Goal: Task Accomplishment & Management: Manage account settings

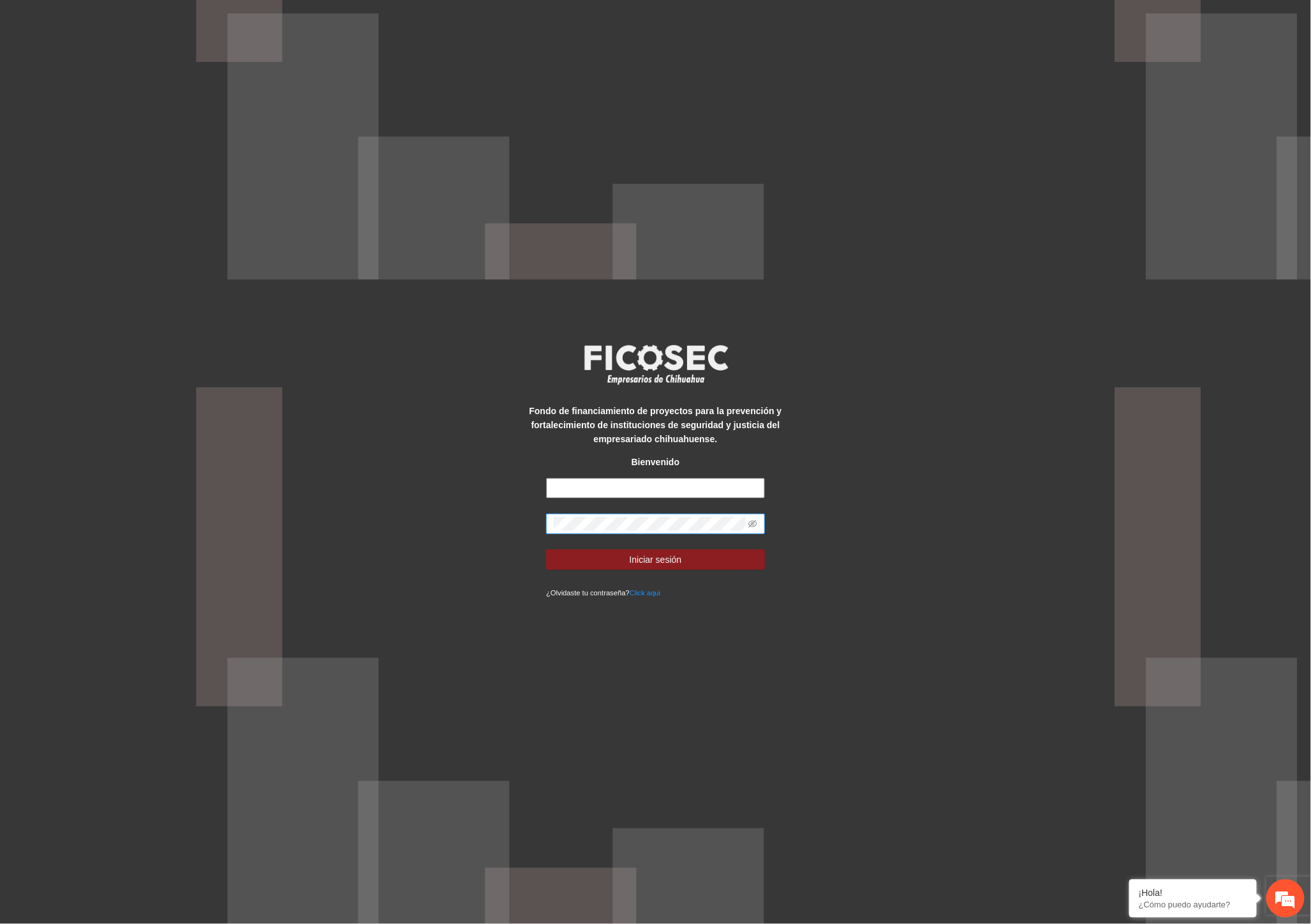
type input "**********"
click at [394, 508] on div "**********" at bounding box center [655, 462] width 1311 height 924
click at [546, 549] on button "Iniciar sesión" at bounding box center [655, 559] width 219 height 20
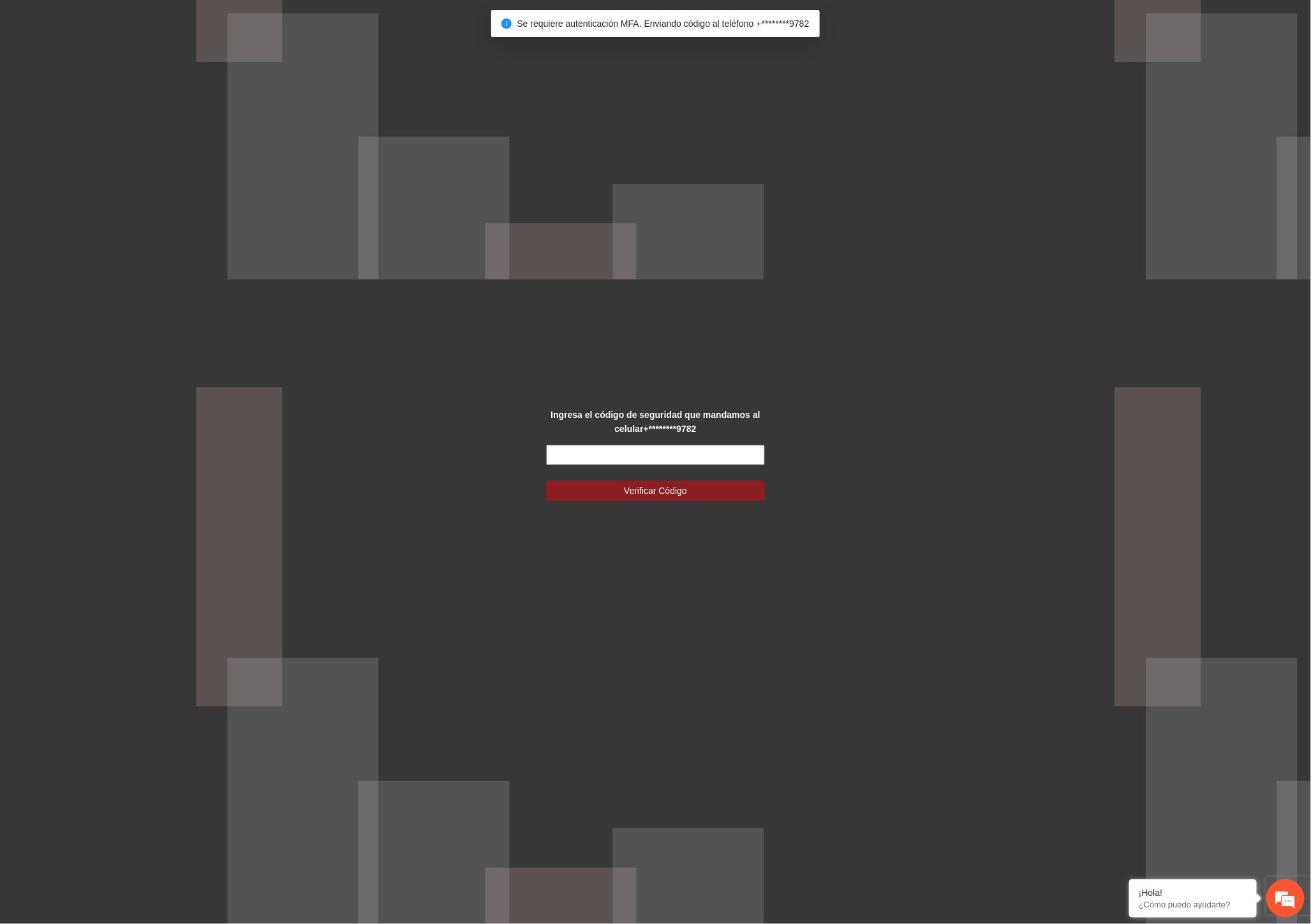
click at [636, 451] on input "text" at bounding box center [655, 455] width 219 height 20
click at [593, 459] on input "text" at bounding box center [655, 455] width 219 height 20
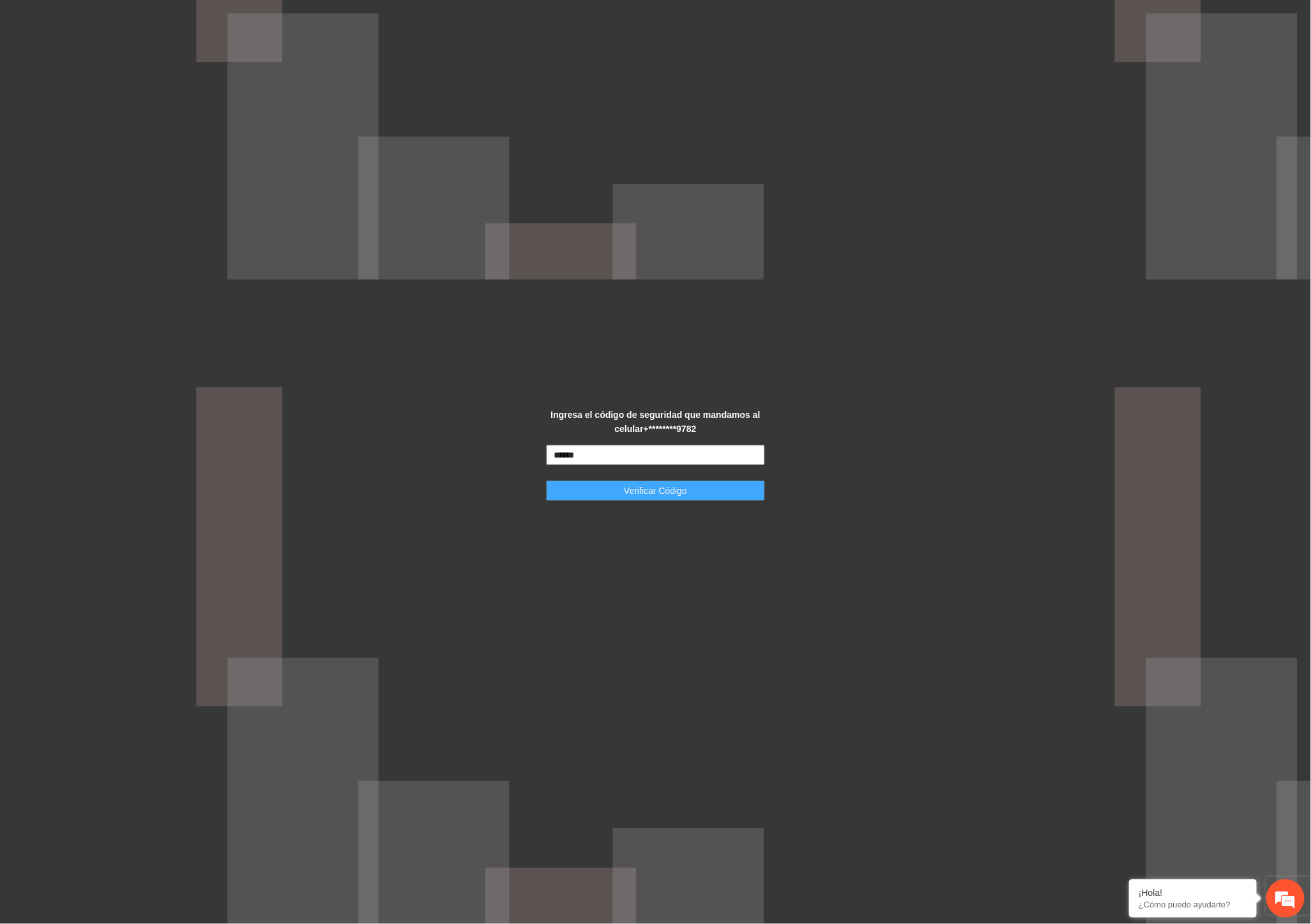
type input "******"
click at [649, 492] on span "Verificar Código" at bounding box center [655, 491] width 63 height 14
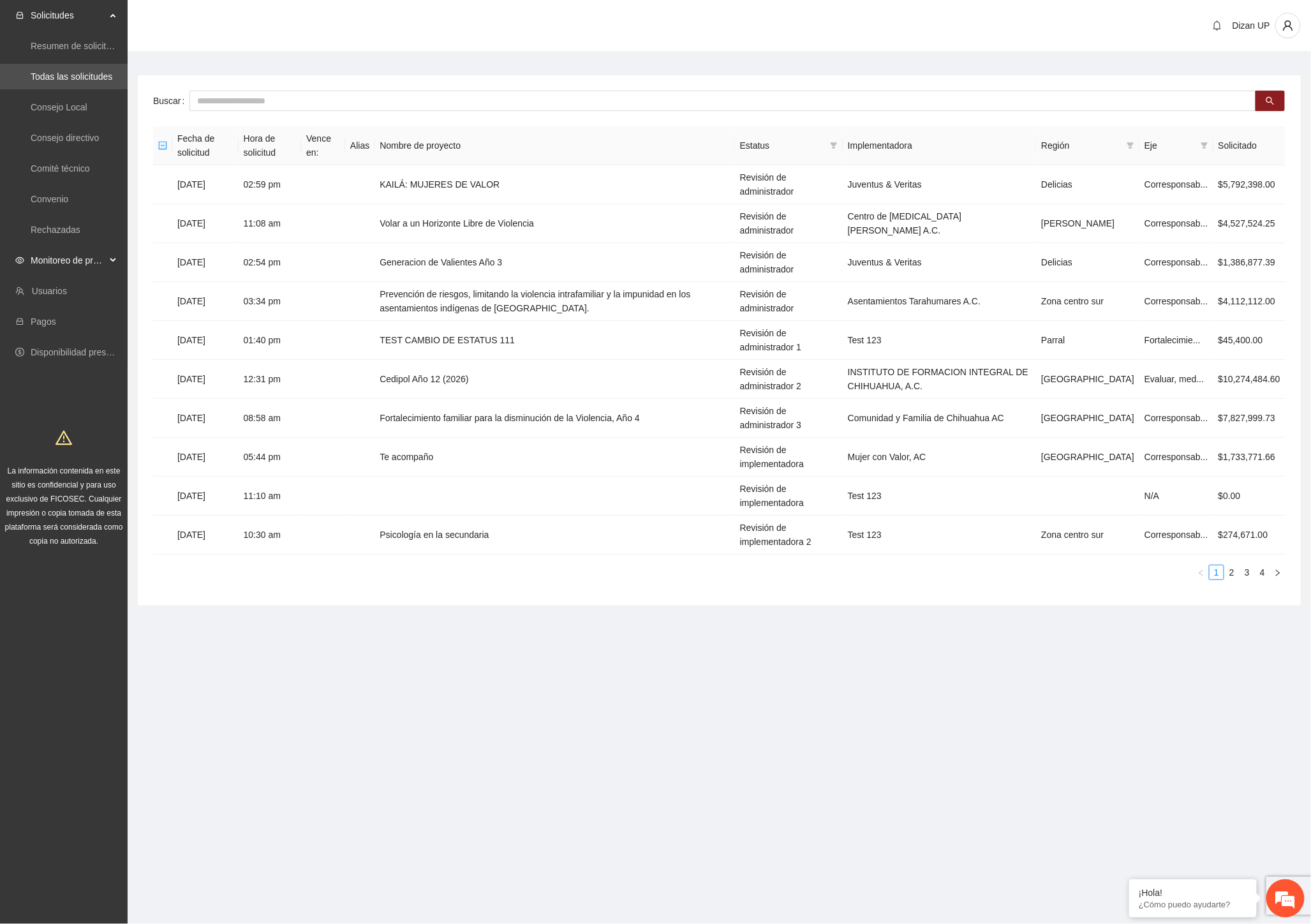
click at [99, 255] on span "Monitoreo de proyectos" at bounding box center [68, 260] width 75 height 26
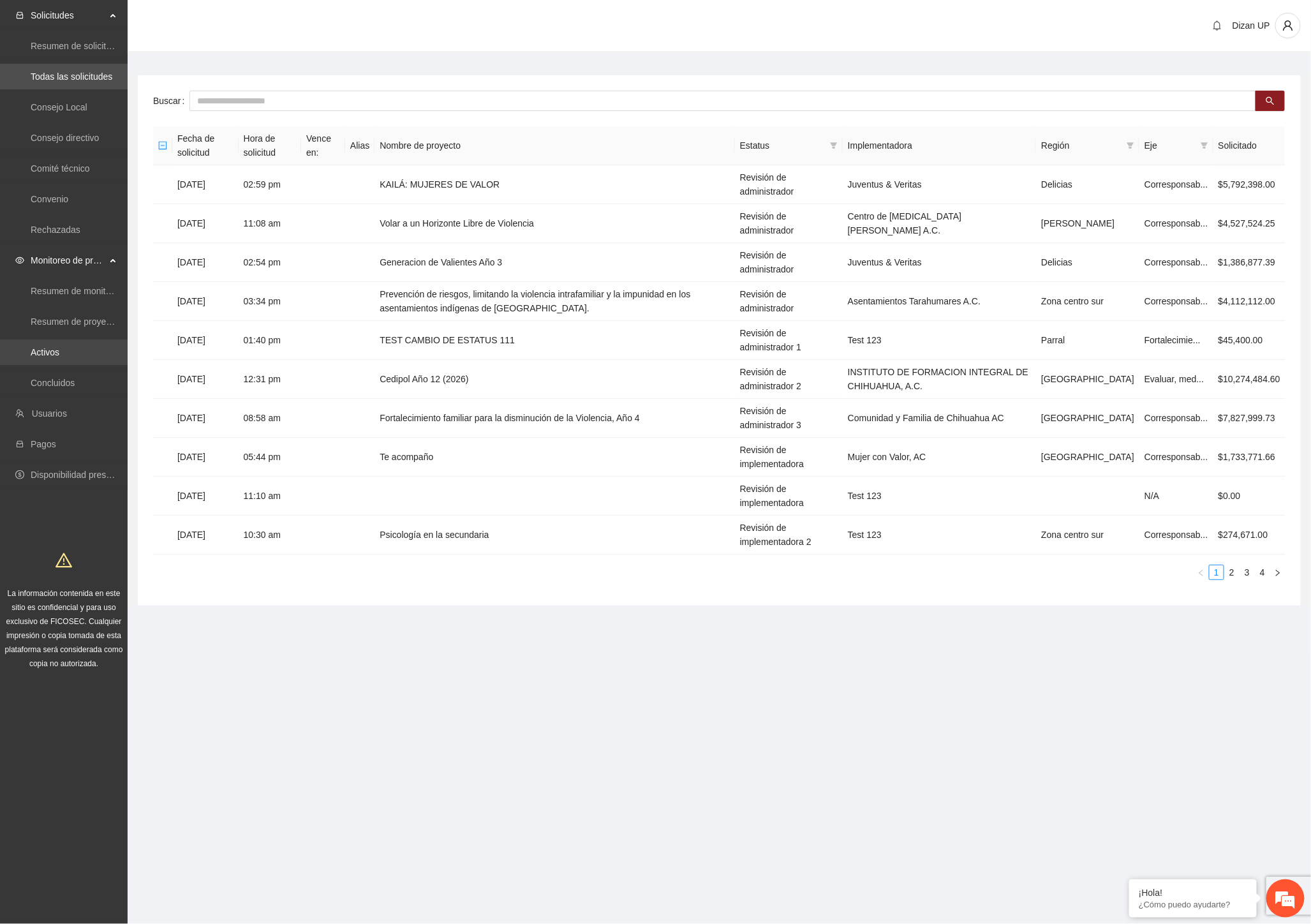
click at [50, 347] on link "Activos" at bounding box center [45, 352] width 29 height 10
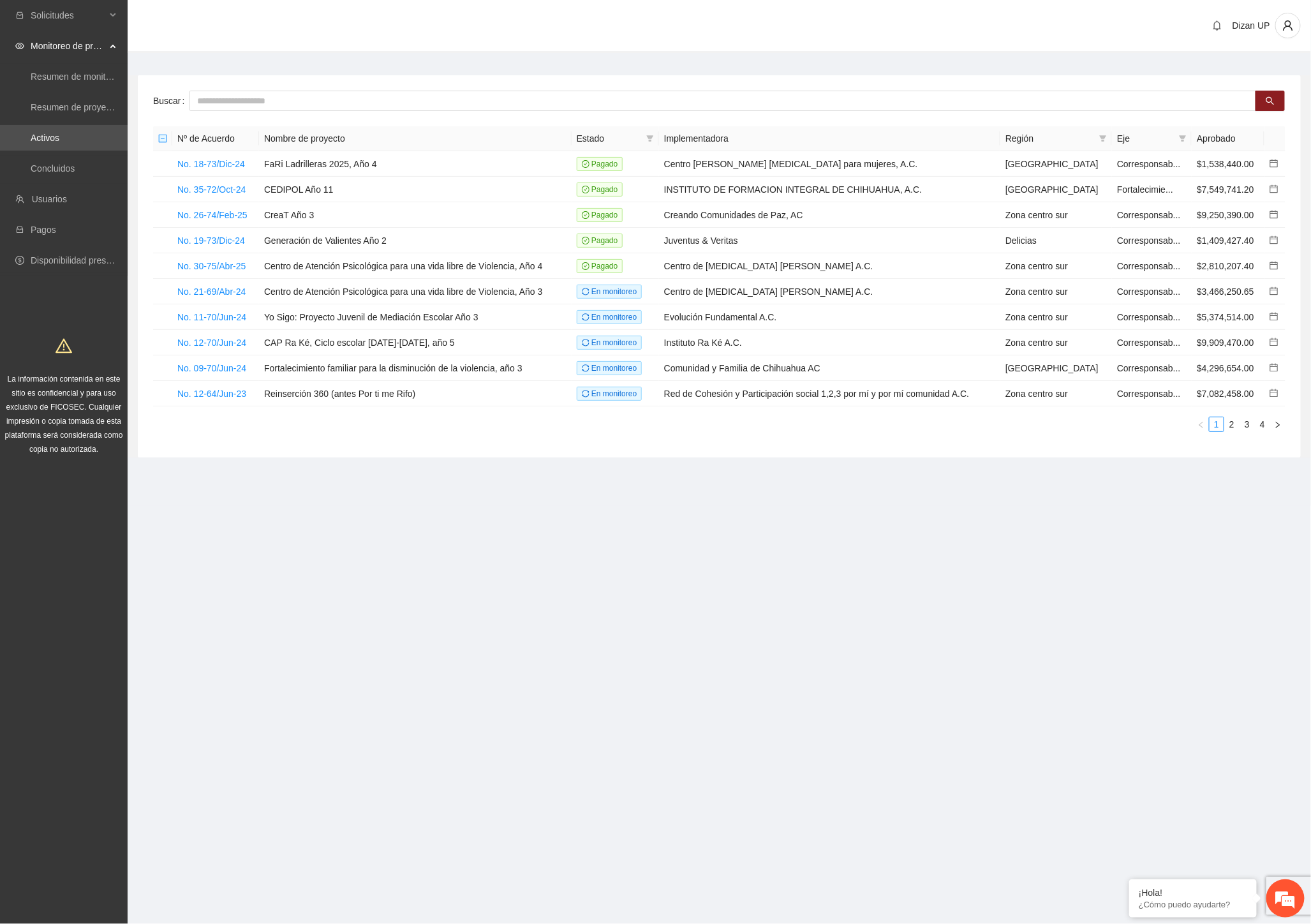
click at [481, 34] on div "Dizan UP" at bounding box center [719, 26] width 1183 height 53
click at [207, 93] on input "text" at bounding box center [722, 101] width 1067 height 20
type input "***"
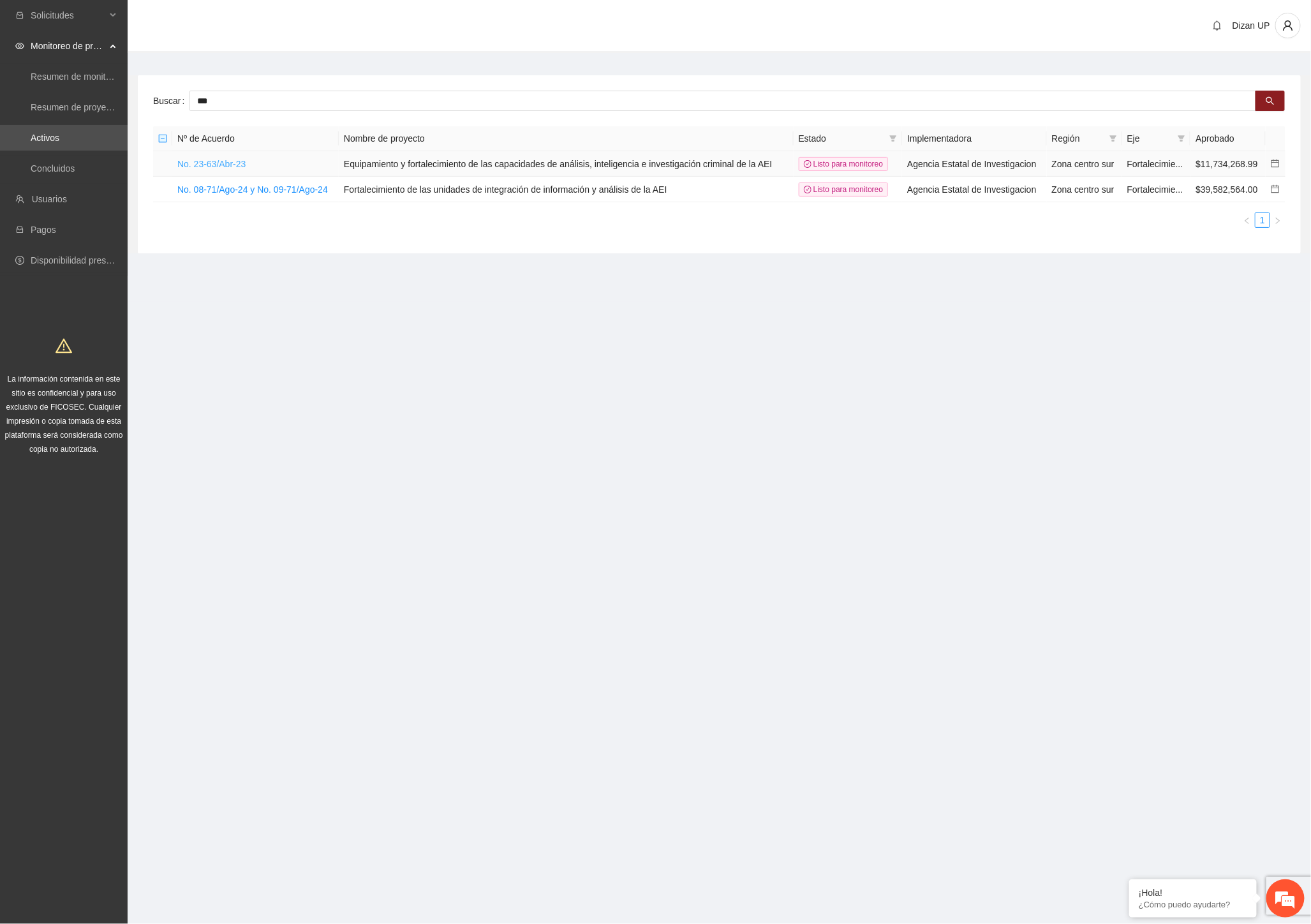
click at [239, 164] on link "No. 23-63/Abr-23" at bounding box center [211, 164] width 68 height 10
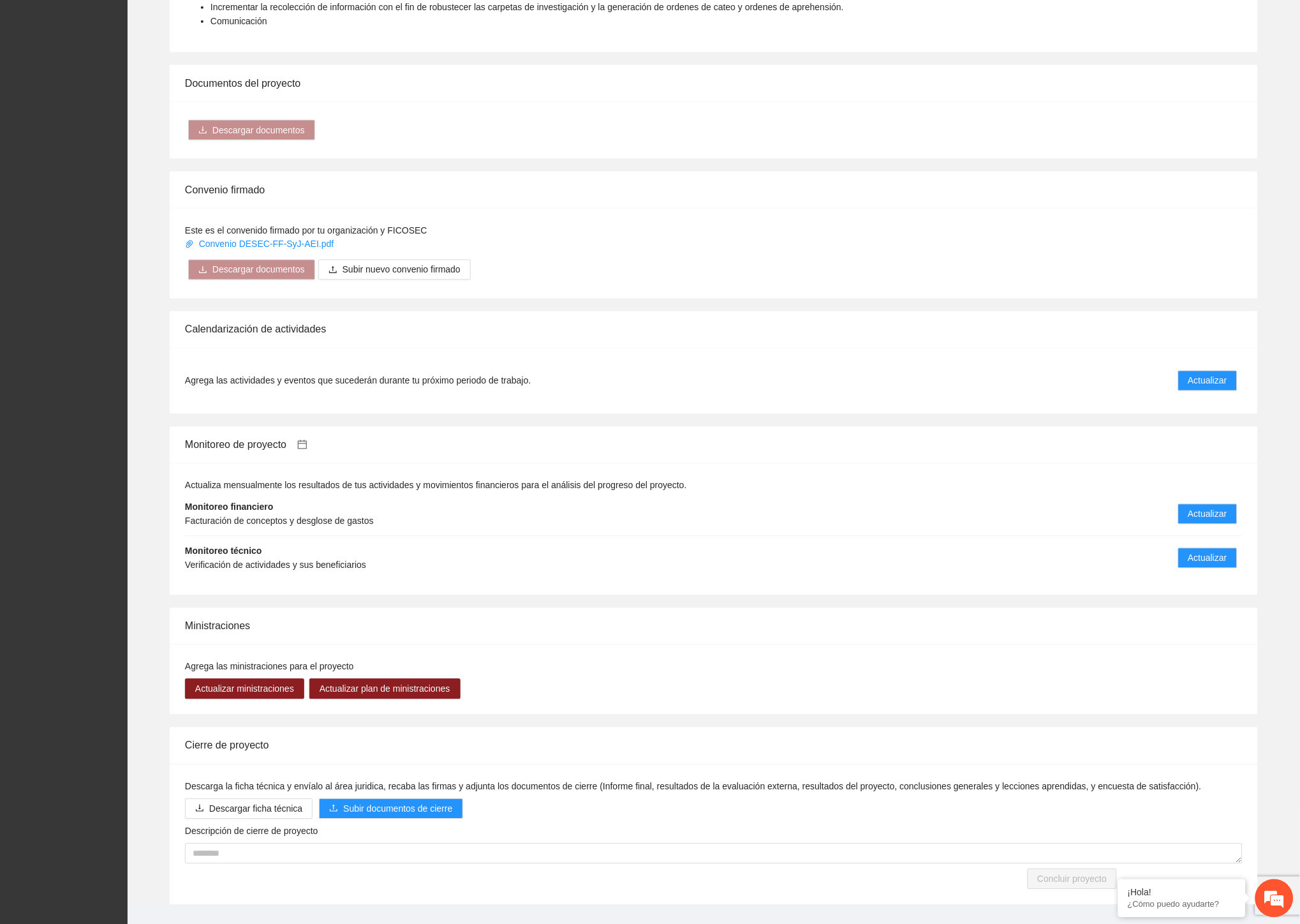
scroll to position [521, 0]
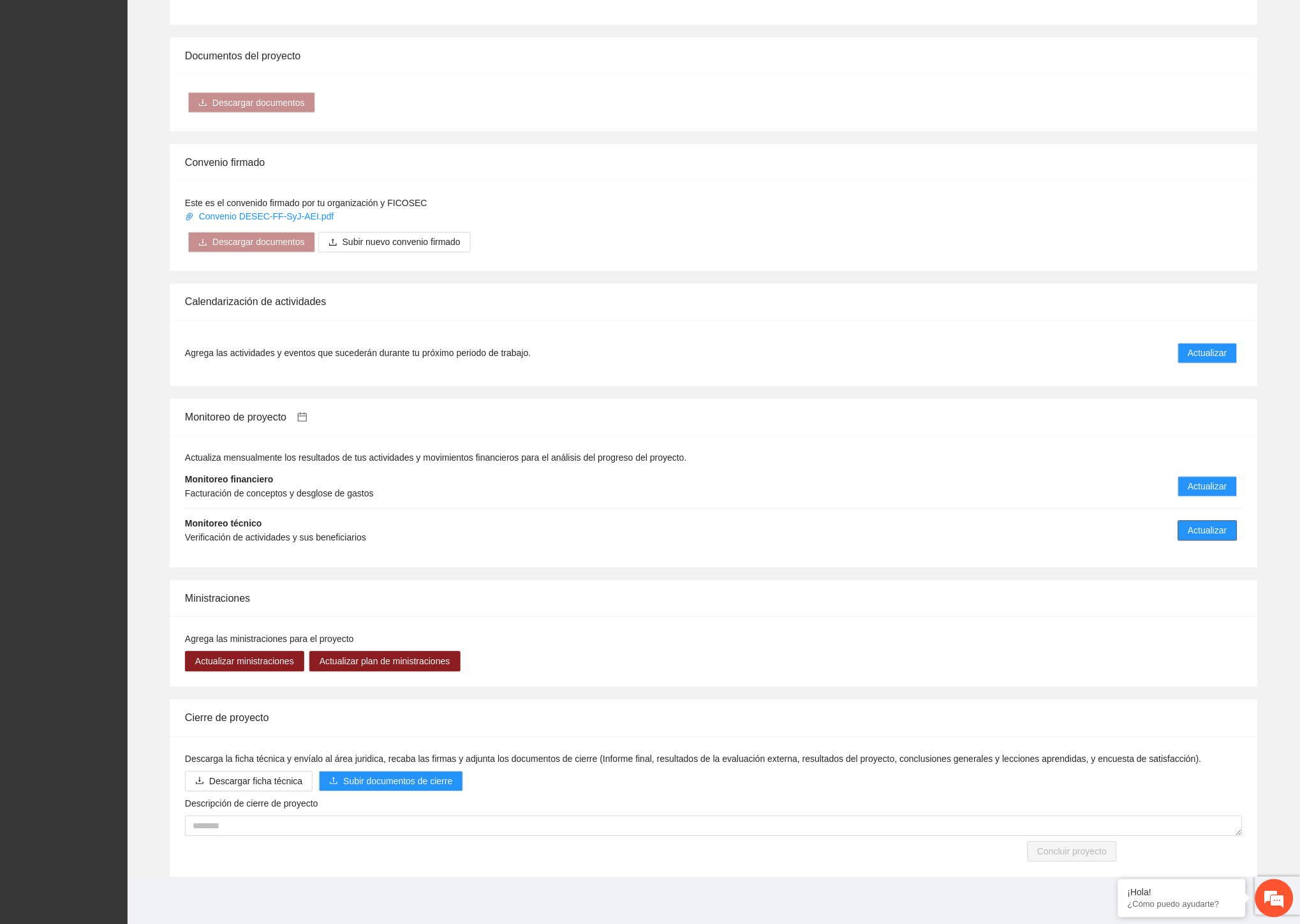
click at [1198, 531] on span "Actualizar" at bounding box center [1207, 531] width 39 height 14
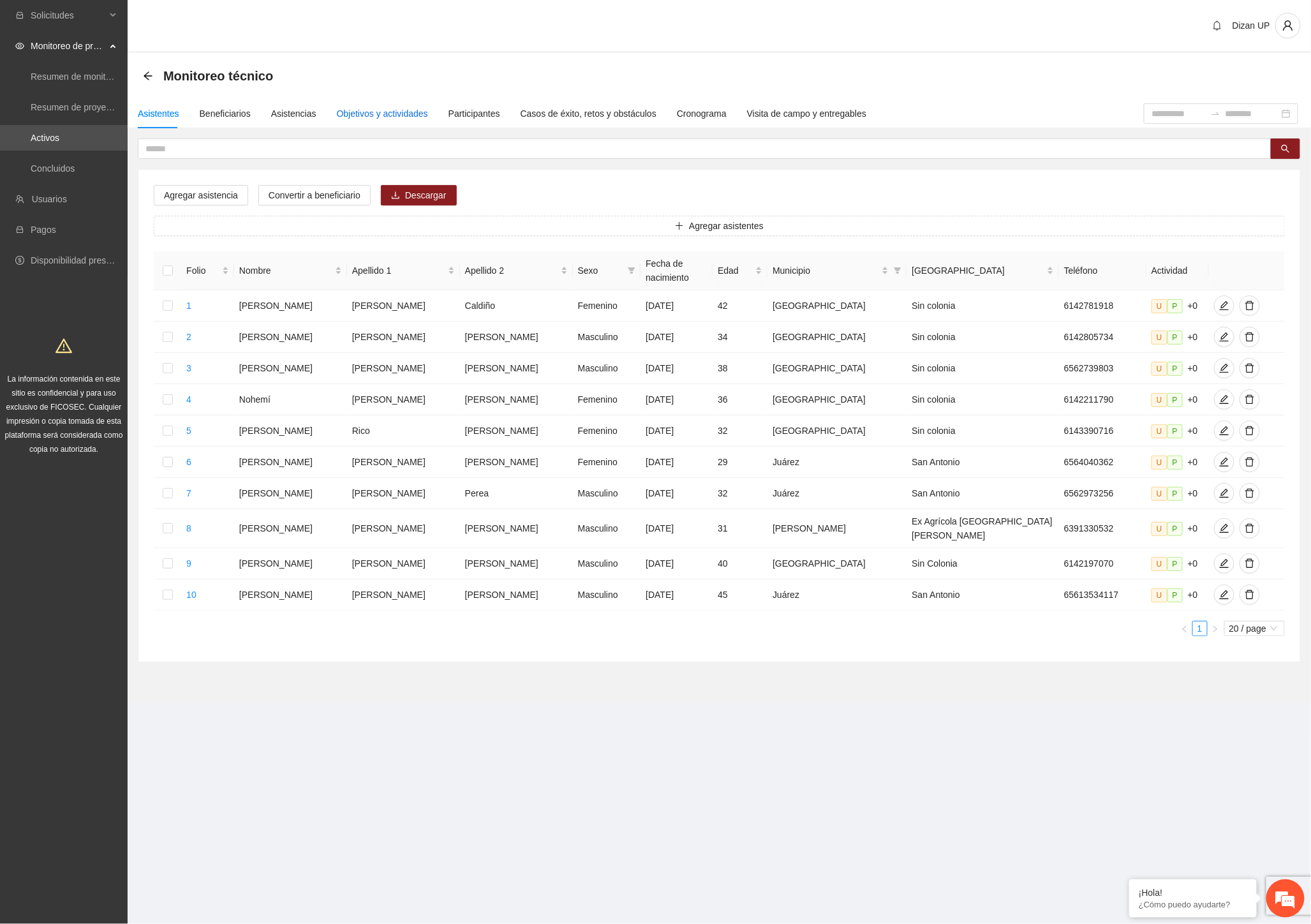
click at [383, 113] on div "Objetivos y actividades" at bounding box center [382, 113] width 91 height 14
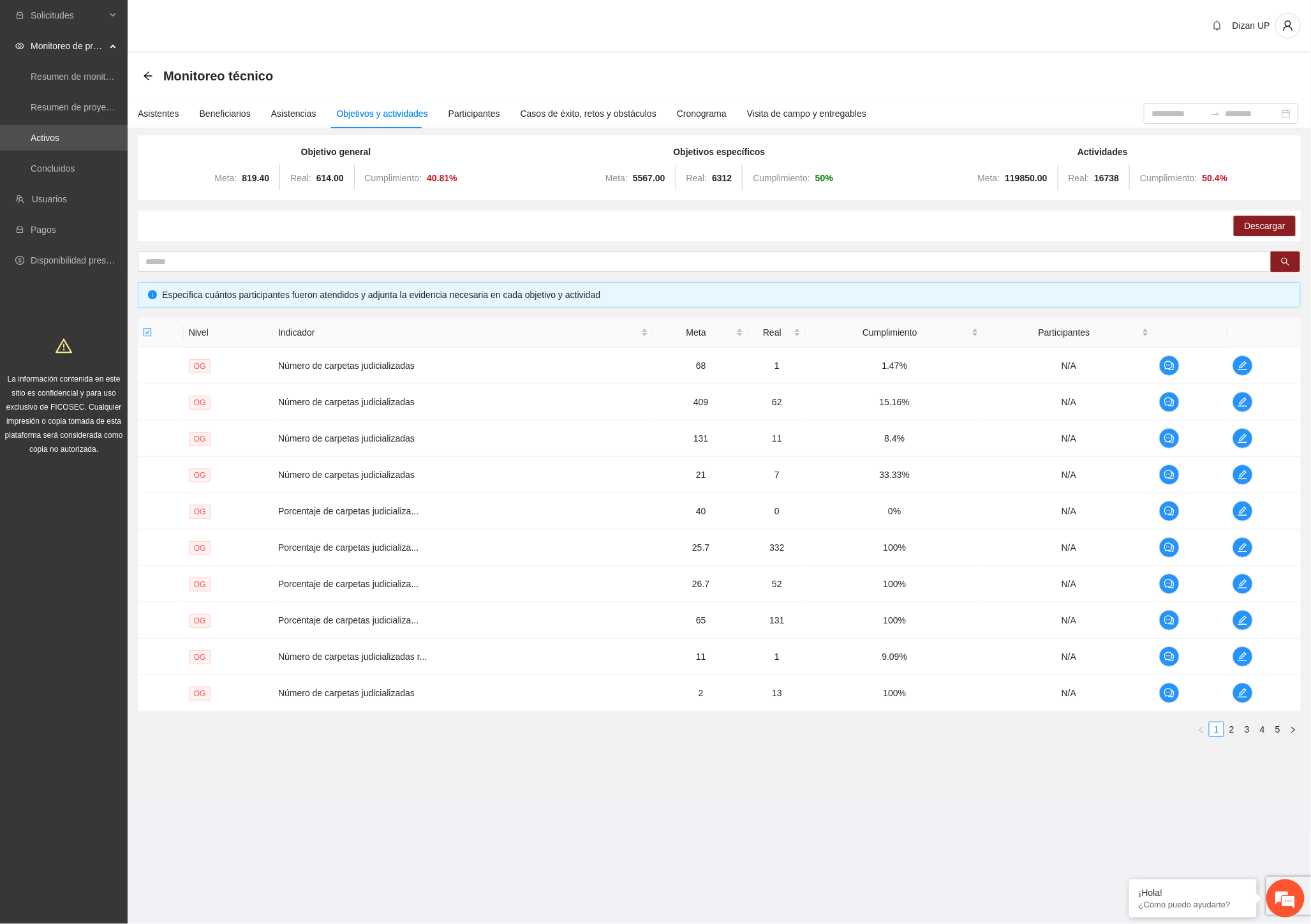
drag, startPoint x: 850, startPoint y: 775, endPoint x: 836, endPoint y: 777, distance: 14.1
click at [850, 775] on section "Monitoreo técnico Asistentes Beneficiarios Asistencias Objetivos y actividades …" at bounding box center [719, 426] width 1183 height 745
click at [491, 235] on div "Descargar" at bounding box center [719, 226] width 1163 height 31
click at [1250, 728] on link "3" at bounding box center [1247, 729] width 14 height 14
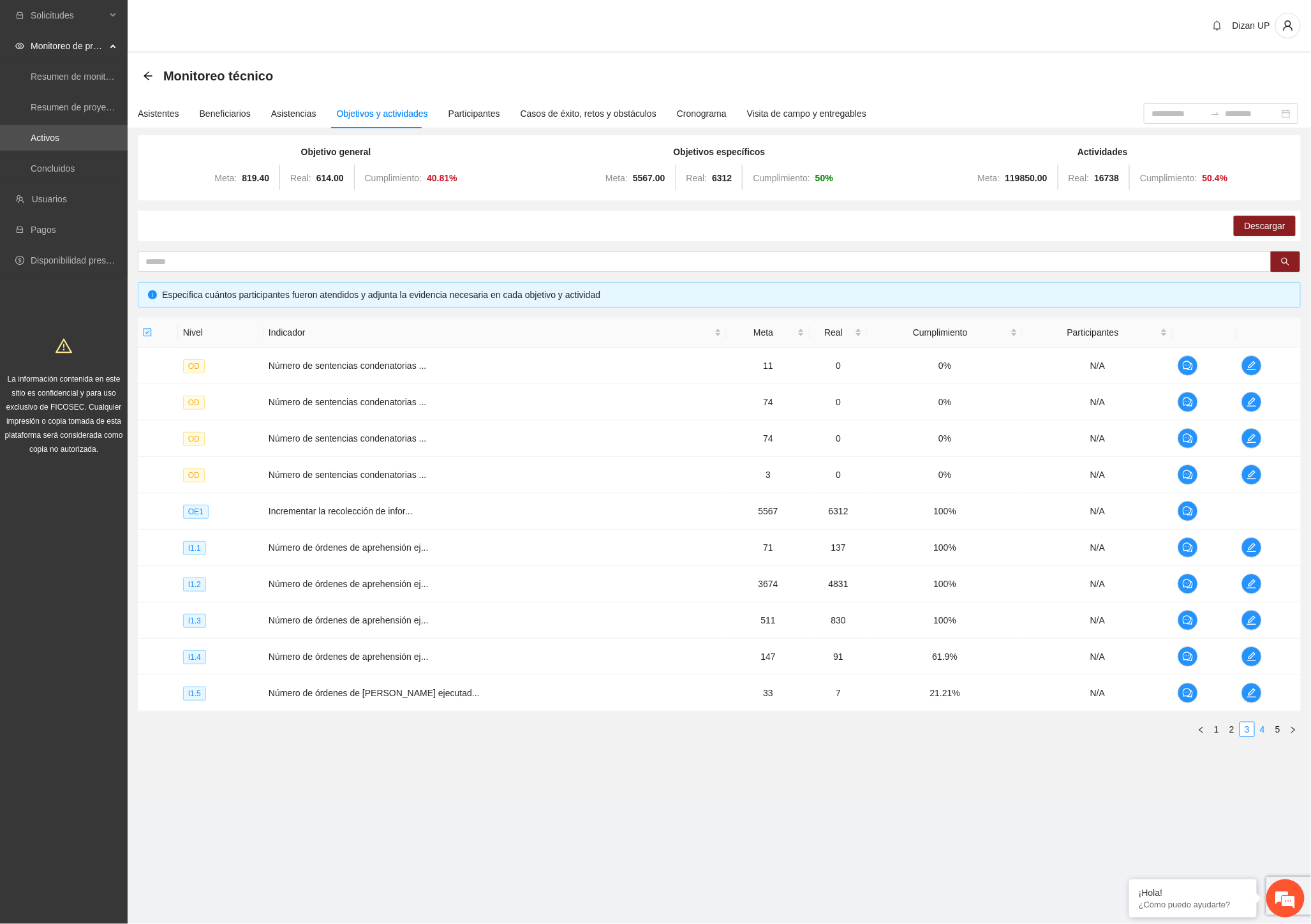
click at [1267, 728] on link "4" at bounding box center [1262, 729] width 14 height 14
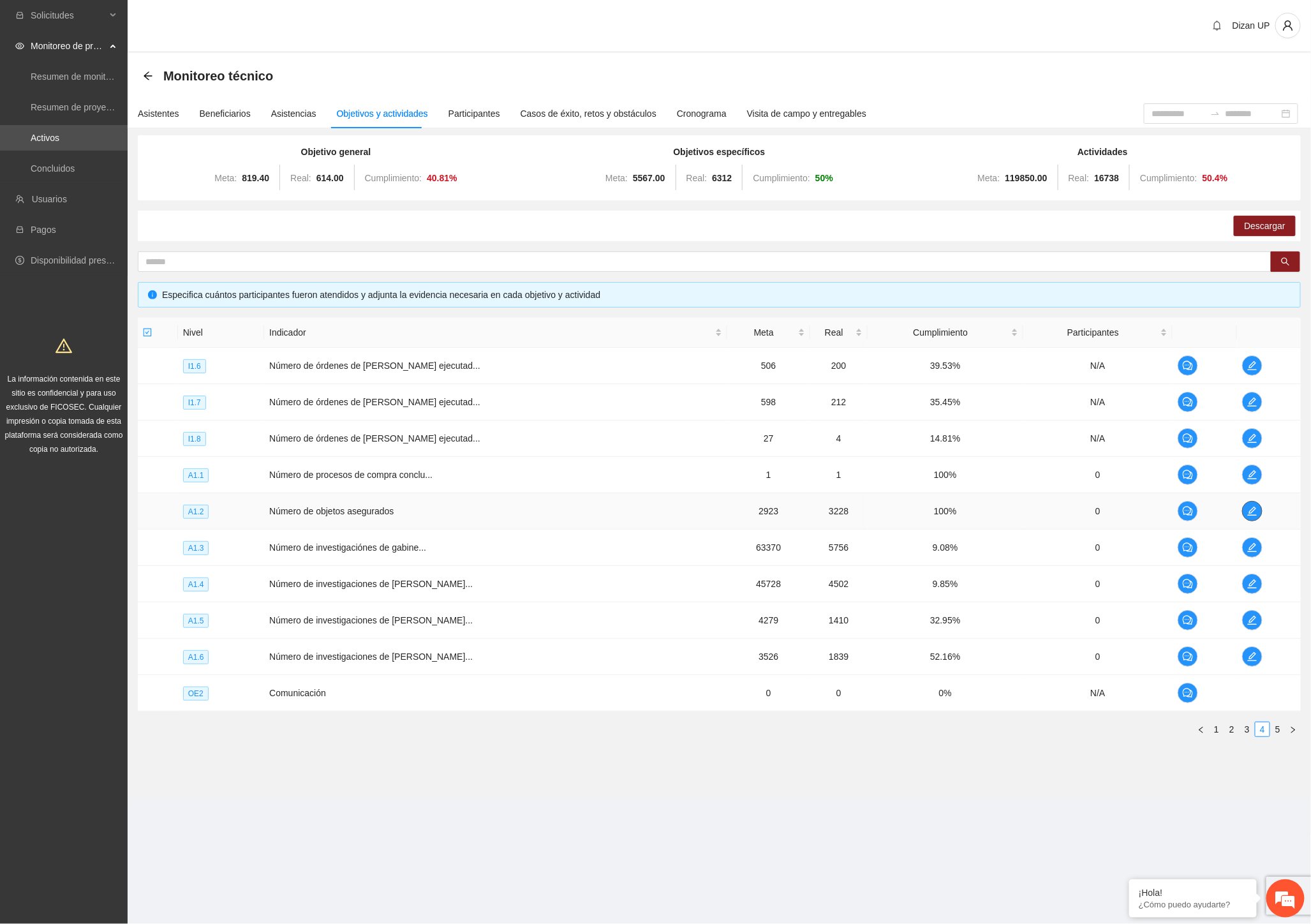
click at [1248, 507] on icon "edit" at bounding box center [1251, 511] width 9 height 9
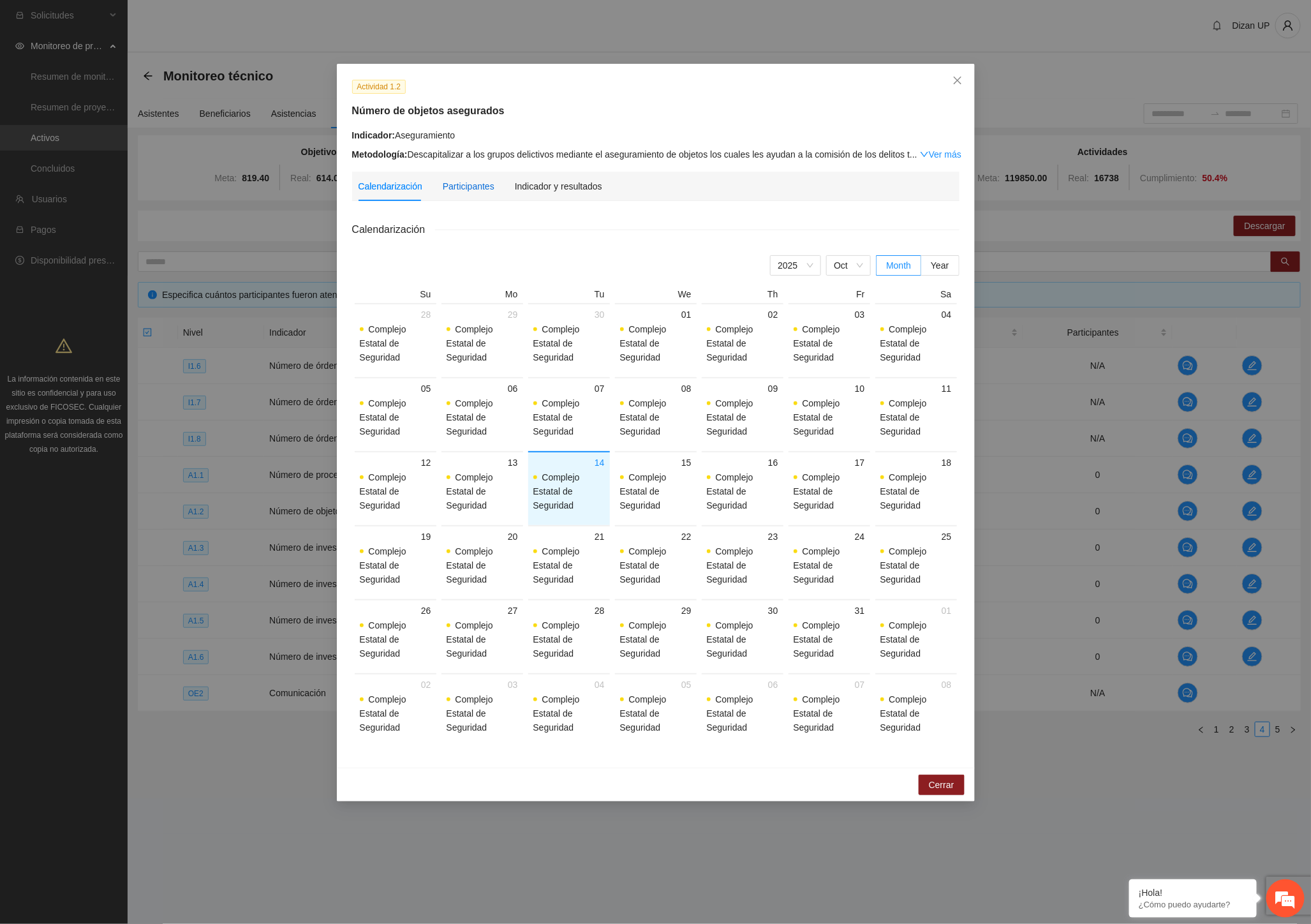
click at [453, 189] on div "Participantes" at bounding box center [468, 186] width 52 height 14
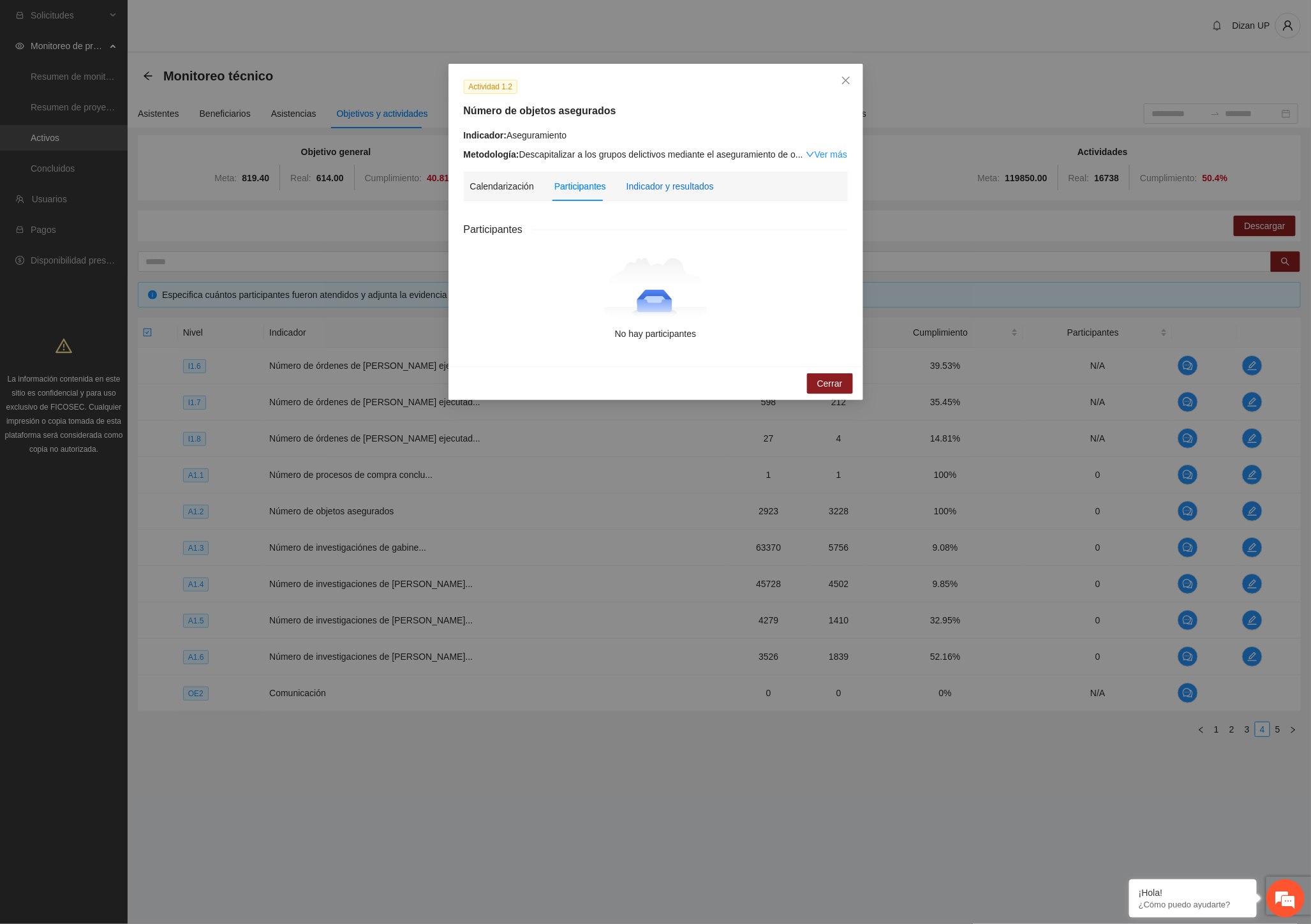
click at [691, 187] on div "Indicador y resultados" at bounding box center [670, 186] width 88 height 14
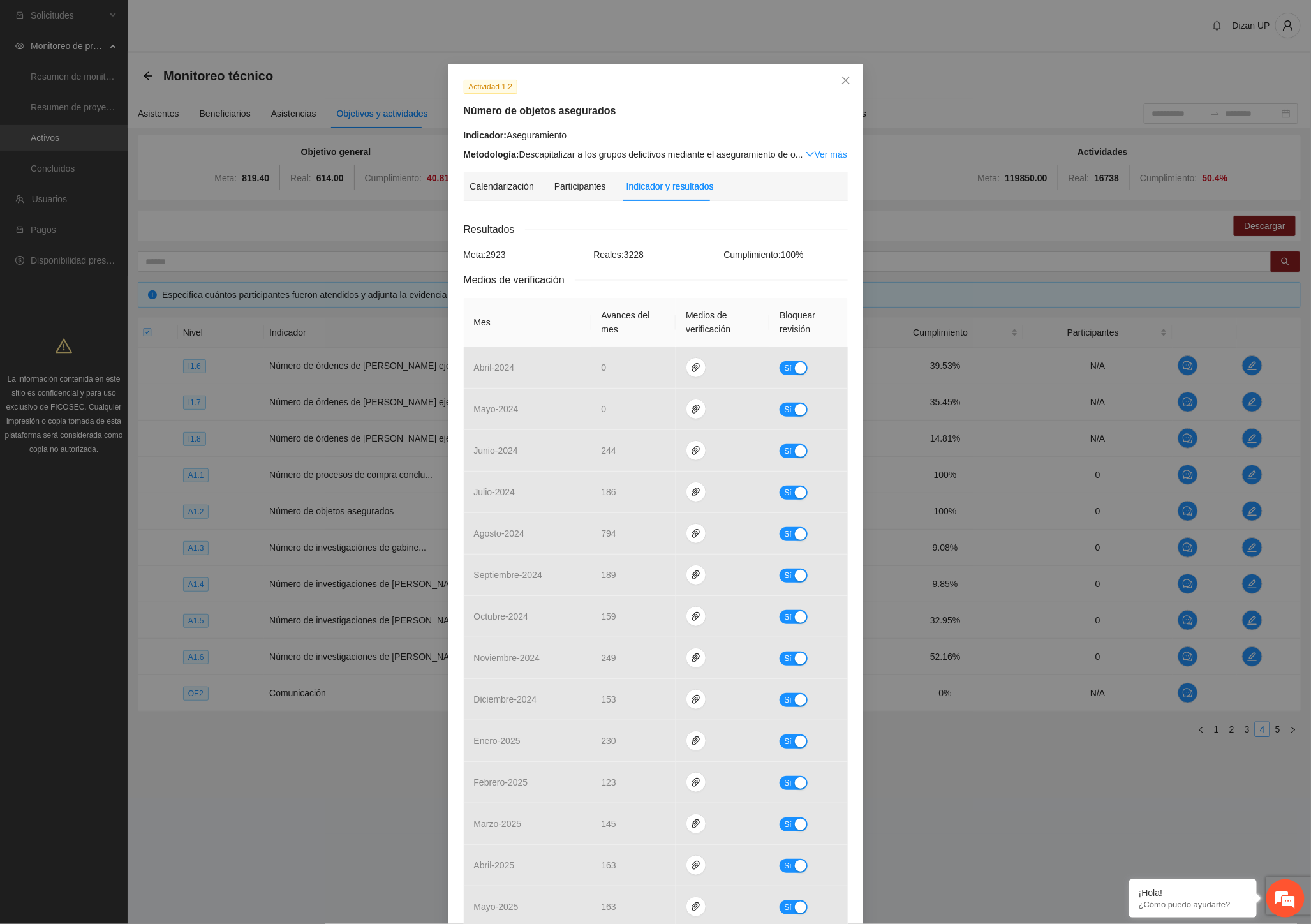
click at [738, 221] on div "Calendarización [DATE] Month Year Su Mo Tu We Th Fr Sa 28 Complejo Estatal de S…" at bounding box center [656, 873] width 384 height 1325
click at [843, 79] on icon "close" at bounding box center [846, 81] width 10 height 10
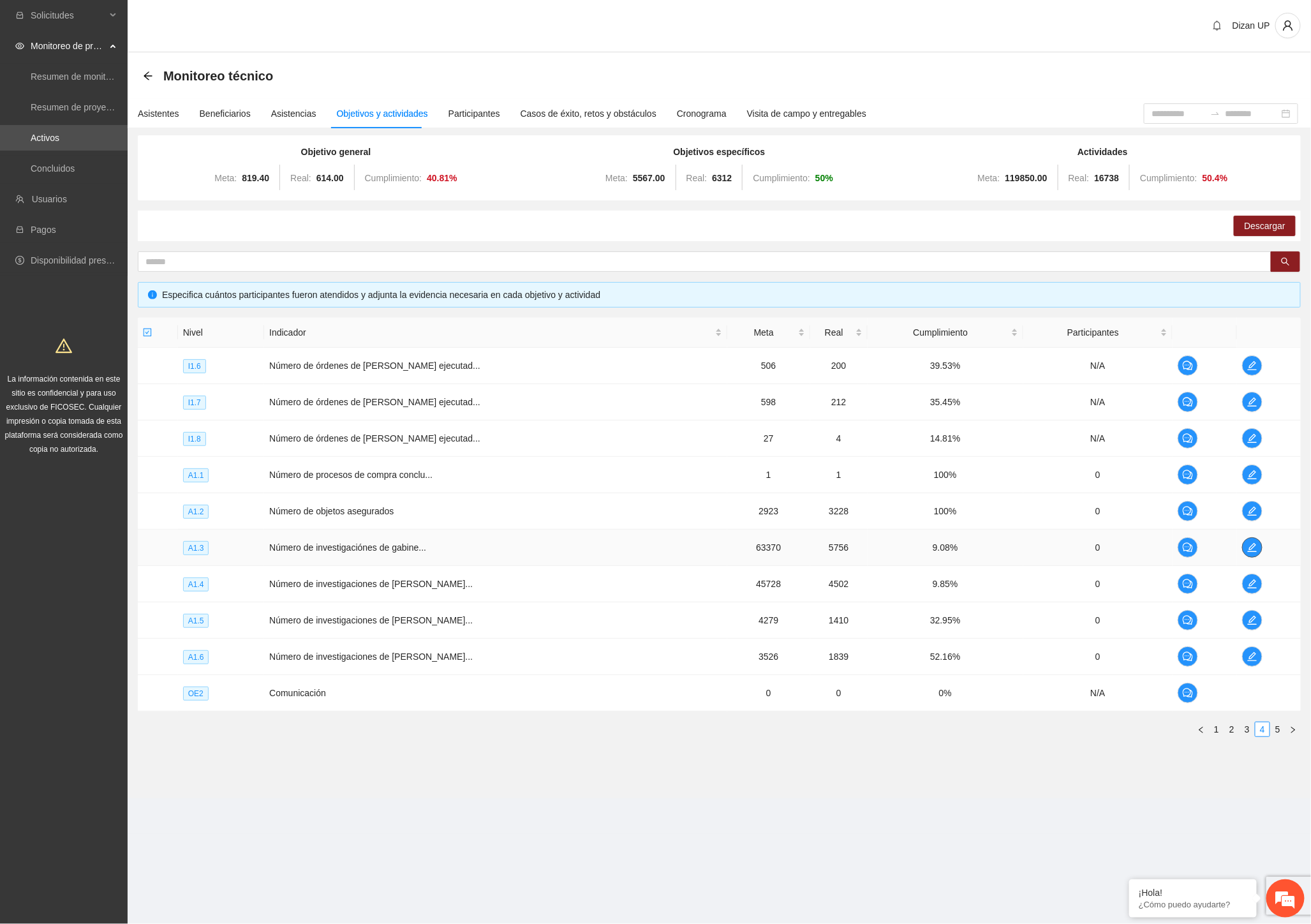
click at [1247, 546] on icon "edit" at bounding box center [1252, 547] width 10 height 10
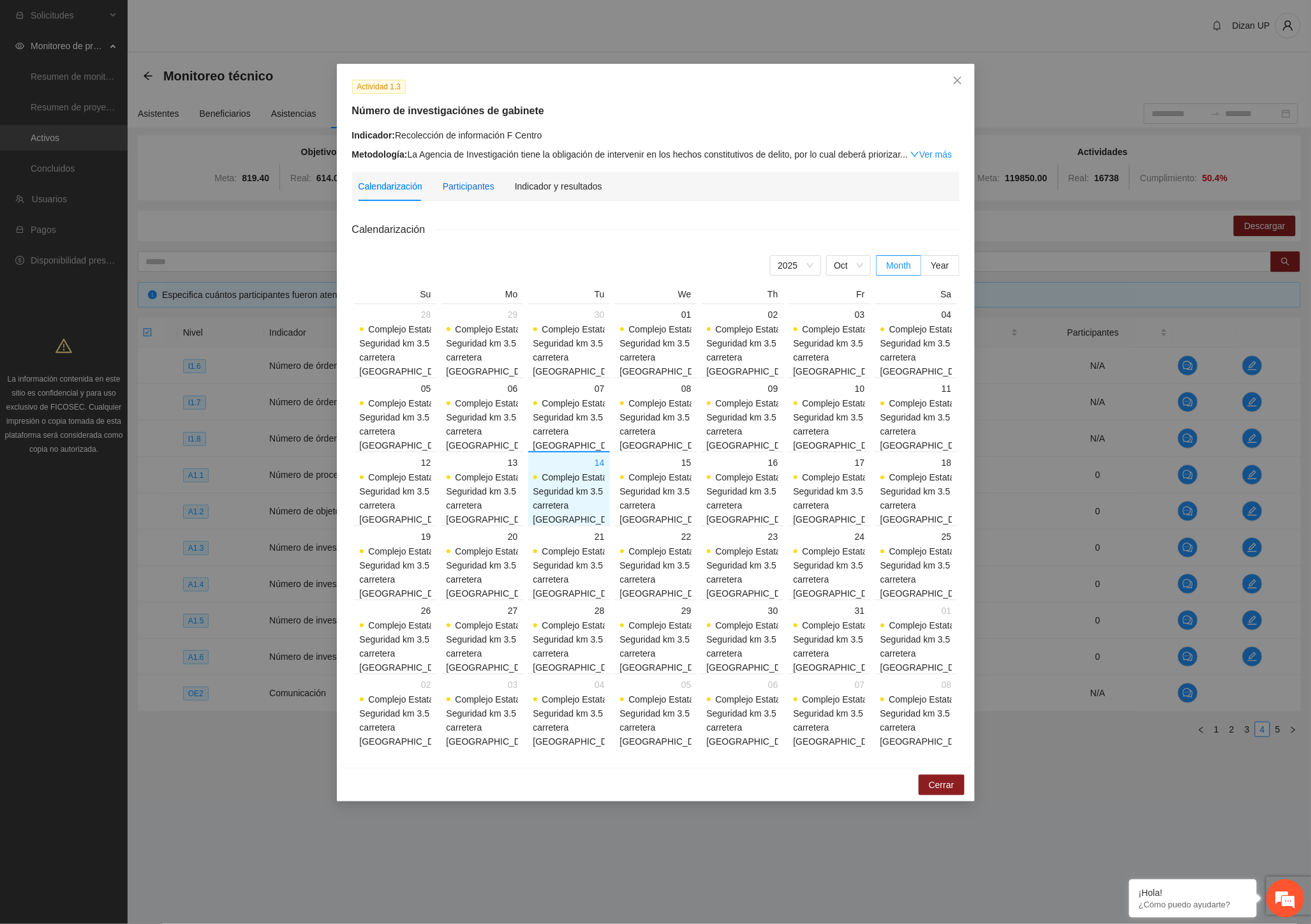
click at [470, 190] on div "Participantes" at bounding box center [468, 186] width 52 height 14
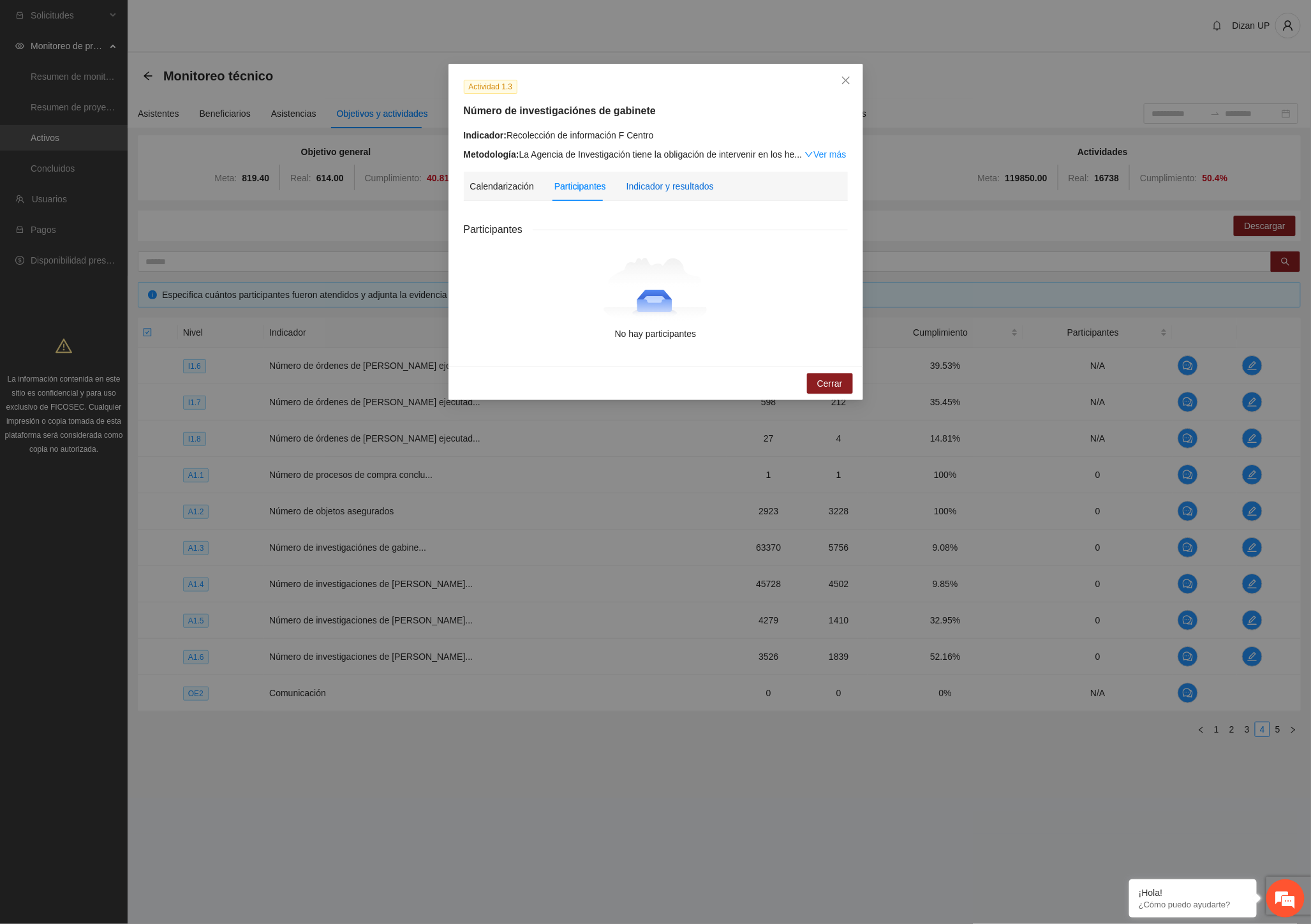
click at [666, 188] on div "Indicador y resultados" at bounding box center [670, 186] width 88 height 14
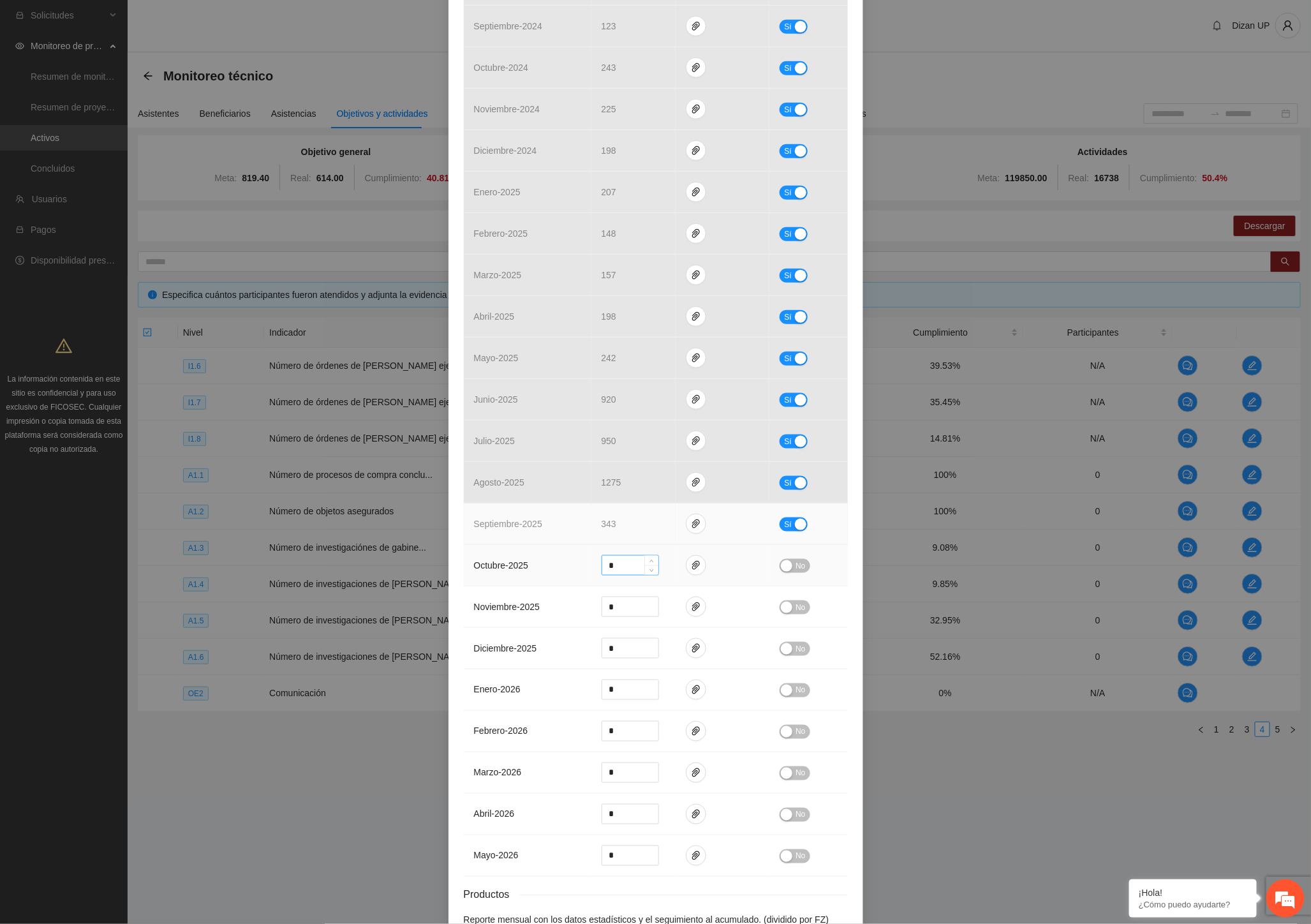
scroll to position [636, 0]
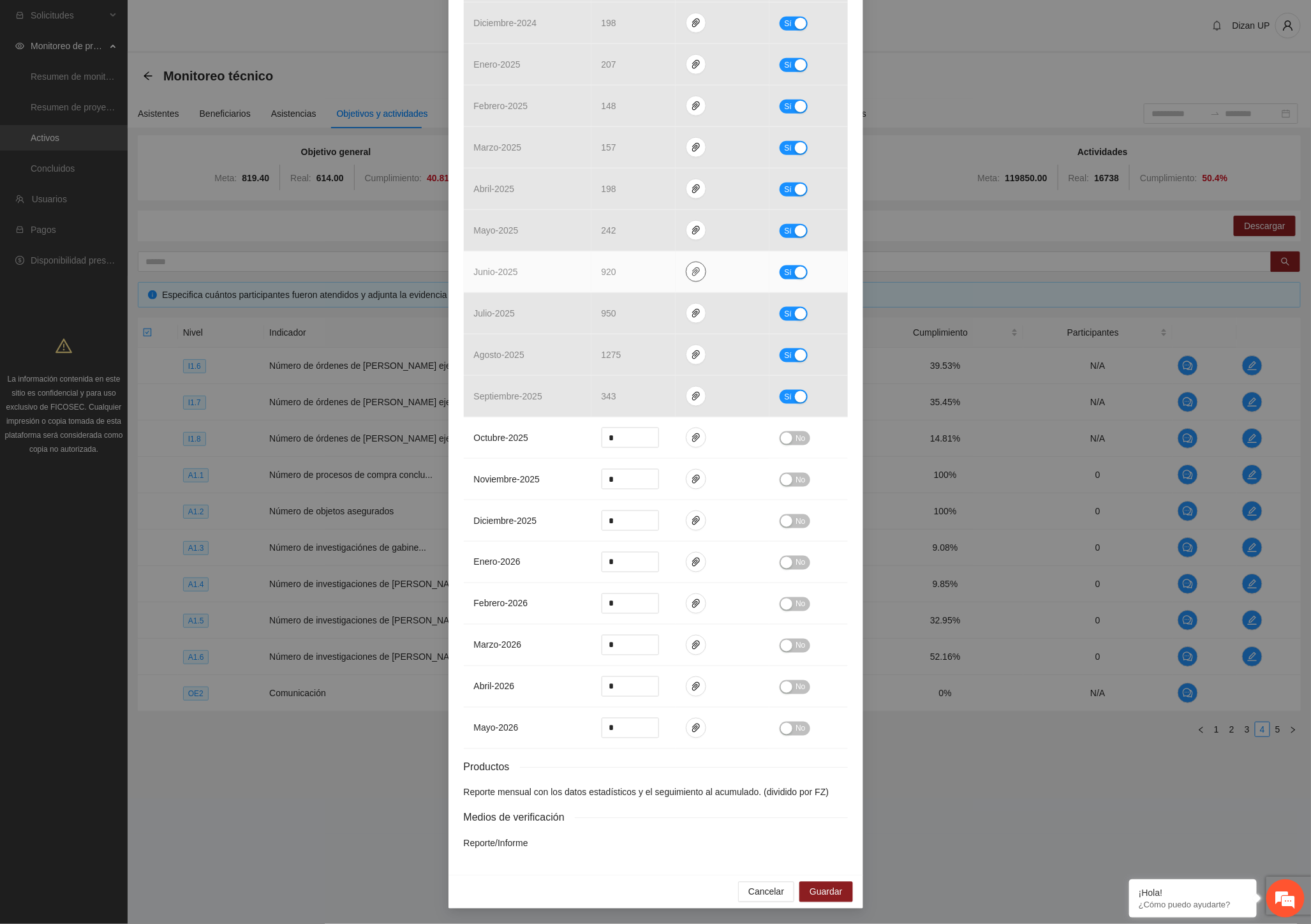
click at [687, 273] on span "paper-clip" at bounding box center [696, 272] width 19 height 10
click at [671, 213] on link "invgabcentro09-07-2025-163520.pdf" at bounding box center [694, 214] width 182 height 14
click at [671, 231] on link "23INVETIGACIONESDEGABINETECENTROJUNIO.xlsx" at bounding box center [694, 234] width 182 height 14
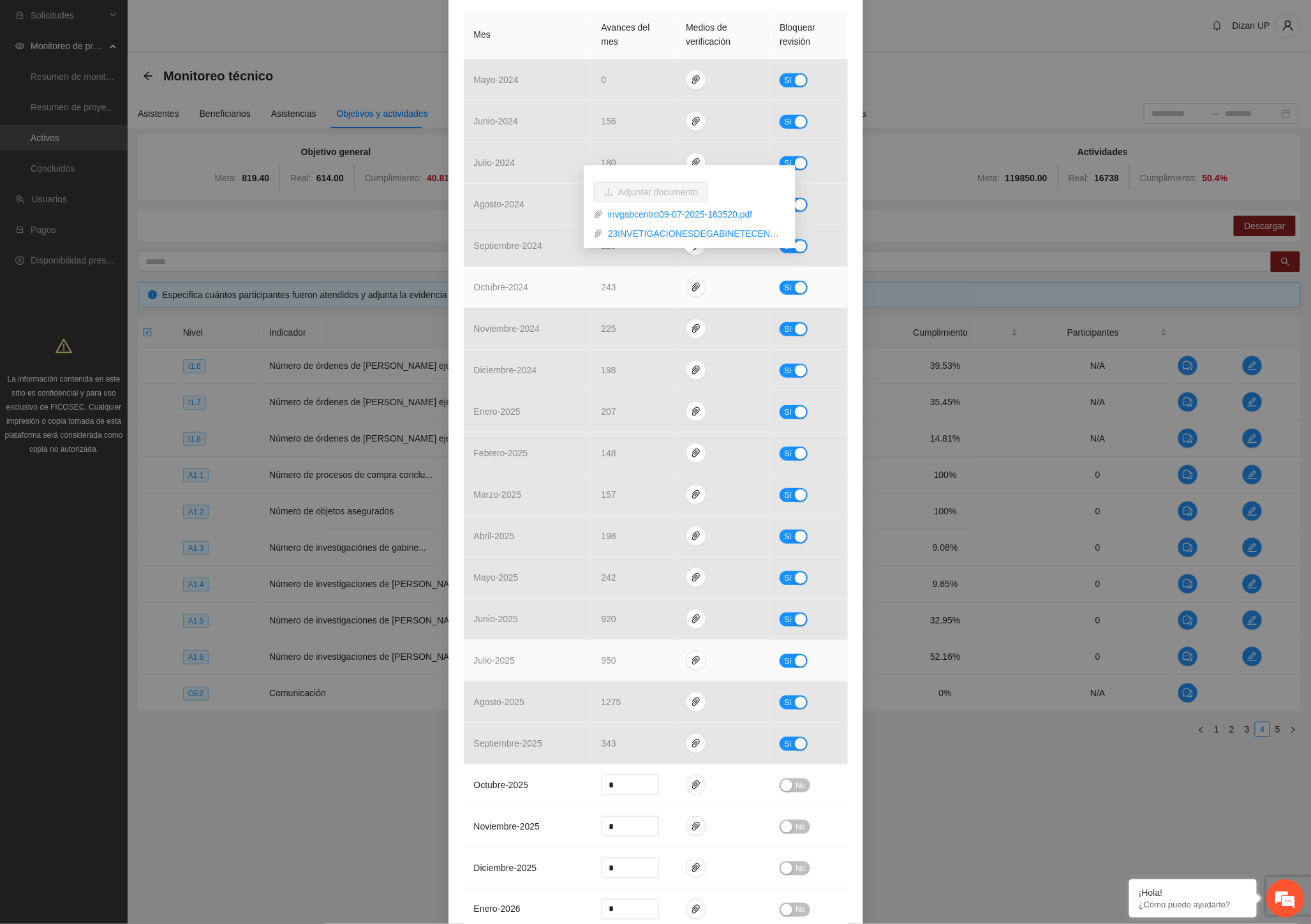
scroll to position [425, 0]
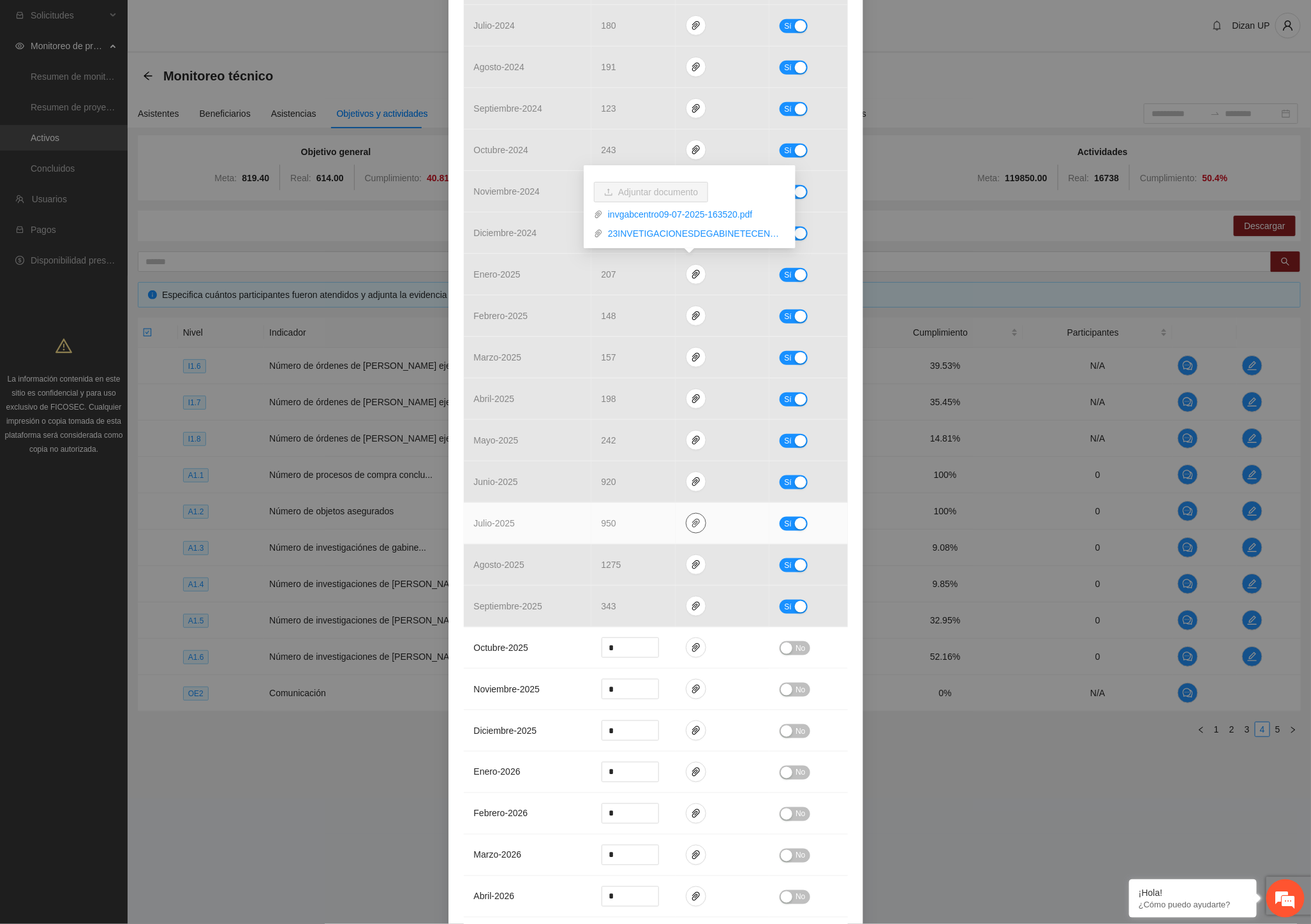
click at [692, 524] on icon "paper-clip" at bounding box center [696, 523] width 8 height 9
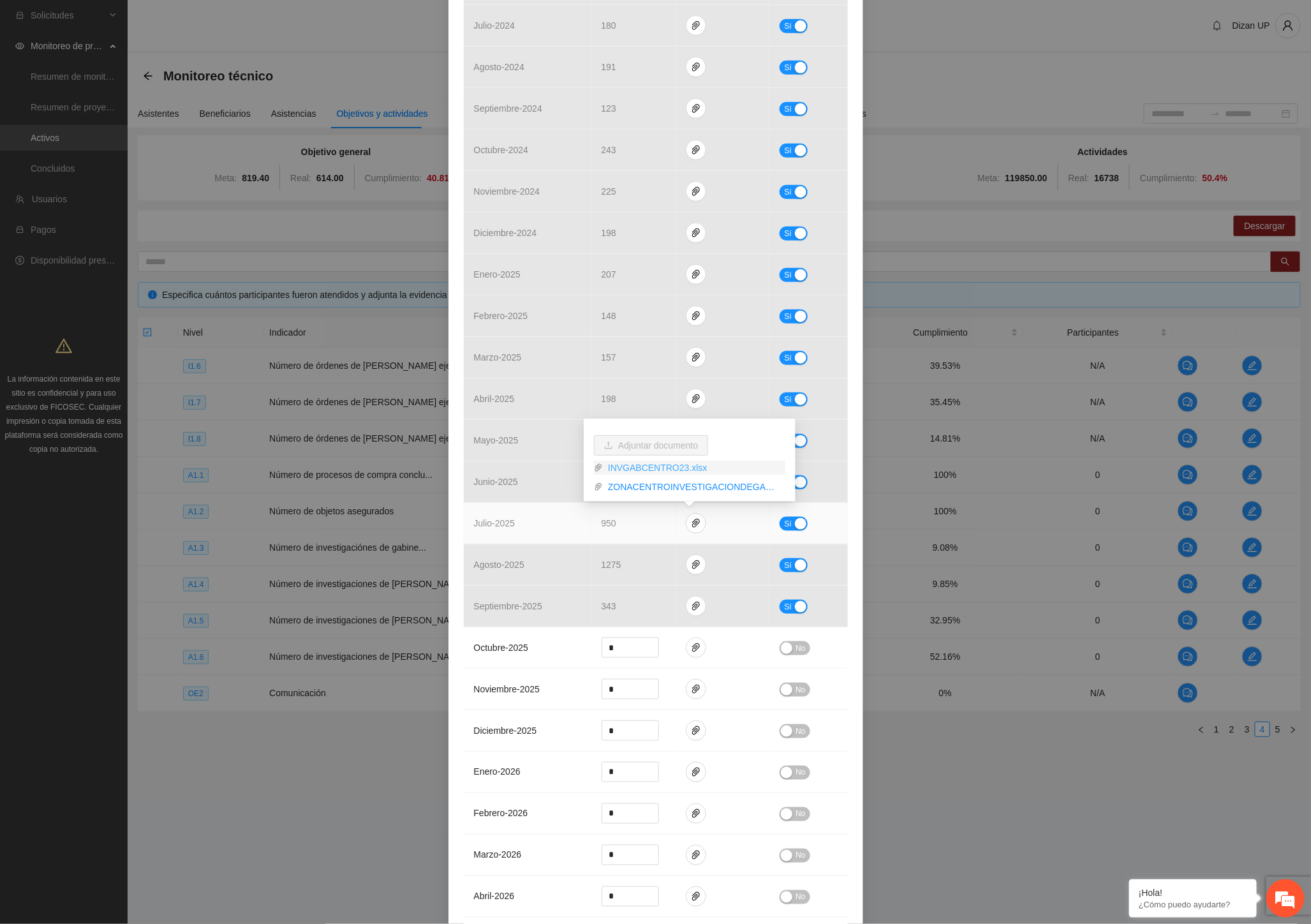
click at [616, 468] on link "INVGABCENTRO23.xlsx" at bounding box center [694, 468] width 182 height 14
click at [633, 488] on link "ZONACENTROINVESTIGACIONDEGABINETE2023_0001.pdf" at bounding box center [694, 487] width 182 height 14
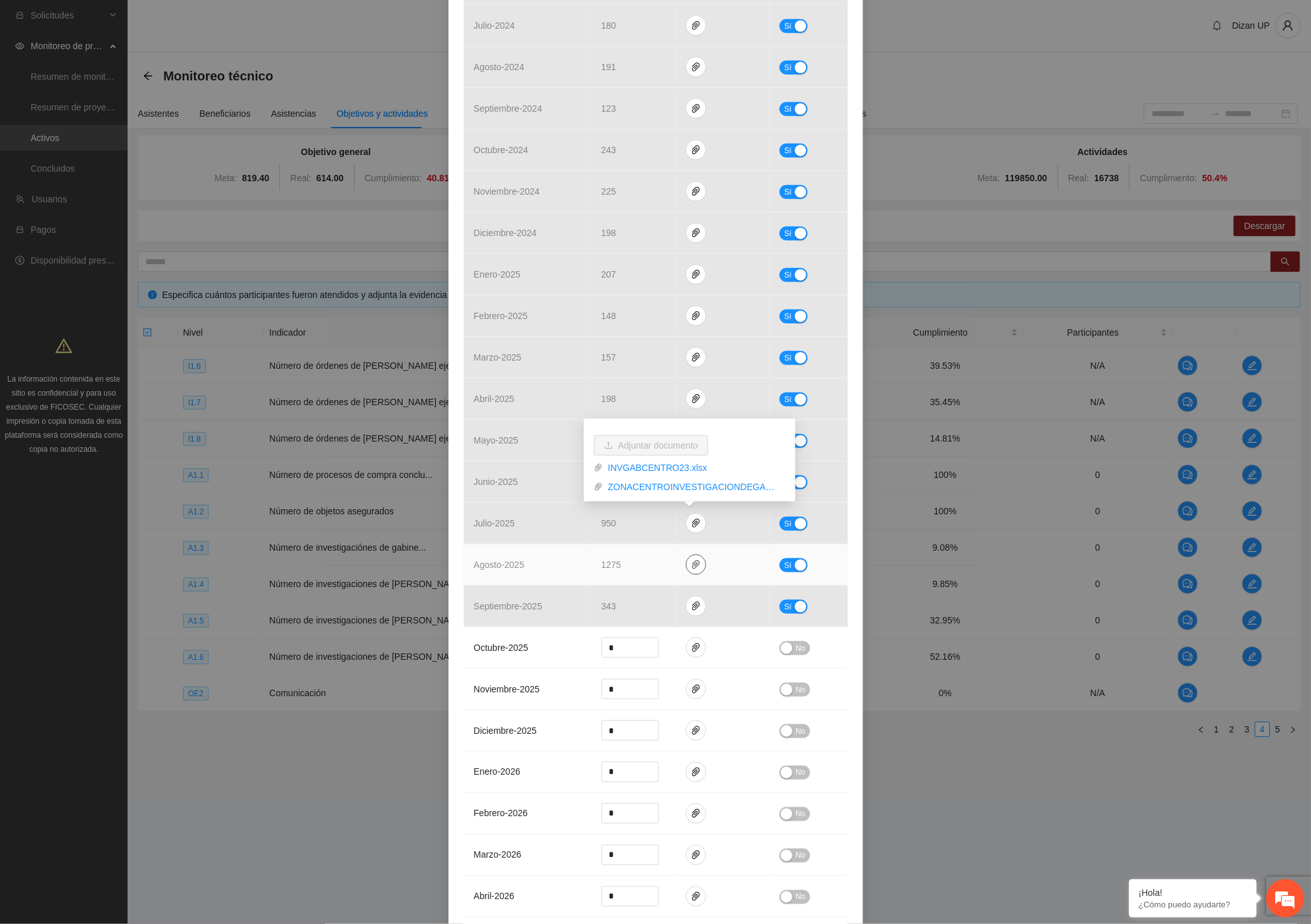
click at [692, 565] on icon "paper-clip" at bounding box center [696, 564] width 8 height 9
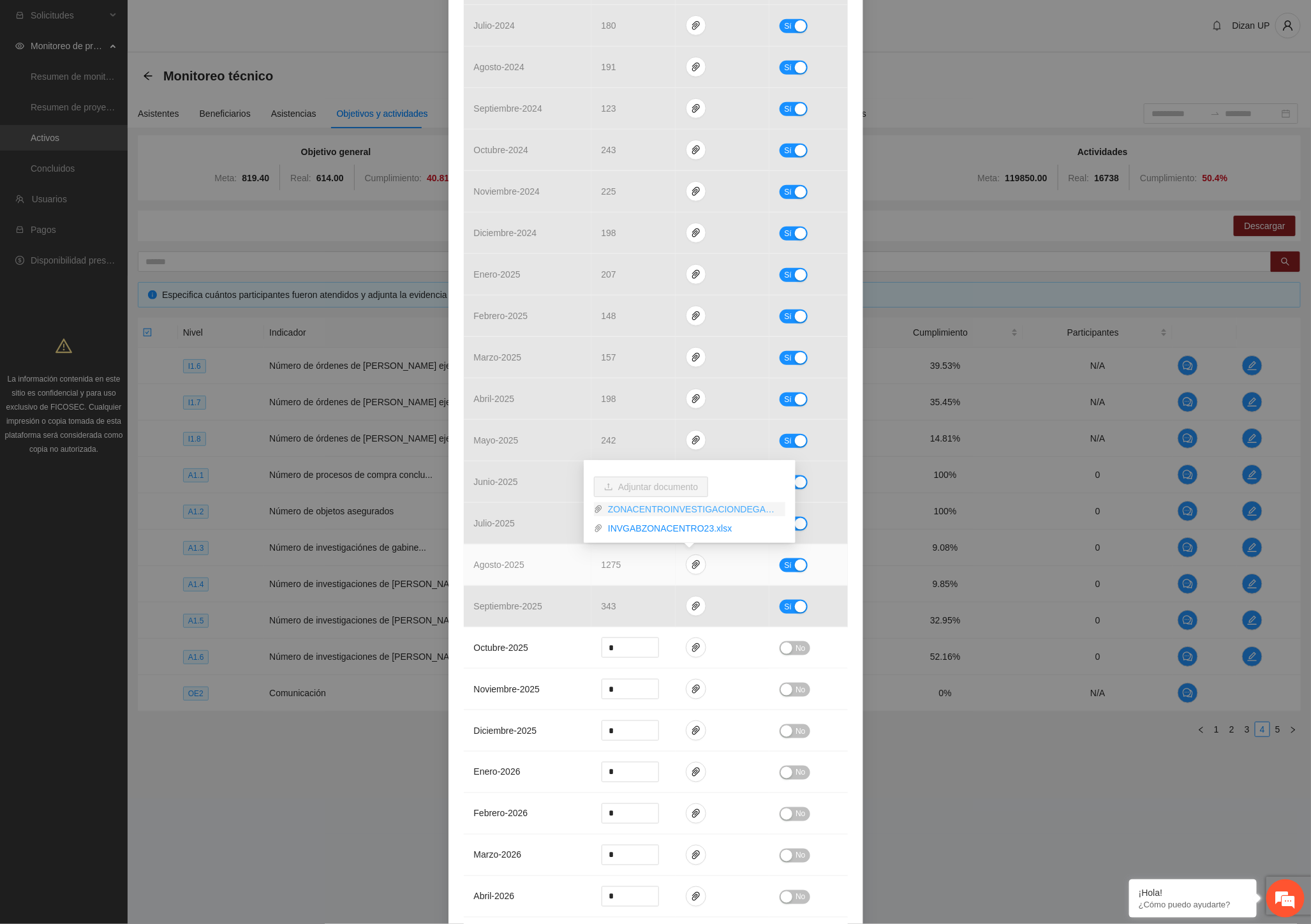
click at [633, 506] on link "ZONACENTROINVESTIGACIONDEGABINETE_0001 (1).pdf" at bounding box center [694, 509] width 182 height 14
click at [653, 526] on link "INVGABZONACENTRO23.xlsx" at bounding box center [694, 529] width 182 height 14
click at [1228, 785] on div "Actividad 1.3 Número de investigaciónes de gabinete Indicador: Recolección de i…" at bounding box center [655, 462] width 1311 height 924
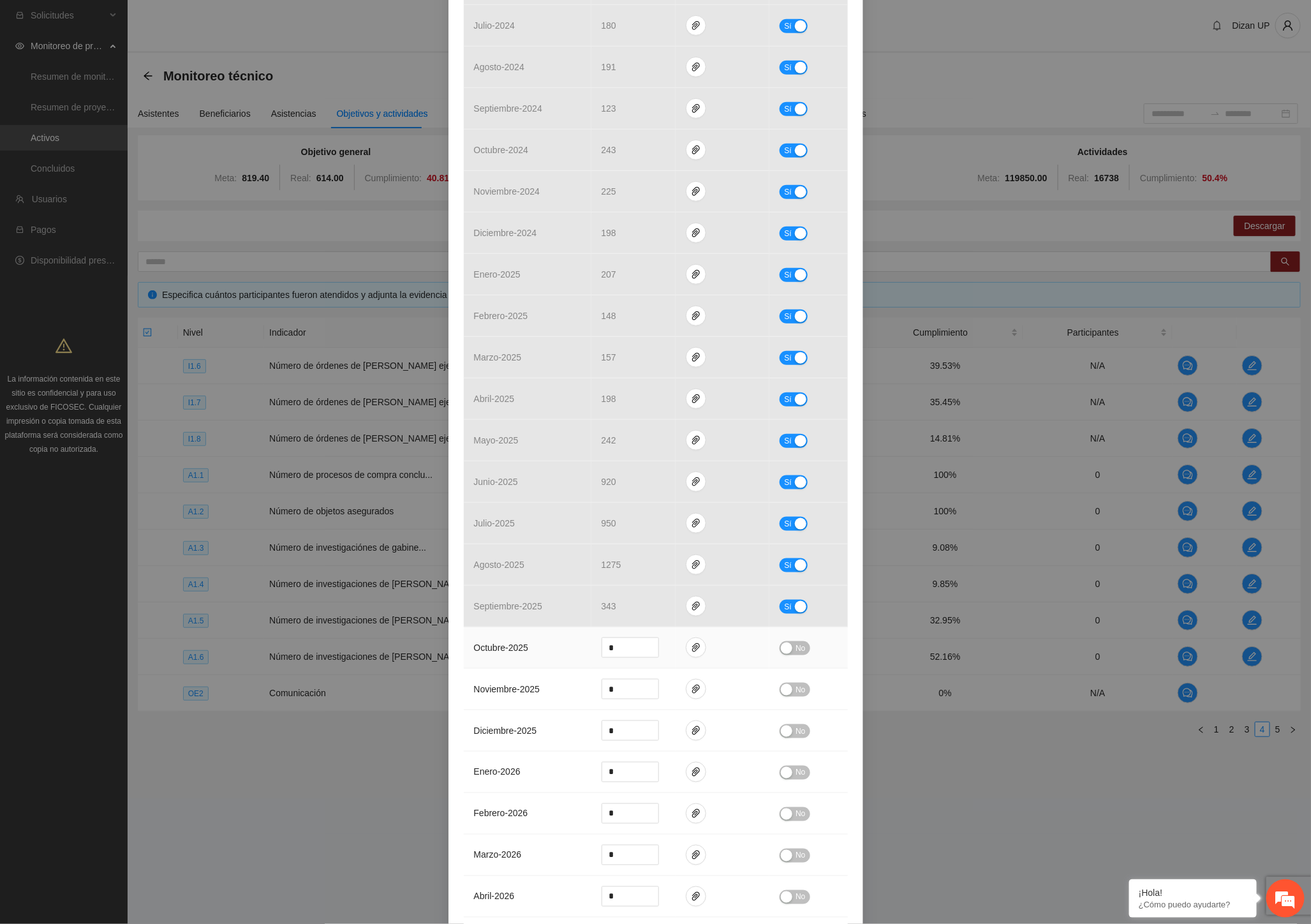
click at [515, 655] on td "octubre - 2025" at bounding box center [527, 648] width 127 height 42
click at [1259, 548] on div "Actividad 1.3 Número de investigaciónes de gabinete Indicador: Recolección de i…" at bounding box center [655, 462] width 1311 height 924
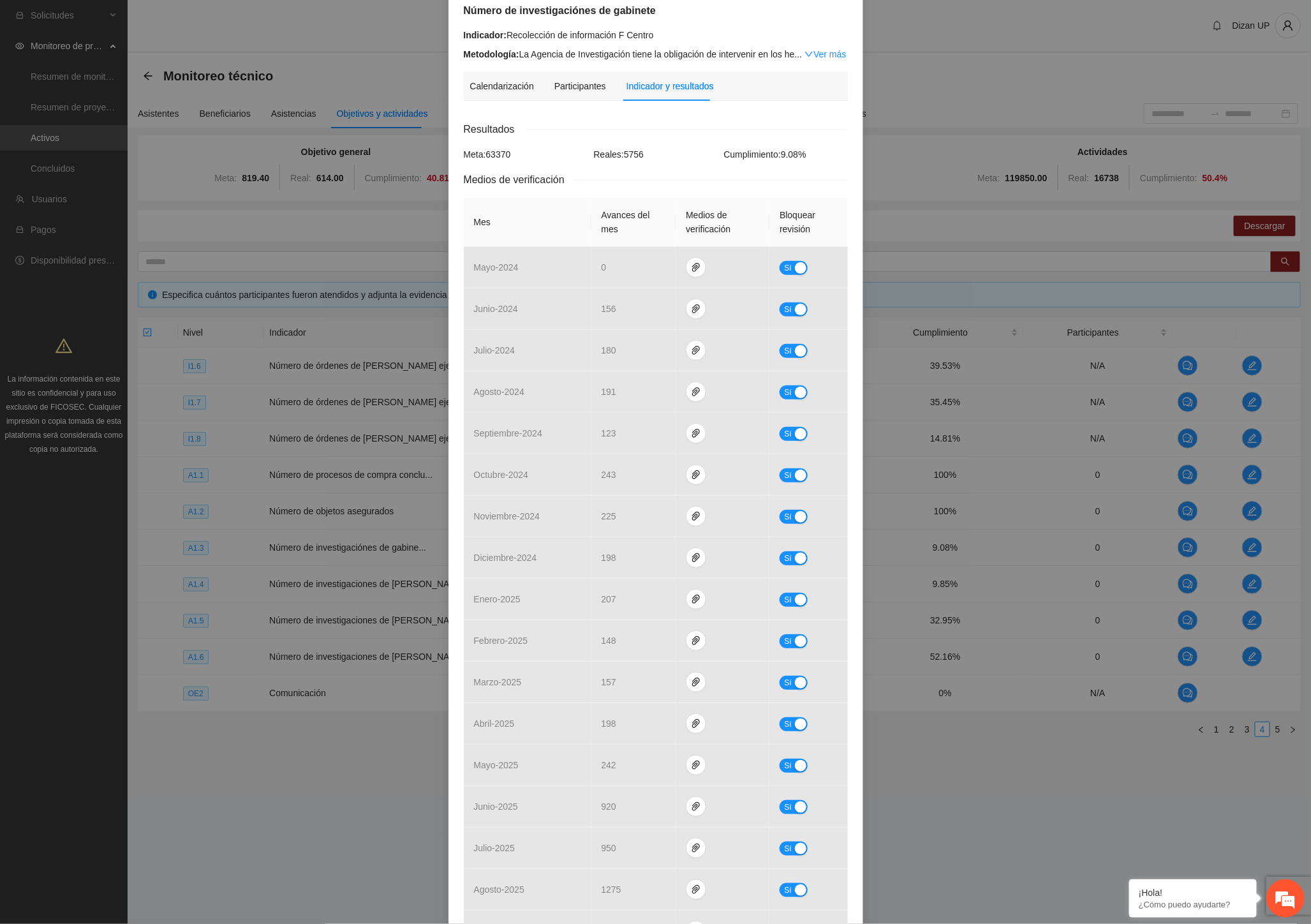
scroll to position [0, 0]
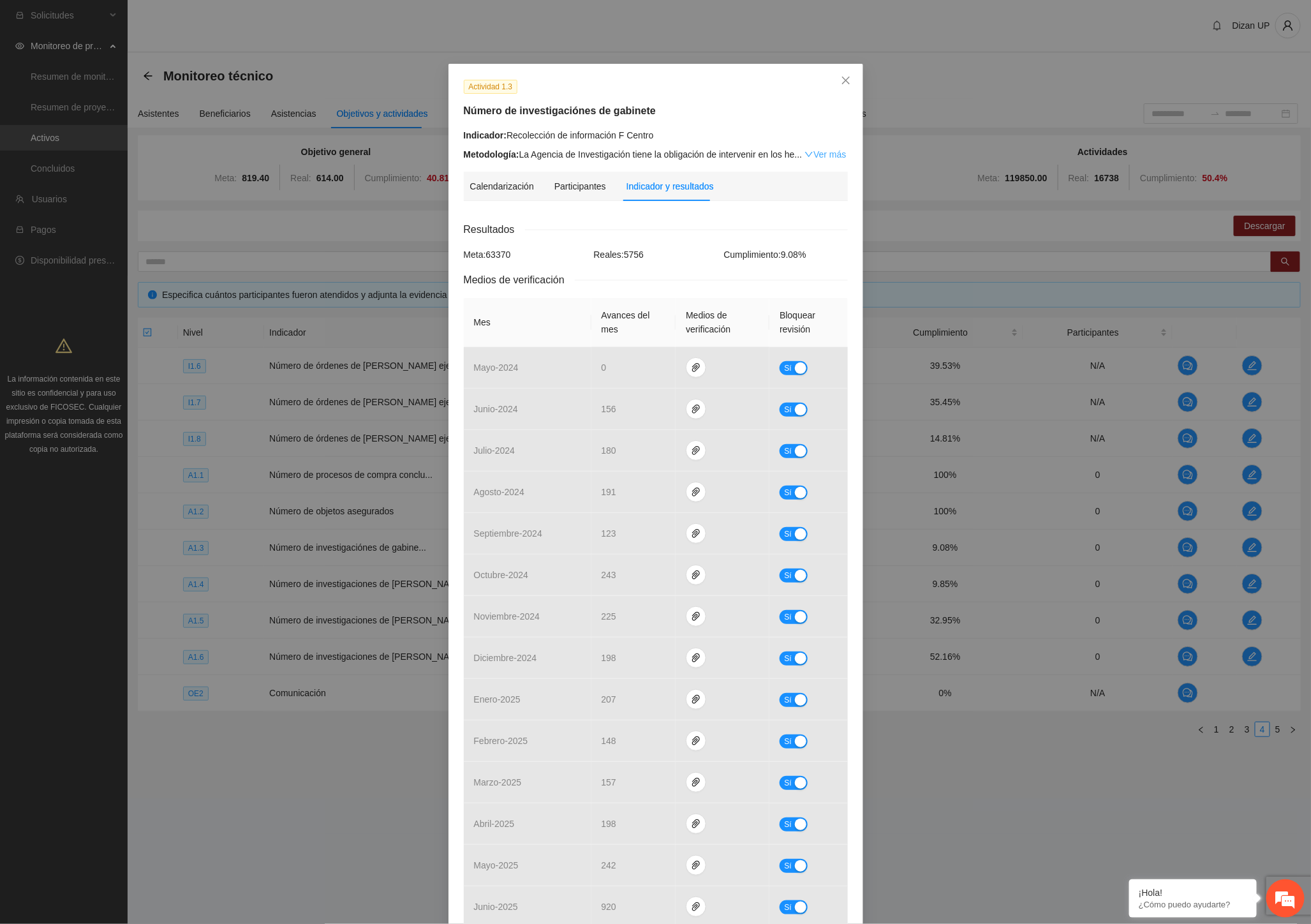
click at [818, 154] on link "Ver más" at bounding box center [825, 154] width 42 height 10
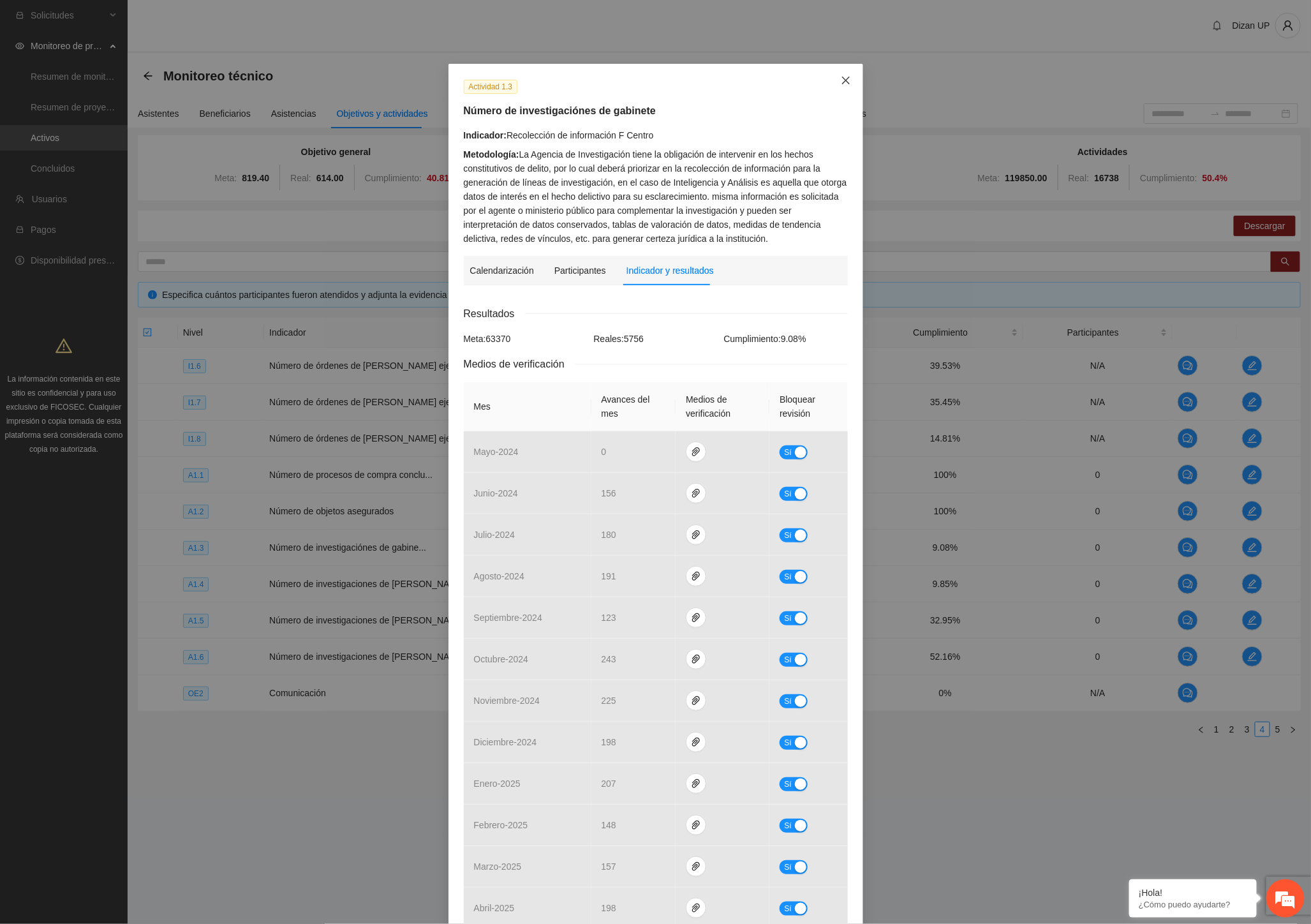
click at [842, 82] on icon "close" at bounding box center [845, 81] width 8 height 8
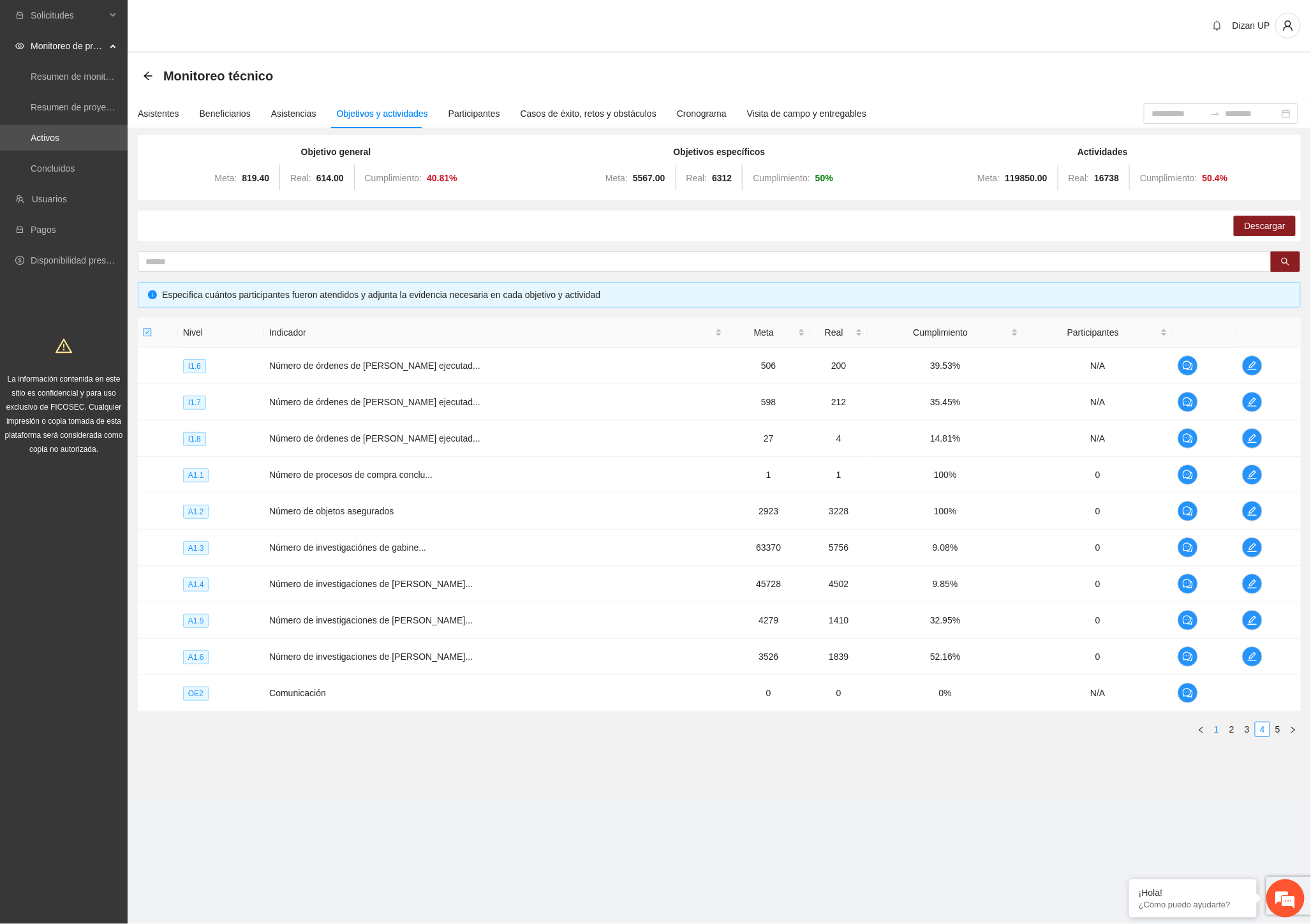
drag, startPoint x: 1213, startPoint y: 729, endPoint x: 1189, endPoint y: 719, distance: 26.0
click at [1213, 729] on link "1" at bounding box center [1216, 729] width 14 height 14
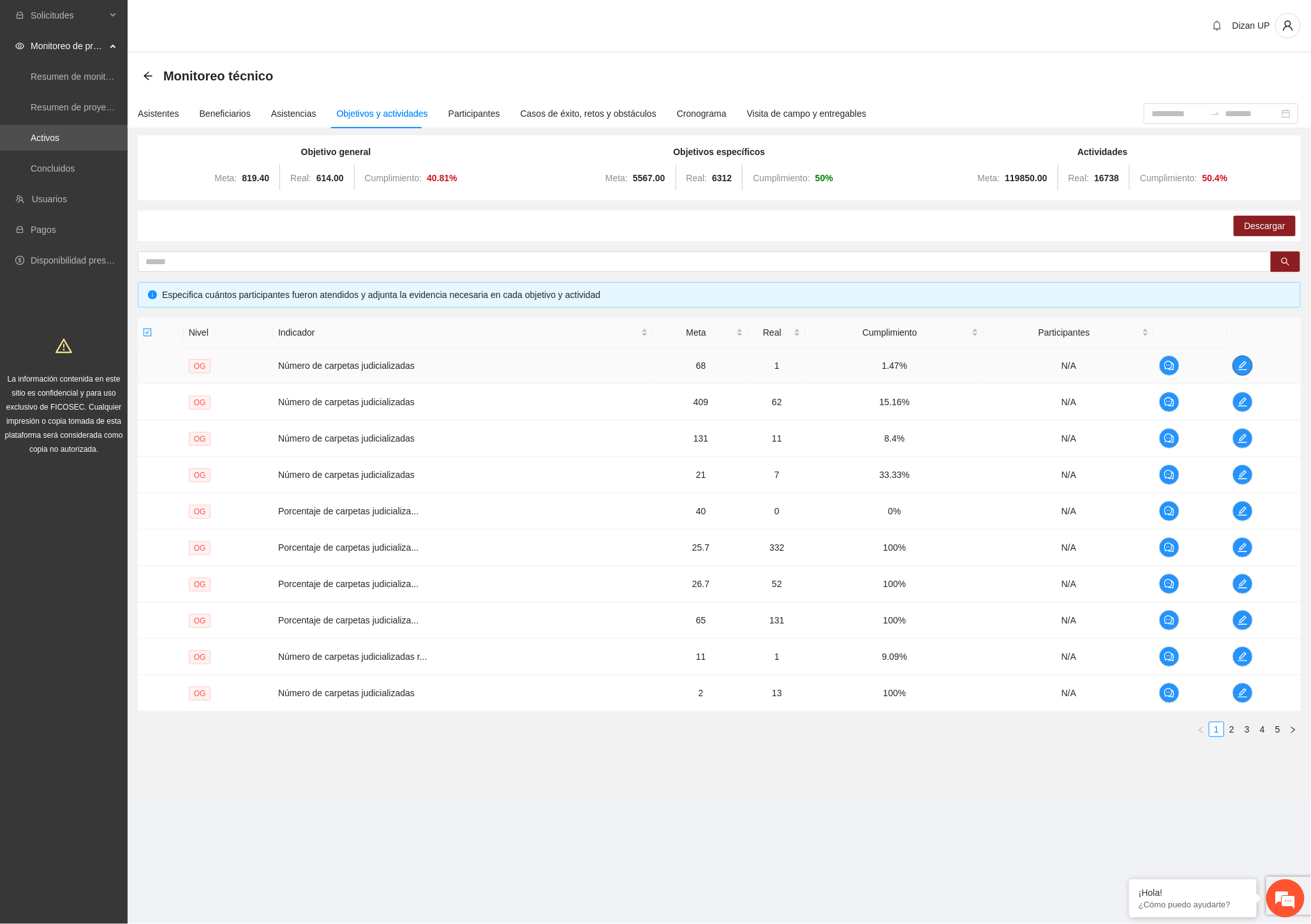
click at [1246, 363] on icon "edit" at bounding box center [1243, 365] width 10 height 10
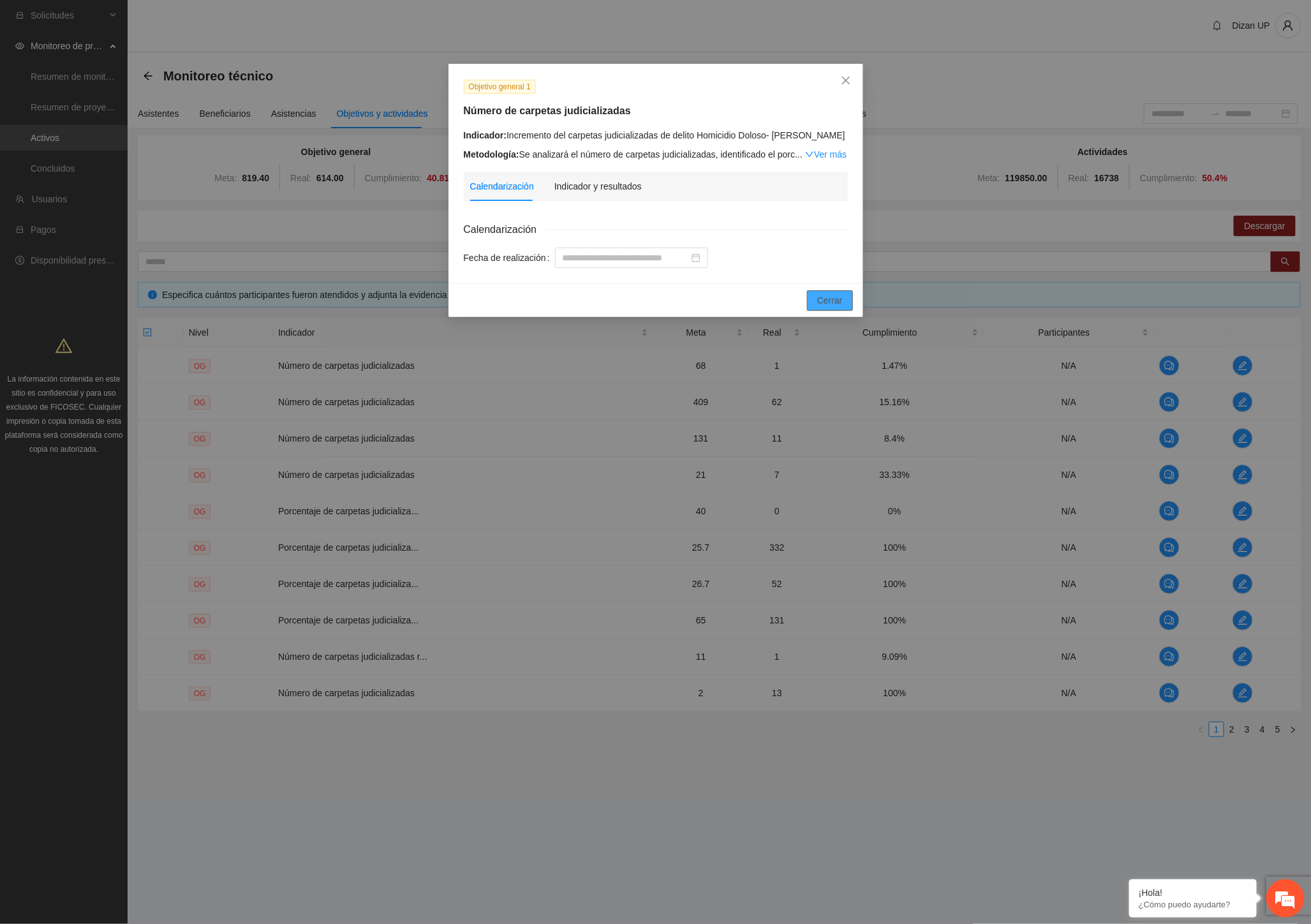
click at [817, 302] on button "Cerrar" at bounding box center [830, 301] width 46 height 20
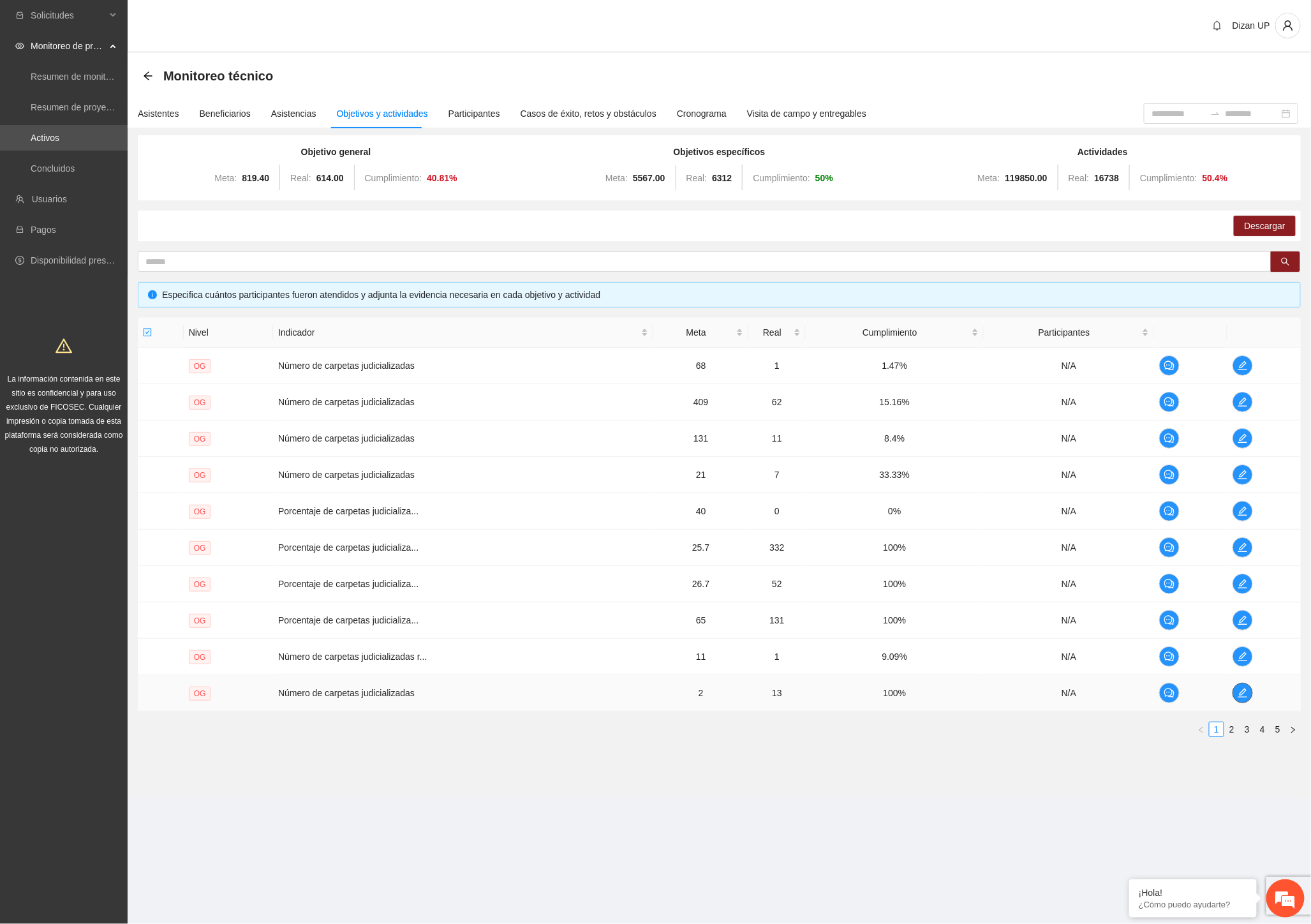
click at [1243, 694] on icon "edit" at bounding box center [1243, 693] width 9 height 9
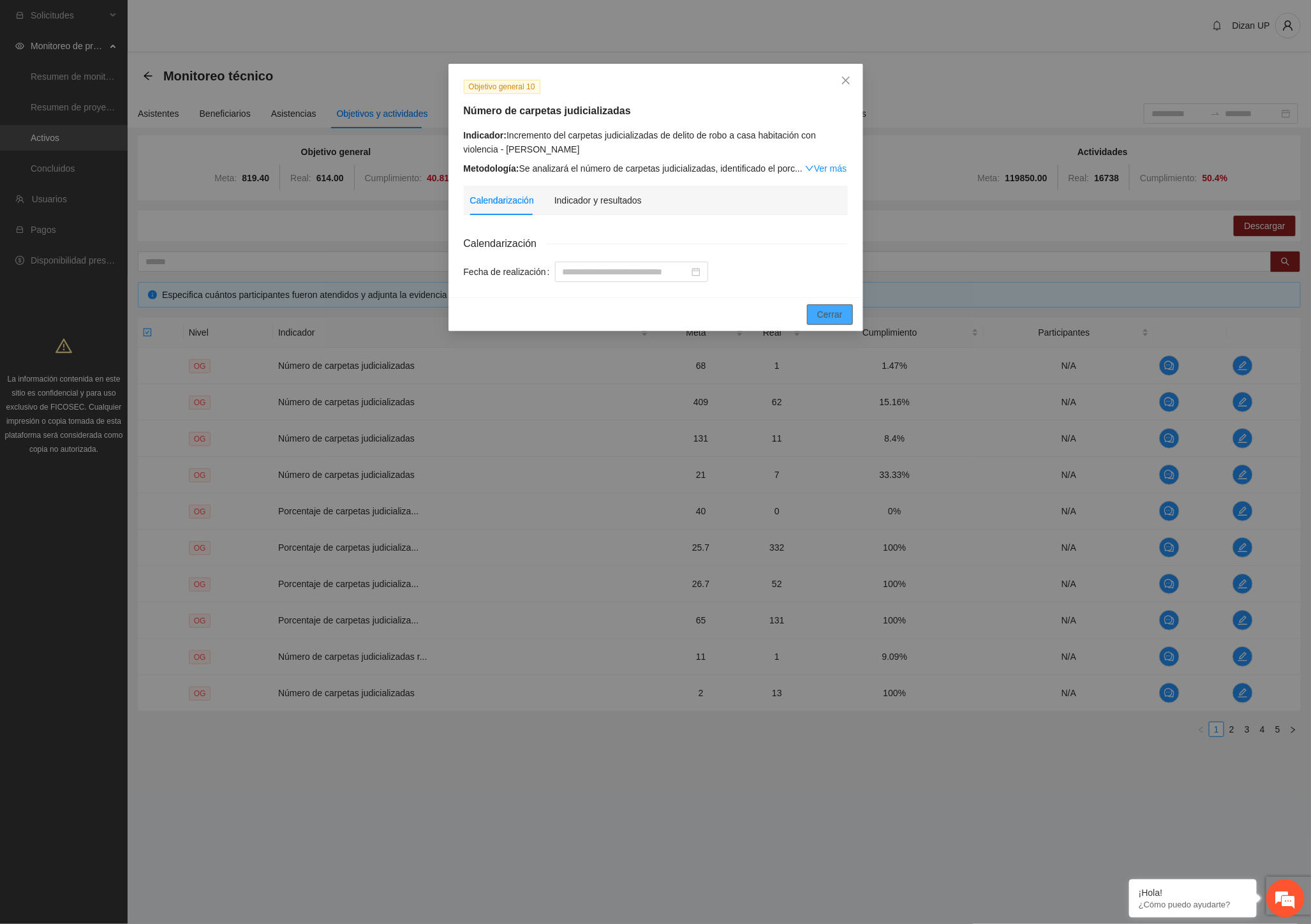
click at [828, 325] on div "Cancelar Cerrar" at bounding box center [656, 314] width 415 height 34
drag, startPoint x: 821, startPoint y: 305, endPoint x: 1005, endPoint y: 447, distance: 232.4
click at [824, 305] on button "Cerrar" at bounding box center [830, 315] width 46 height 20
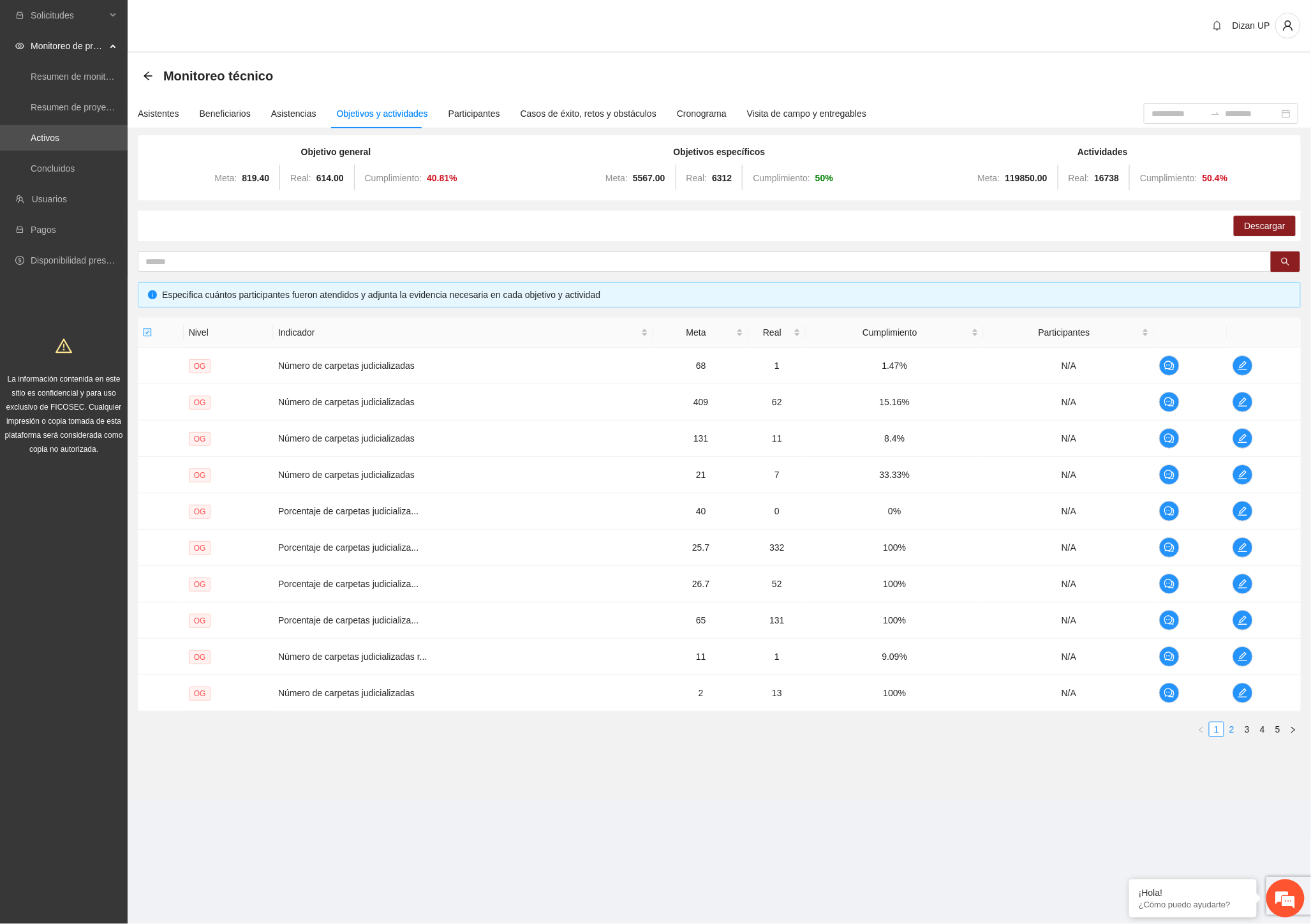
click at [1228, 731] on link "2" at bounding box center [1232, 729] width 14 height 14
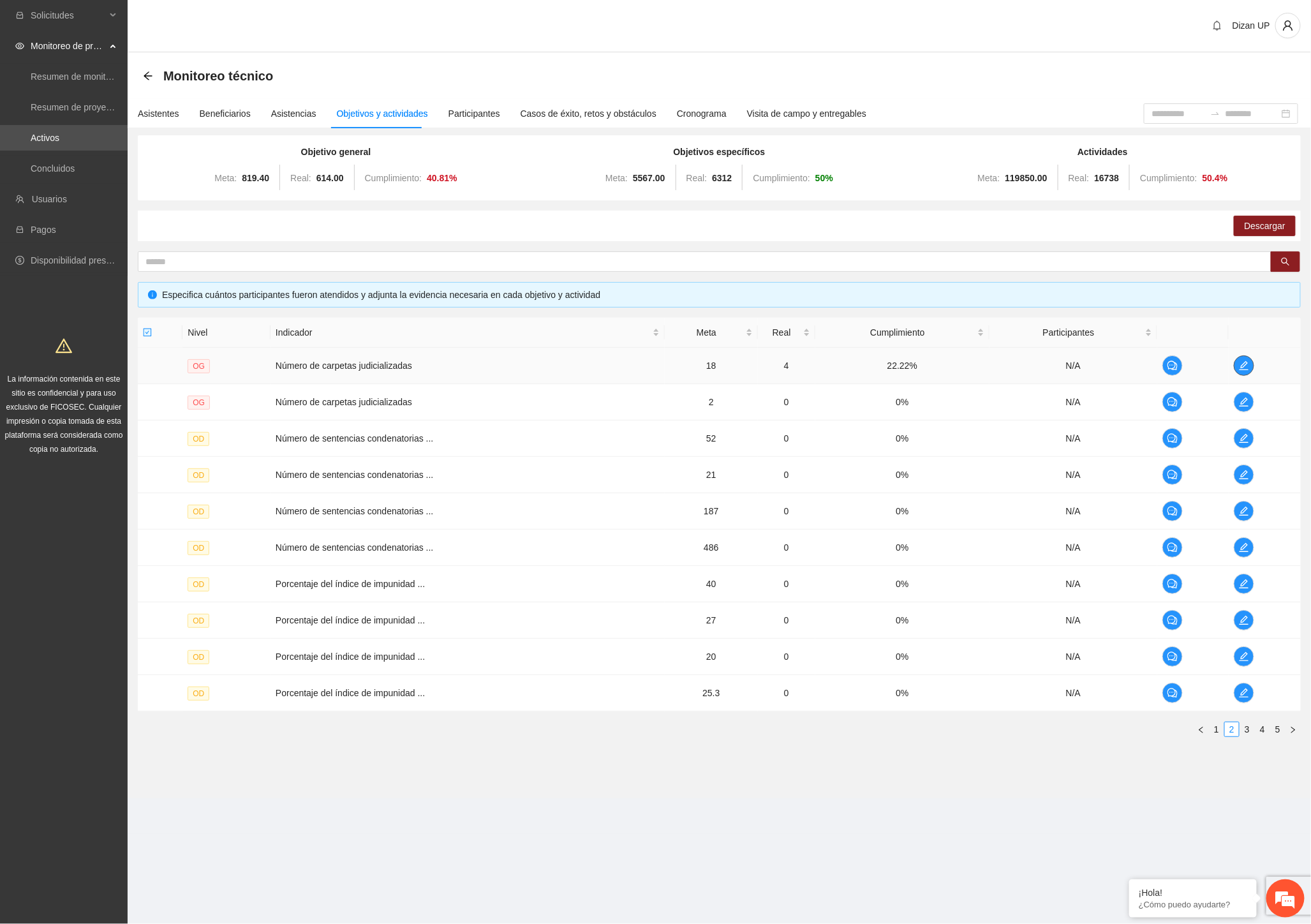
click at [1247, 363] on icon "edit" at bounding box center [1244, 365] width 10 height 10
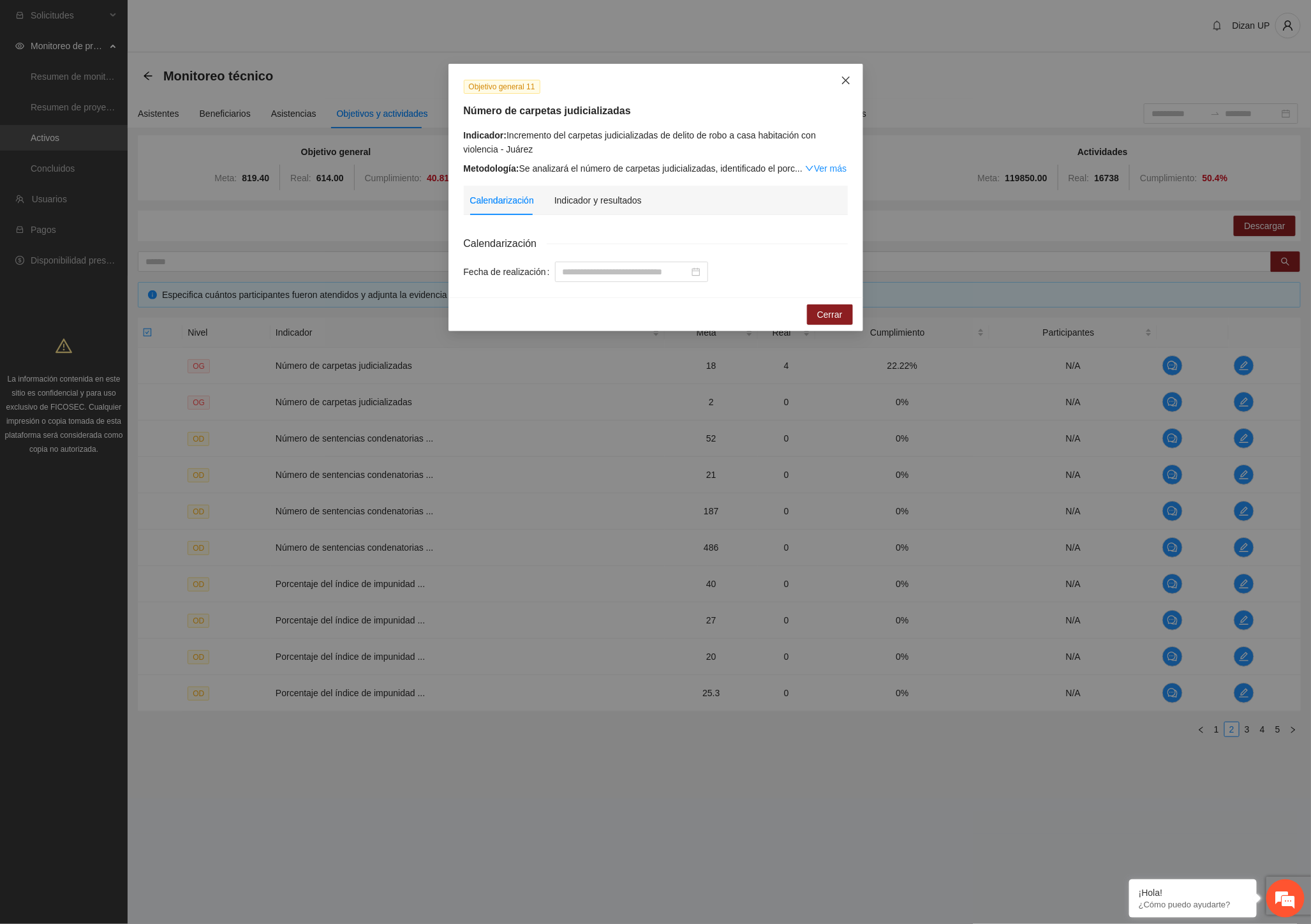
click at [850, 74] on span "Close" at bounding box center [846, 81] width 35 height 35
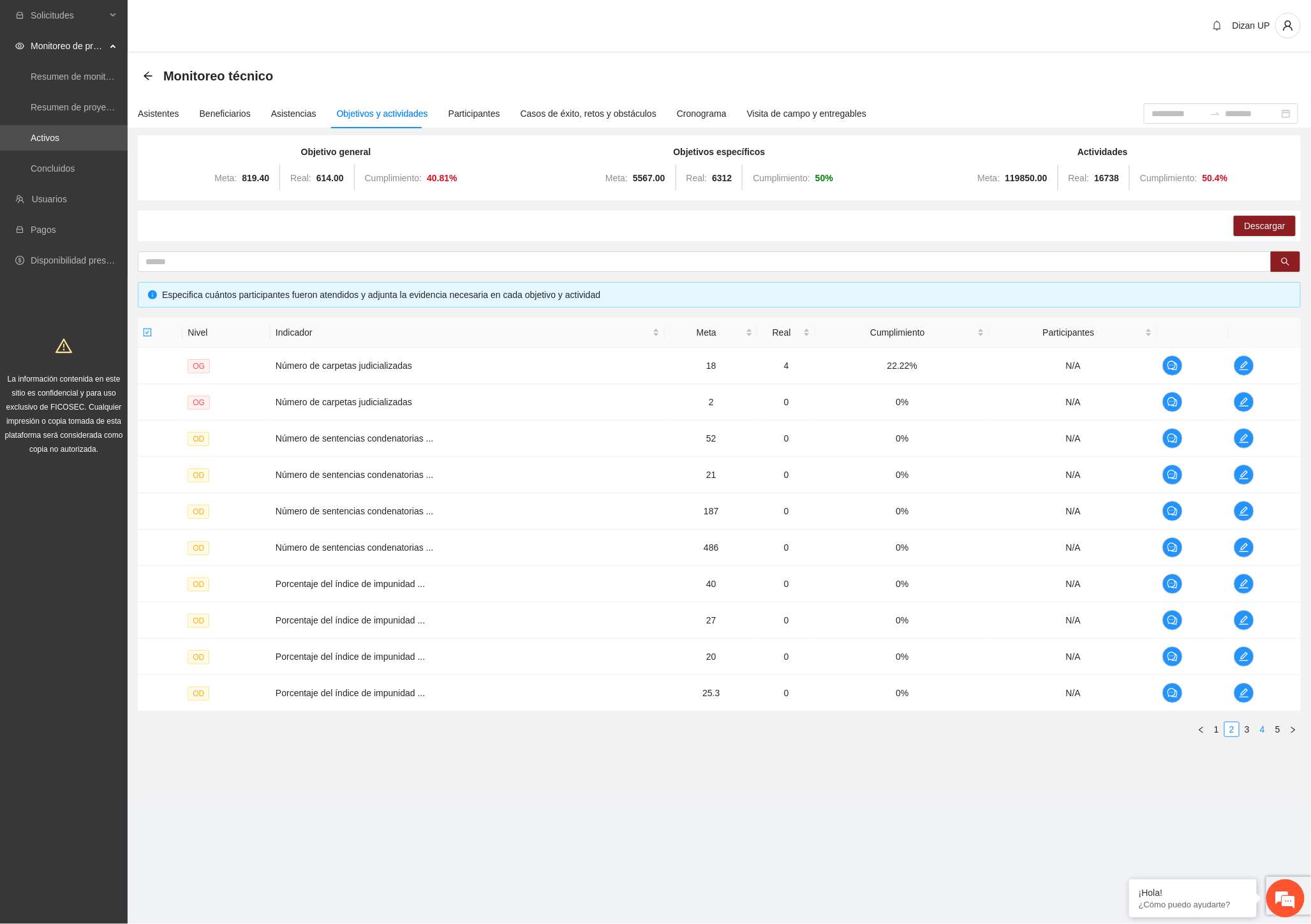
click at [1266, 724] on link "4" at bounding box center [1262, 729] width 14 height 14
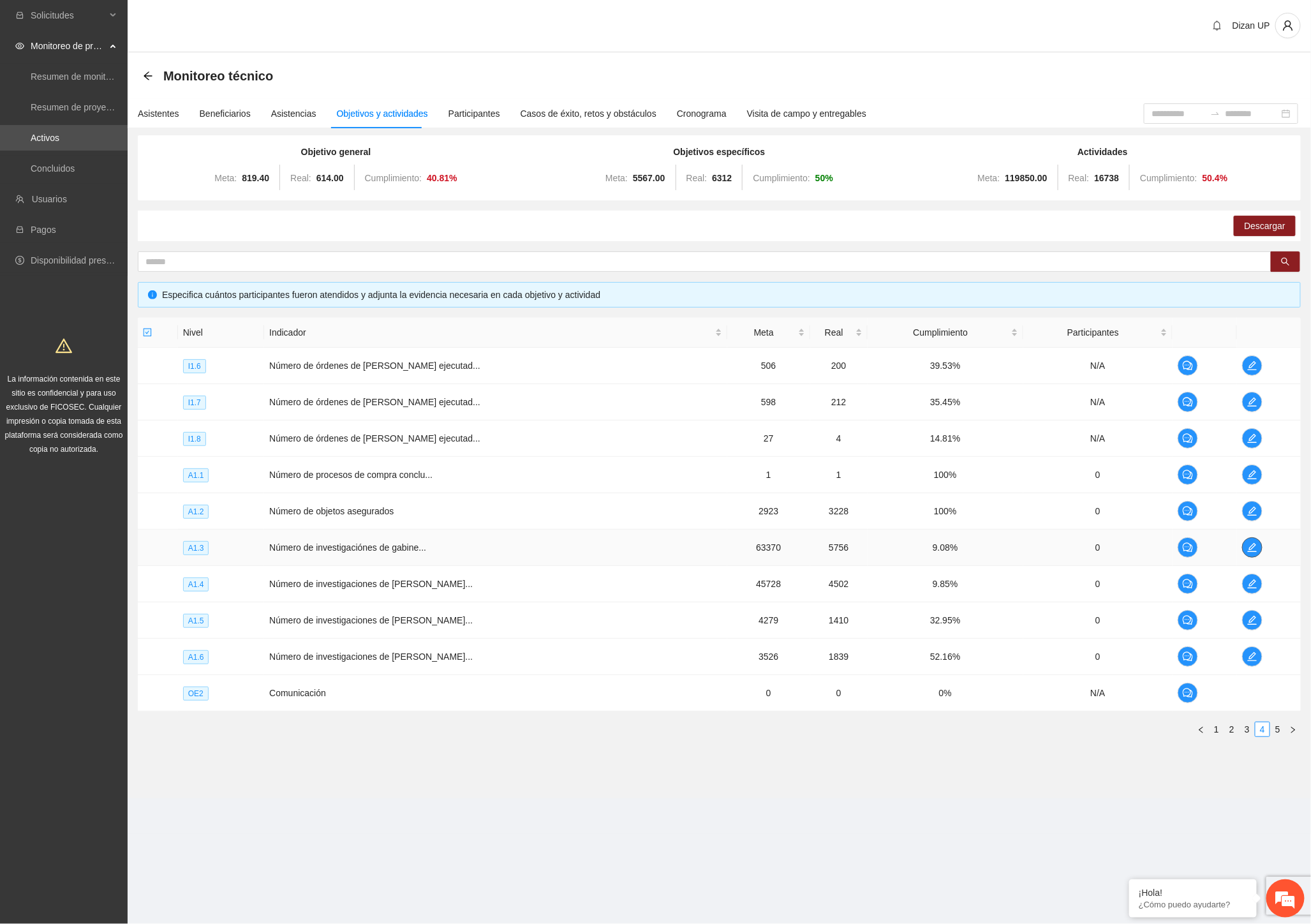
click at [1247, 547] on icon "edit" at bounding box center [1252, 547] width 10 height 10
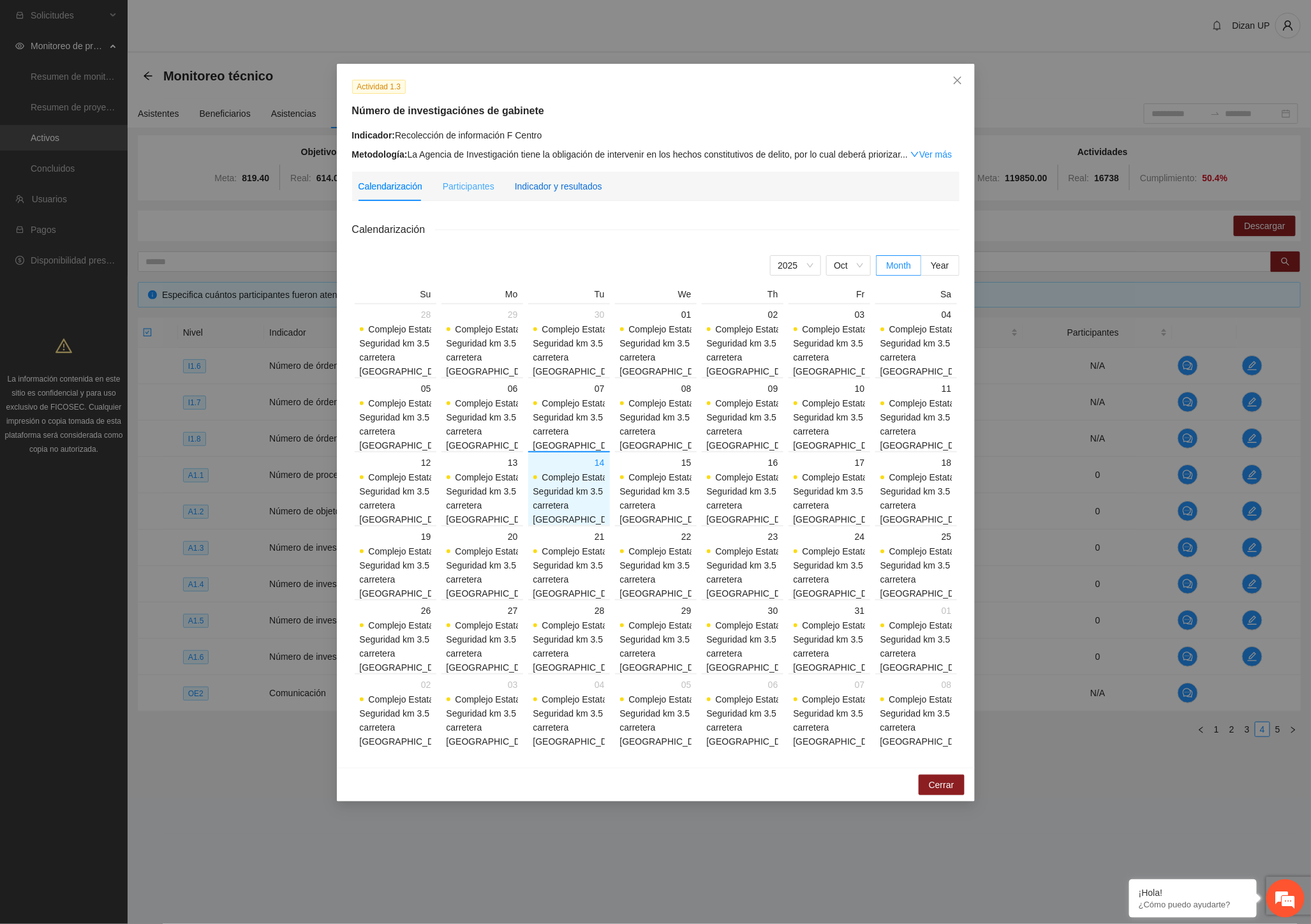
click at [568, 189] on div "Indicador y resultados" at bounding box center [559, 186] width 88 height 14
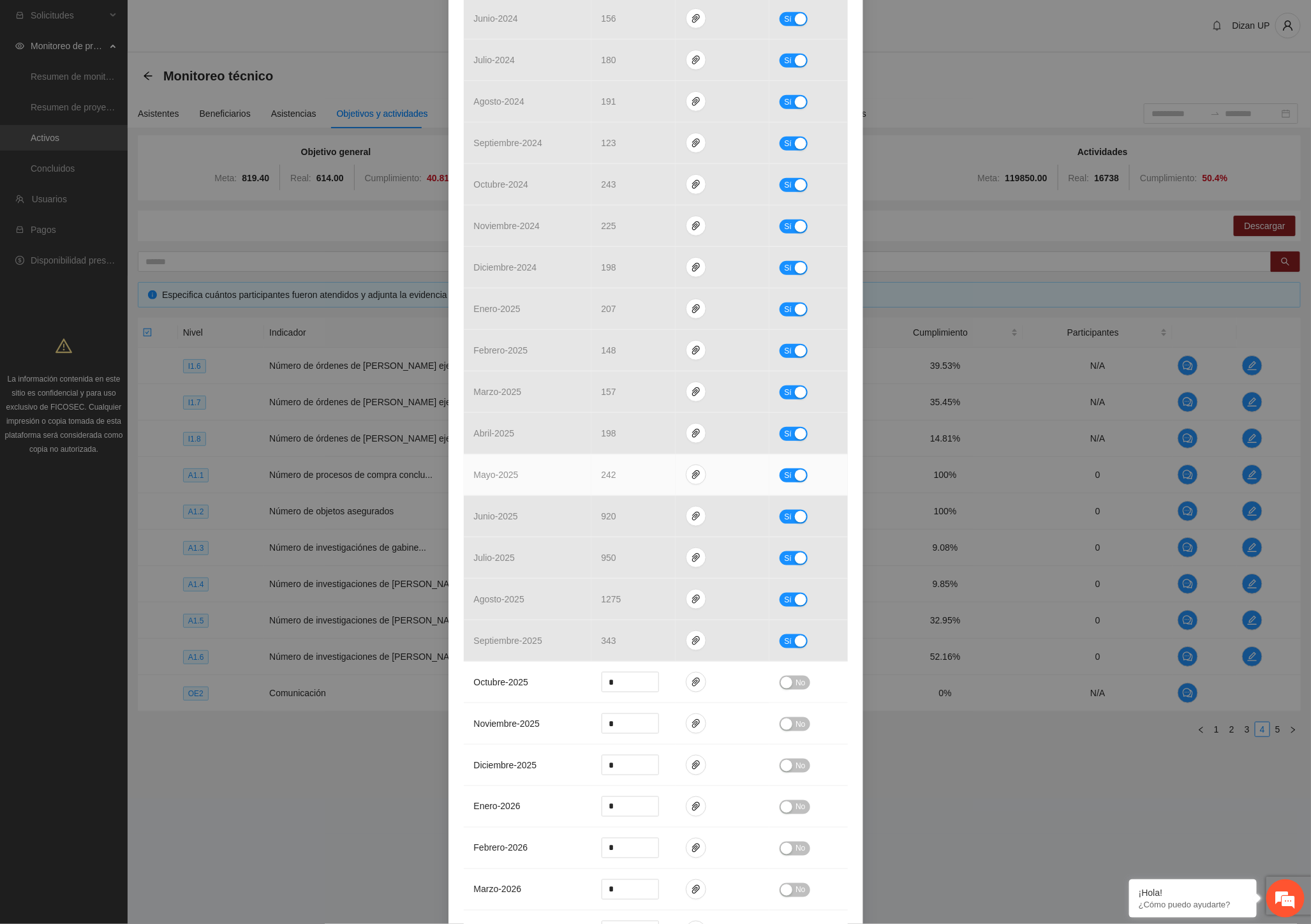
scroll to position [496, 0]
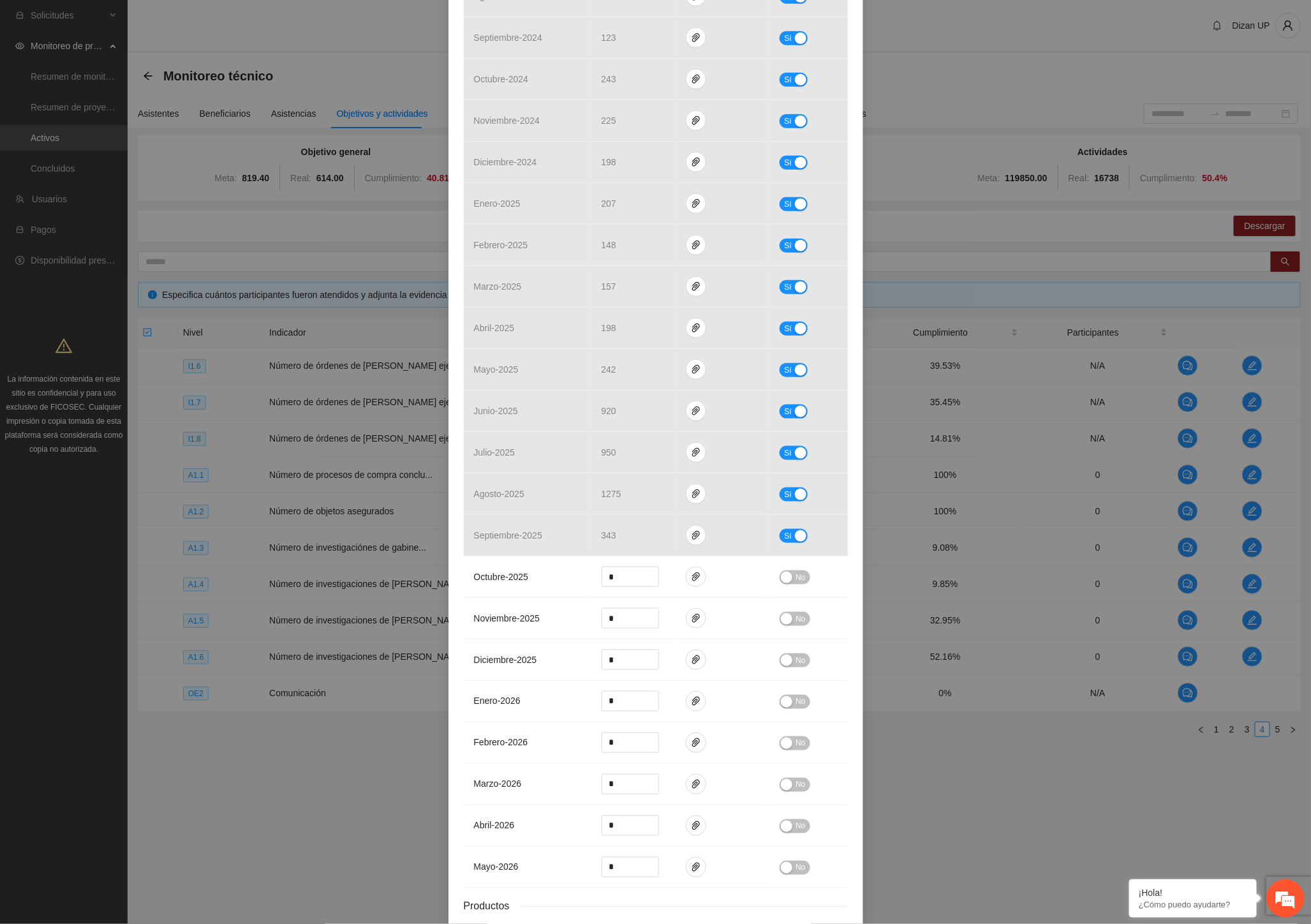
click at [1216, 523] on div "Actividad 1.3 Número de investigaciónes de gabinete Indicador: Recolección de i…" at bounding box center [655, 462] width 1311 height 924
drag, startPoint x: 785, startPoint y: 409, endPoint x: 745, endPoint y: 417, distance: 40.8
click at [785, 410] on span "Sí" at bounding box center [788, 411] width 8 height 14
drag, startPoint x: 624, startPoint y: 410, endPoint x: 557, endPoint y: 415, distance: 67.2
click at [559, 415] on tr "junio - 2025 *** No" at bounding box center [656, 411] width 384 height 42
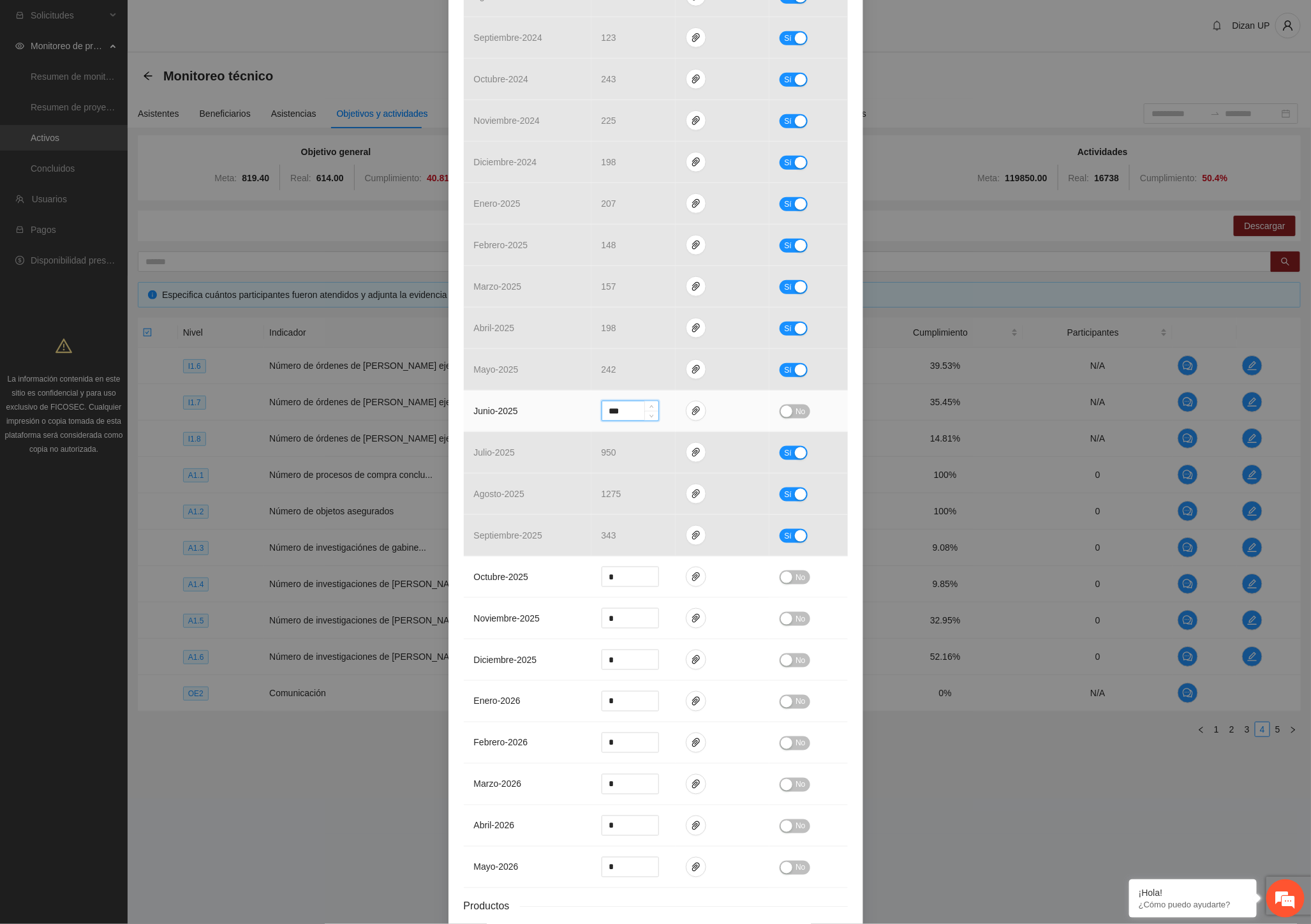
type input "***"
click at [795, 416] on span "No" at bounding box center [800, 411] width 10 height 14
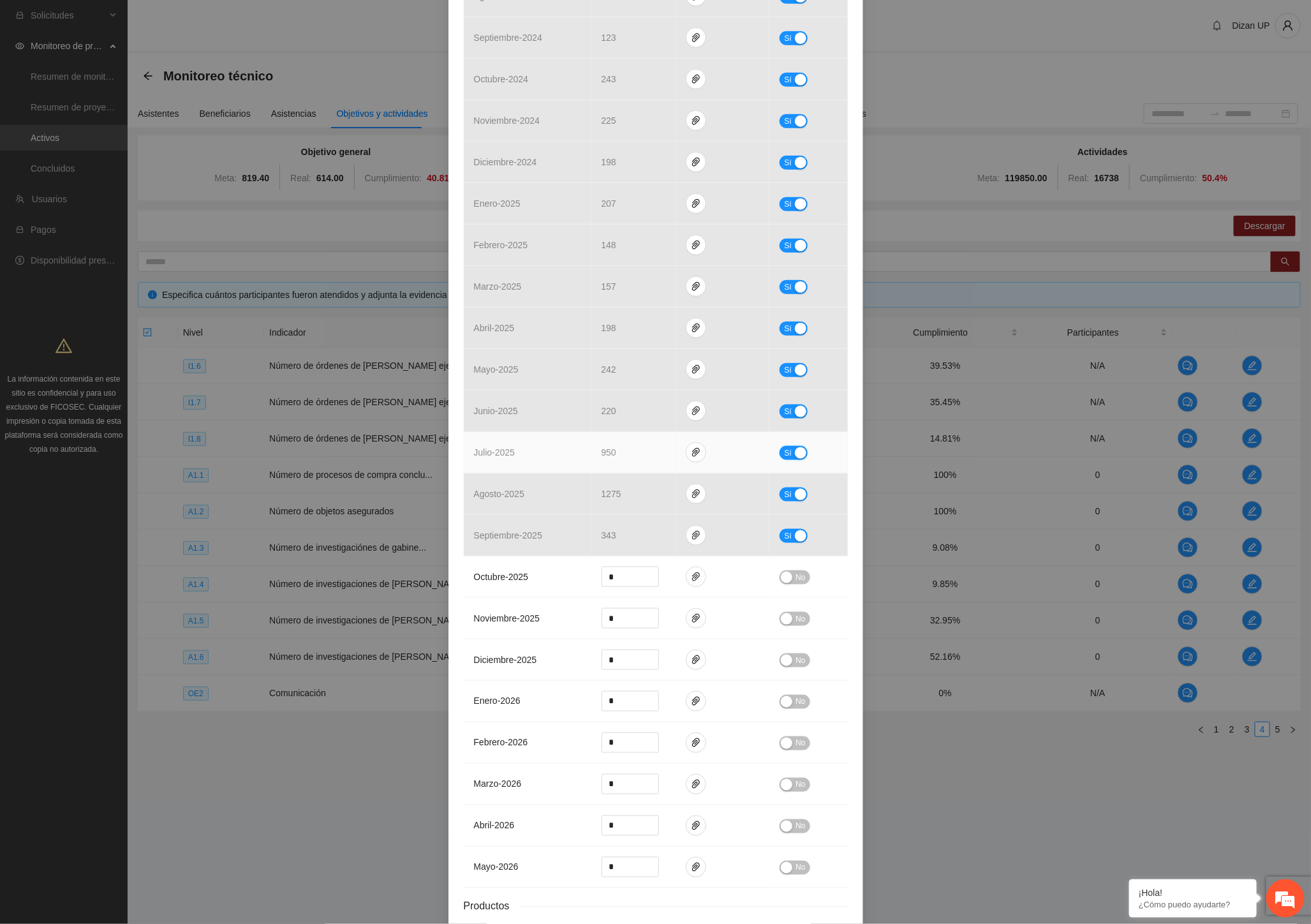
click at [795, 450] on div "button" at bounding box center [800, 453] width 12 height 12
drag, startPoint x: 630, startPoint y: 452, endPoint x: 528, endPoint y: 463, distance: 102.6
click at [547, 459] on tr "julio - 2025 *** No" at bounding box center [656, 452] width 384 height 42
type input "***"
click at [796, 456] on span "No" at bounding box center [800, 453] width 10 height 14
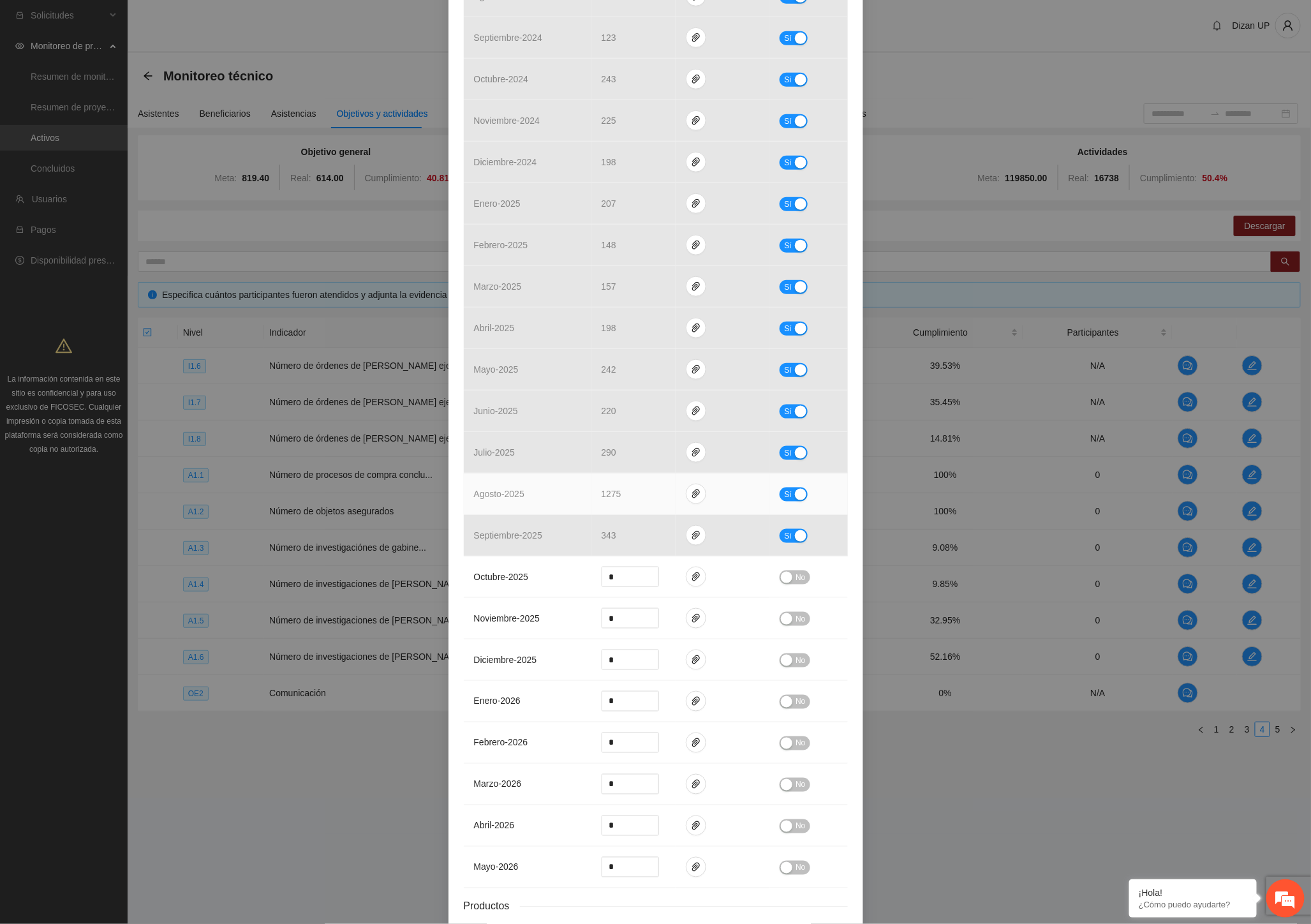
click at [787, 492] on button "Sí" at bounding box center [793, 495] width 28 height 14
drag, startPoint x: 626, startPoint y: 495, endPoint x: 549, endPoint y: 493, distance: 77.0
click at [549, 492] on tr "agosto - 2025 **** No" at bounding box center [656, 494] width 384 height 42
type input "***"
click at [795, 494] on span "No" at bounding box center [800, 495] width 10 height 14
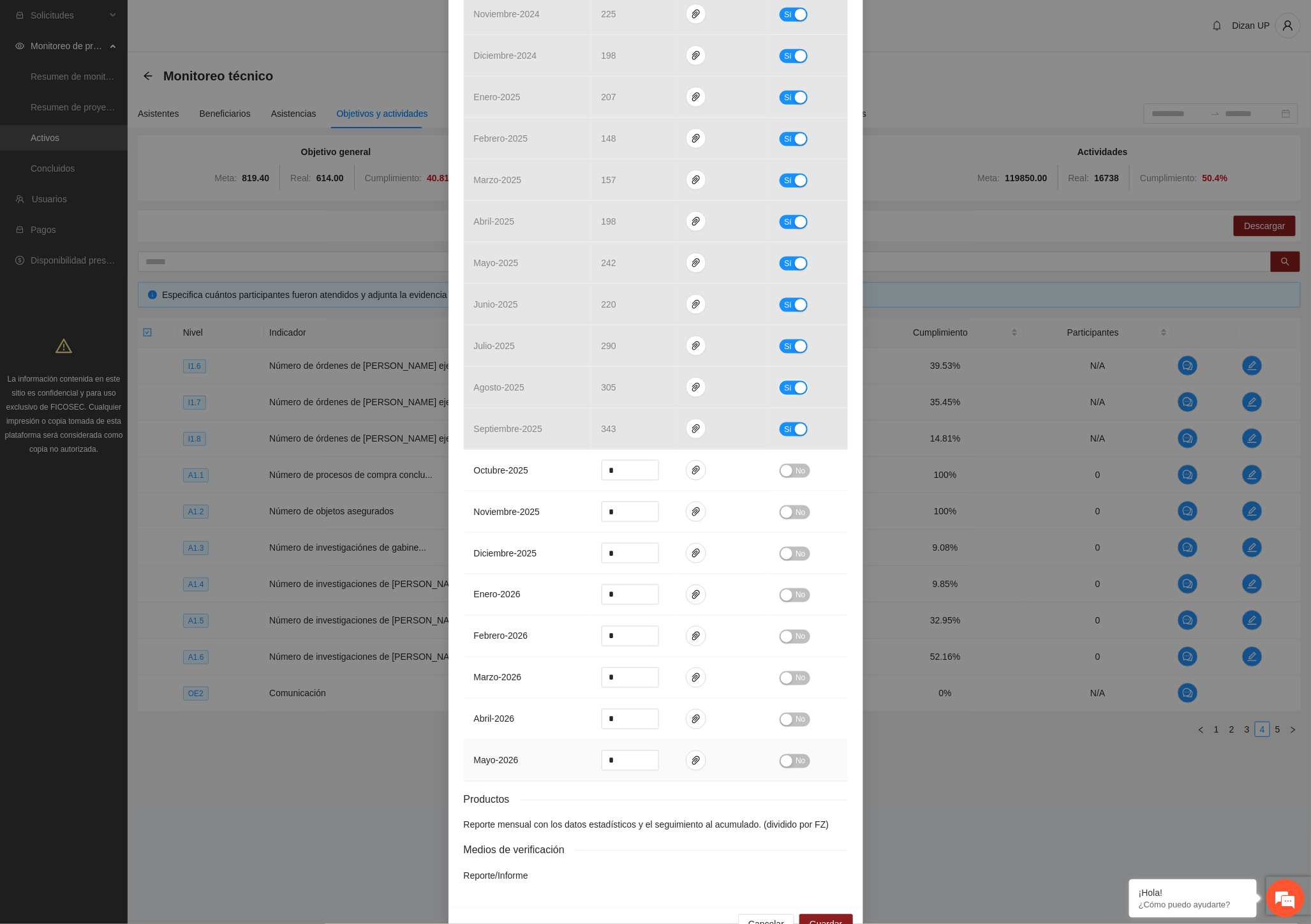
scroll to position [636, 0]
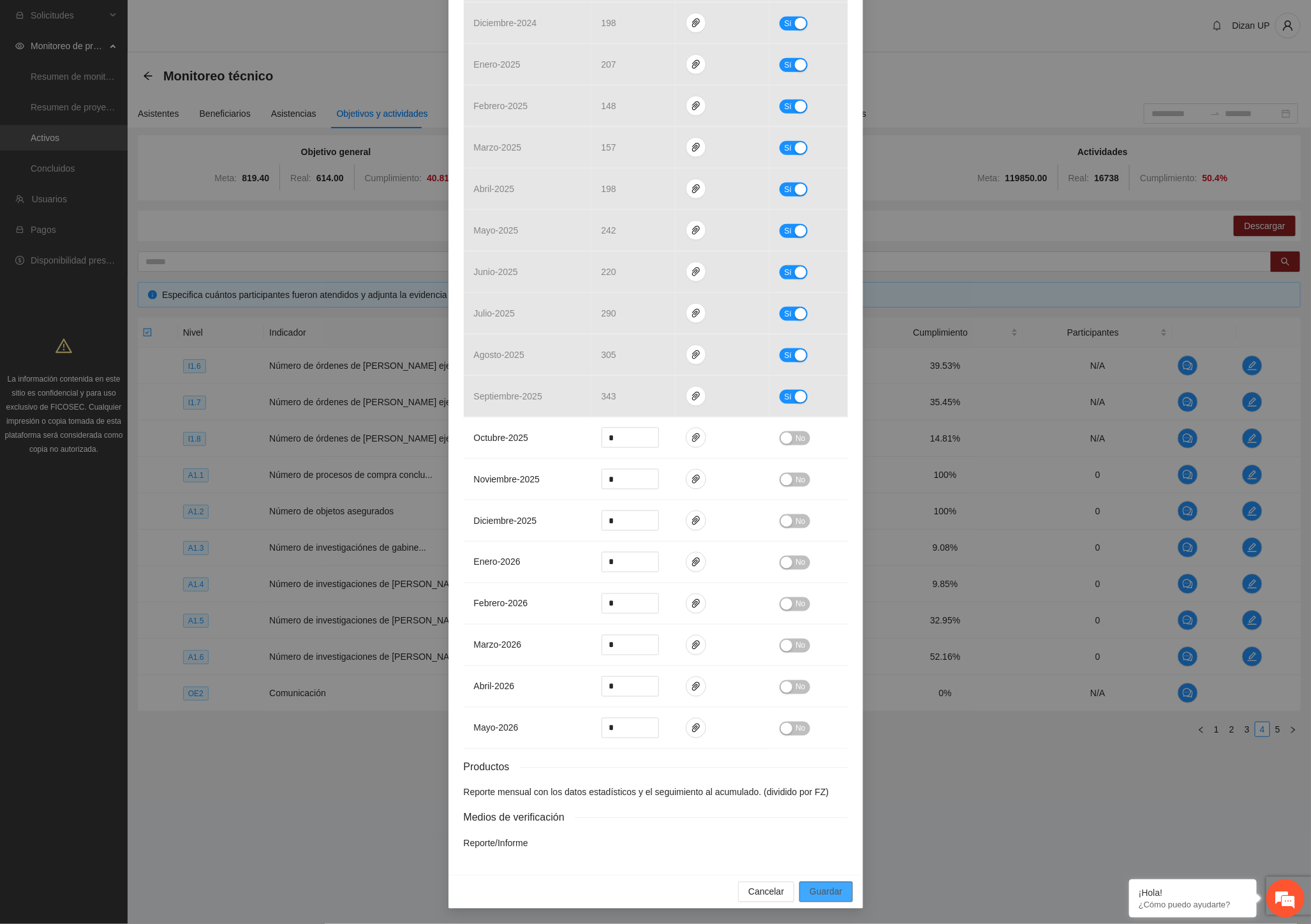
click at [816, 899] on span "Guardar" at bounding box center [825, 892] width 33 height 14
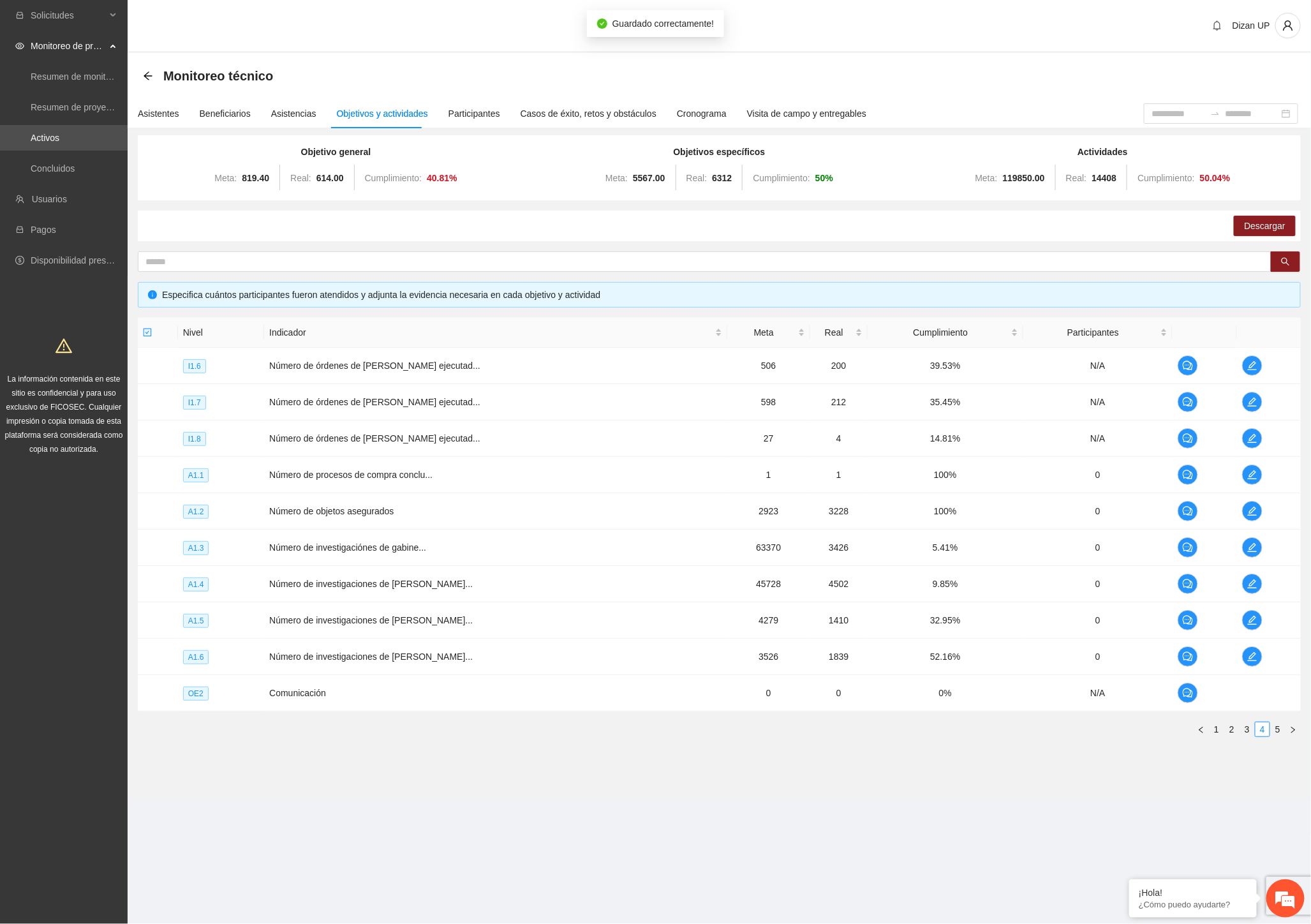
scroll to position [572, 0]
drag, startPoint x: 1257, startPoint y: 163, endPoint x: 1247, endPoint y: 156, distance: 12.2
click at [1257, 163] on div "Actividades Meta: 119850.00 Real: 14408 Cumplimiento: 50.04 %" at bounding box center [1102, 168] width 377 height 46
drag, startPoint x: 850, startPoint y: 575, endPoint x: 907, endPoint y: 571, distance: 57.1
click at [868, 575] on td "9.85%" at bounding box center [945, 584] width 155 height 36
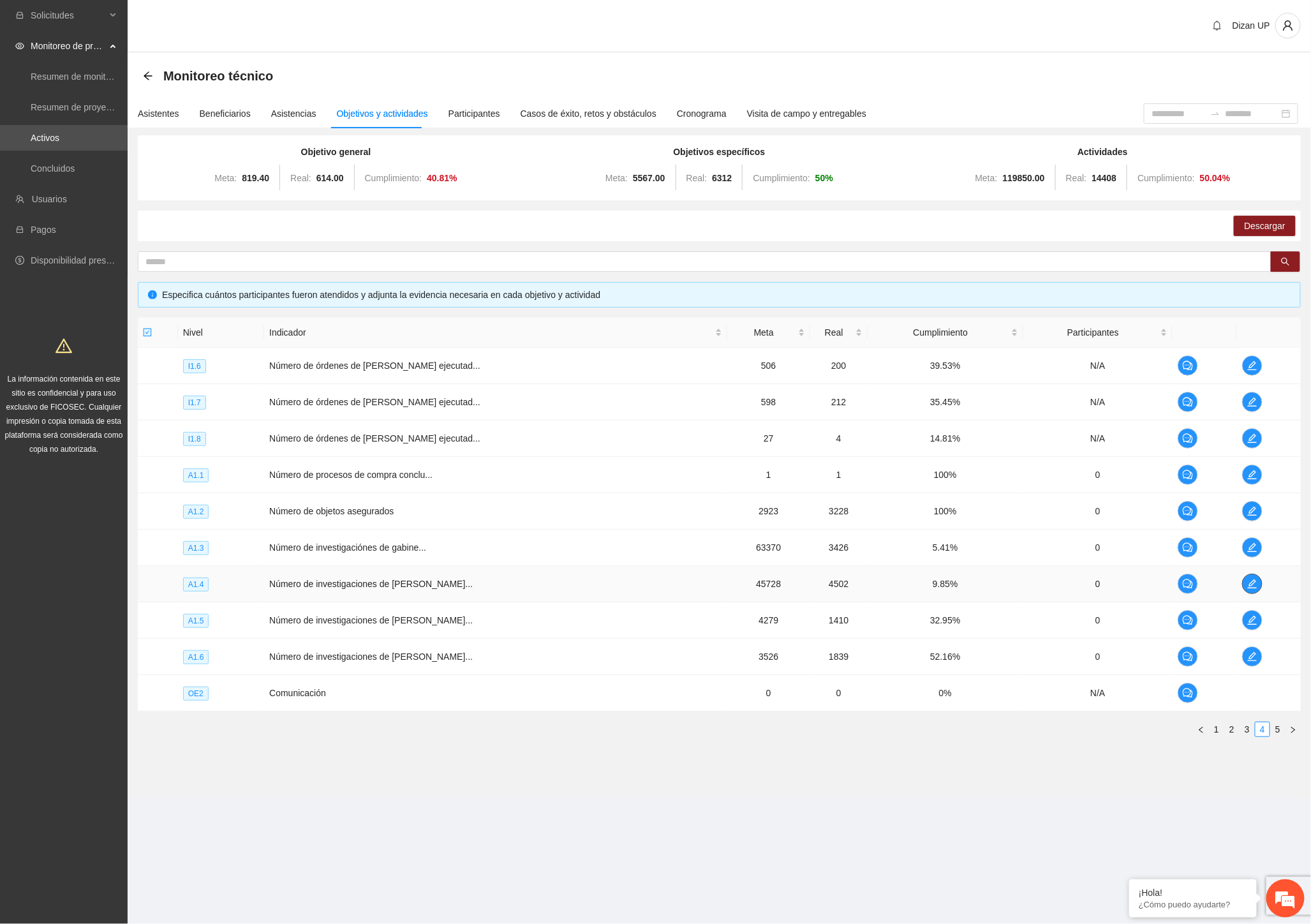
click at [1247, 584] on icon "edit" at bounding box center [1252, 584] width 10 height 10
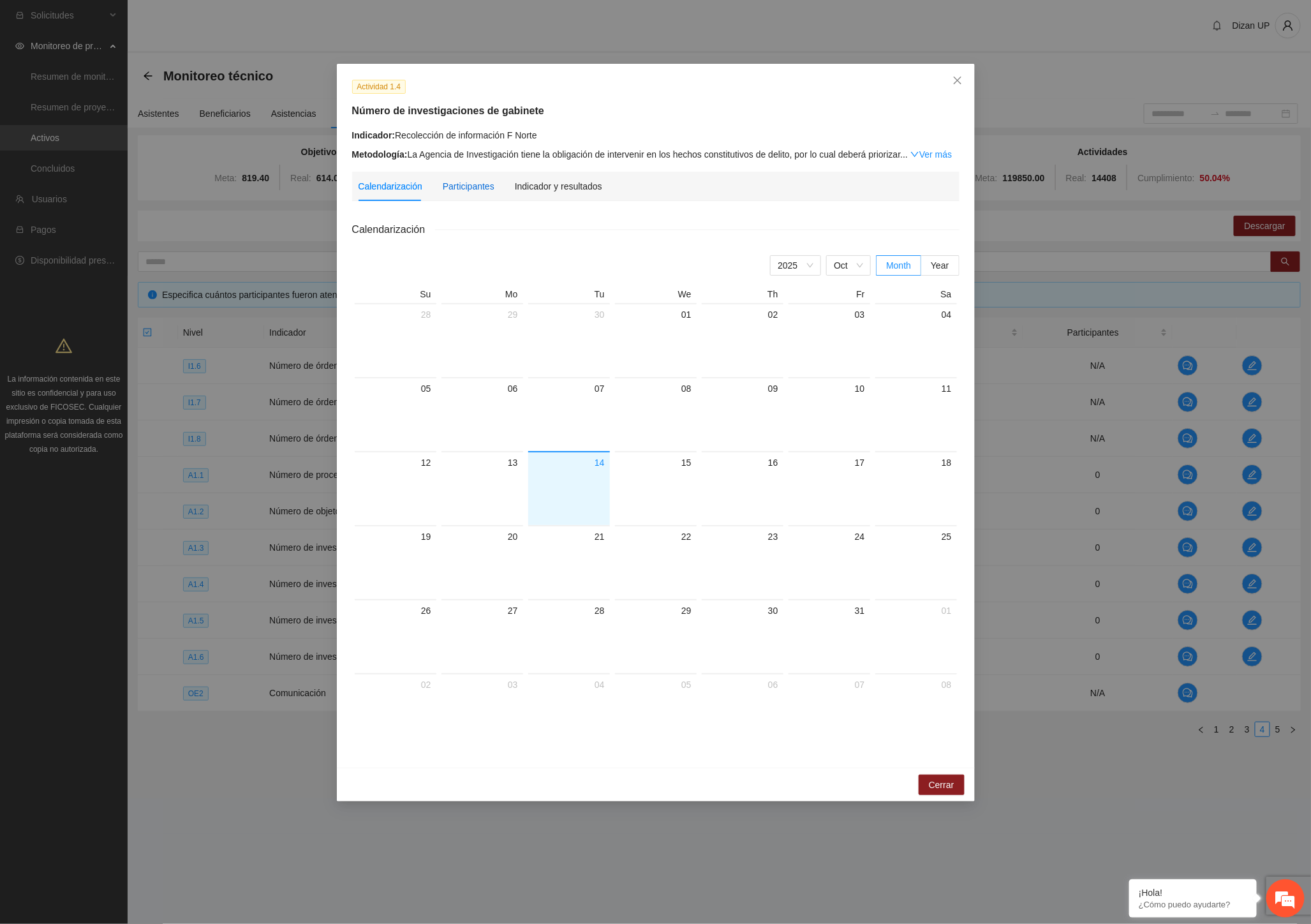
click at [481, 189] on div "Participantes" at bounding box center [468, 186] width 52 height 14
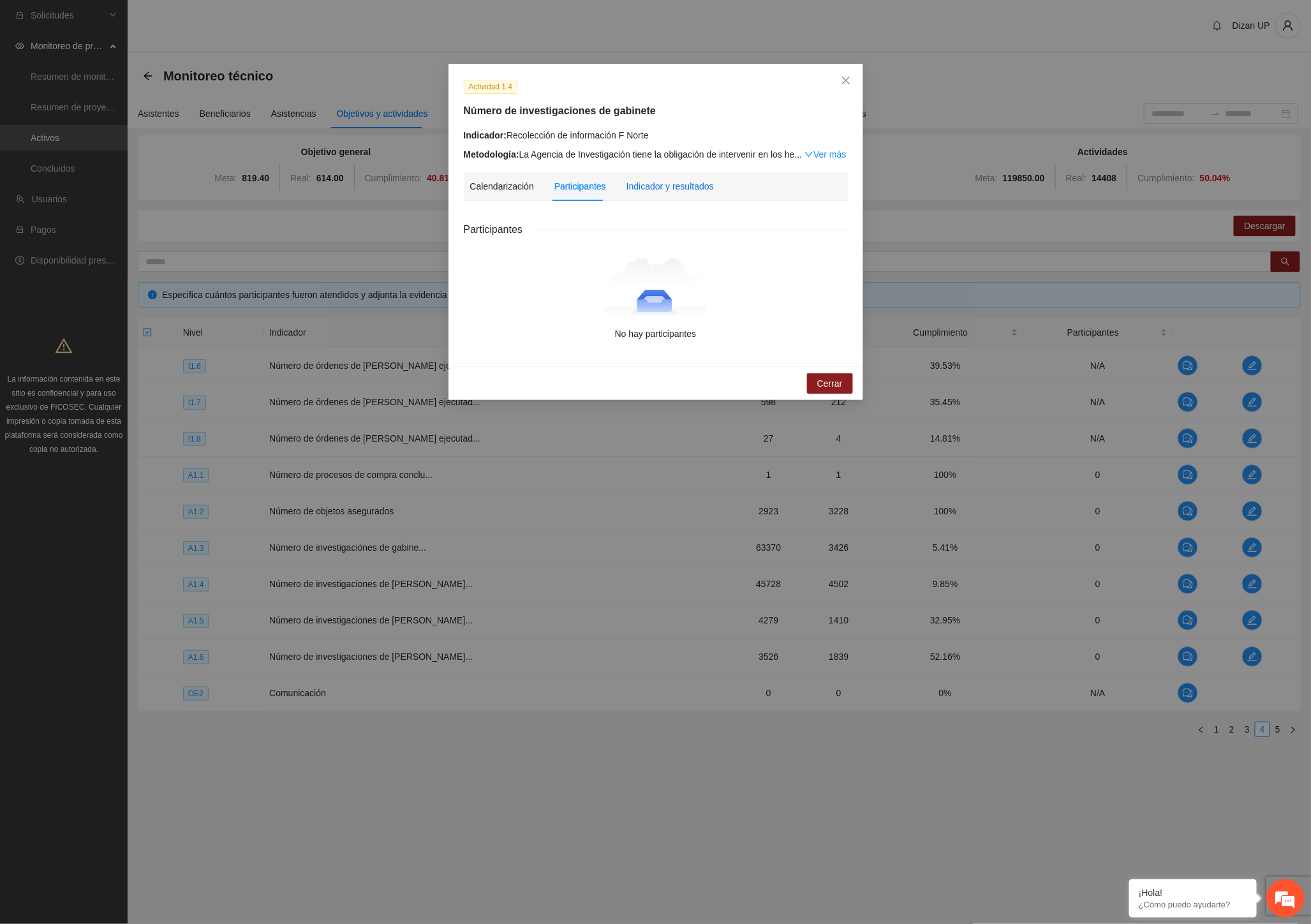
click at [654, 193] on div "Indicador y resultados" at bounding box center [670, 186] width 88 height 14
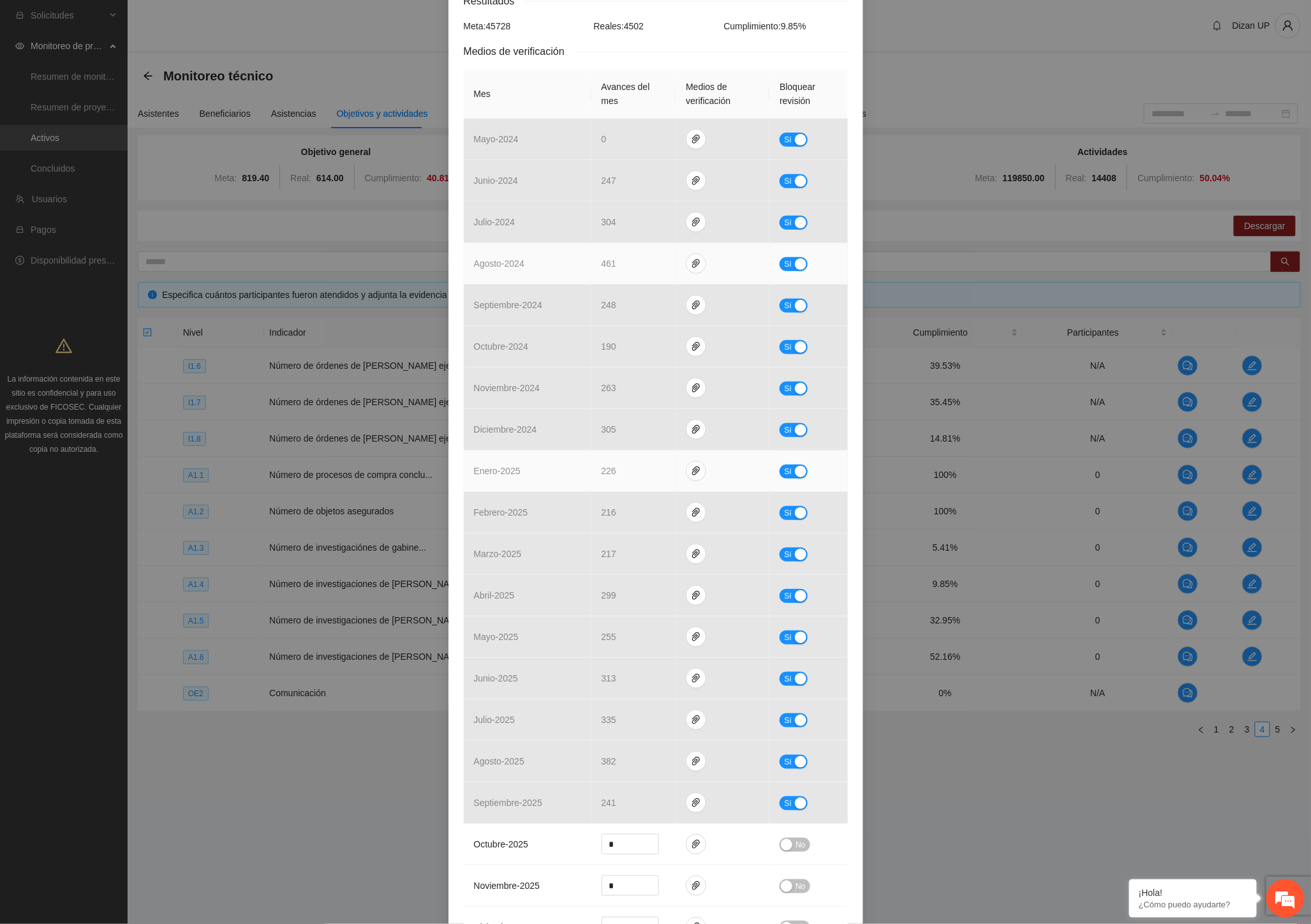
scroll to position [425, 0]
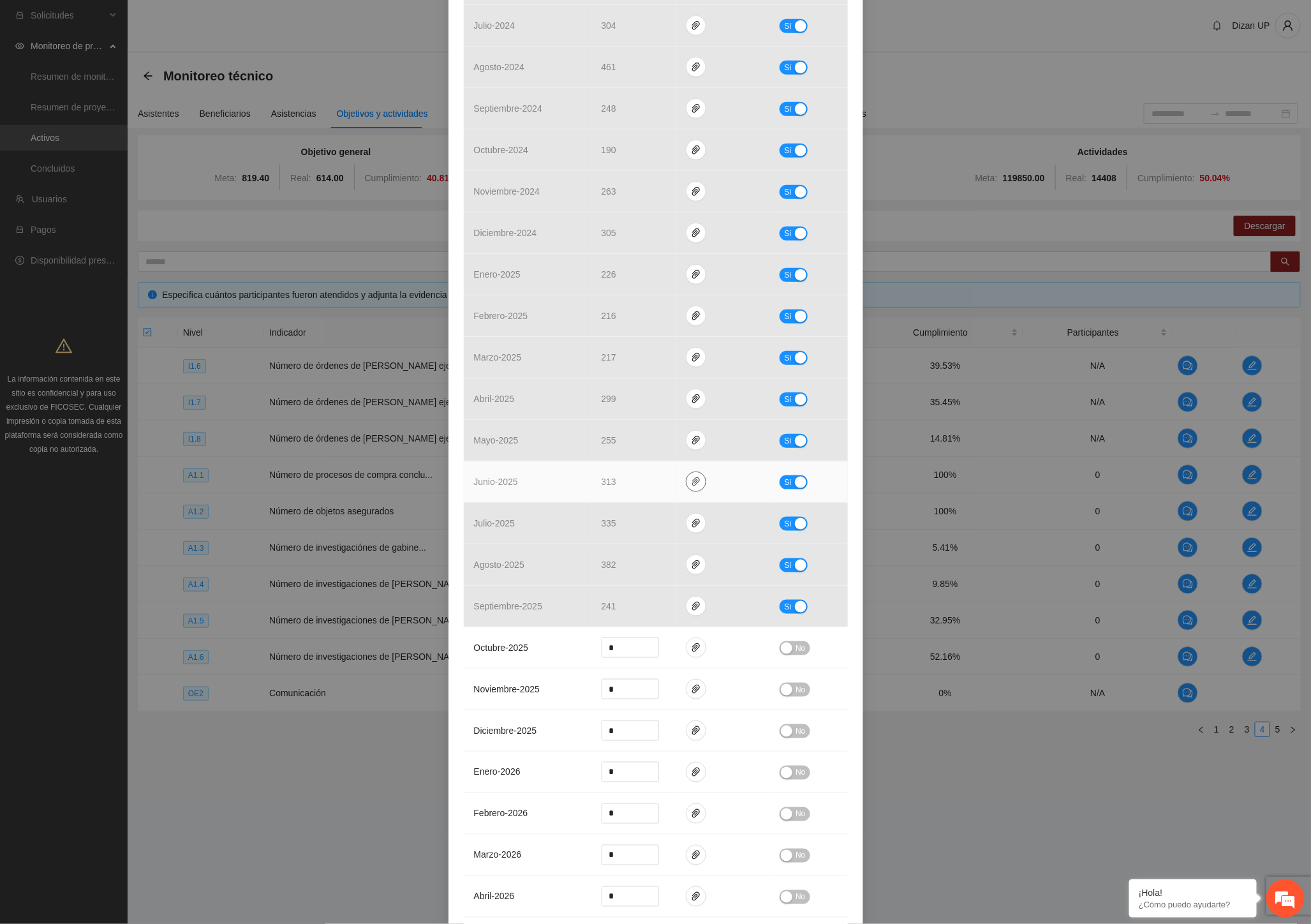
click at [694, 484] on icon "paper-clip" at bounding box center [696, 482] width 10 height 10
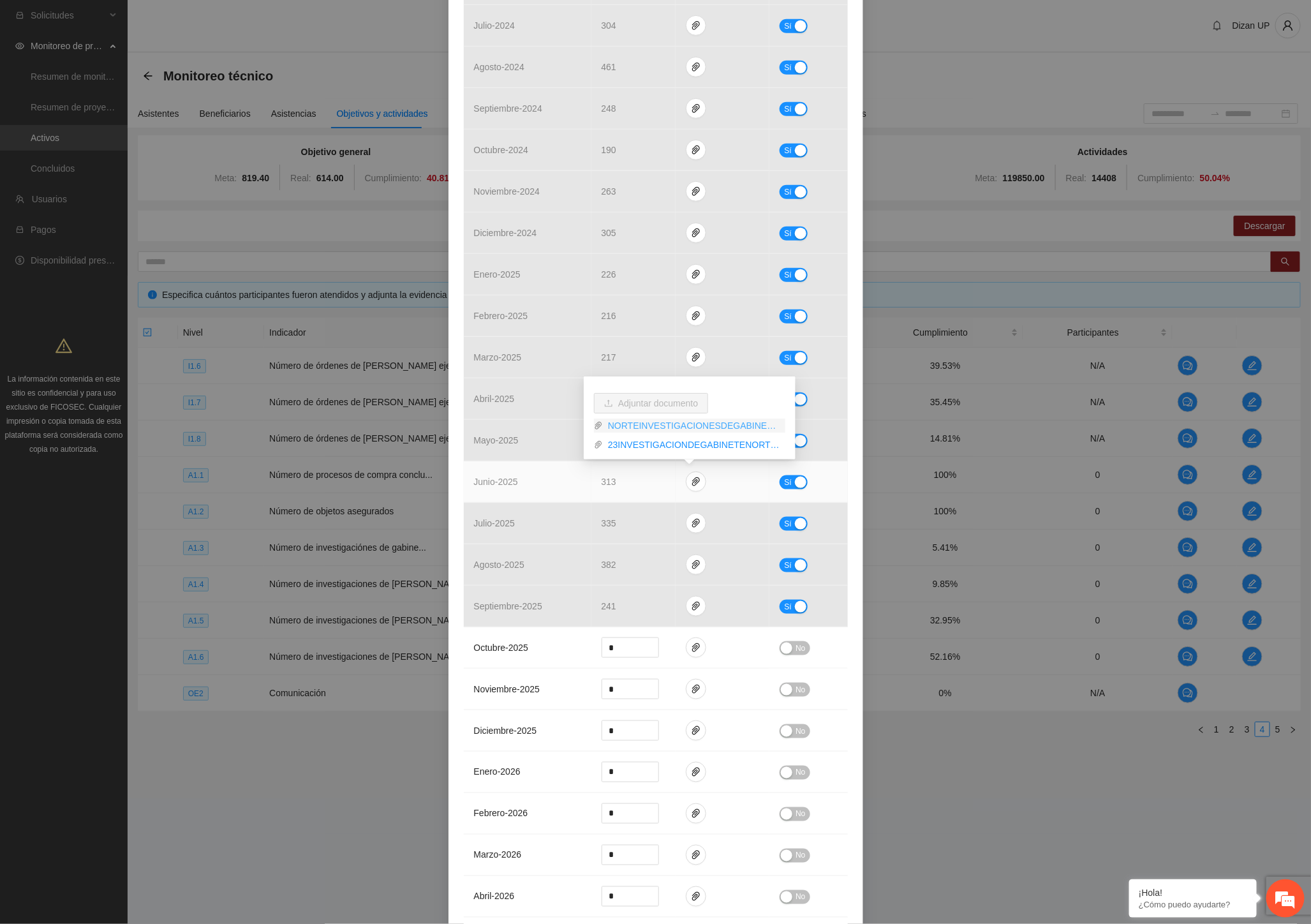
click at [664, 428] on link "NORTEINVESTIGACIONESDEGABINETE_0001.pdf" at bounding box center [694, 426] width 182 height 14
click at [667, 443] on link "23INVESTIGACIONDEGABINETENORTEJUNIO.xlsx" at bounding box center [694, 445] width 182 height 14
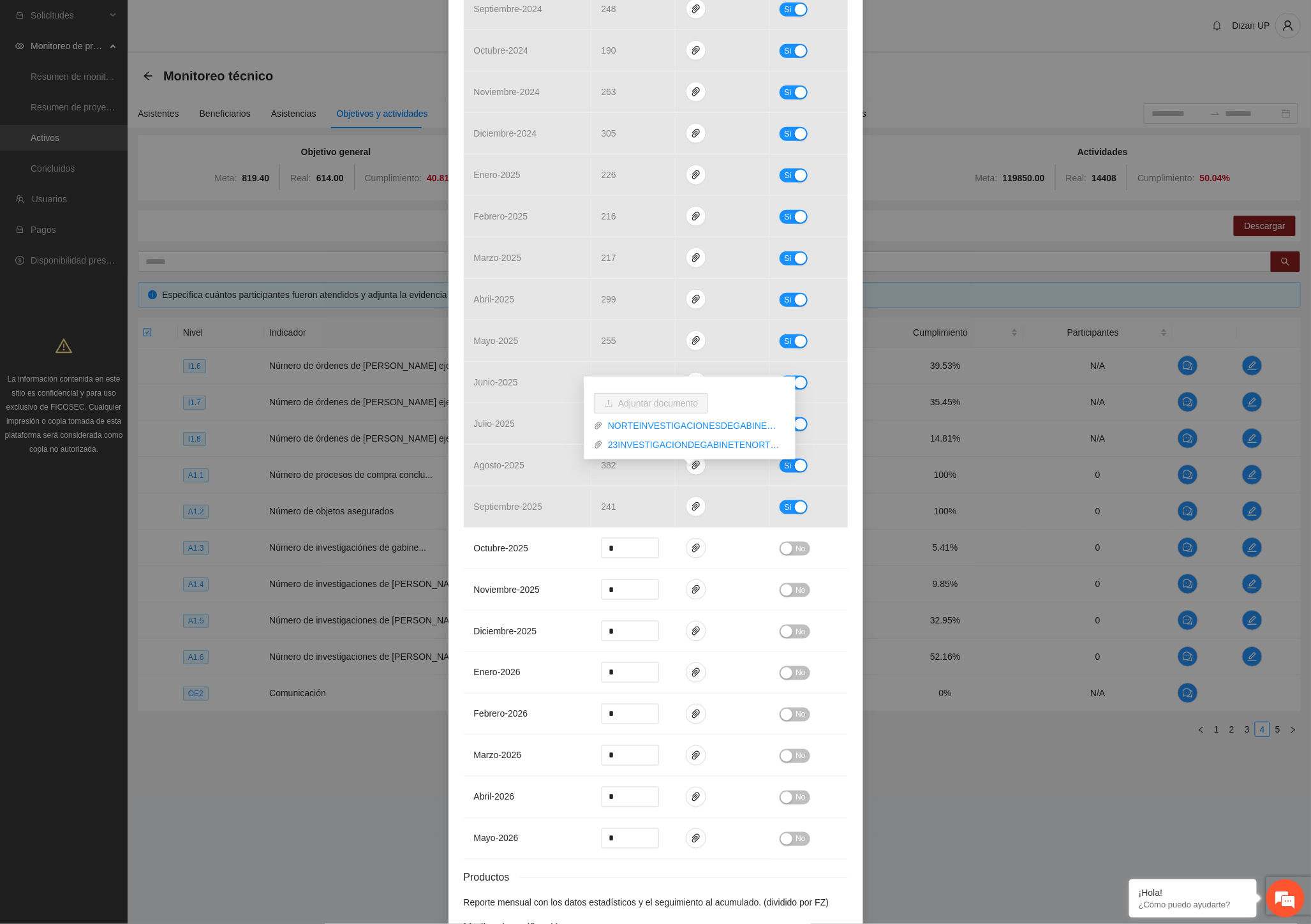
scroll to position [566, 0]
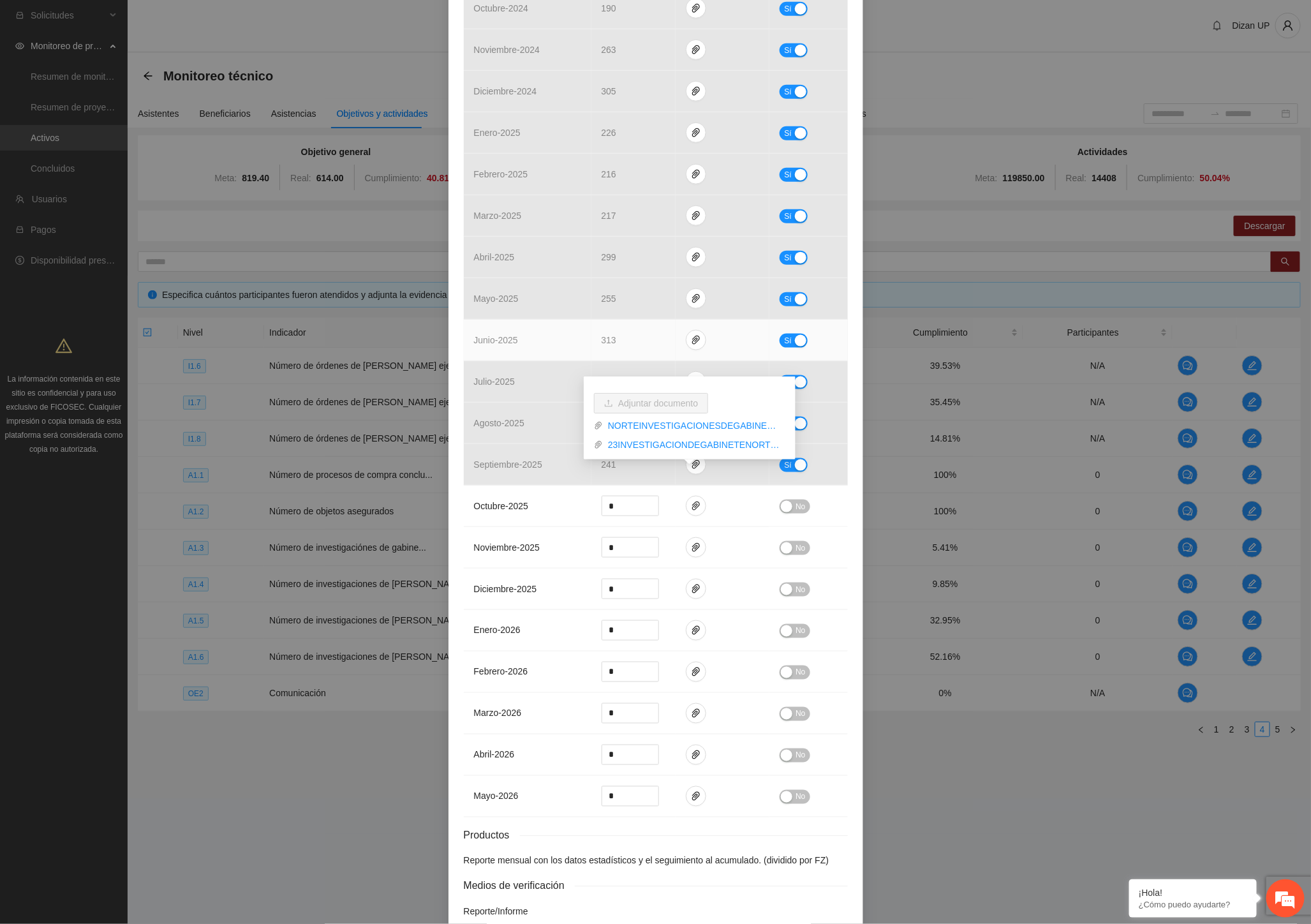
click at [503, 340] on span "junio - 2025" at bounding box center [496, 340] width 44 height 10
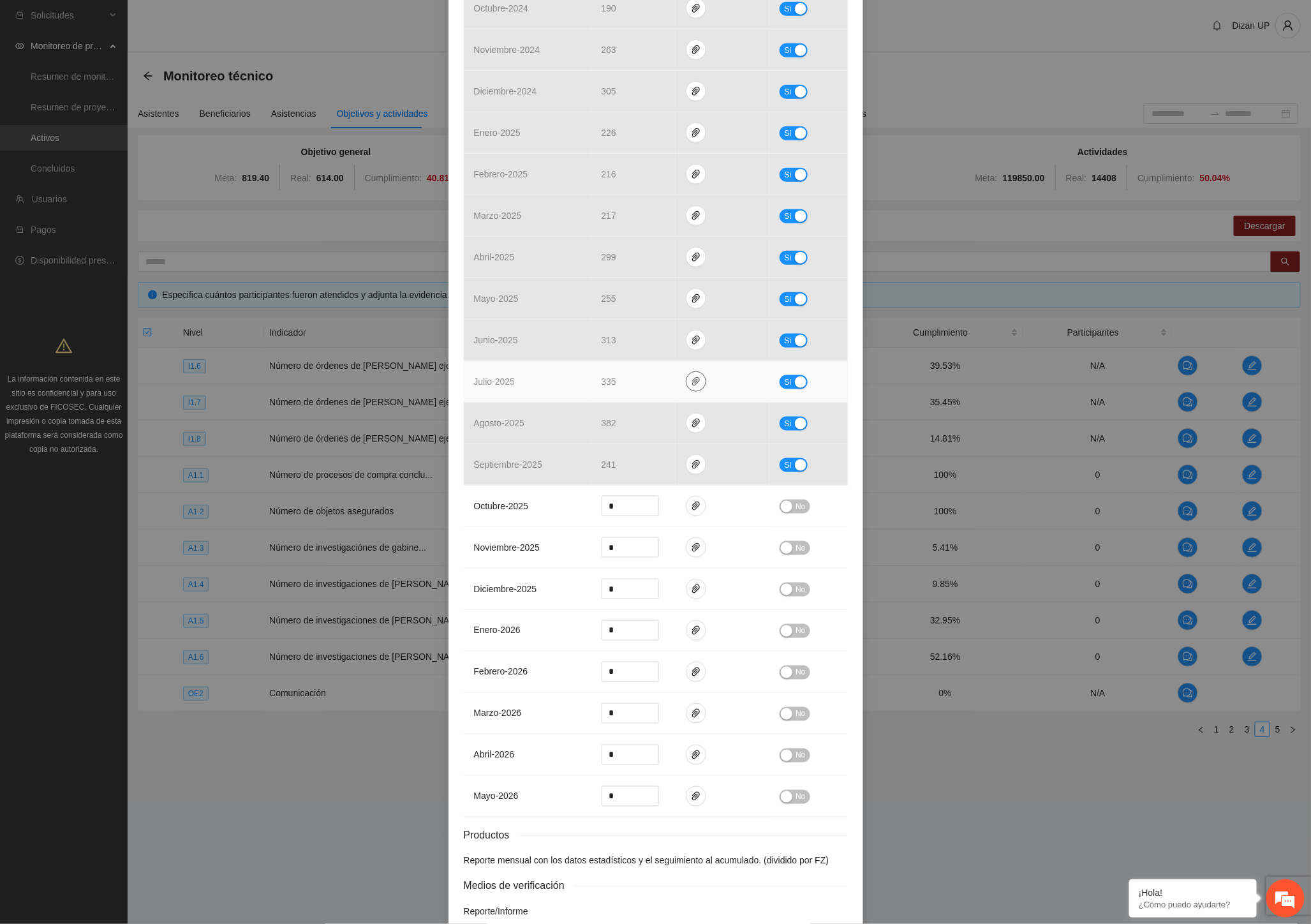
click at [692, 381] on icon "paper-clip" at bounding box center [696, 381] width 10 height 10
click at [662, 328] on link "ZONANORTEINVESTIGACIONDEGABINETE2023OK_0001.pdf" at bounding box center [694, 325] width 182 height 14
click at [662, 346] on link "INVGABNORTE23.xlsx" at bounding box center [694, 344] width 182 height 14
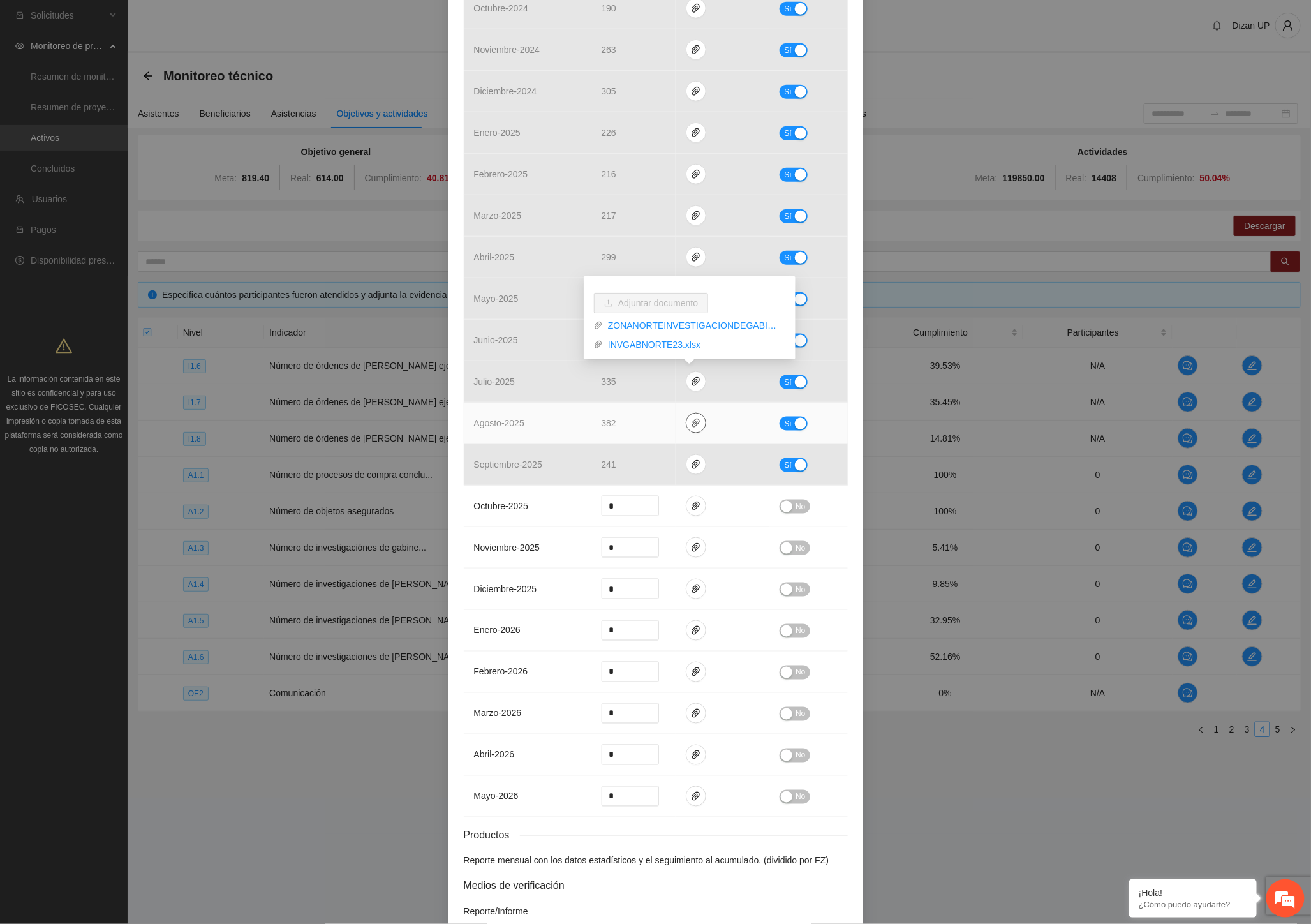
click at [691, 427] on icon "paper-clip" at bounding box center [696, 423] width 10 height 10
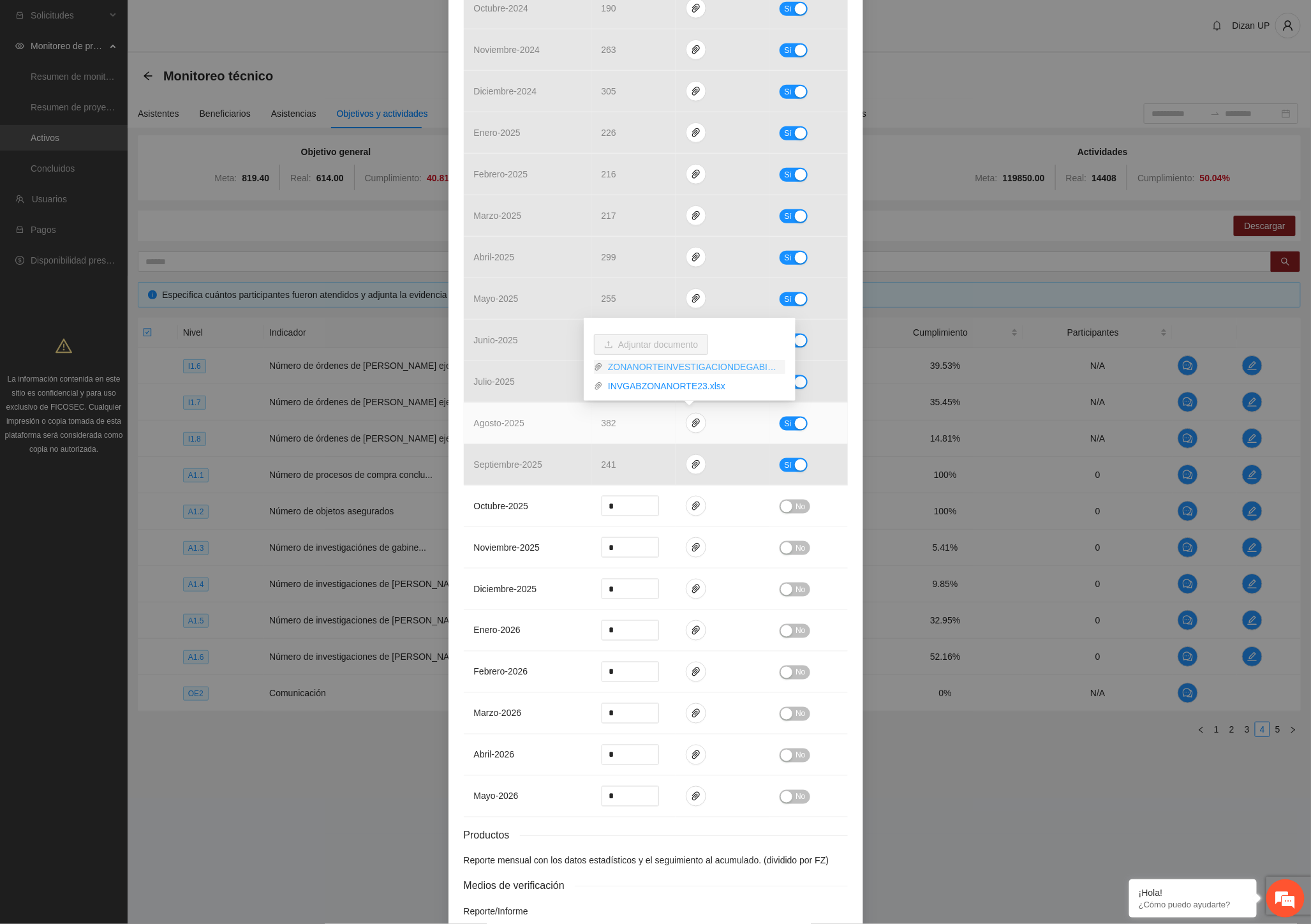
click at [662, 366] on link "ZONANORTEINVESTIGACIONDEGABINETE_0001.pdf" at bounding box center [694, 367] width 182 height 14
click at [658, 388] on link "INVGABZONANORTE23.xlsx" at bounding box center [694, 386] width 182 height 14
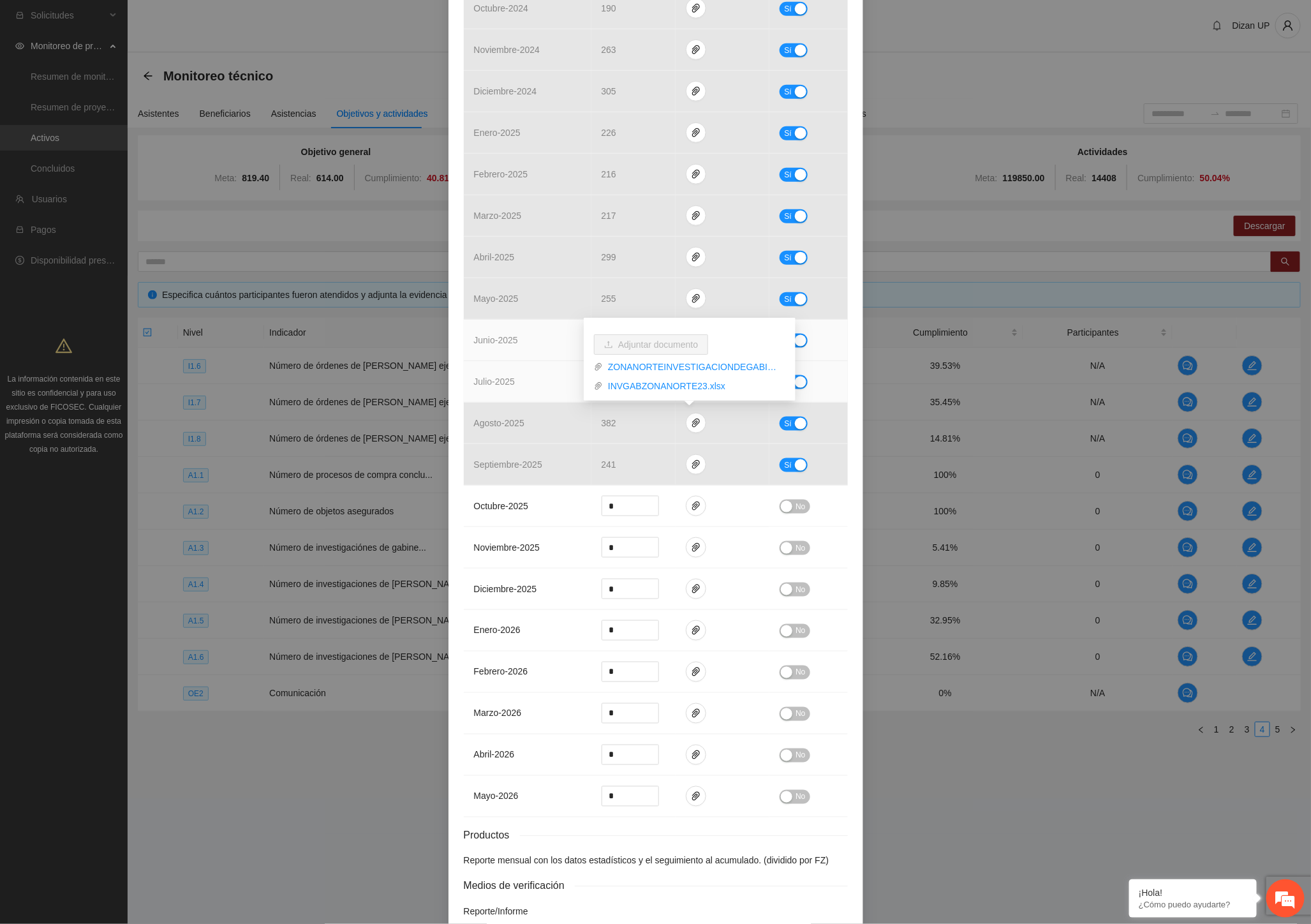
click at [501, 362] on tbody "mayo - 2024 0 Sí junio - 2024 247 Sí julio - 2024 304 Sí agosto - 2024 461 Sí s…" at bounding box center [656, 299] width 384 height 1037
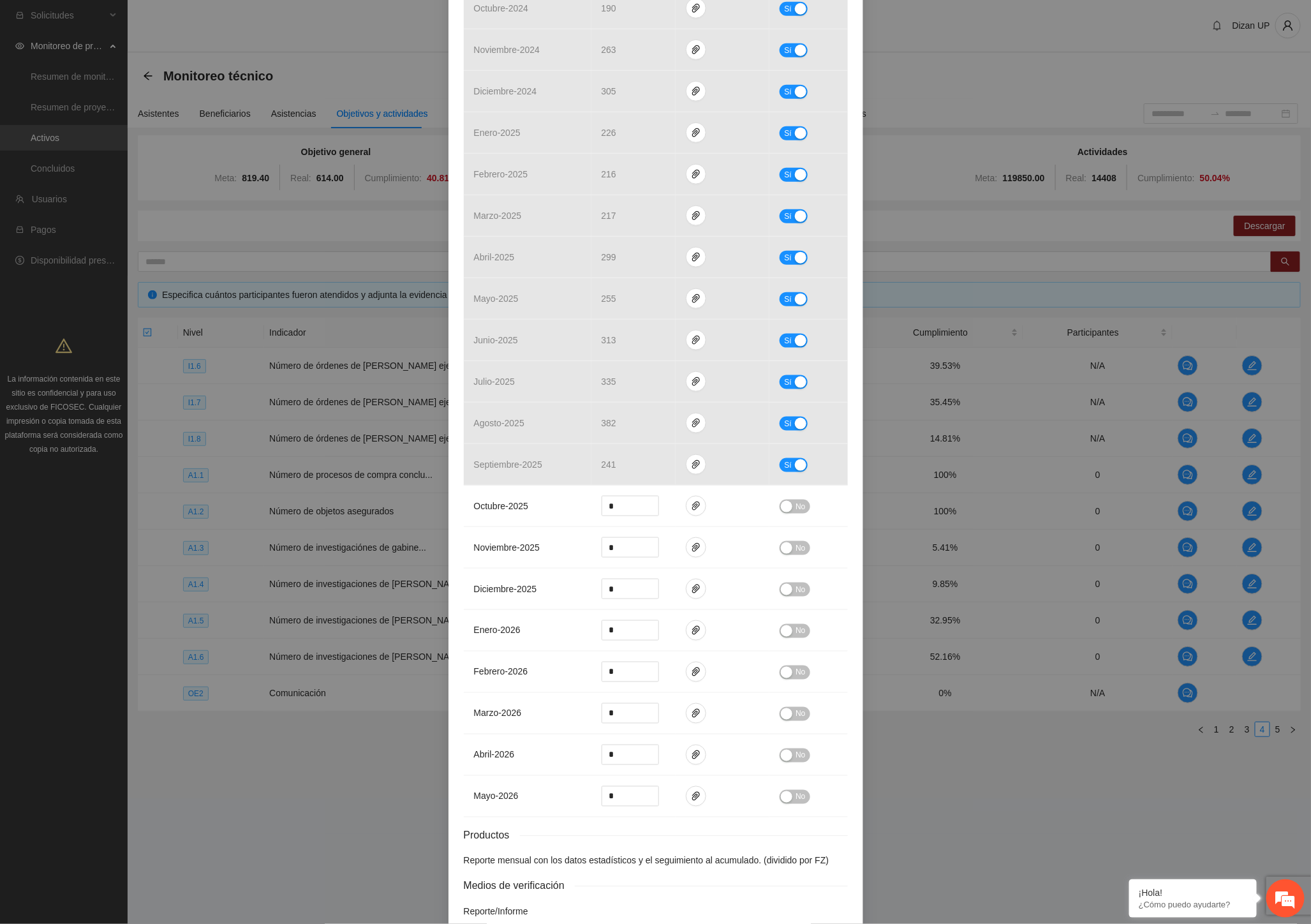
click at [1239, 754] on div "Actividad 1.4 Número de investigaciones de gabinete Indicador: Recolección de i…" at bounding box center [655, 462] width 1311 height 924
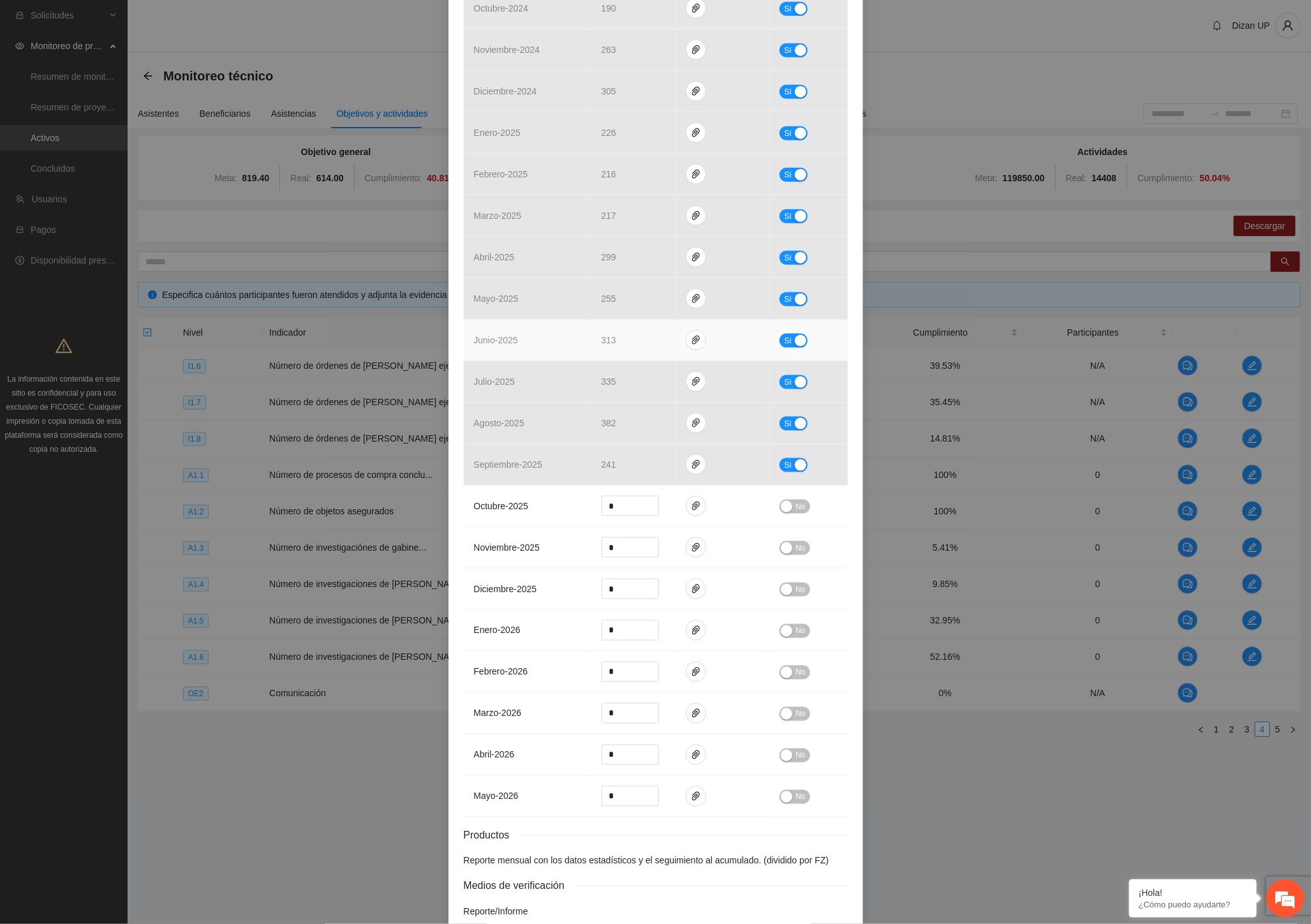
click at [784, 336] on span "Sí" at bounding box center [788, 340] width 8 height 14
drag, startPoint x: 619, startPoint y: 339, endPoint x: 601, endPoint y: 339, distance: 18.0
click at [602, 339] on input "***" at bounding box center [630, 340] width 56 height 19
type input "***"
click at [799, 338] on span "No" at bounding box center [800, 340] width 10 height 14
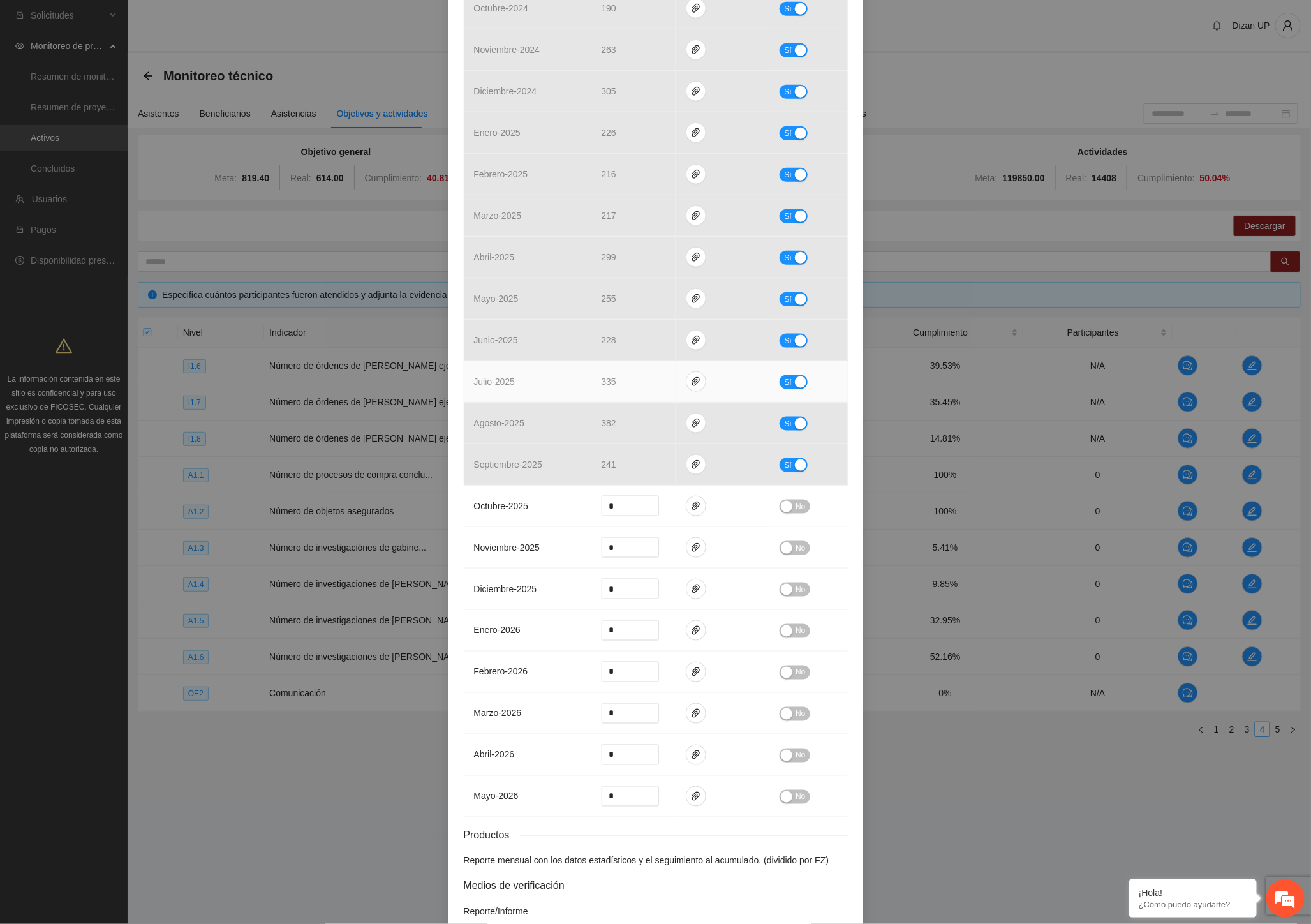
click at [784, 383] on span "Sí" at bounding box center [788, 382] width 8 height 14
drag, startPoint x: 566, startPoint y: 381, endPoint x: 536, endPoint y: 379, distance: 30.1
click at [536, 381] on tr "julio - 2025 *** No" at bounding box center [656, 381] width 384 height 42
type input "***"
click at [786, 378] on div "button" at bounding box center [786, 382] width 12 height 12
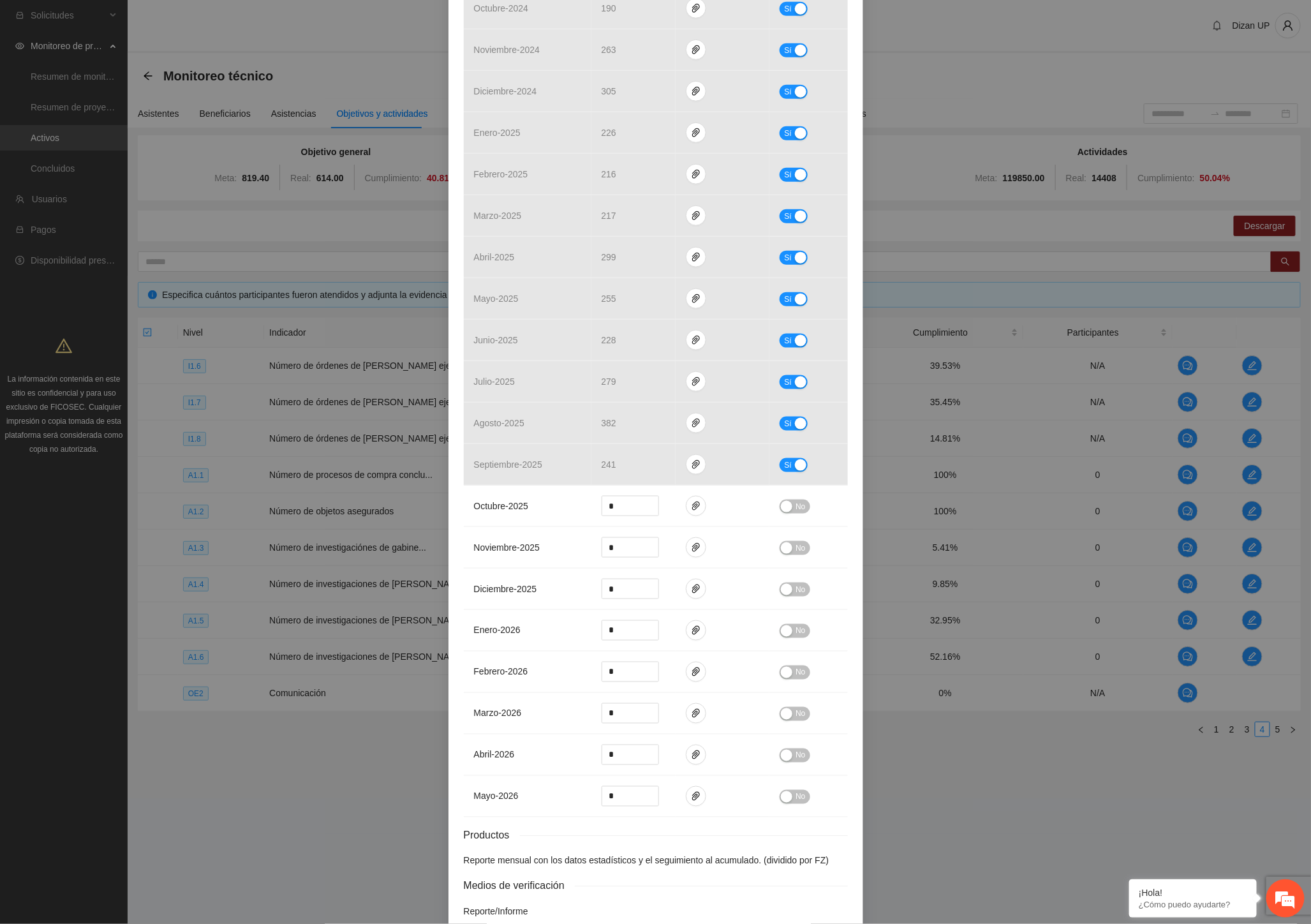
click at [56, 507] on div "Actividad 1.4 Número de investigaciones de gabinete Indicador: Recolección de i…" at bounding box center [655, 462] width 1311 height 924
drag, startPoint x: 780, startPoint y: 423, endPoint x: 723, endPoint y: 431, distance: 57.6
click at [784, 424] on span "Sí" at bounding box center [788, 424] width 8 height 14
drag, startPoint x: 626, startPoint y: 427, endPoint x: 533, endPoint y: 434, distance: 93.3
click at [543, 433] on tr "agosto - 2025 *** No" at bounding box center [656, 423] width 384 height 42
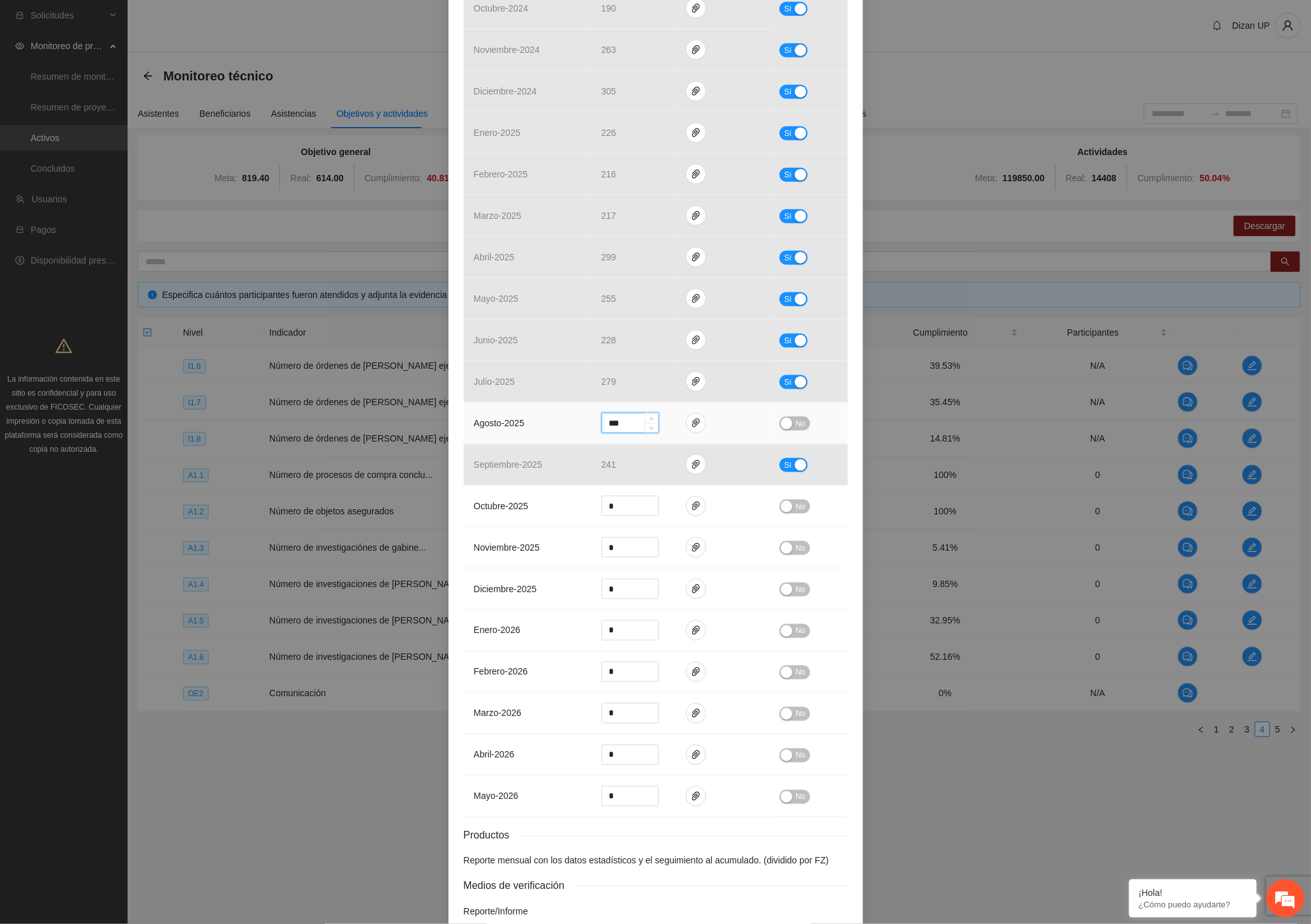
type input "***"
click at [781, 418] on button "No" at bounding box center [794, 424] width 30 height 14
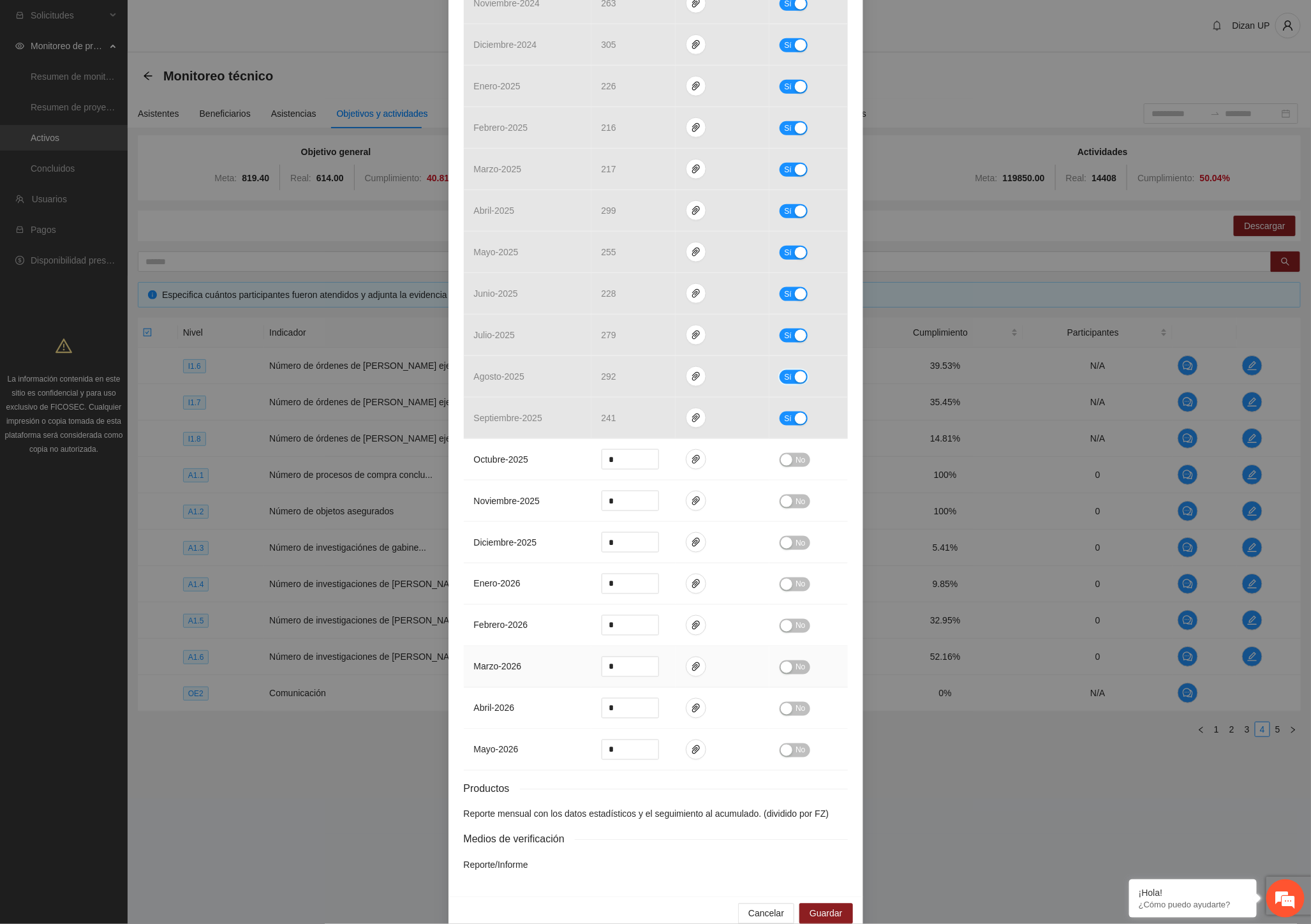
scroll to position [636, 0]
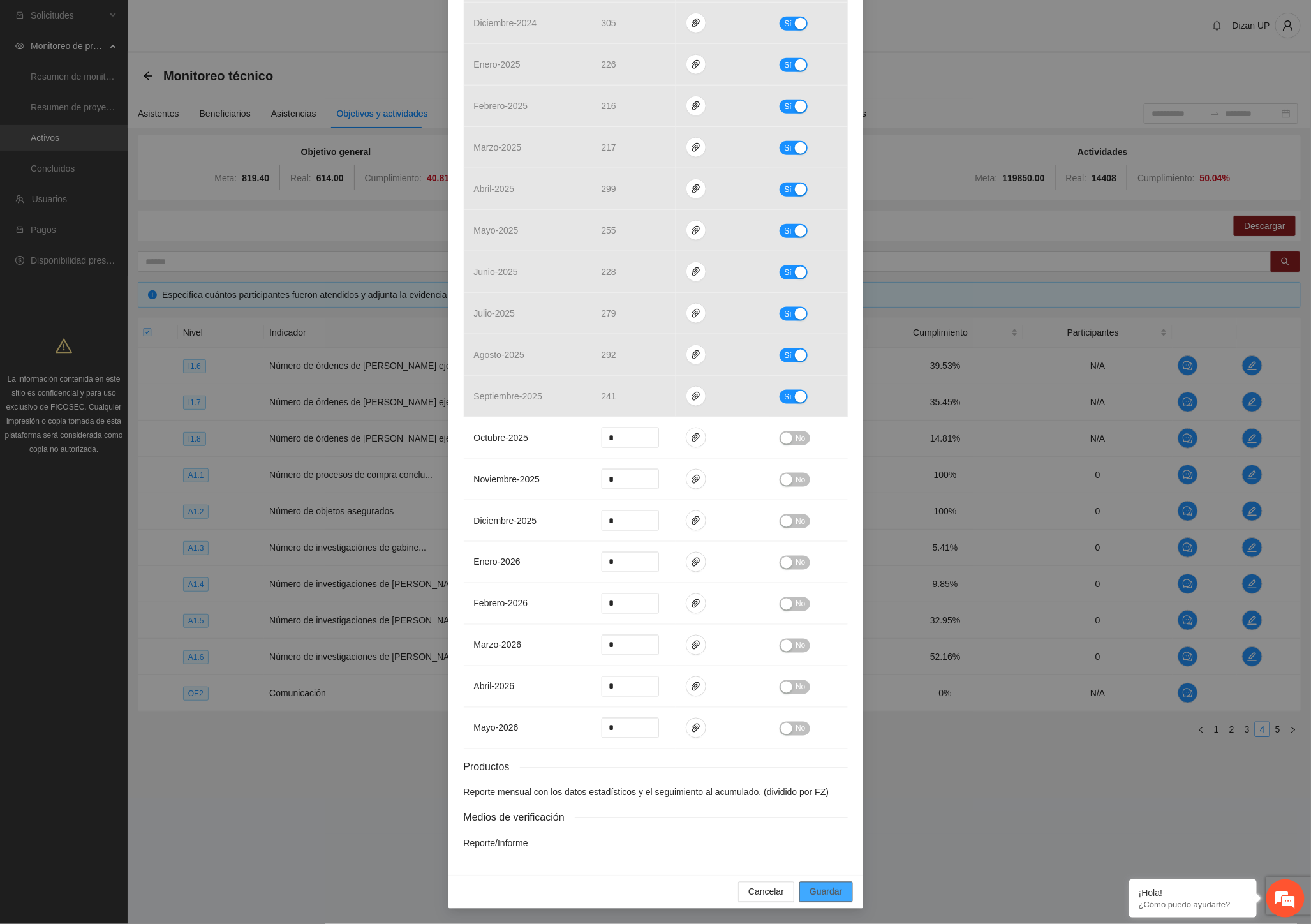
click at [815, 886] on span "Guardar" at bounding box center [825, 892] width 33 height 14
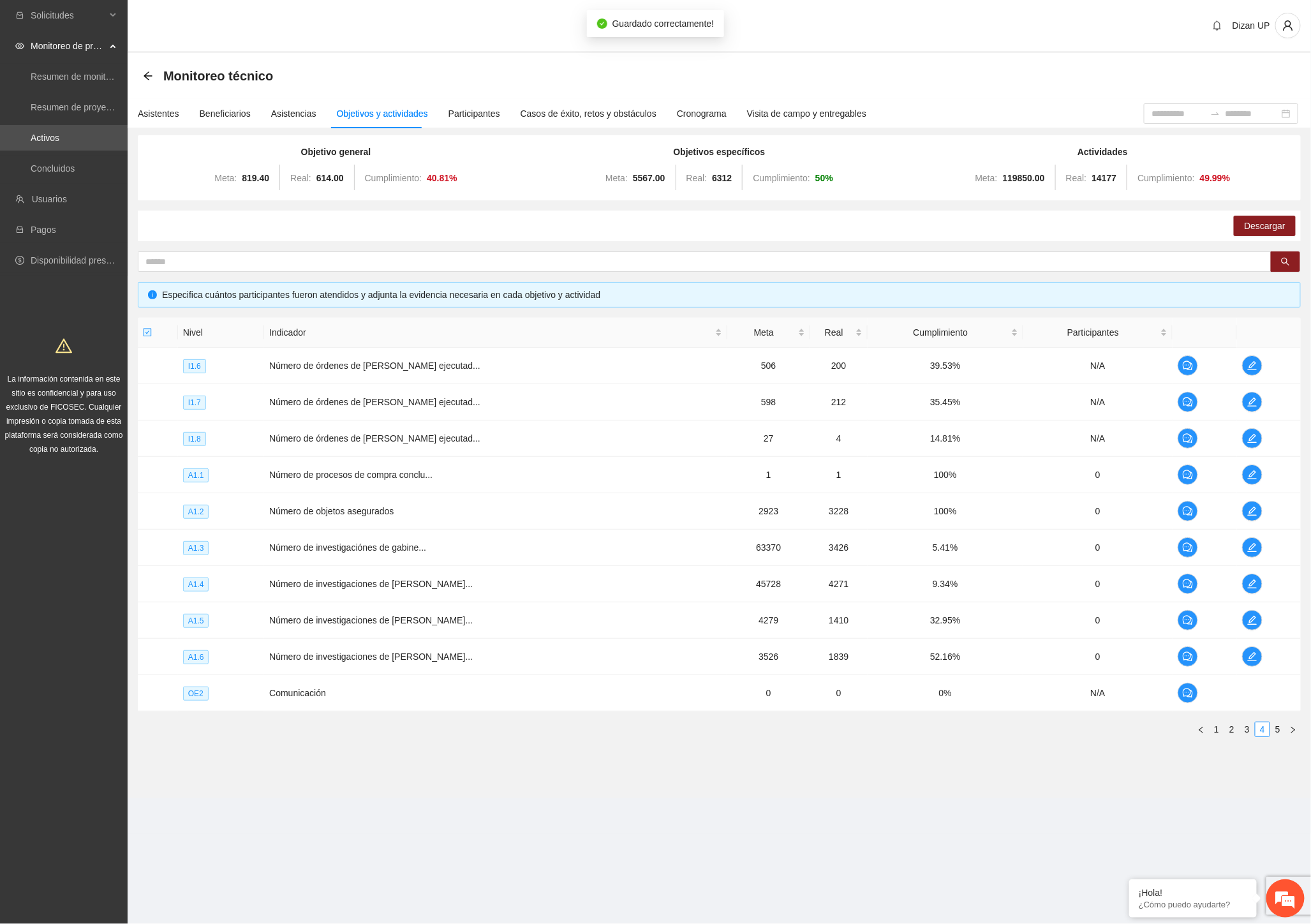
scroll to position [572, 0]
click at [490, 577] on td "Número de investigaciones de [PERSON_NAME]..." at bounding box center [496, 584] width 463 height 36
click at [1247, 617] on icon "edit" at bounding box center [1252, 620] width 10 height 10
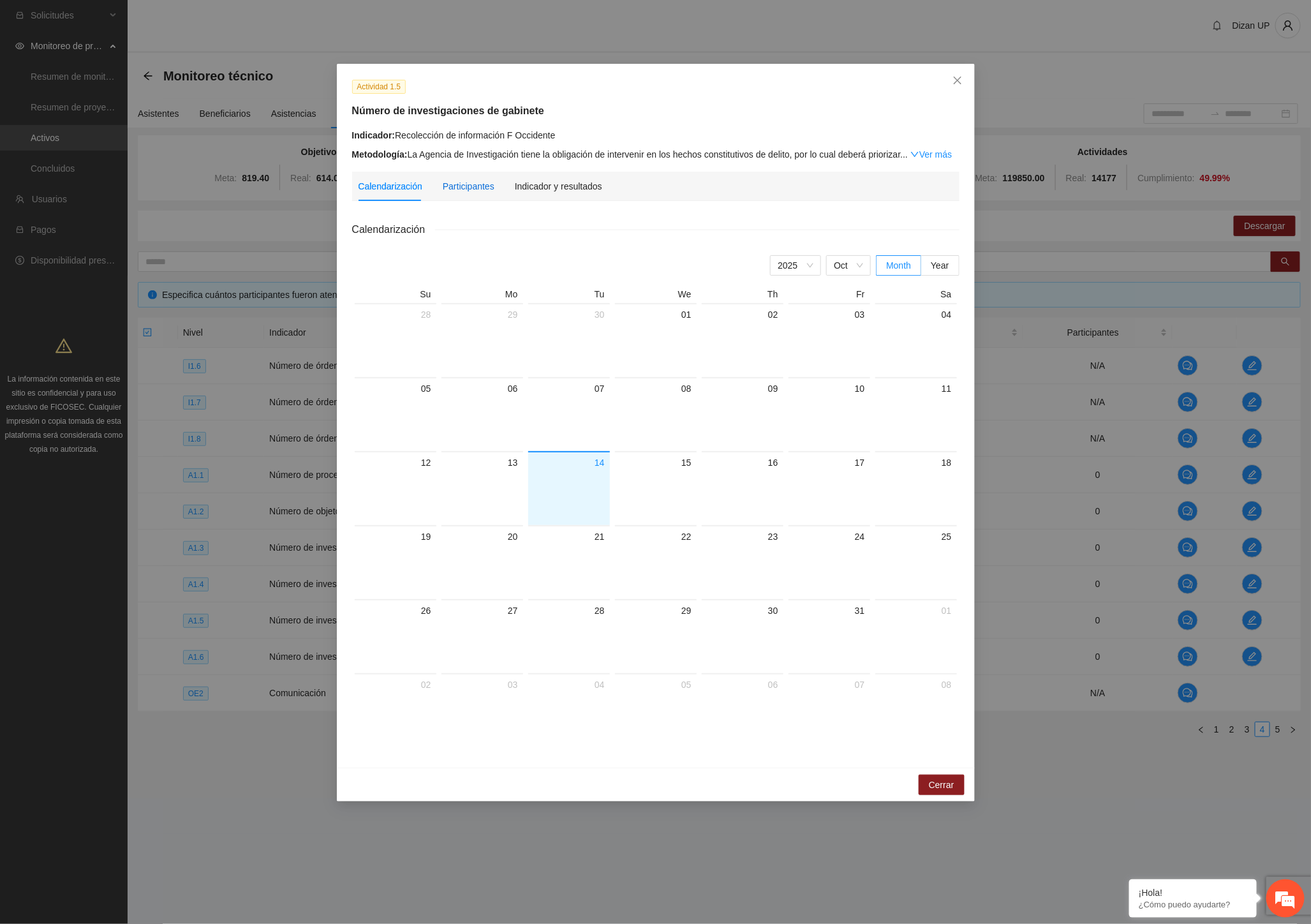
click at [463, 187] on div "Participantes" at bounding box center [468, 186] width 52 height 14
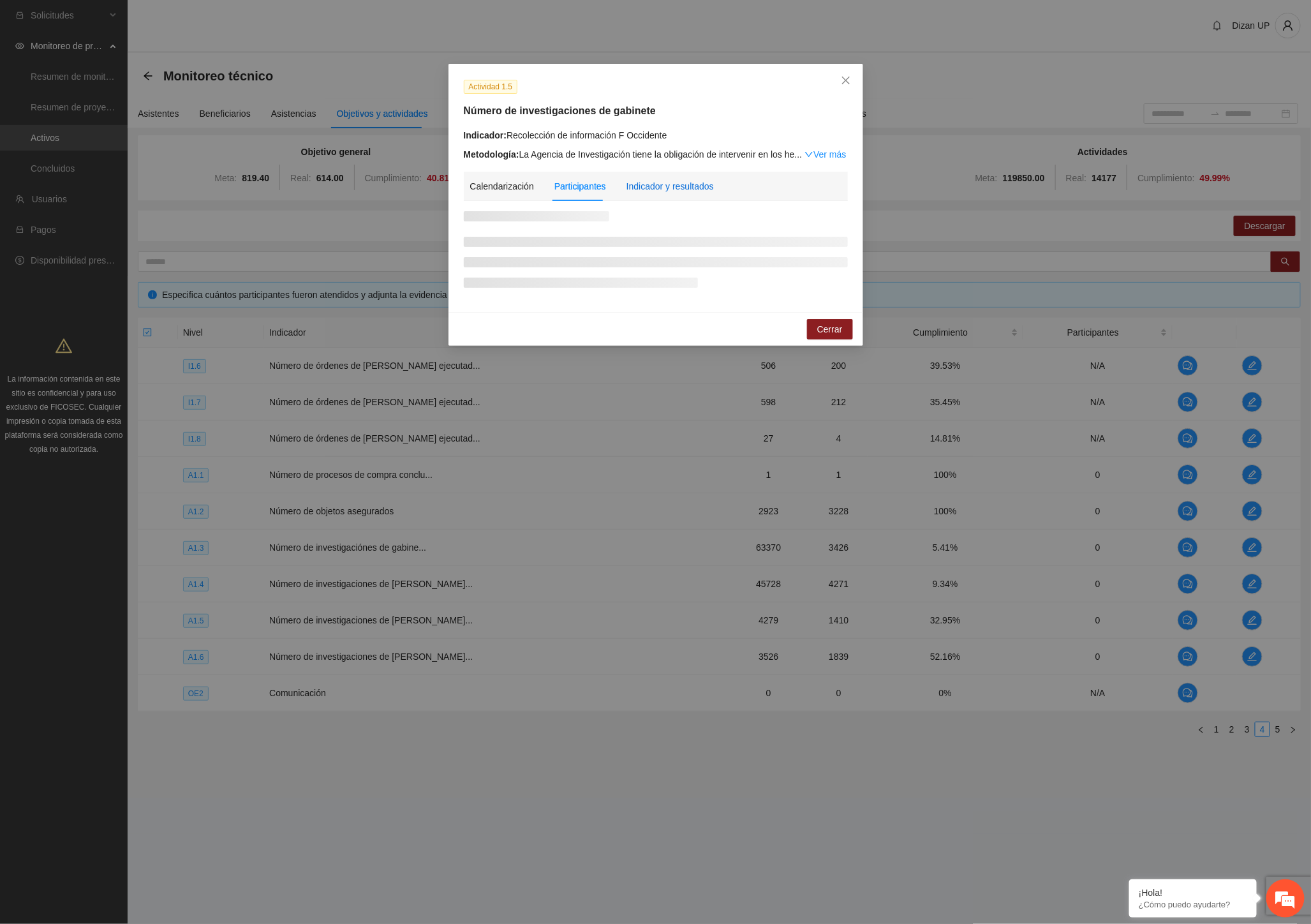
click at [643, 187] on div "Indicador y resultados" at bounding box center [670, 186] width 88 height 14
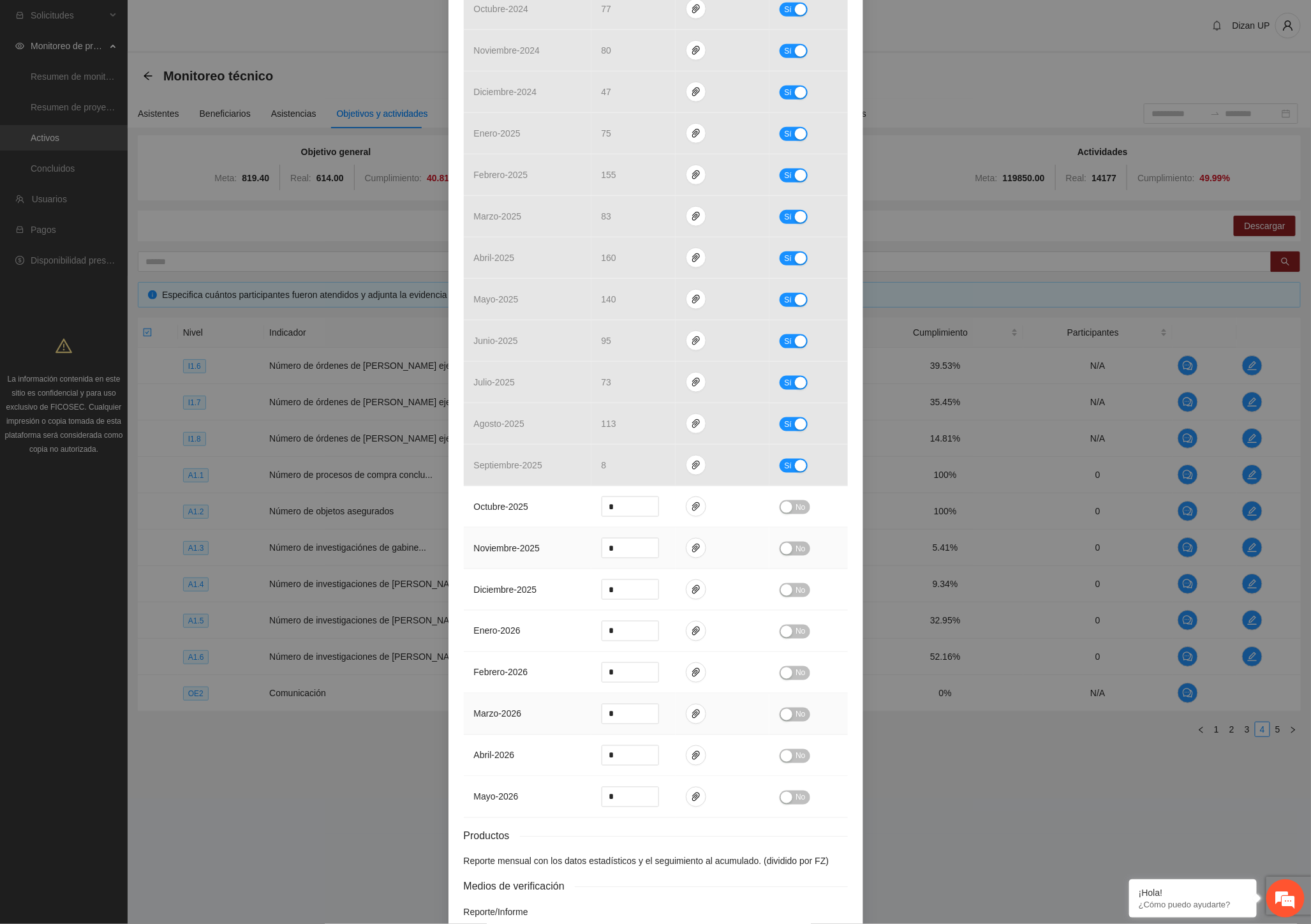
scroll to position [636, 0]
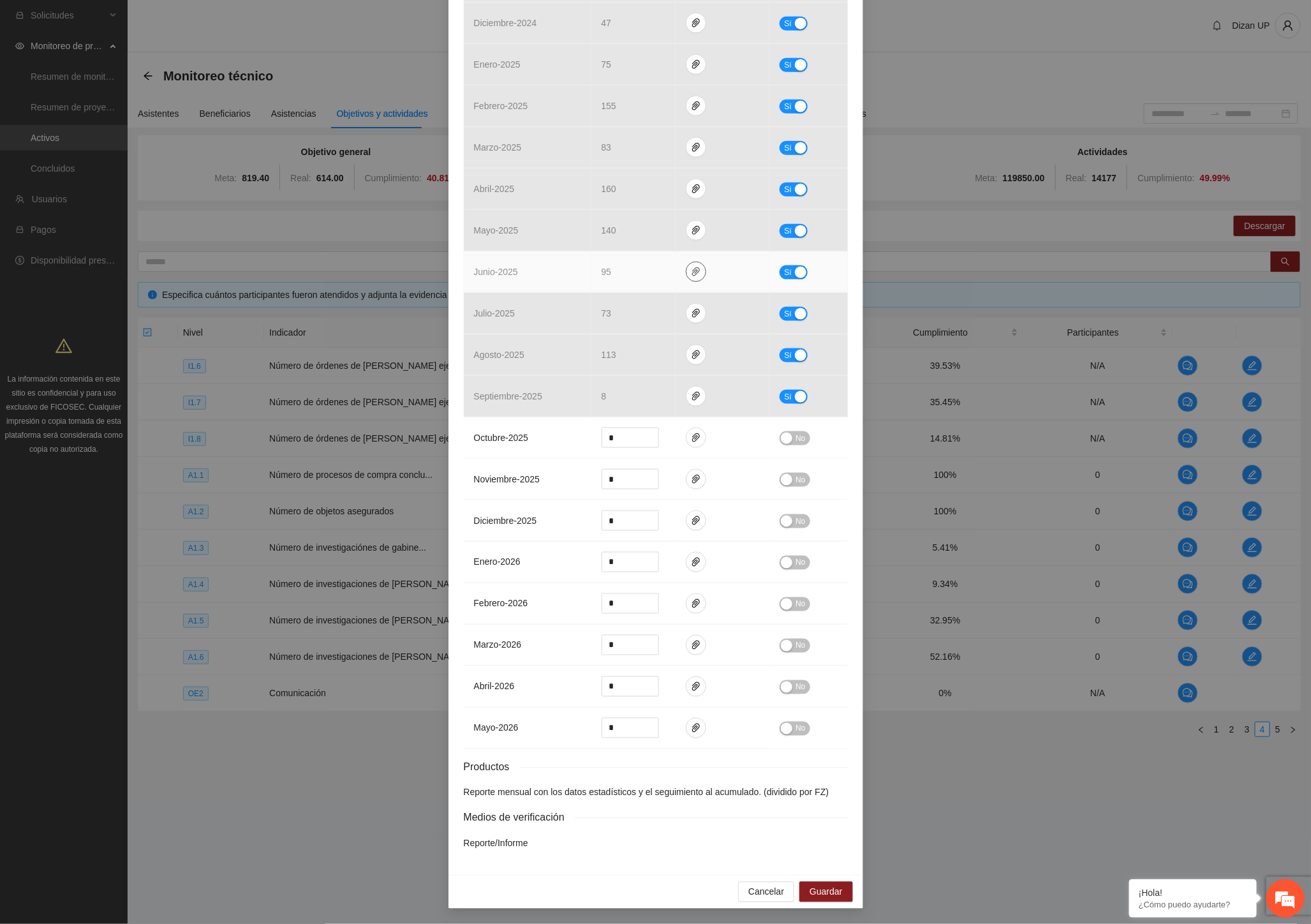
click at [692, 272] on icon "paper-clip" at bounding box center [696, 272] width 8 height 9
click at [691, 212] on link "OCCIDENTEINVESTIGACIONESDEGABINETE0001.pdf" at bounding box center [694, 214] width 182 height 14
click at [675, 232] on link "23INVESTIGACIONESDGABINETEOCCIDENTEJUNIO.xlsx" at bounding box center [694, 234] width 182 height 14
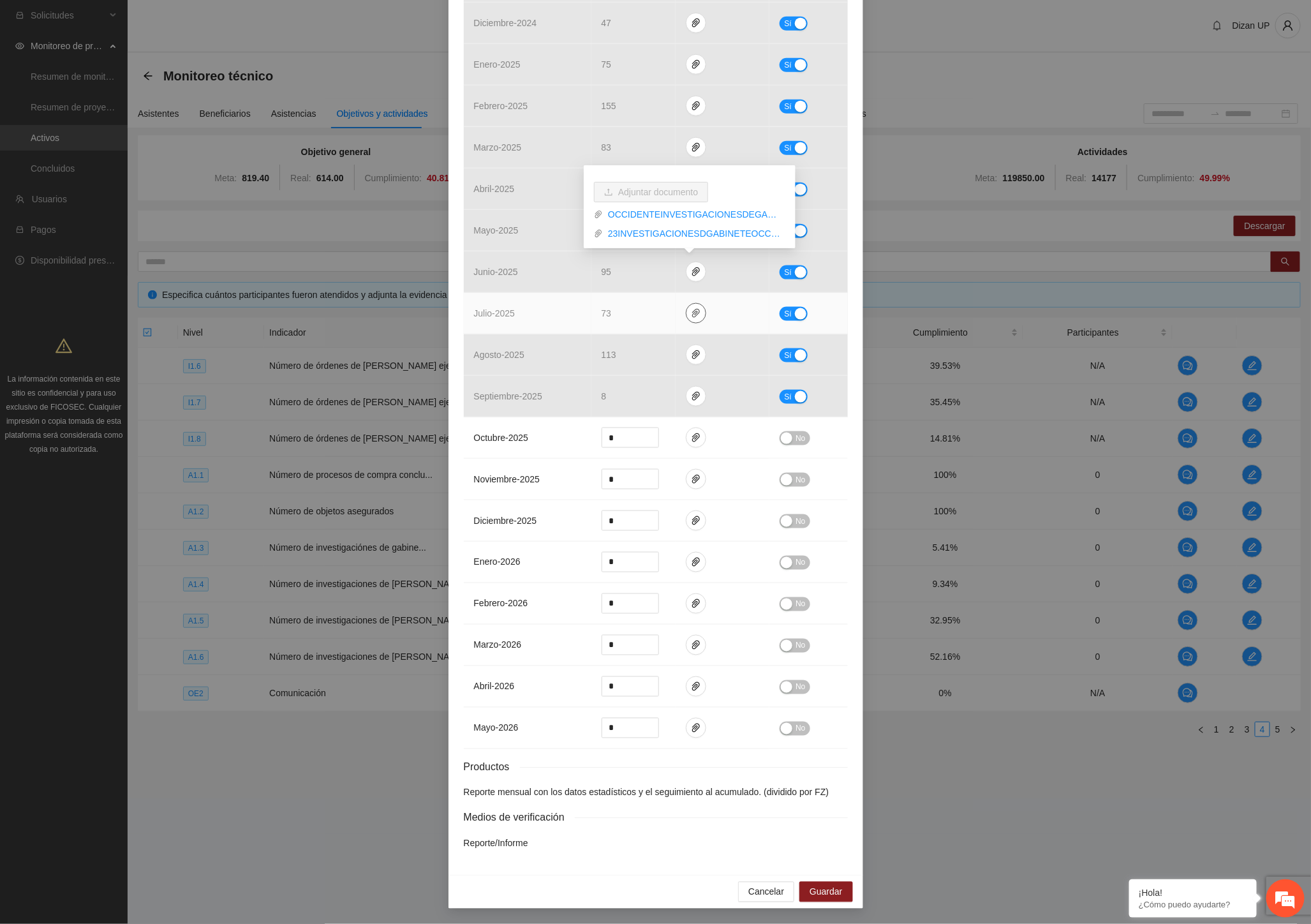
click at [694, 313] on icon "paper-clip" at bounding box center [696, 314] width 10 height 10
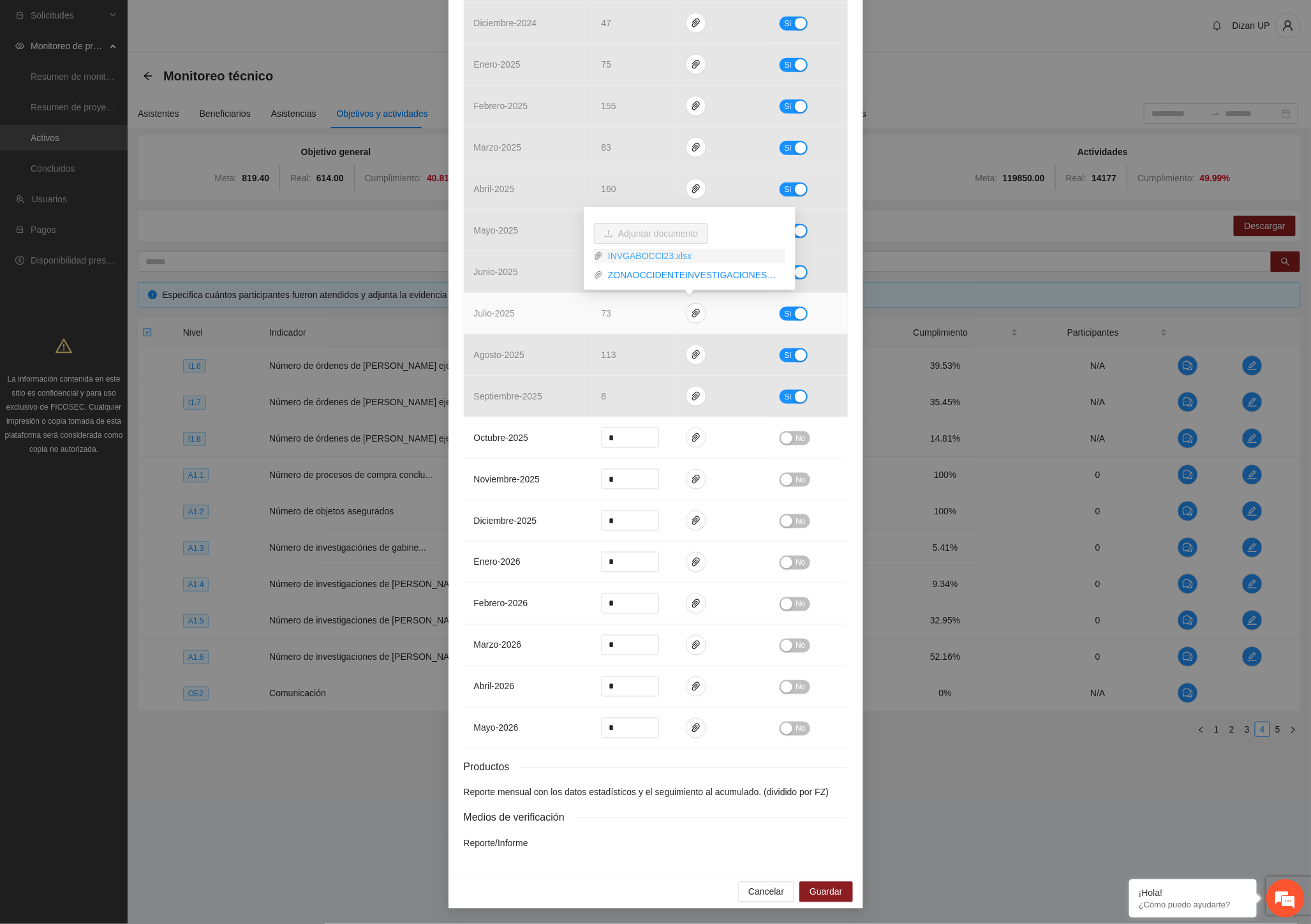
click at [645, 253] on link "INVGABOCCI23.xlsx" at bounding box center [694, 256] width 182 height 14
click at [642, 271] on link "ZONAOCCIDENTEINVESTIGACIONESDEGABINETE2023_0001.pdf" at bounding box center [694, 275] width 182 height 14
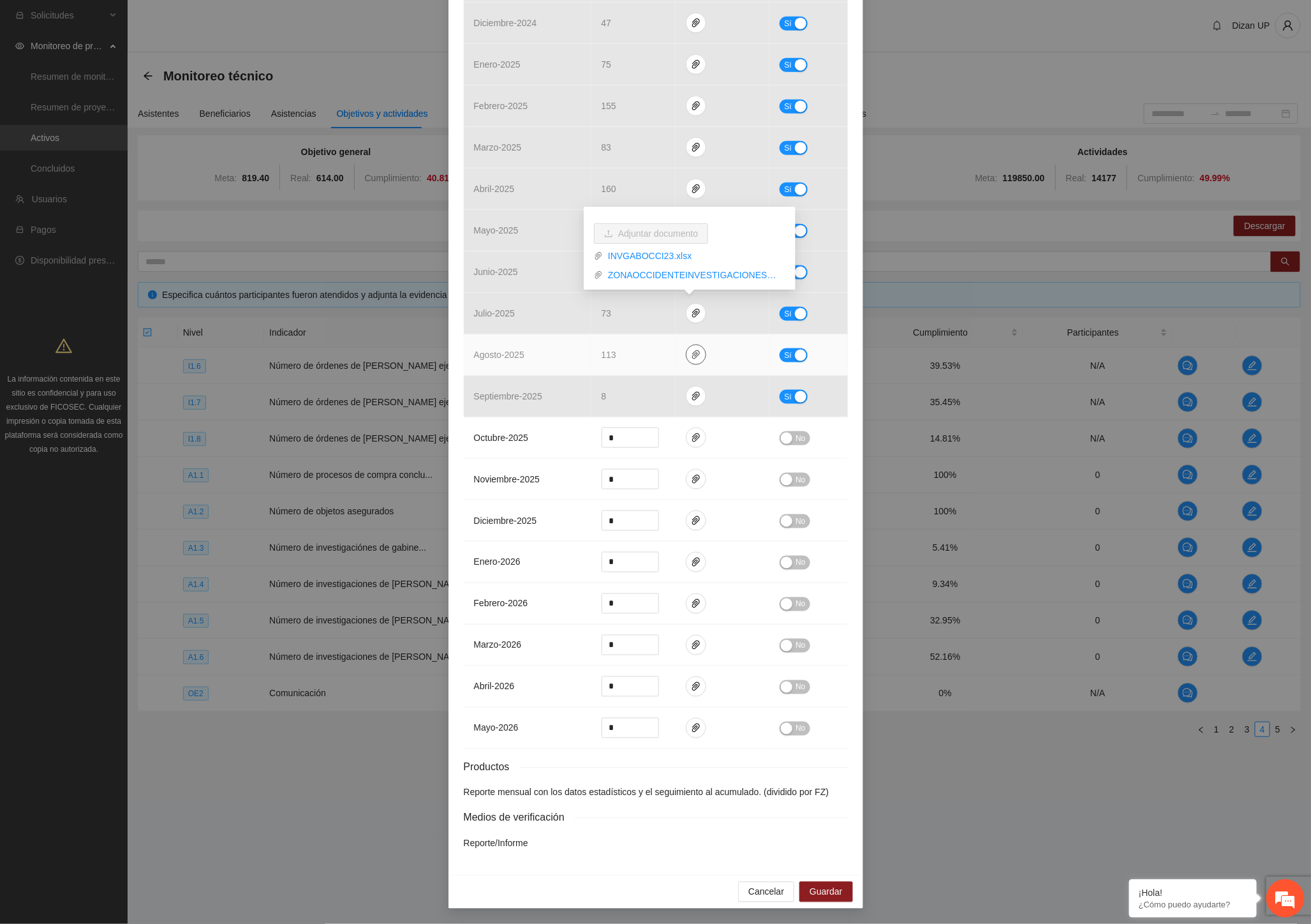
click at [692, 347] on button "button" at bounding box center [696, 354] width 20 height 20
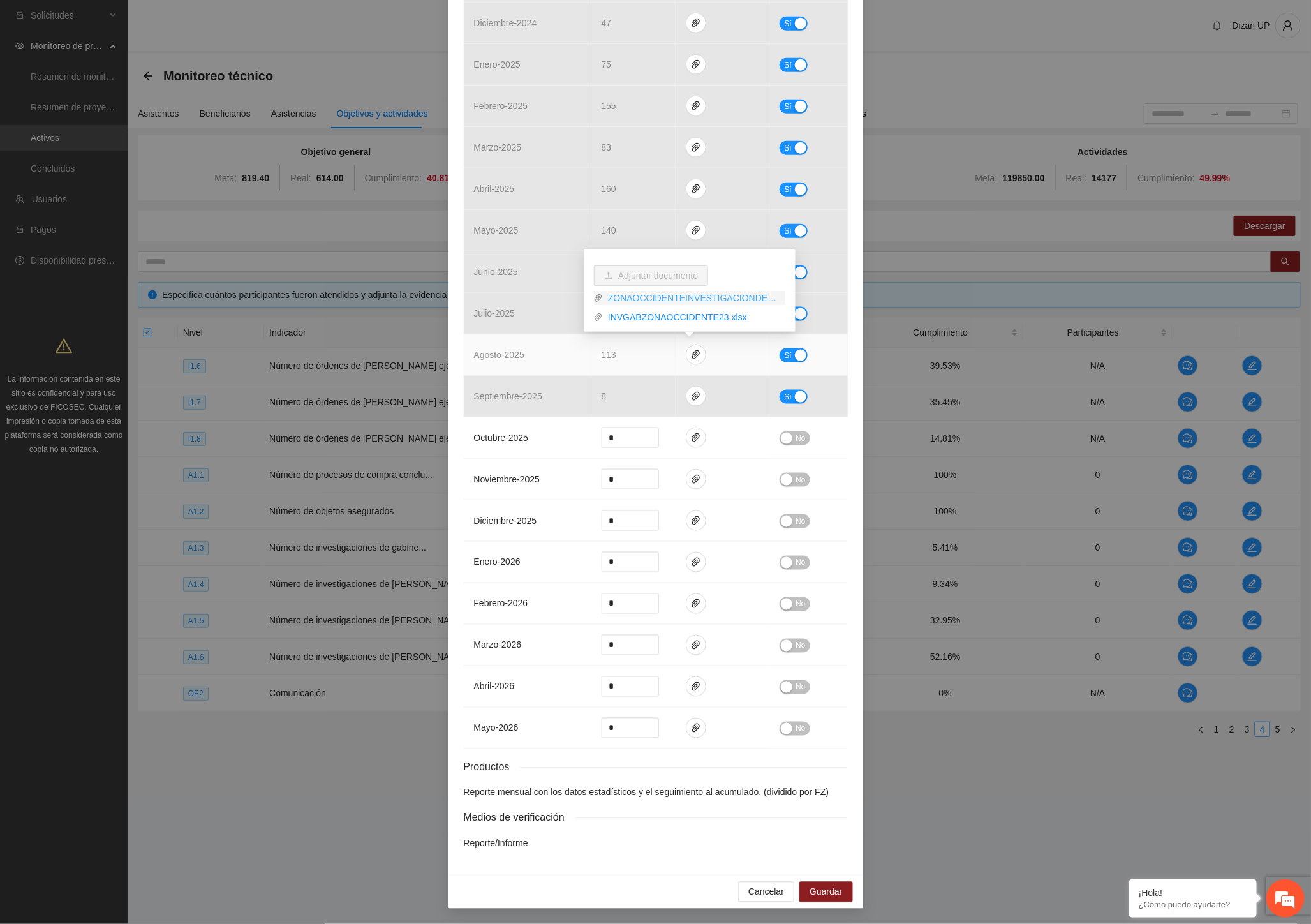
click at [660, 294] on link "ZONAOCCIDENTEINVESTIGACIONDEGABINETE_0001.pdf" at bounding box center [694, 298] width 182 height 14
click at [663, 317] on link "INVGABZONAOCCIDENTE23.xlsx" at bounding box center [694, 317] width 182 height 14
click at [546, 358] on td "agosto - 2025" at bounding box center [527, 354] width 127 height 42
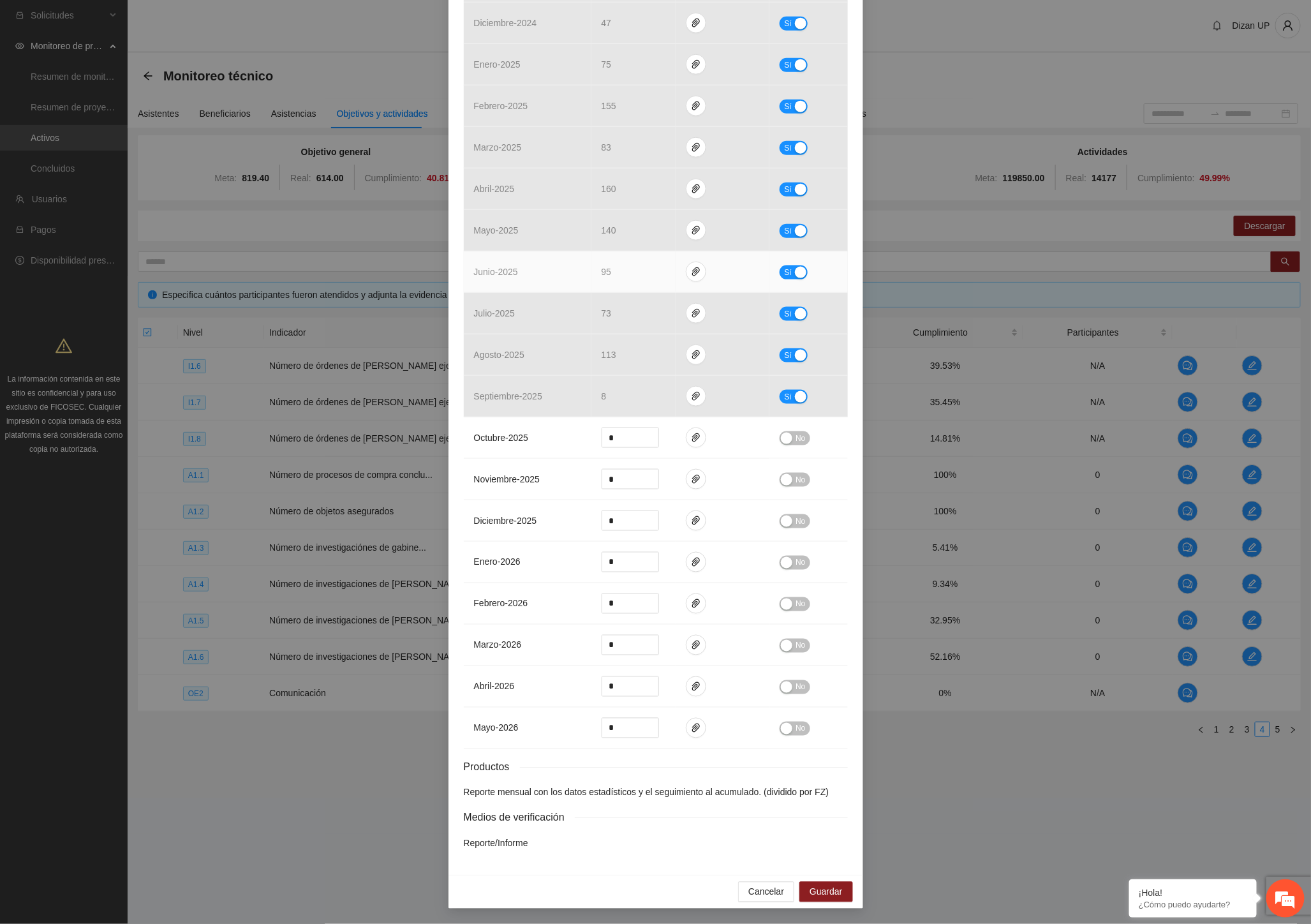
click at [795, 272] on div "button" at bounding box center [800, 273] width 12 height 12
drag, startPoint x: 575, startPoint y: 270, endPoint x: 548, endPoint y: 270, distance: 27.0
click at [555, 270] on tr "junio - 2025 ** No" at bounding box center [656, 272] width 384 height 42
type input "**"
click at [781, 268] on div "button" at bounding box center [786, 273] width 12 height 12
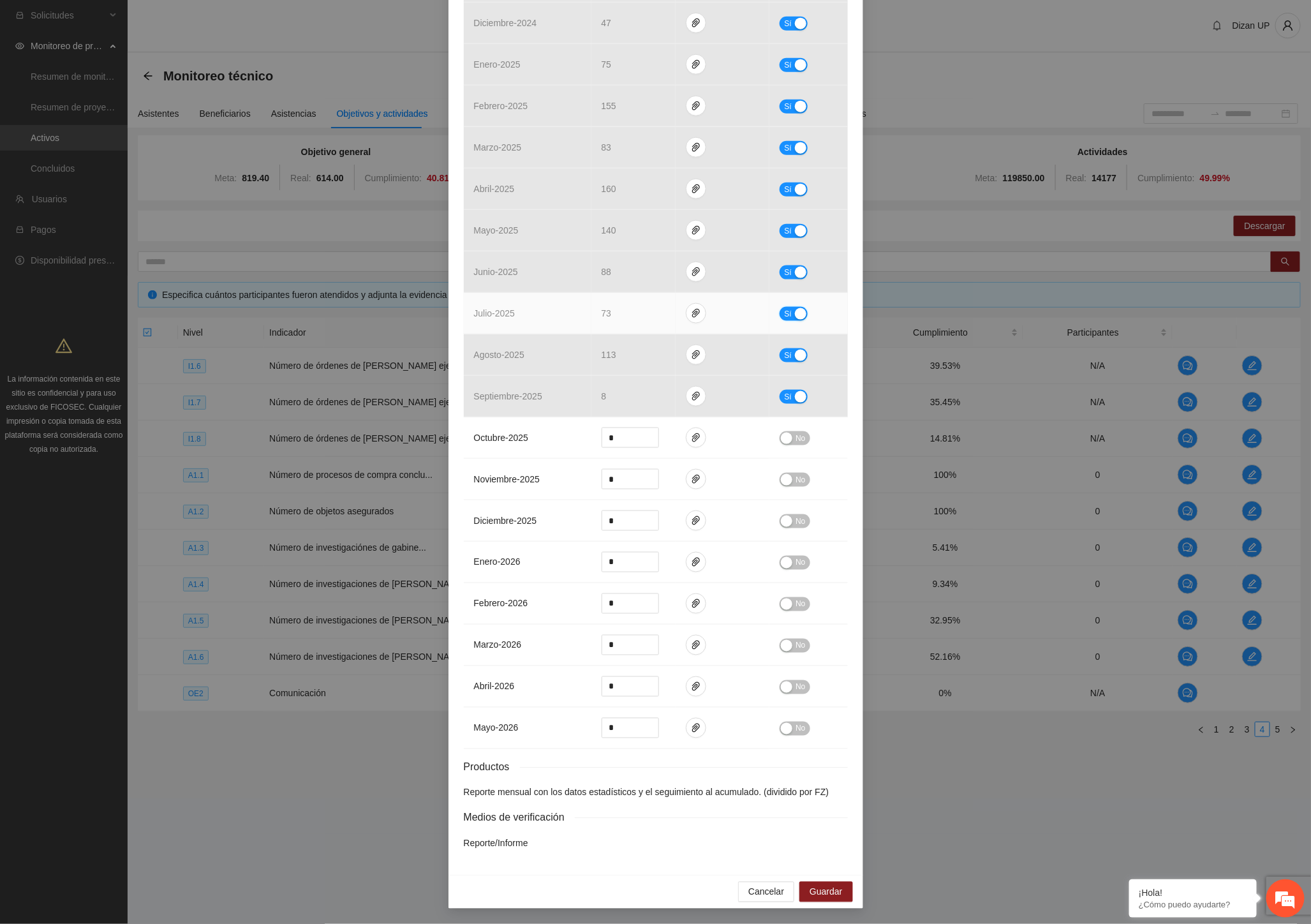
drag, startPoint x: 786, startPoint y: 316, endPoint x: 681, endPoint y: 320, distance: 105.1
click at [784, 316] on span "Sí" at bounding box center [788, 314] width 8 height 14
drag, startPoint x: 617, startPoint y: 312, endPoint x: 569, endPoint y: 310, distance: 48.0
click at [570, 311] on tr "julio - 2025 ** No" at bounding box center [656, 314] width 384 height 42
type input "**"
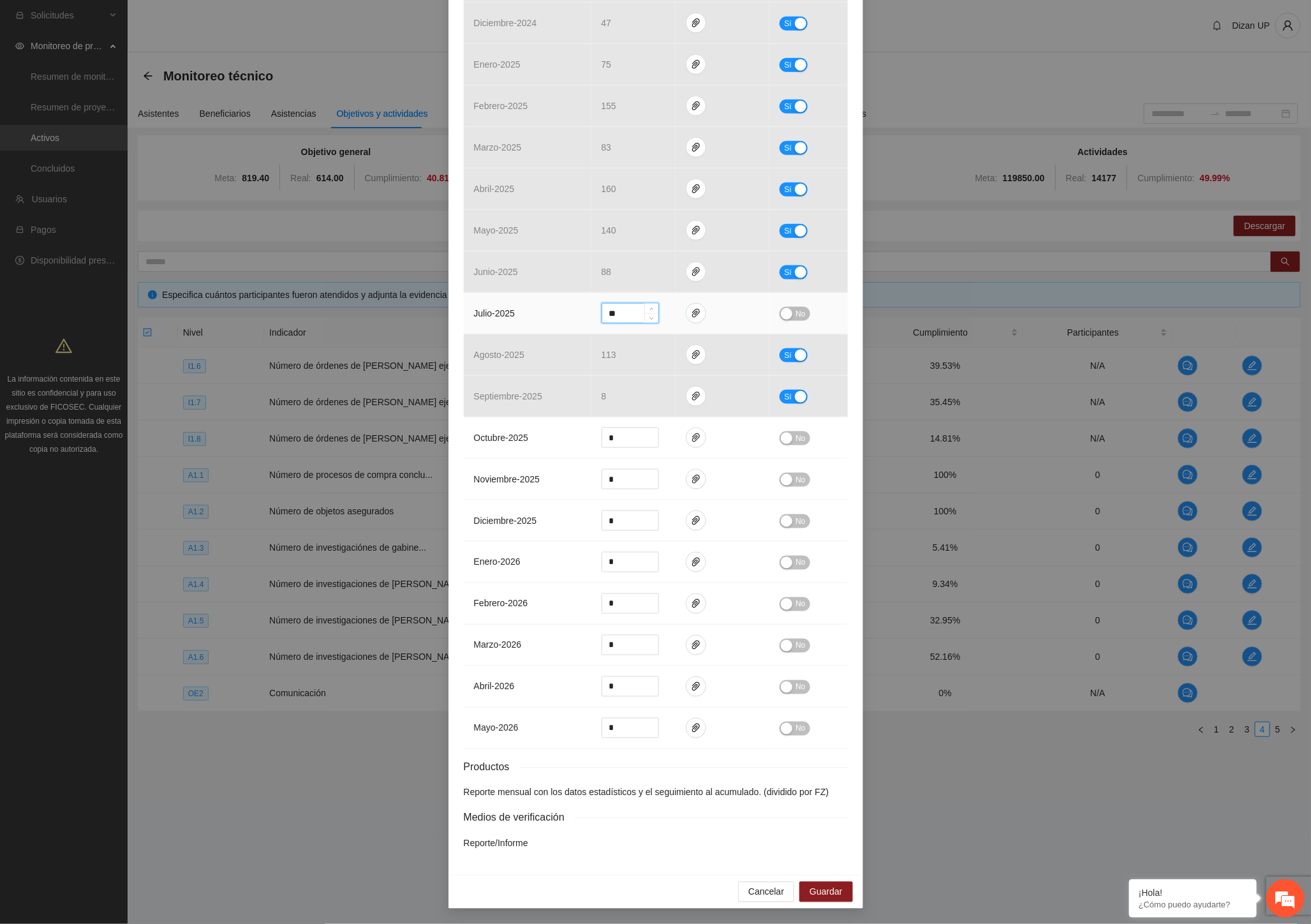
click at [796, 312] on span "No" at bounding box center [800, 314] width 10 height 14
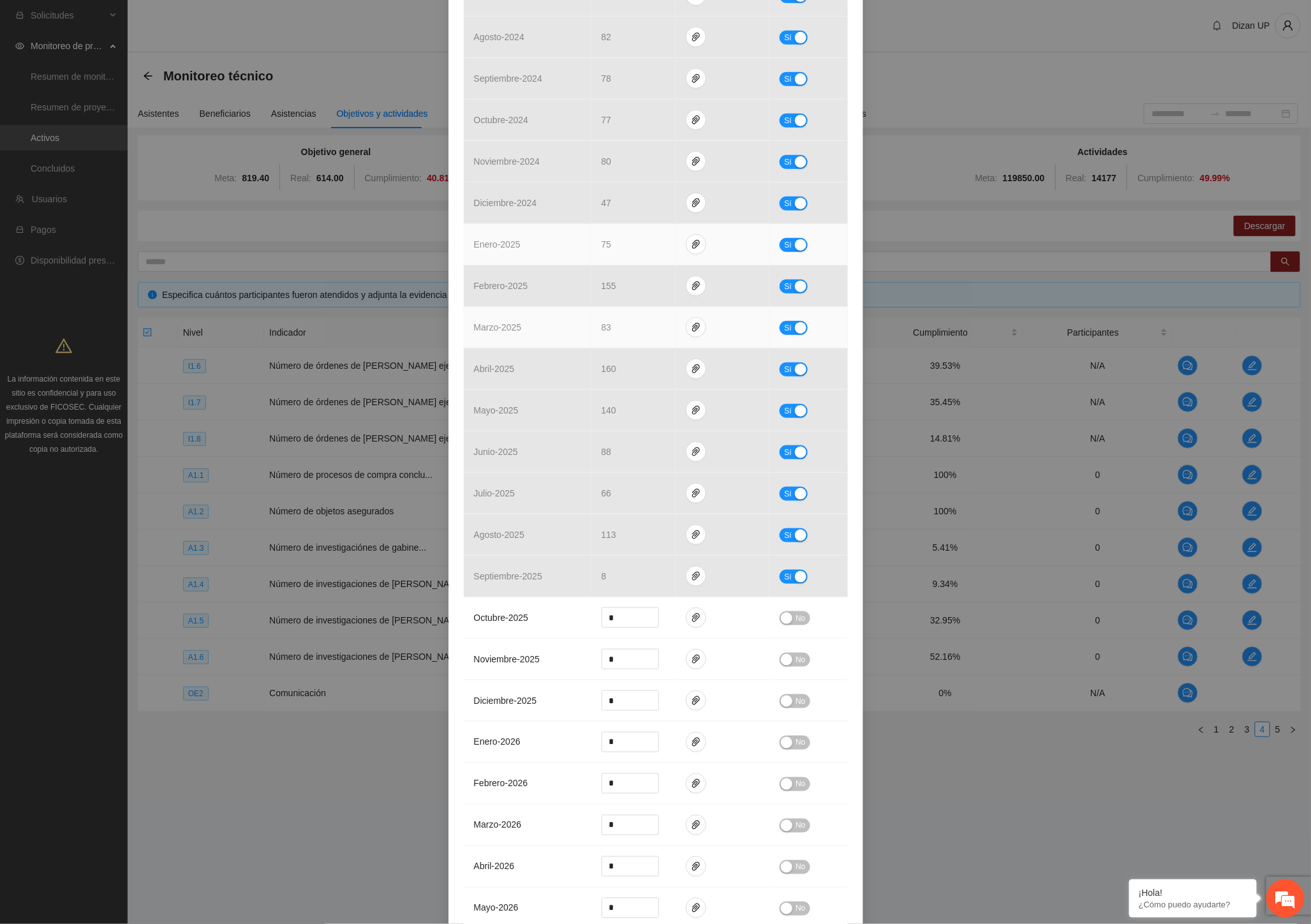
scroll to position [282, 0]
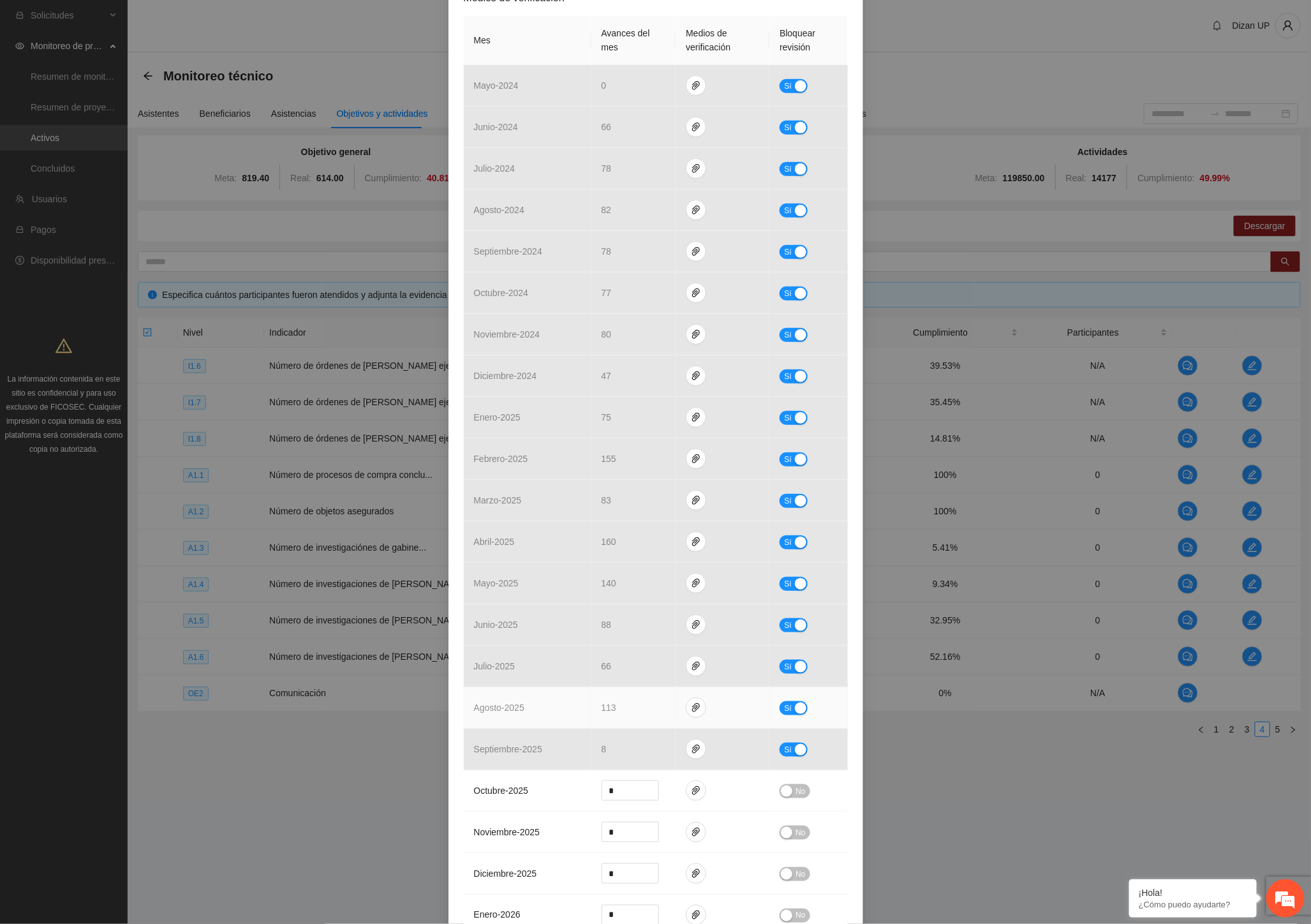
click at [788, 705] on button "Sí" at bounding box center [793, 708] width 28 height 14
click at [632, 710] on input "***" at bounding box center [630, 708] width 56 height 19
type input "***"
click at [796, 712] on span "No" at bounding box center [800, 708] width 10 height 14
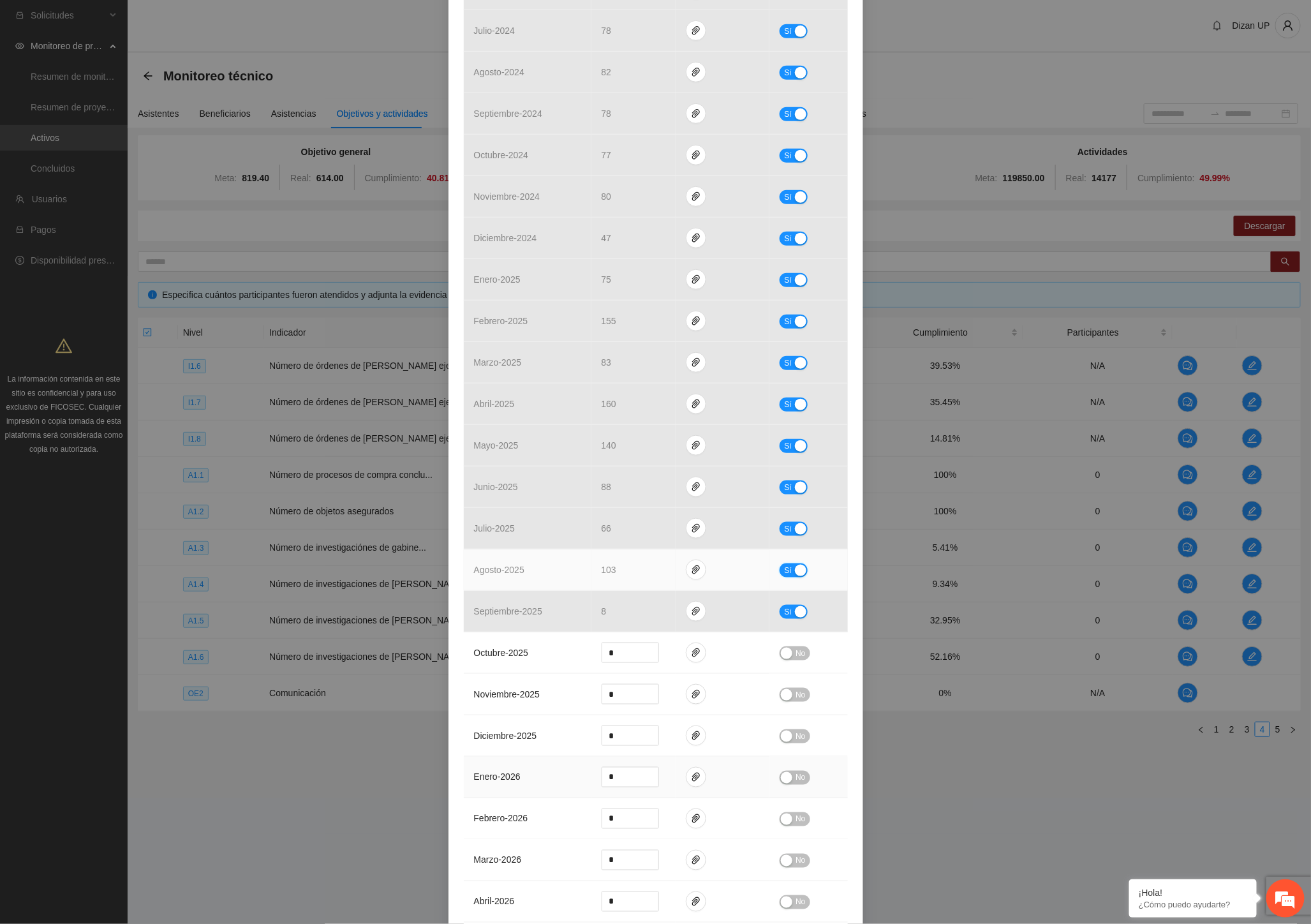
scroll to position [636, 0]
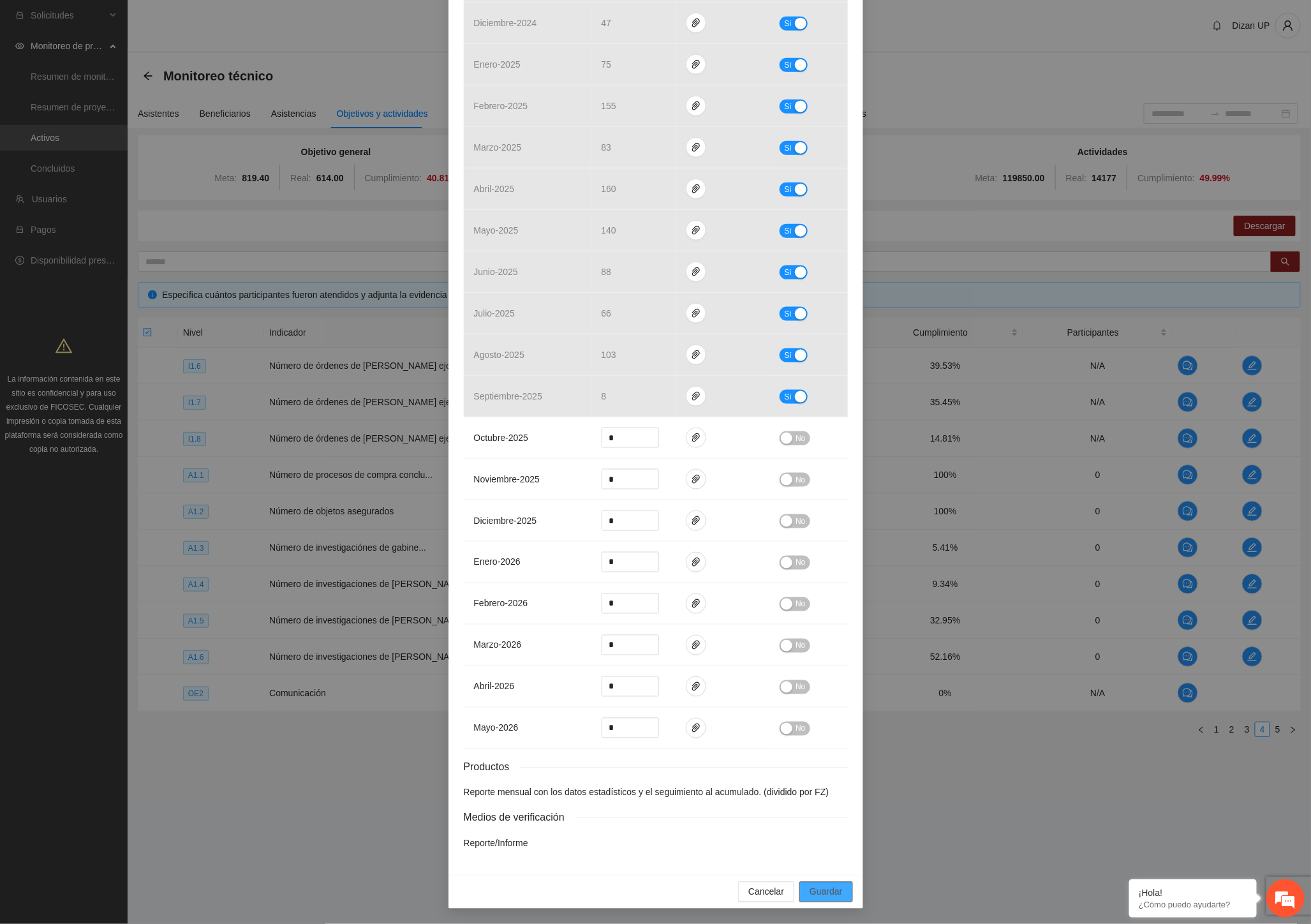
click at [817, 891] on span "Guardar" at bounding box center [825, 892] width 33 height 14
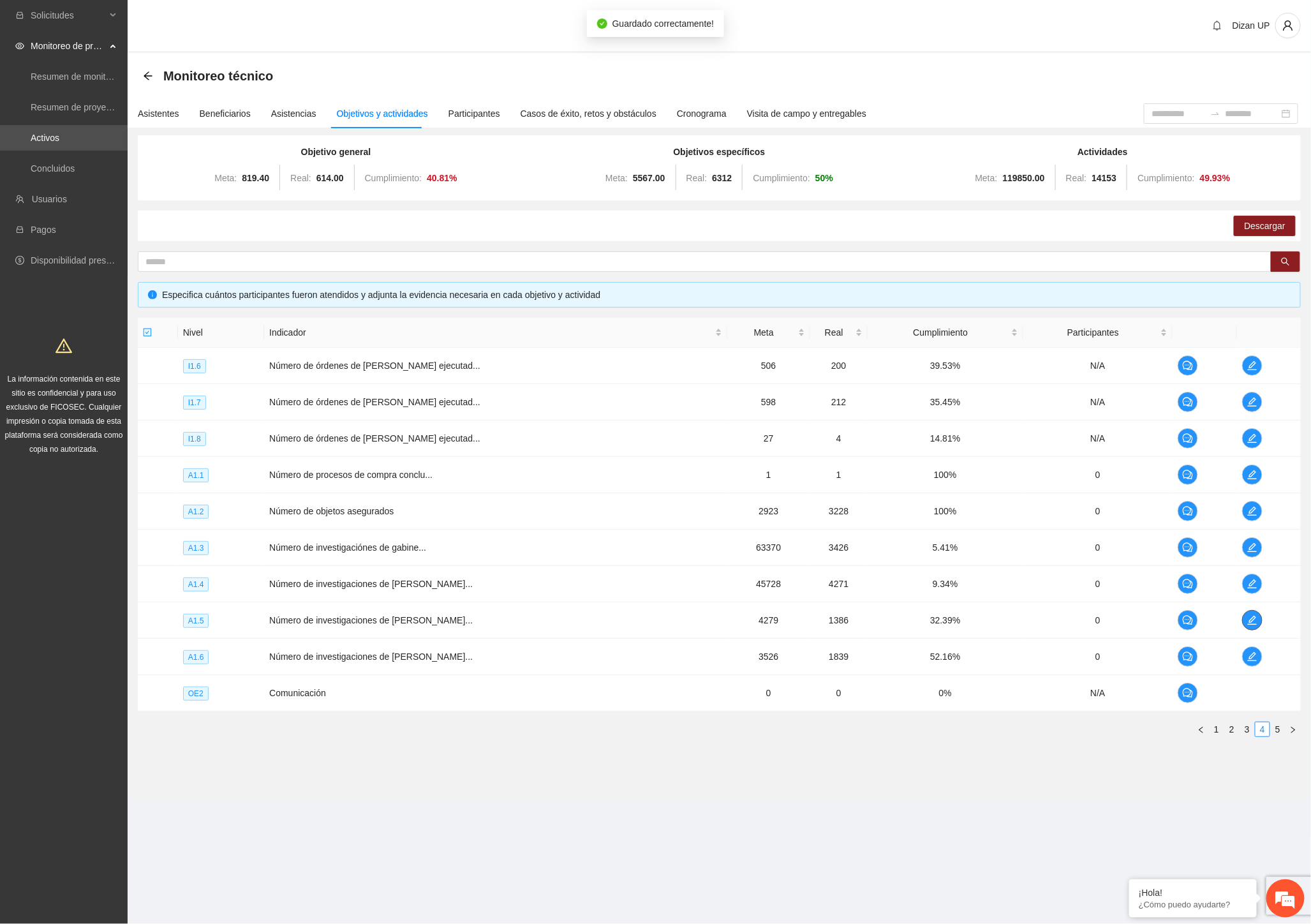
scroll to position [0, 0]
click at [1251, 542] on icon "edit" at bounding box center [1252, 547] width 10 height 10
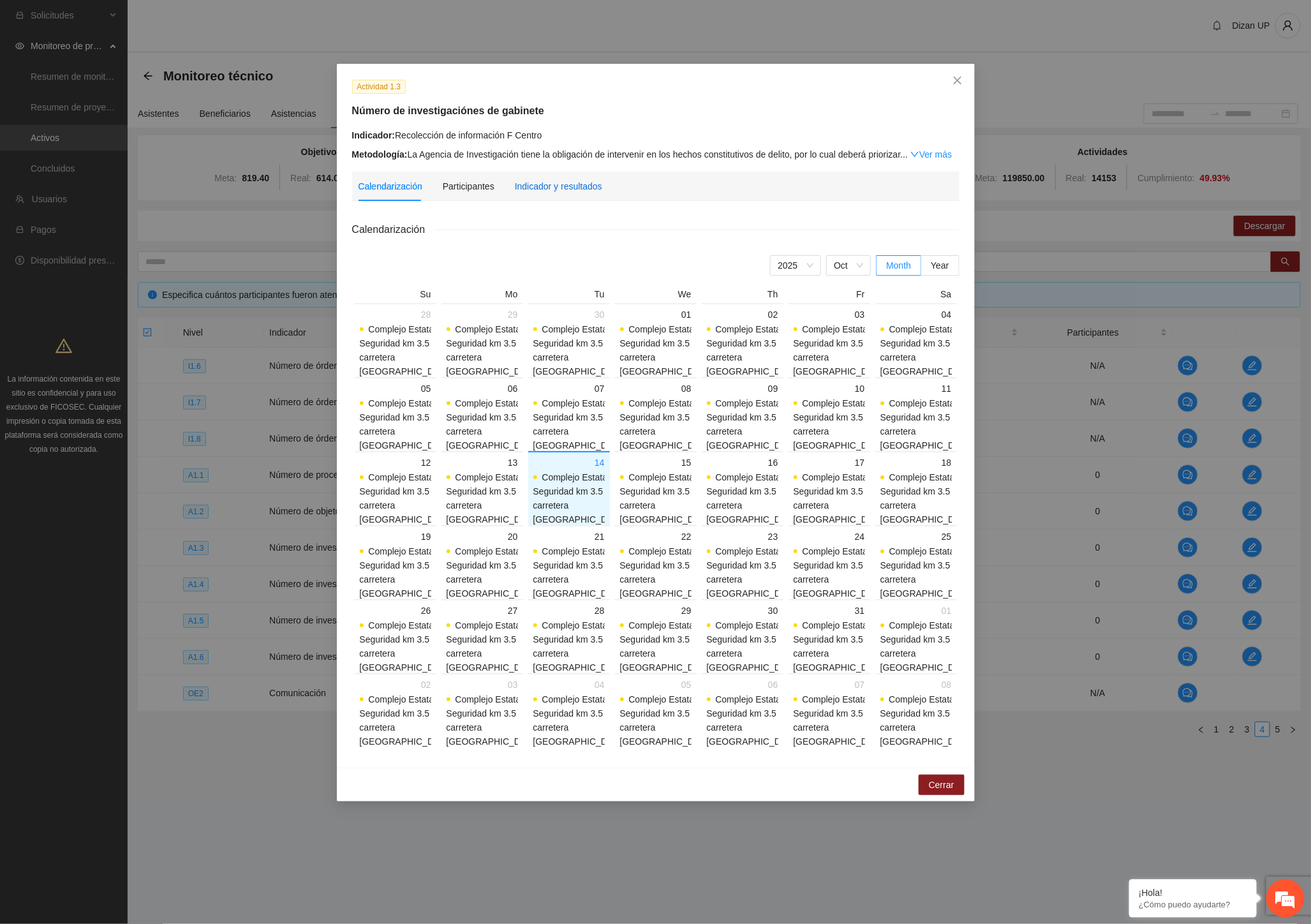
click at [570, 189] on div "Indicador y resultados" at bounding box center [559, 186] width 88 height 14
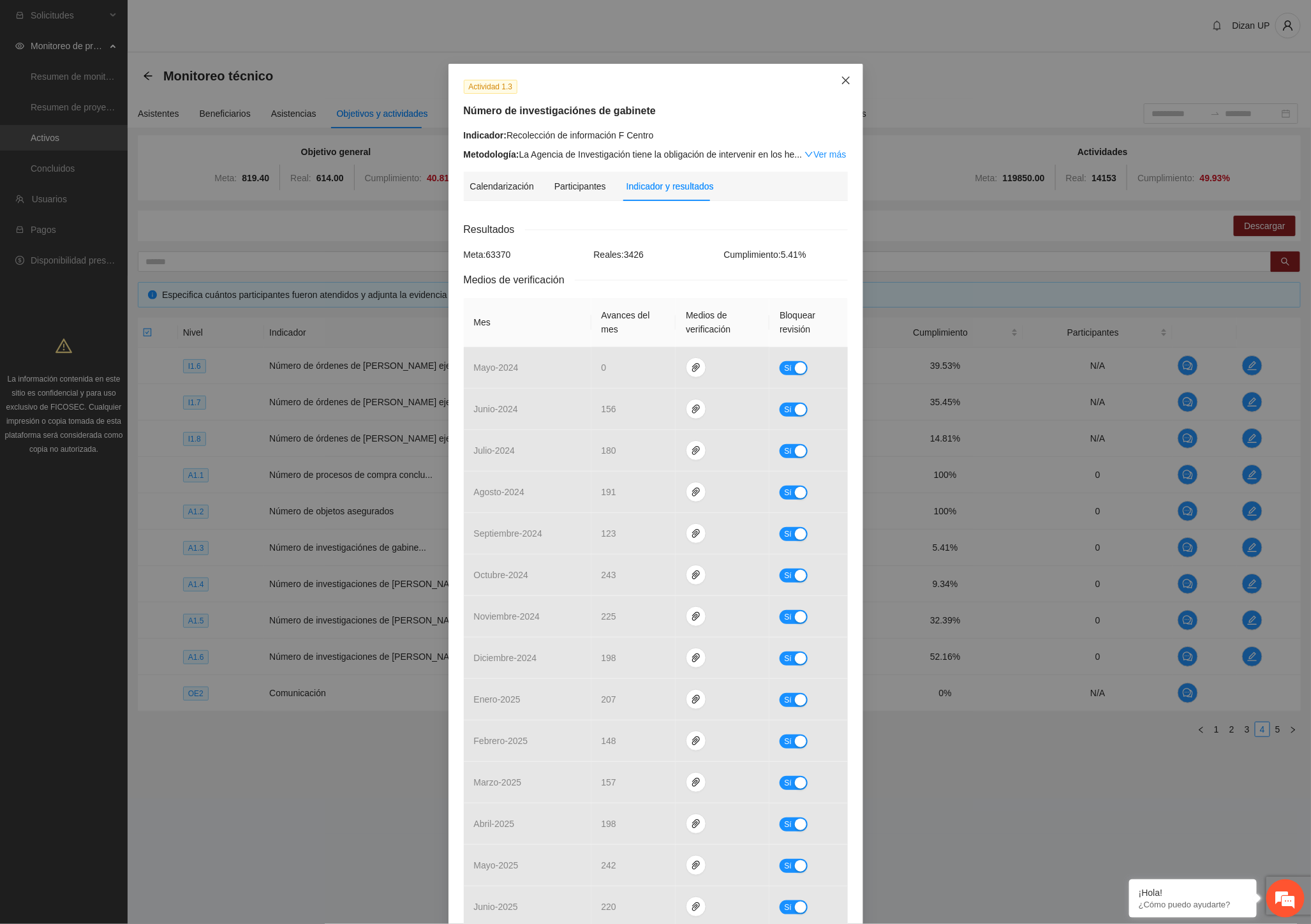
drag, startPoint x: 839, startPoint y: 81, endPoint x: 831, endPoint y: 95, distance: 16.1
click at [838, 88] on span "Close" at bounding box center [846, 81] width 35 height 35
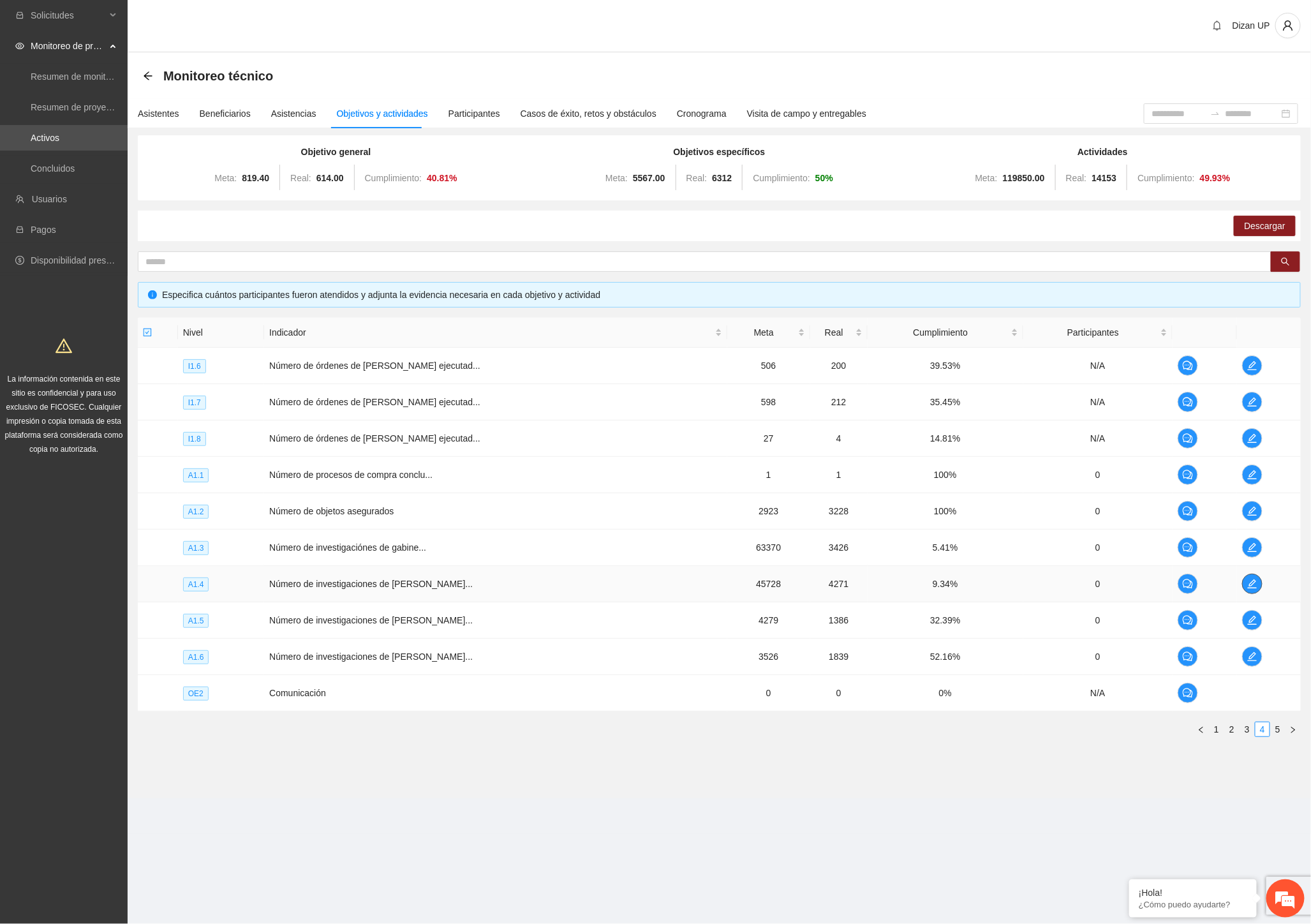
click at [1247, 578] on icon "edit" at bounding box center [1252, 584] width 10 height 10
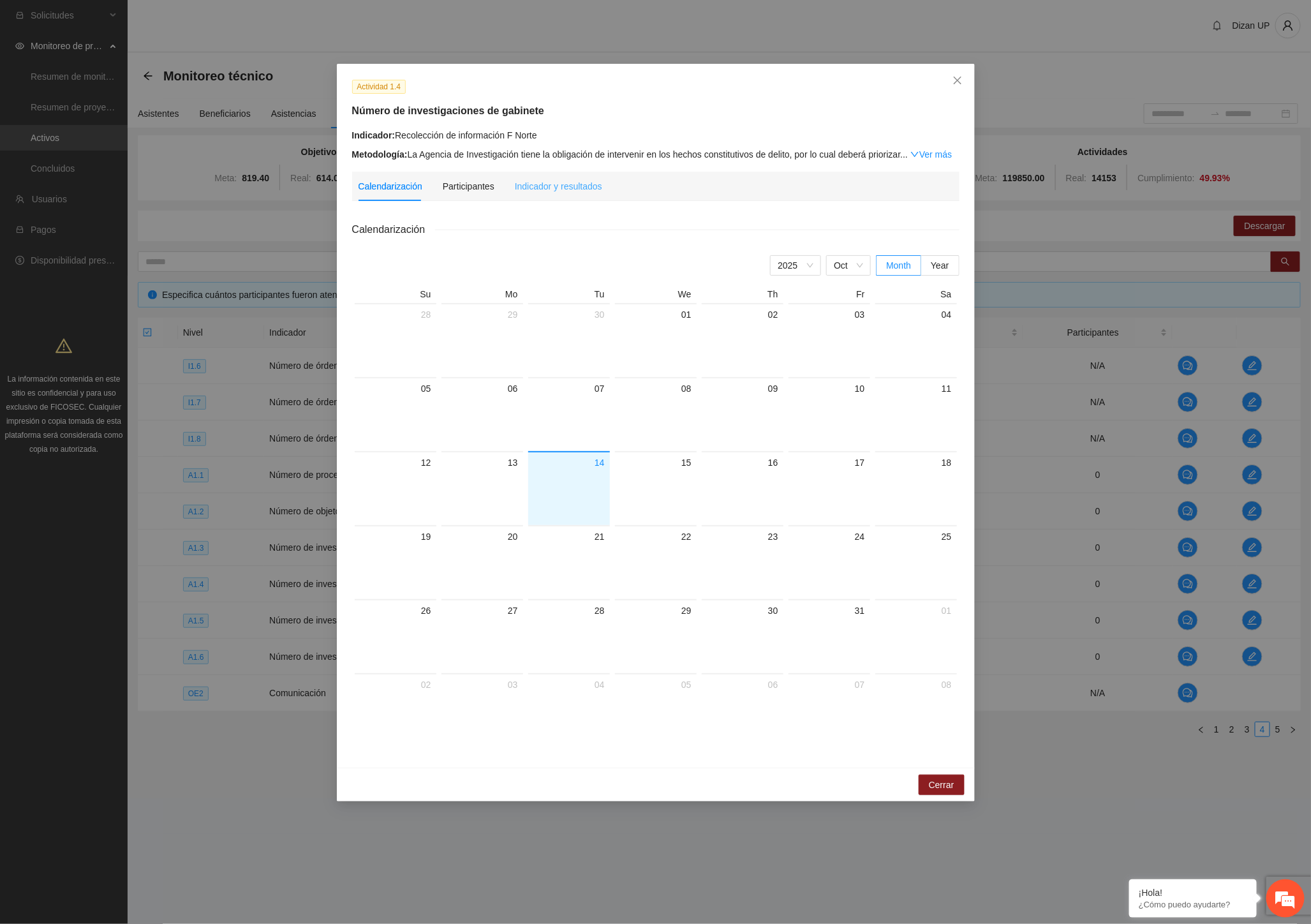
click at [537, 179] on div "Indicador y resultados" at bounding box center [559, 186] width 88 height 29
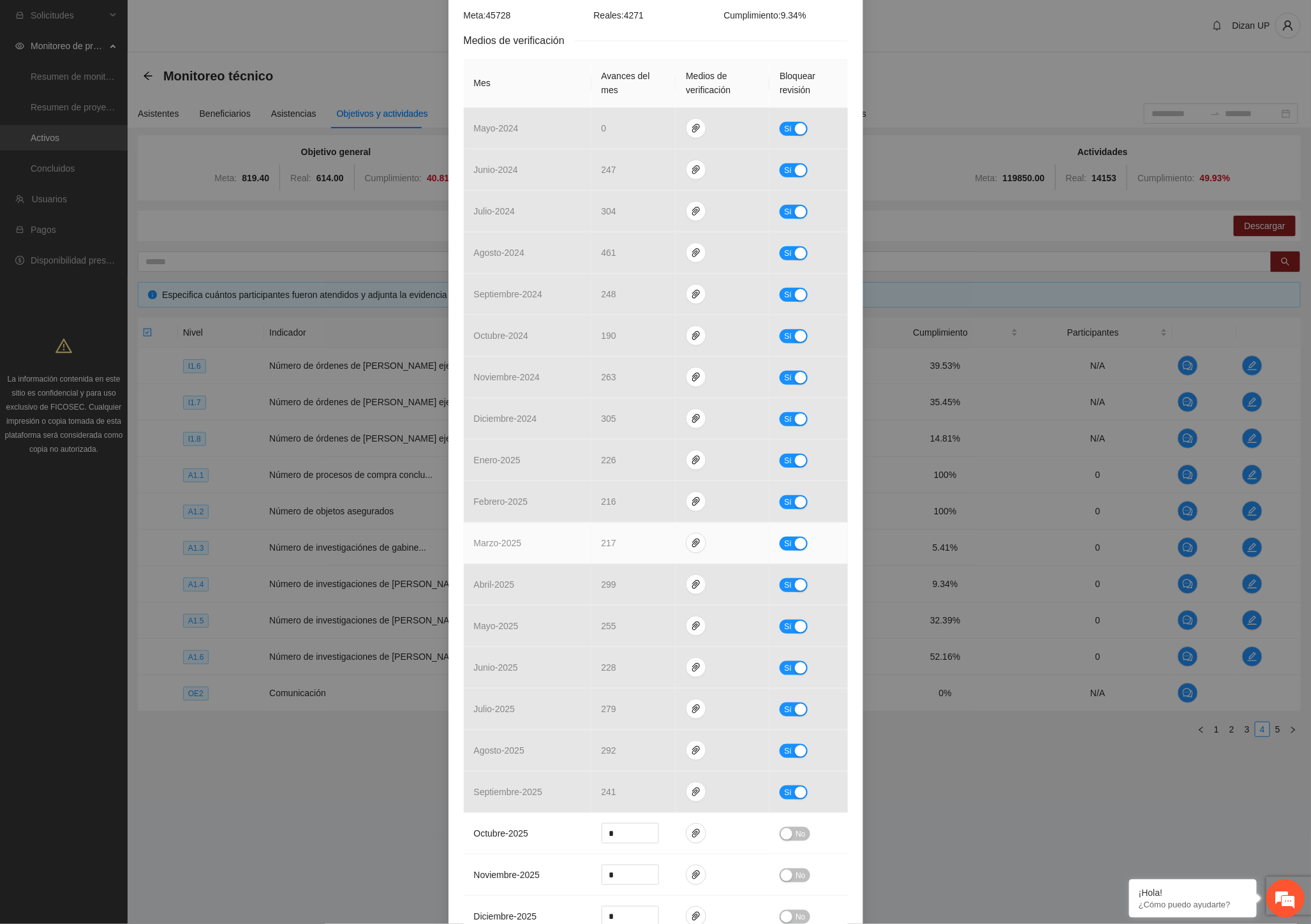
scroll to position [354, 0]
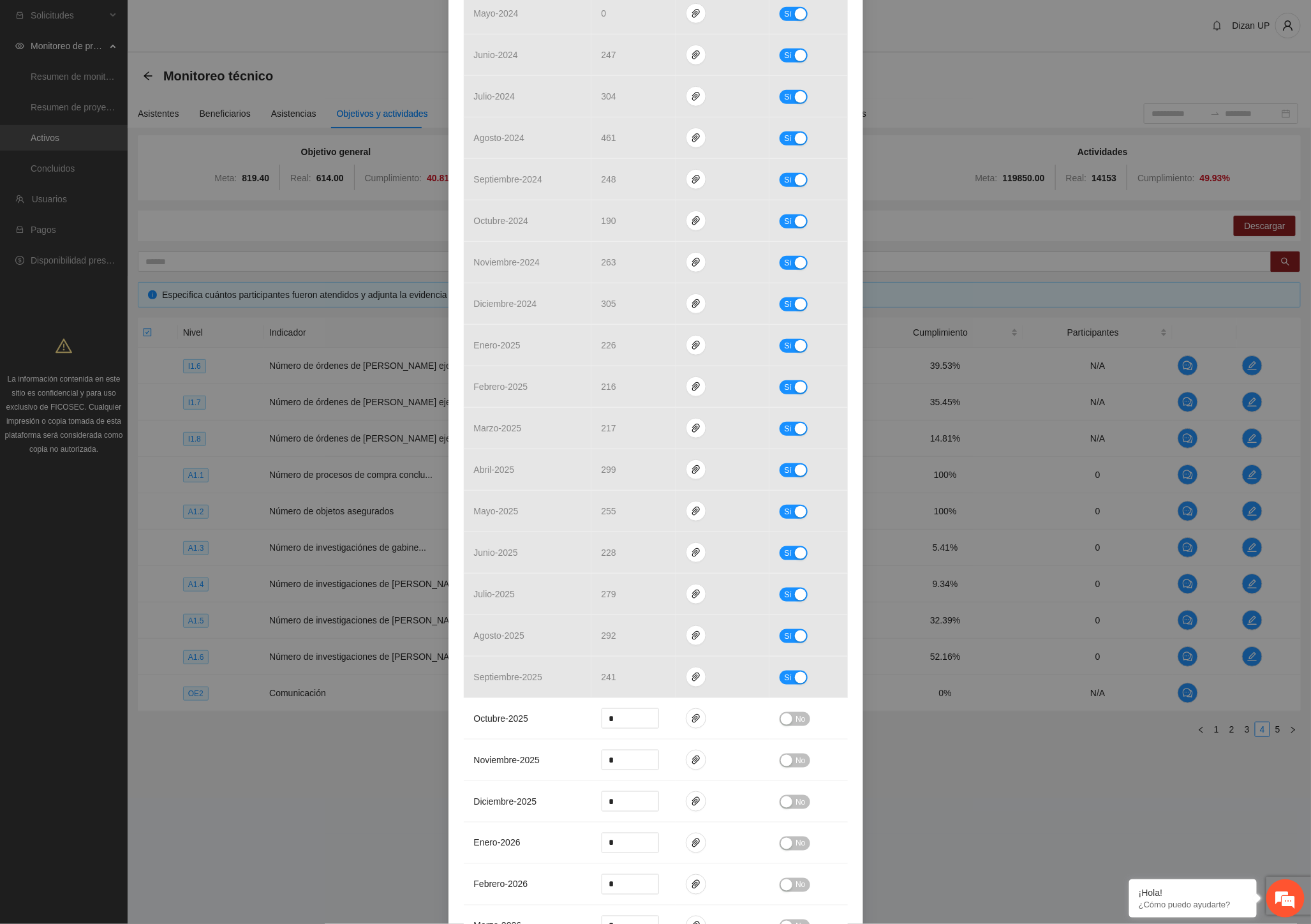
click at [1056, 166] on div "Actividad 1.4 Número de investigaciones de gabinete Indicador: Recolección de i…" at bounding box center [655, 462] width 1311 height 924
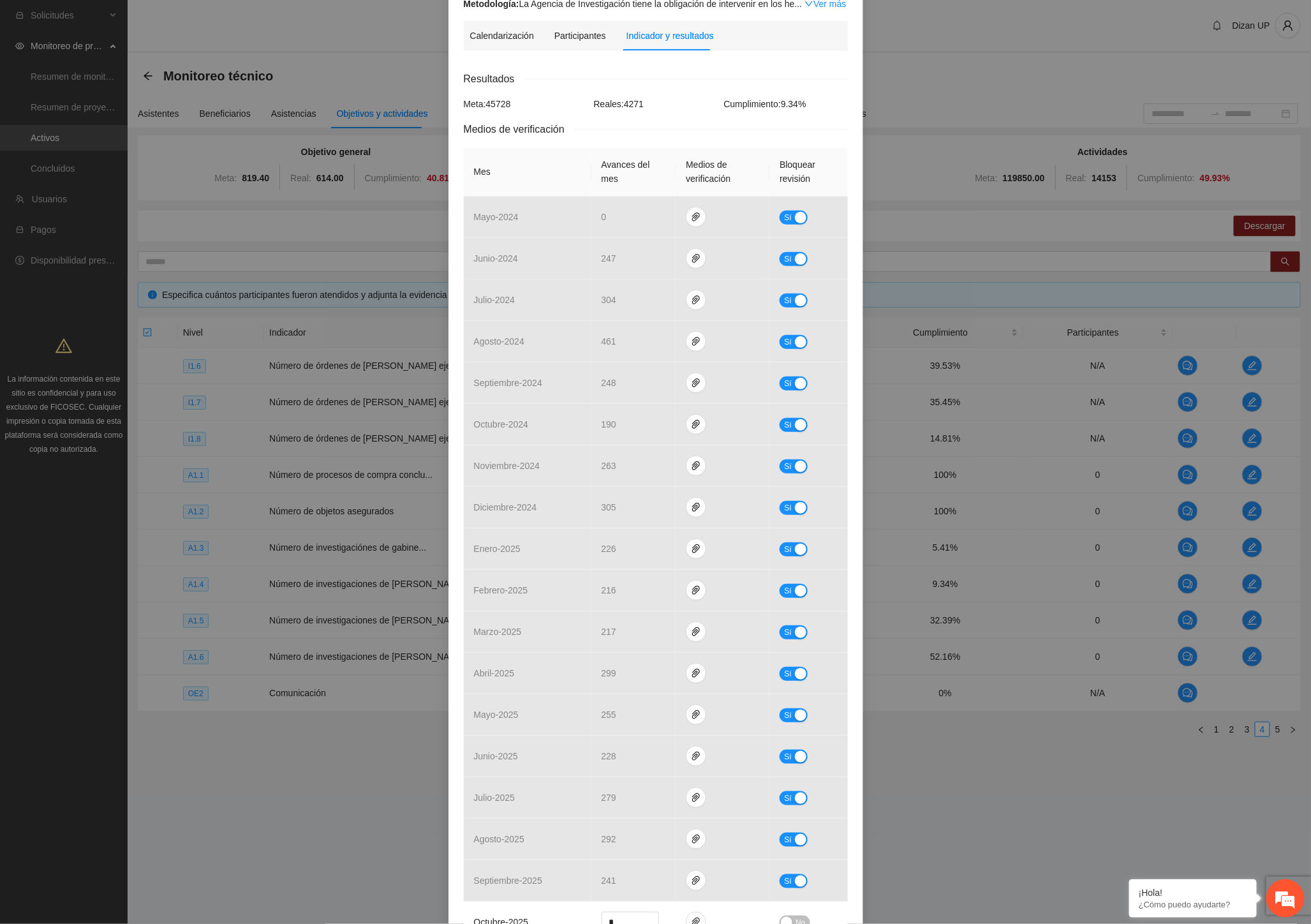
scroll to position [0, 0]
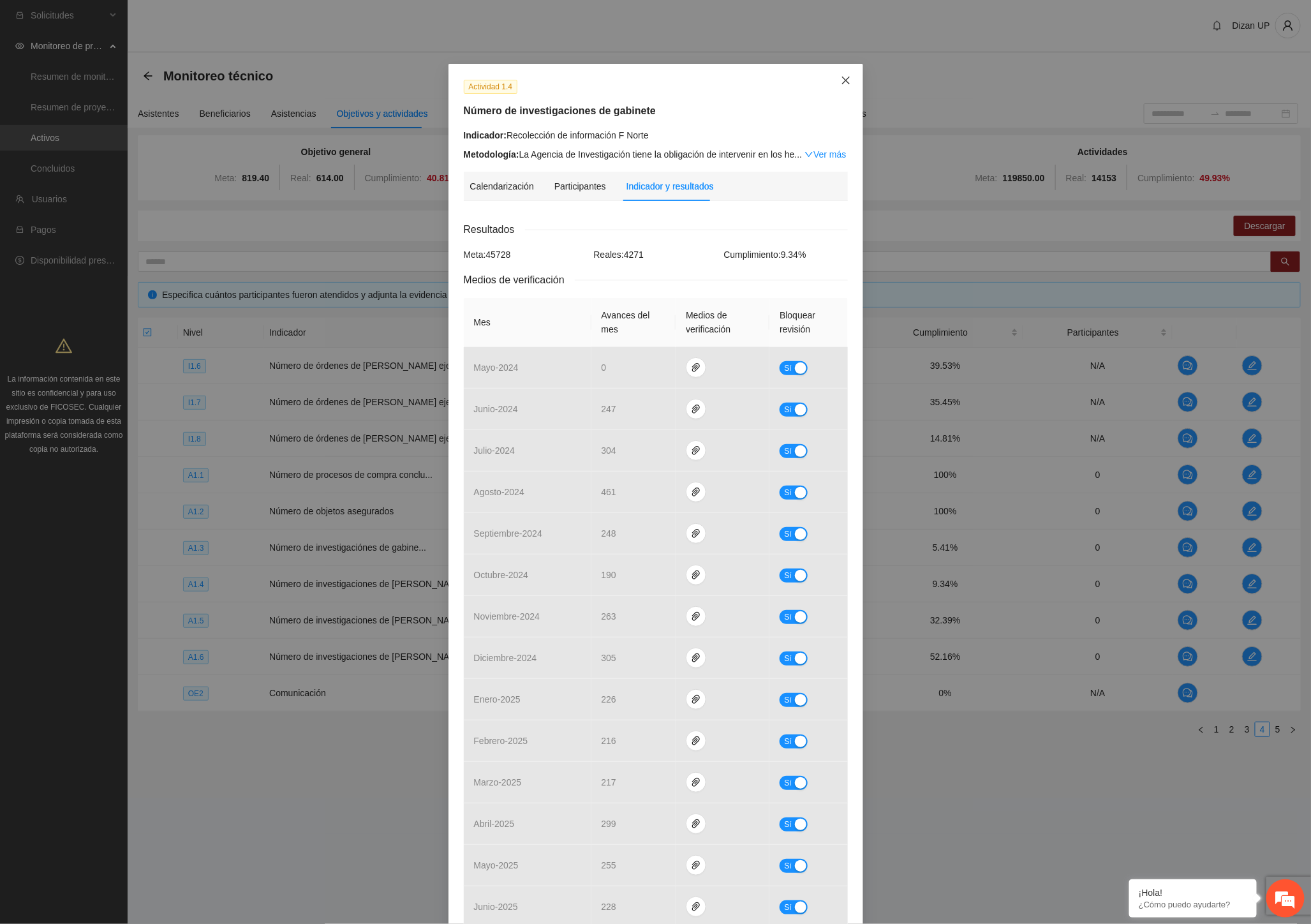
click at [846, 74] on span "Close" at bounding box center [846, 81] width 35 height 35
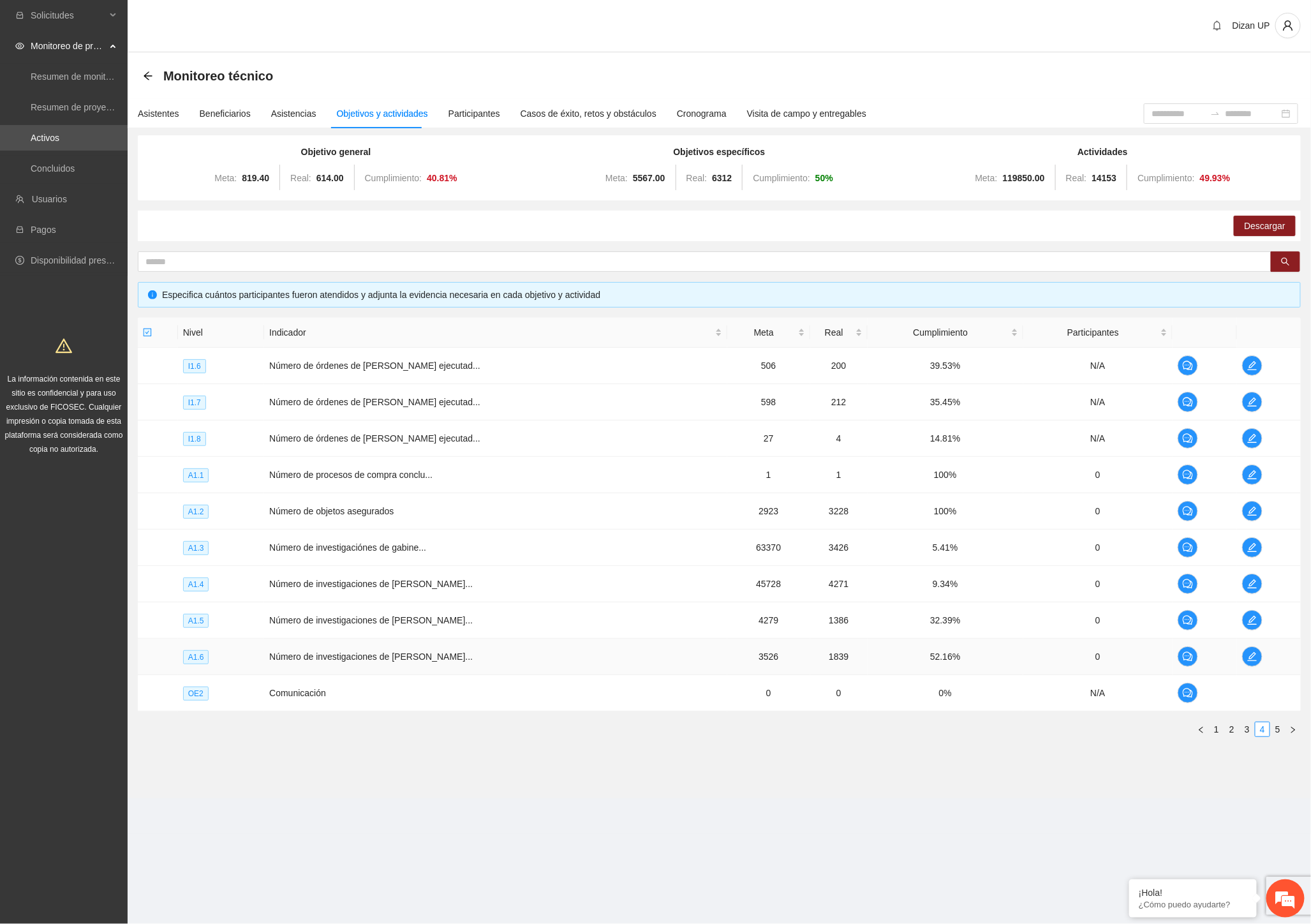
drag, startPoint x: 342, startPoint y: 653, endPoint x: 411, endPoint y: 656, distance: 69.1
click at [343, 653] on span "Número de investigaciones de [PERSON_NAME]..." at bounding box center [371, 657] width 203 height 10
click at [1242, 662] on button "button" at bounding box center [1252, 657] width 20 height 20
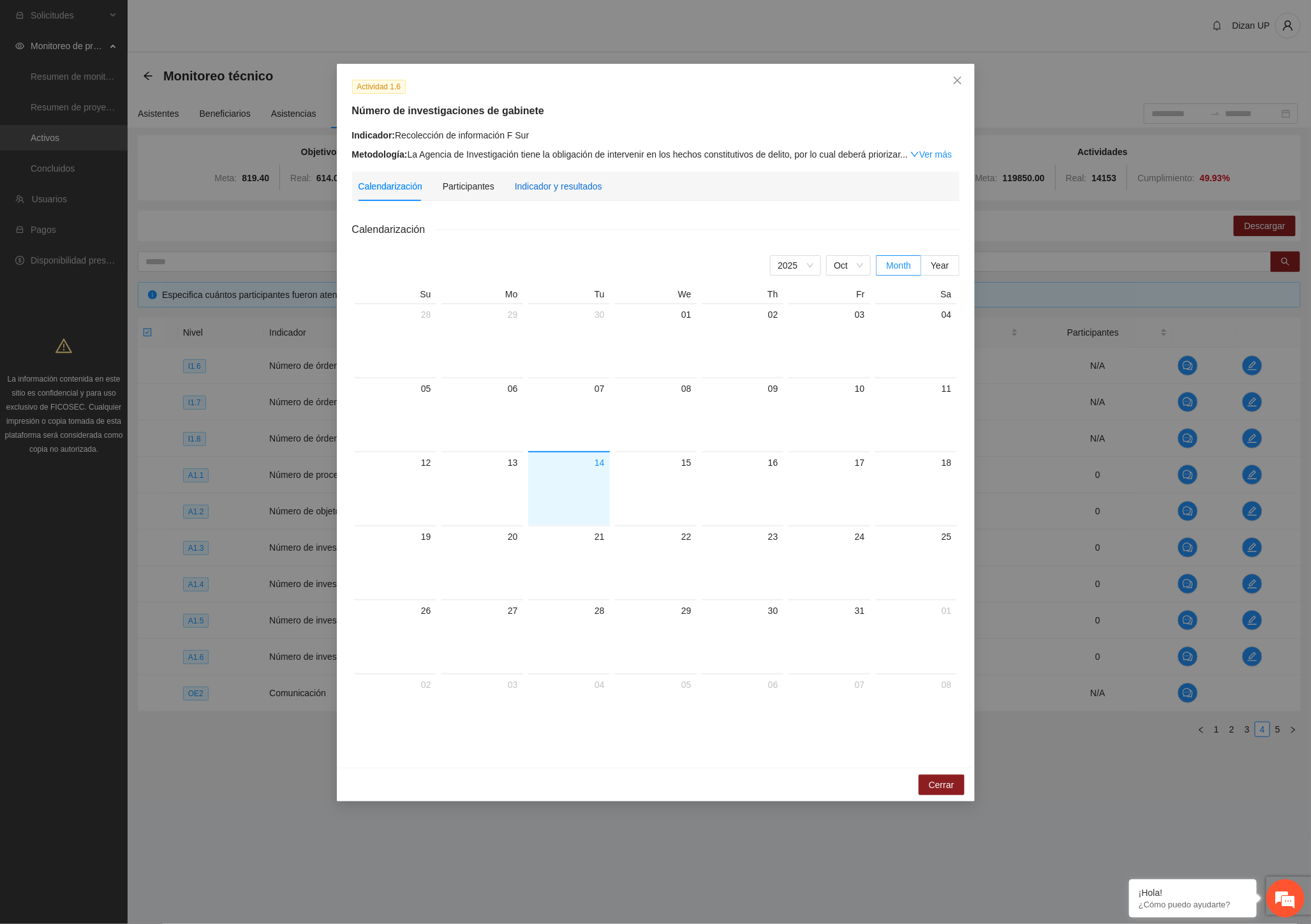
click at [539, 190] on div "Indicador y resultados" at bounding box center [559, 186] width 88 height 14
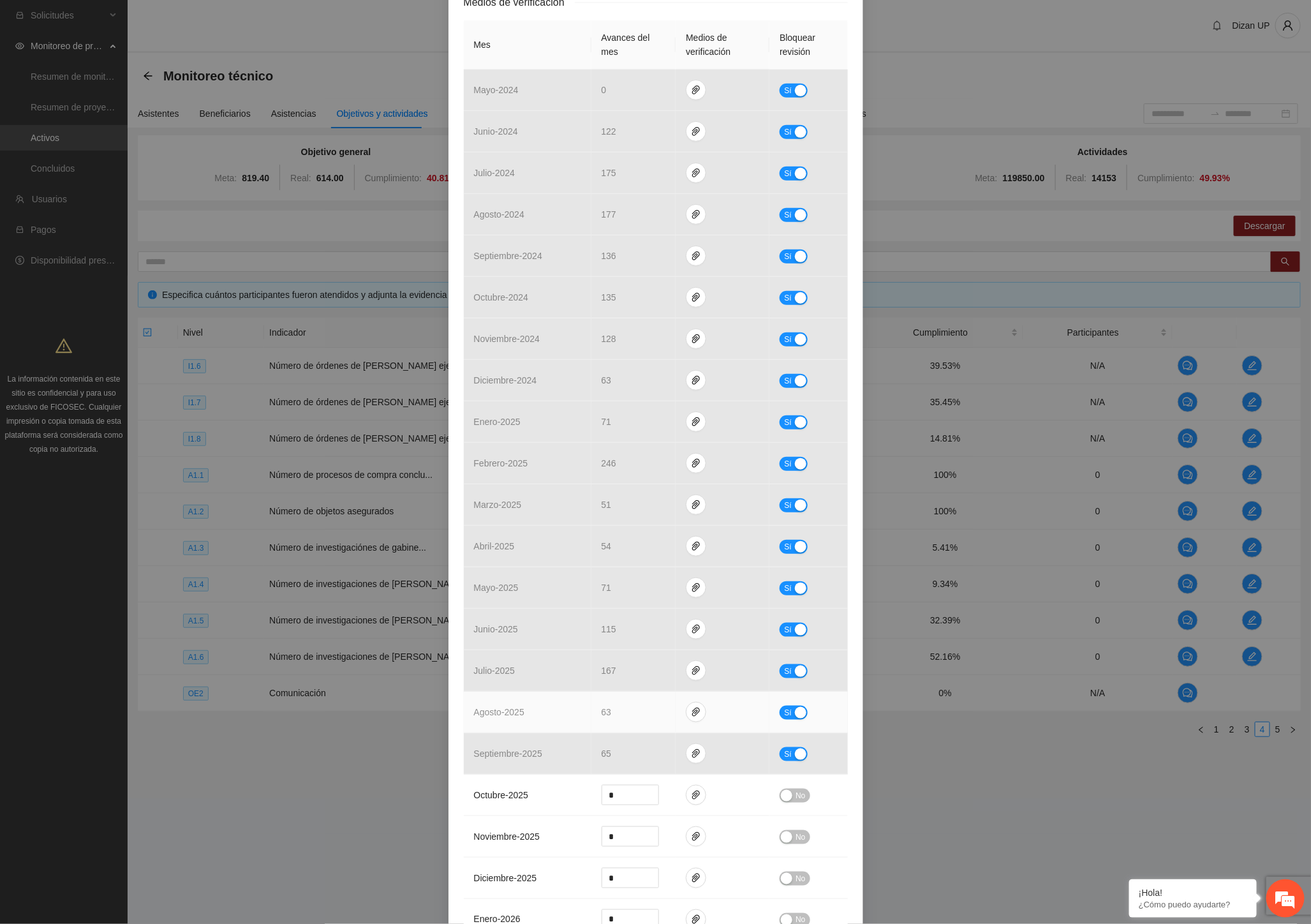
scroll to position [425, 0]
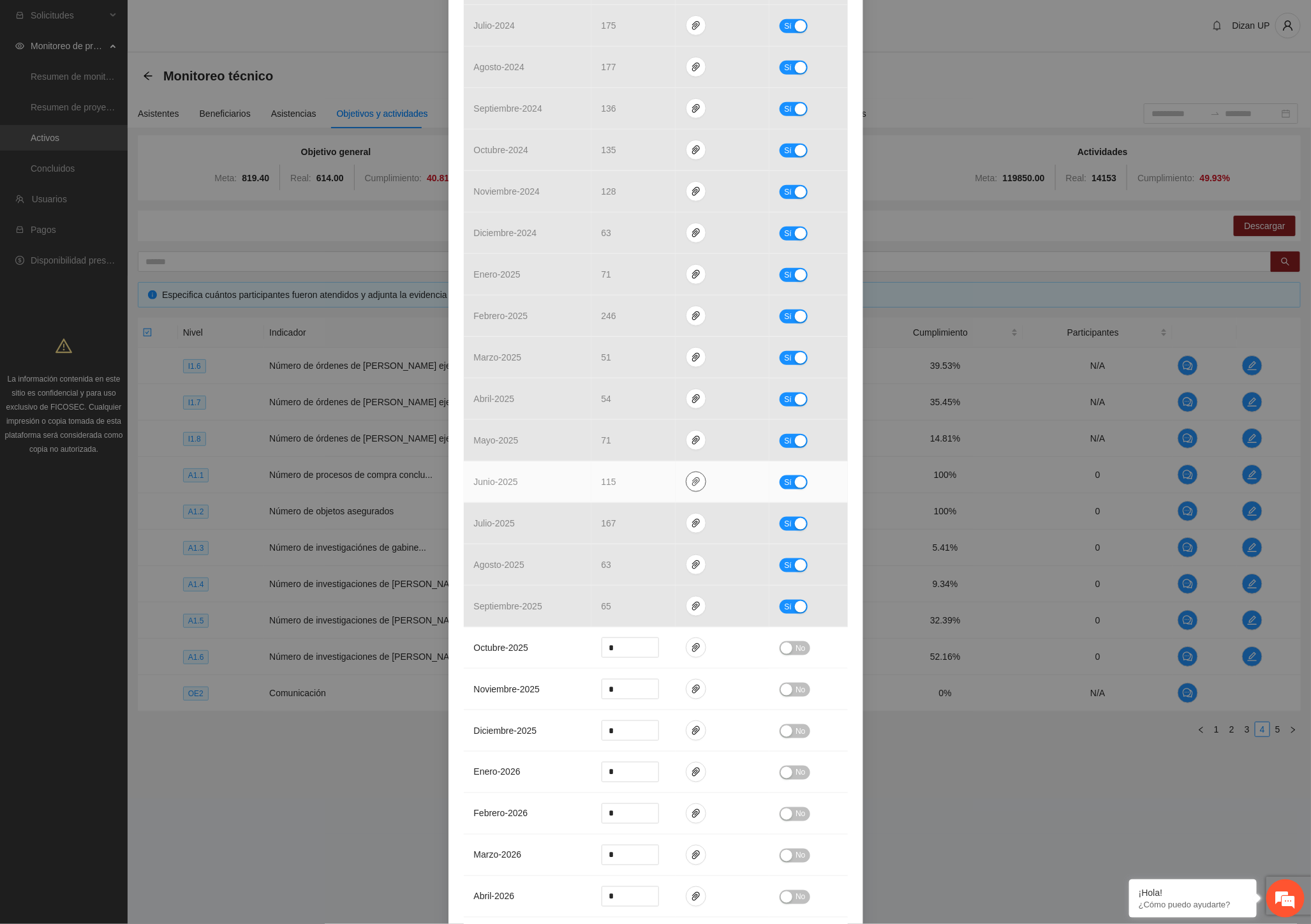
click at [693, 480] on icon "paper-clip" at bounding box center [696, 482] width 8 height 9
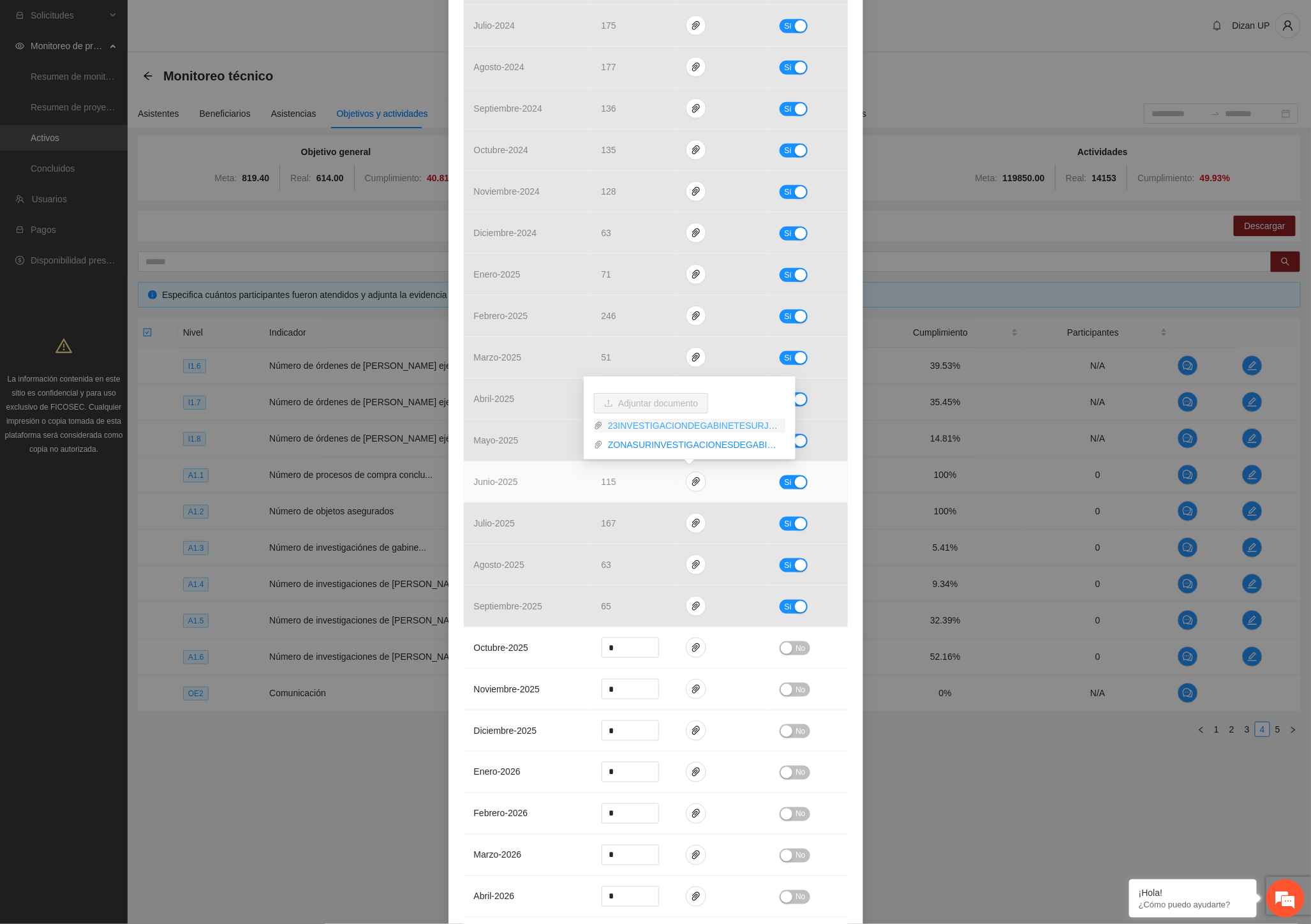
click at [669, 427] on link "23INVESTIGACIONDEGABINETESURJUNIO.xlsx" at bounding box center [694, 426] width 182 height 14
click at [662, 445] on link "ZONASURINVESTIGACIONESDEGABINETE_0001.pdf" at bounding box center [694, 445] width 182 height 14
click at [522, 501] on td "junio - 2025" at bounding box center [527, 482] width 127 height 42
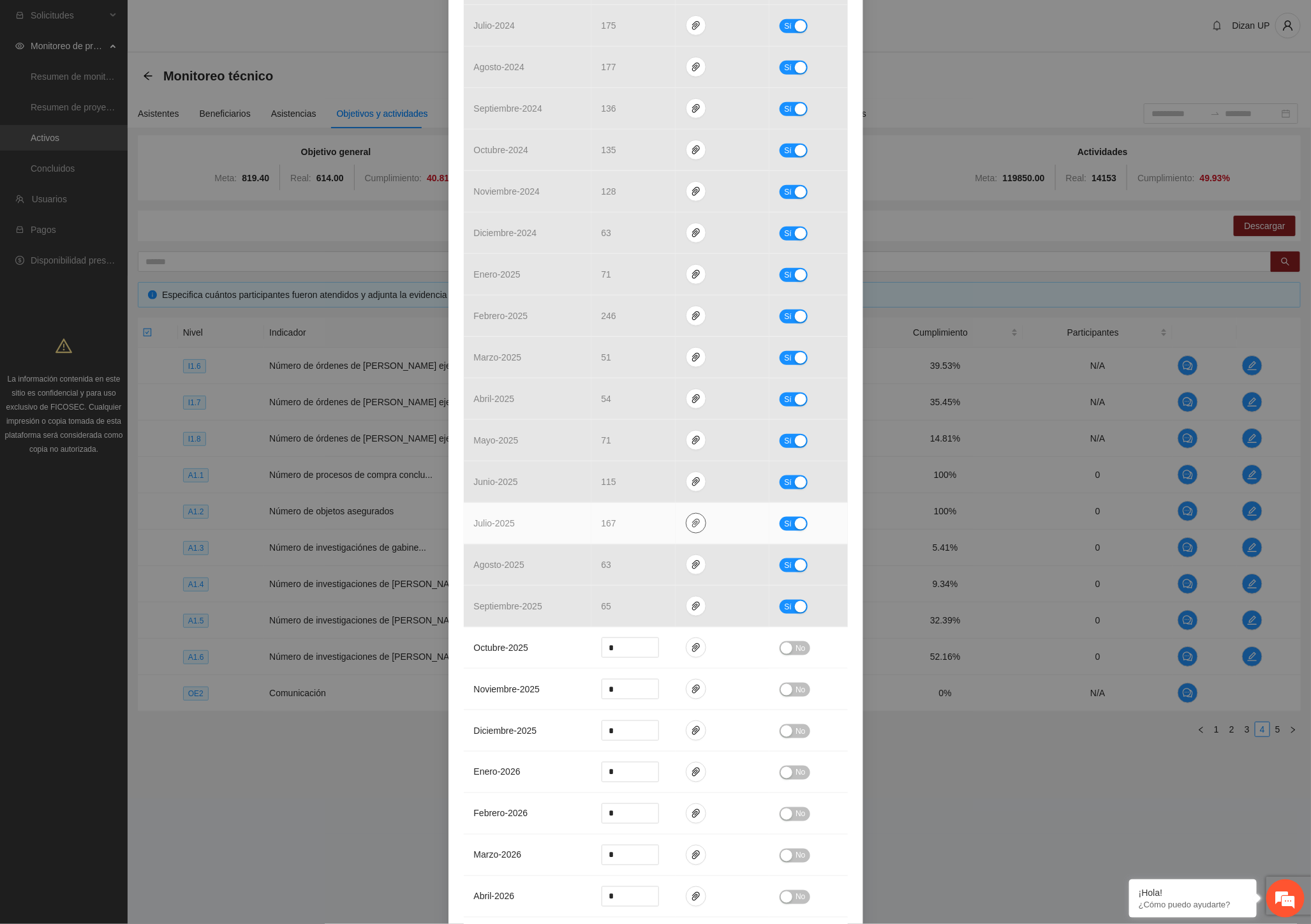
click at [691, 520] on icon "paper-clip" at bounding box center [696, 523] width 10 height 10
click at [607, 469] on link "ZONASURINVESTIGACIONDEGABINETE2023_0001.pdf" at bounding box center [694, 468] width 182 height 14
click at [625, 486] on link "INVGABSUR23.xlsx" at bounding box center [694, 487] width 182 height 14
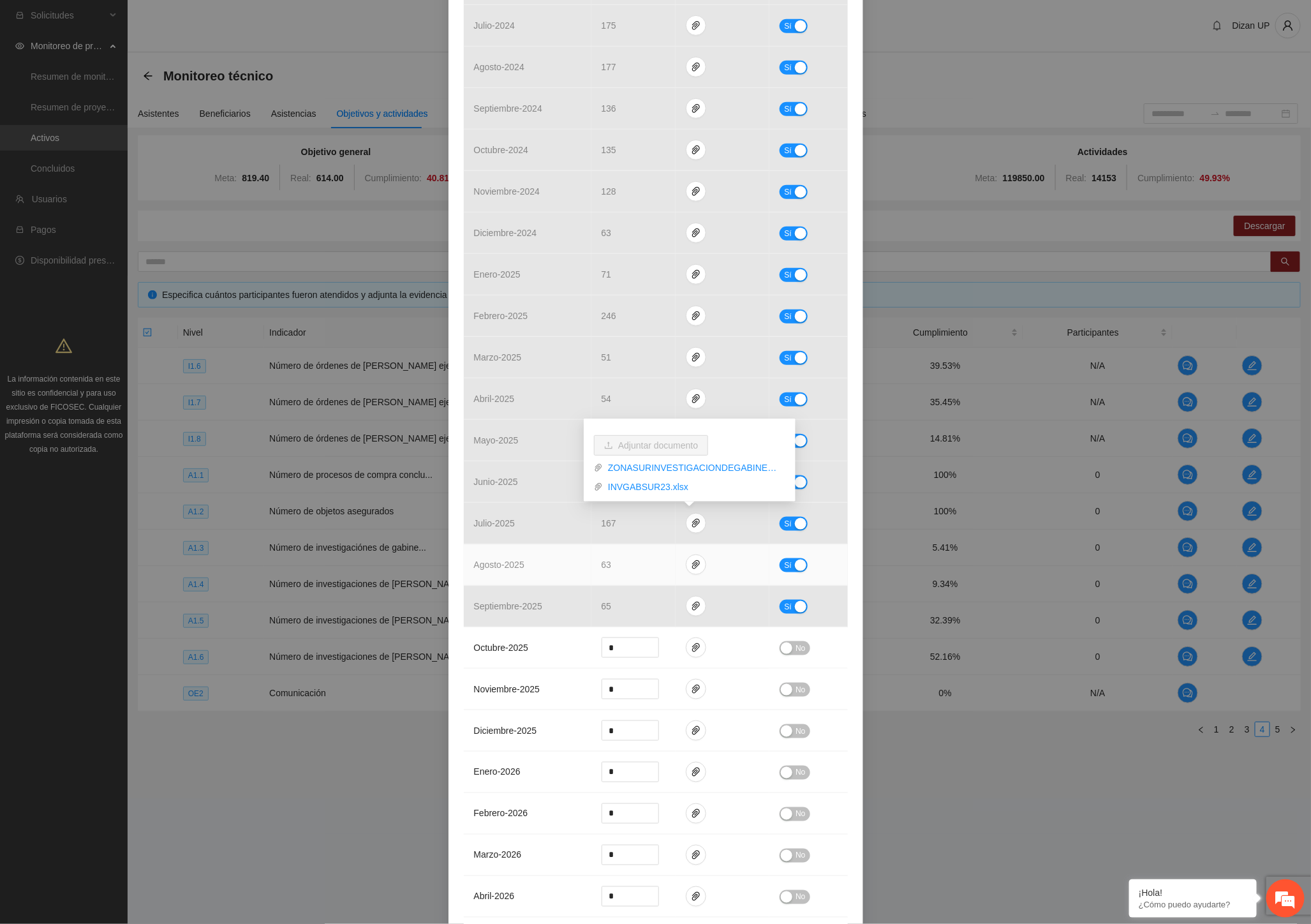
click at [514, 582] on td "agosto - 2025" at bounding box center [527, 564] width 127 height 42
click at [692, 563] on icon "paper-clip" at bounding box center [696, 564] width 8 height 9
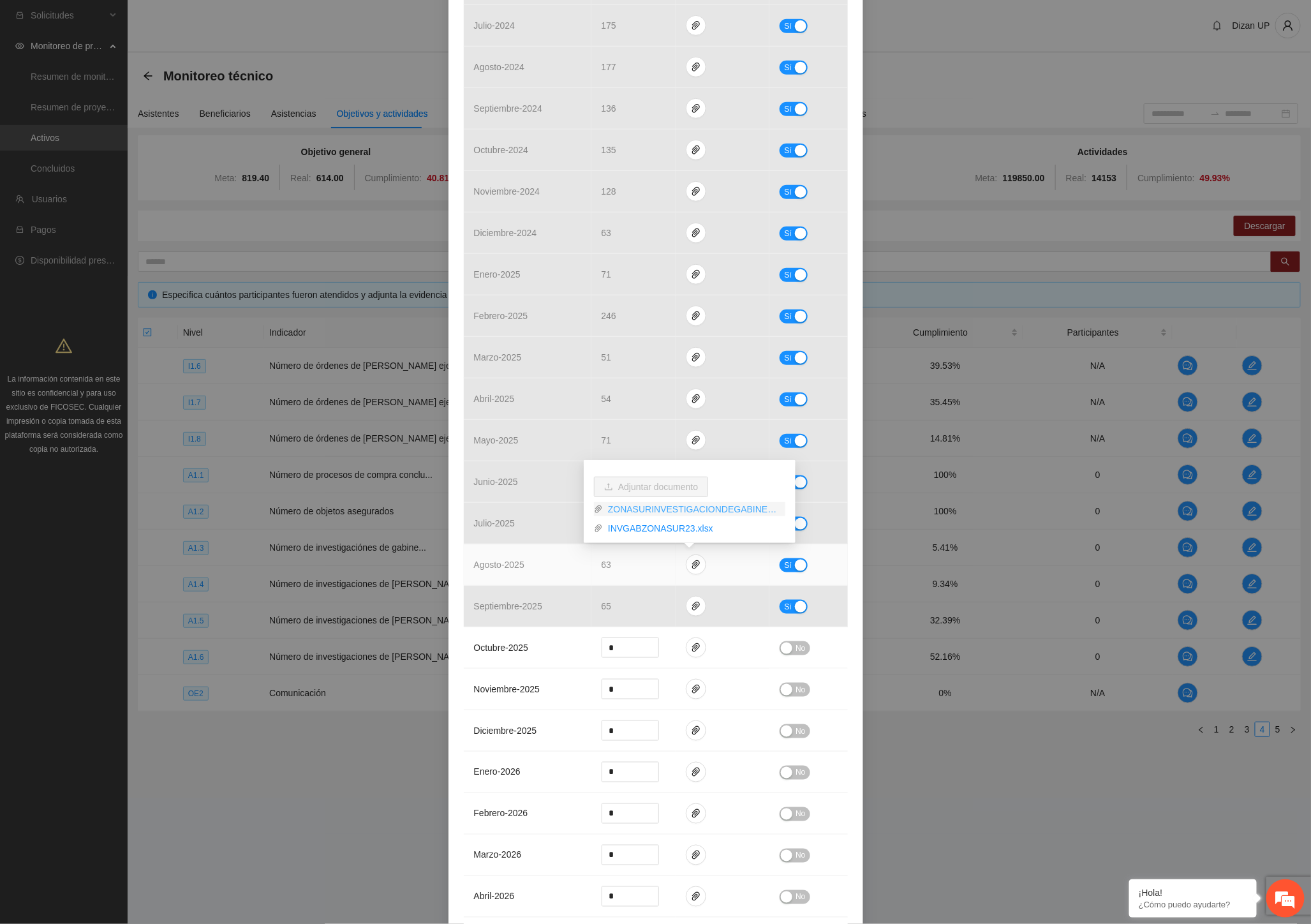
click at [627, 508] on link "ZONASURINVESTIGACIONDEGABINETE_0001.pdf" at bounding box center [694, 509] width 182 height 14
click at [625, 531] on link "INVGABZONASUR23.xlsx" at bounding box center [694, 529] width 182 height 14
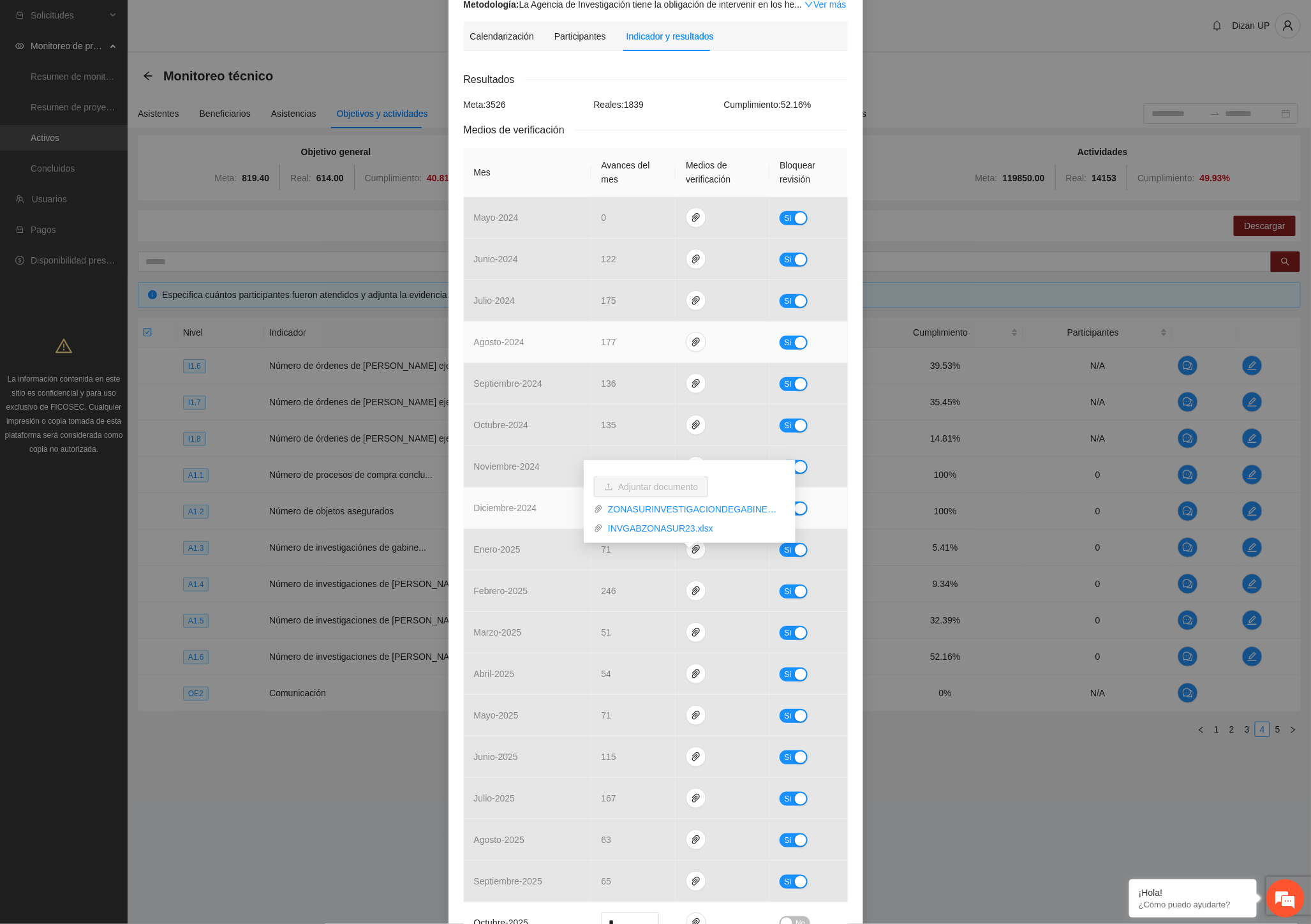
scroll to position [283, 0]
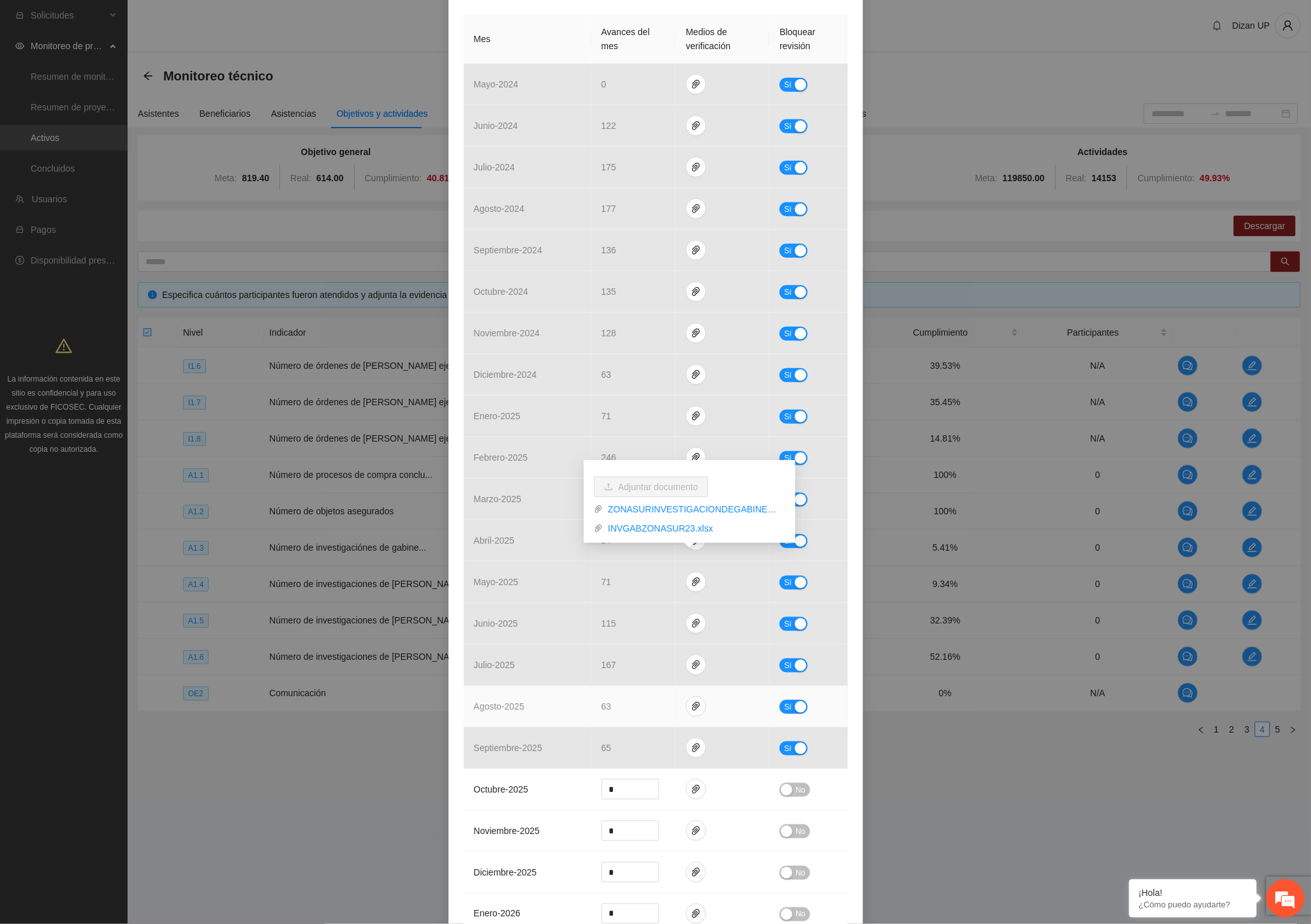
click at [509, 702] on span "agosto - 2025" at bounding box center [499, 706] width 51 height 10
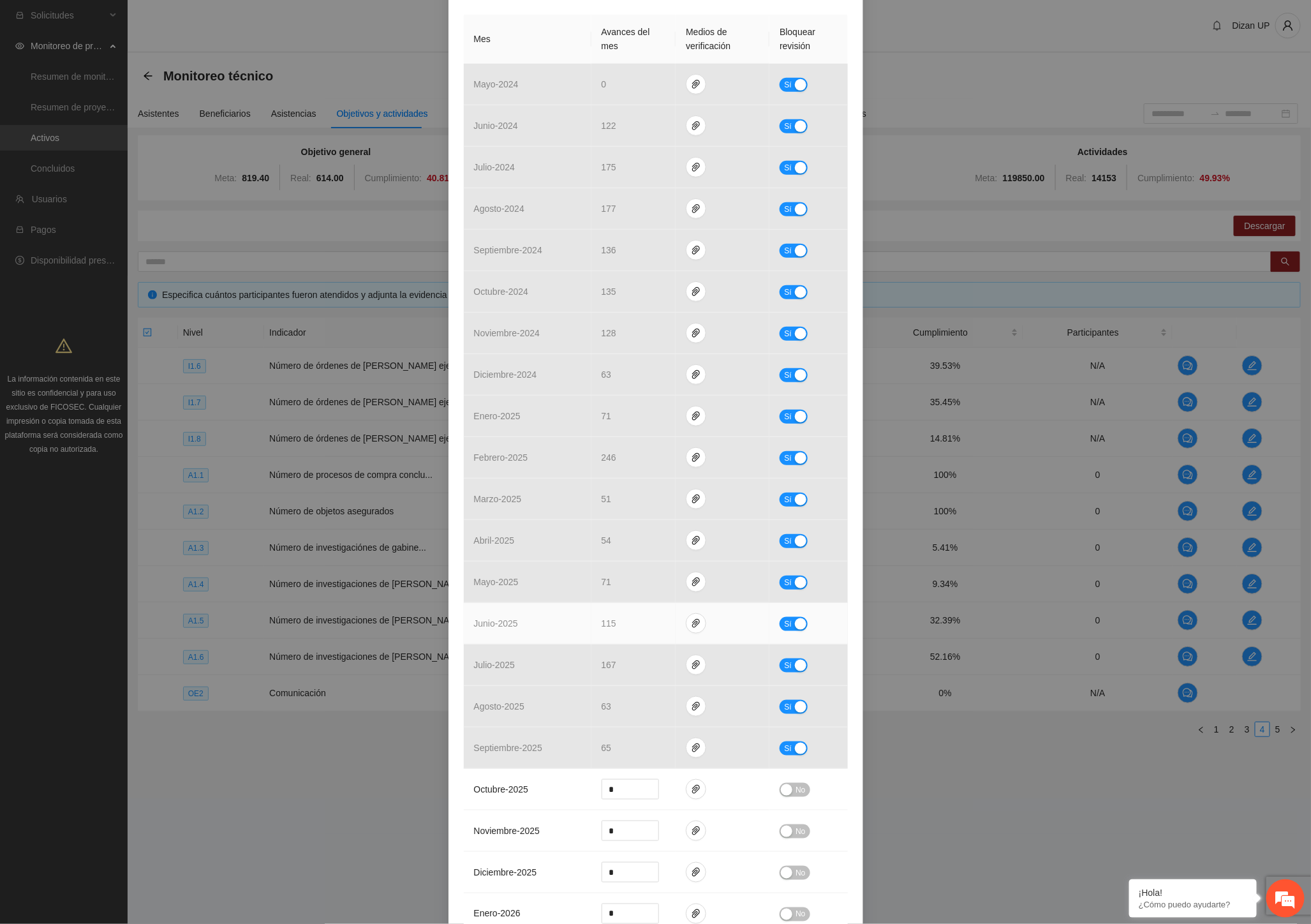
click at [786, 622] on button "Sí" at bounding box center [793, 624] width 28 height 14
drag, startPoint x: 614, startPoint y: 630, endPoint x: 539, endPoint y: 628, distance: 75.0
click at [539, 628] on tr "junio - 2025 *** No" at bounding box center [656, 623] width 384 height 42
type input "**"
click at [795, 624] on span "No" at bounding box center [800, 624] width 10 height 14
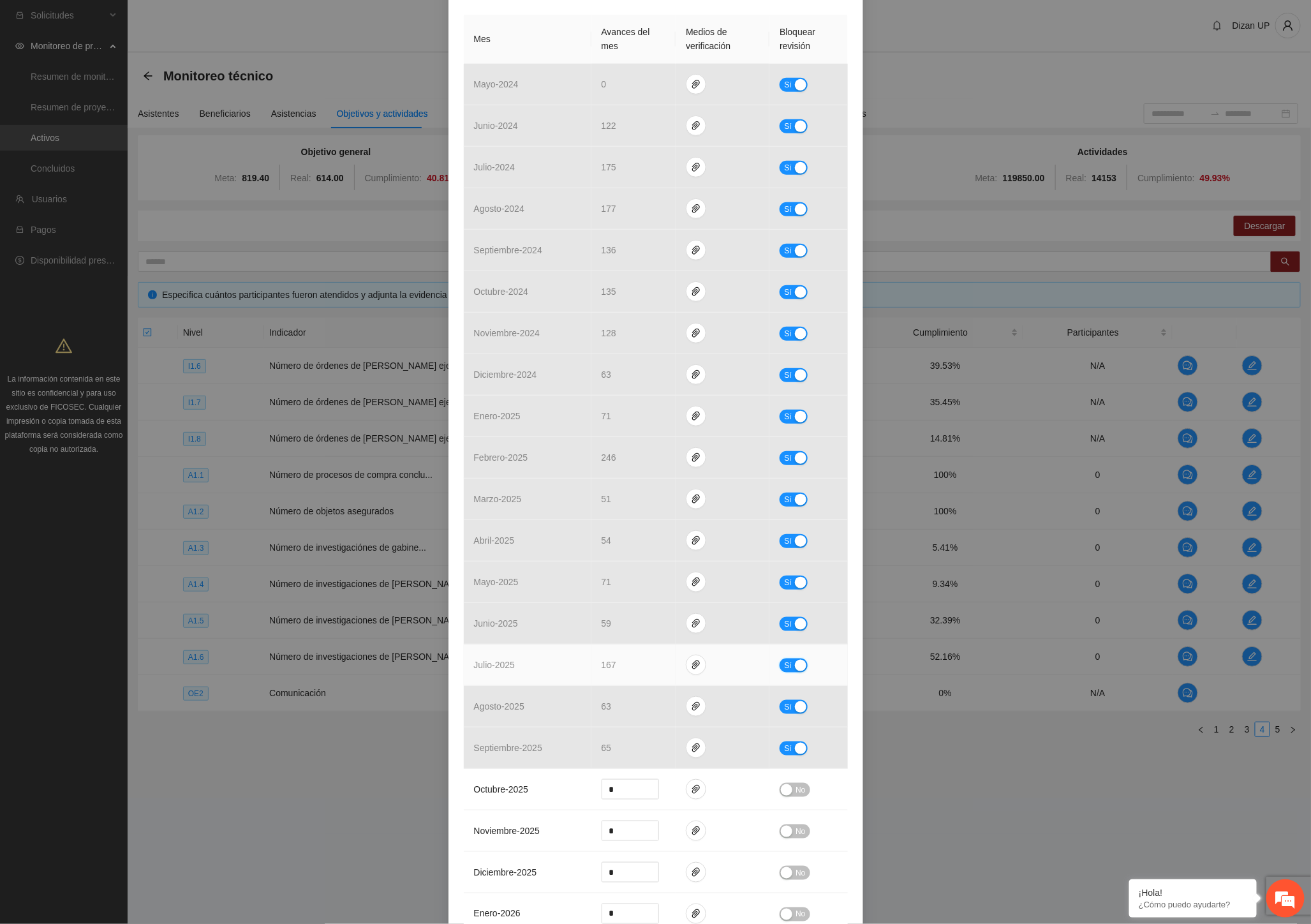
click at [784, 665] on span "Sí" at bounding box center [788, 665] width 8 height 14
click at [620, 666] on input "***" at bounding box center [630, 665] width 56 height 19
type input "***"
click at [795, 661] on span "No" at bounding box center [800, 665] width 10 height 14
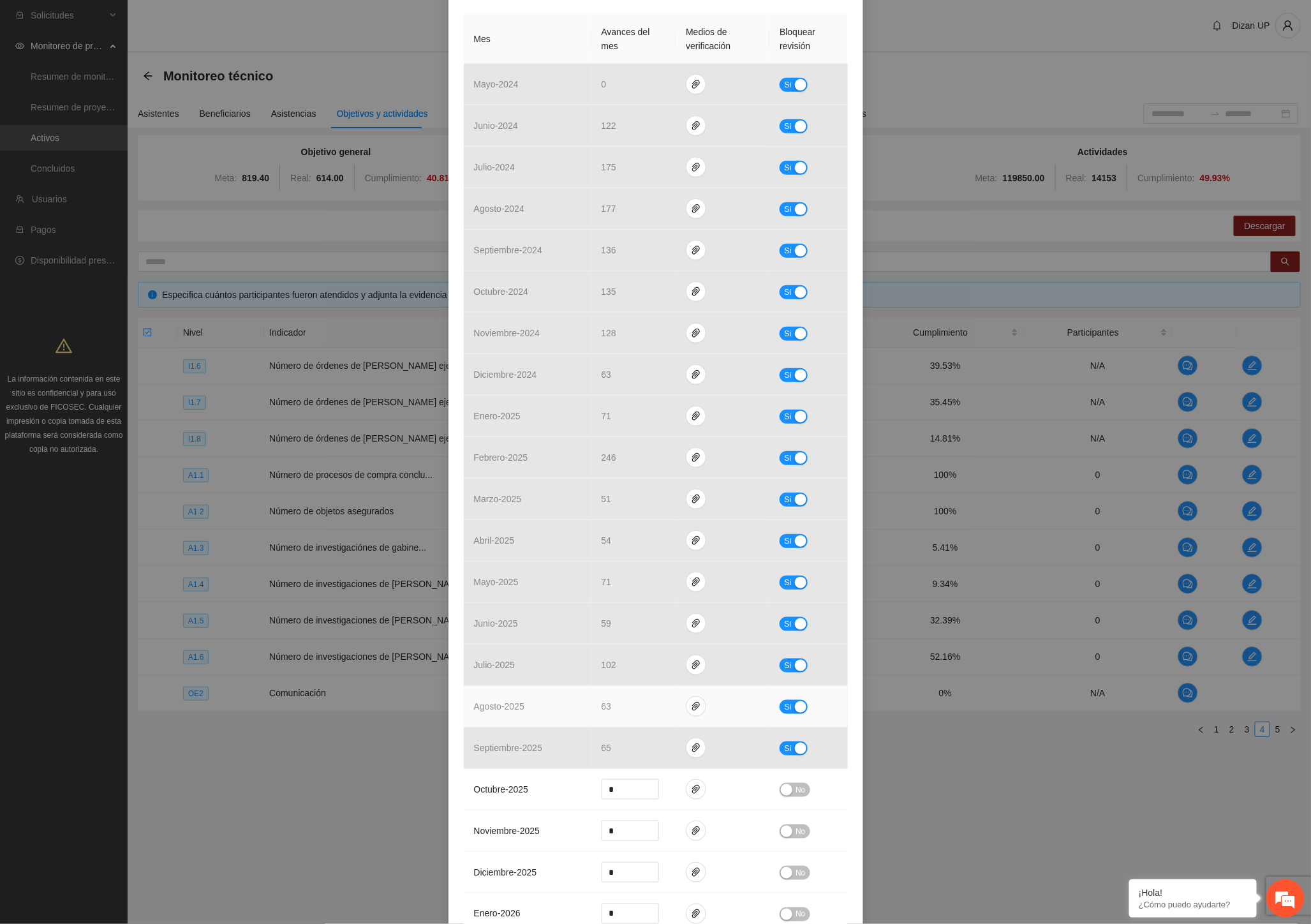
click at [788, 704] on button "Sí" at bounding box center [793, 707] width 28 height 14
drag, startPoint x: 628, startPoint y: 707, endPoint x: 575, endPoint y: 710, distance: 53.1
click at [575, 710] on tr "agosto - 2025 ** No" at bounding box center [656, 706] width 384 height 42
type input "**"
click at [797, 708] on span "No" at bounding box center [800, 707] width 10 height 14
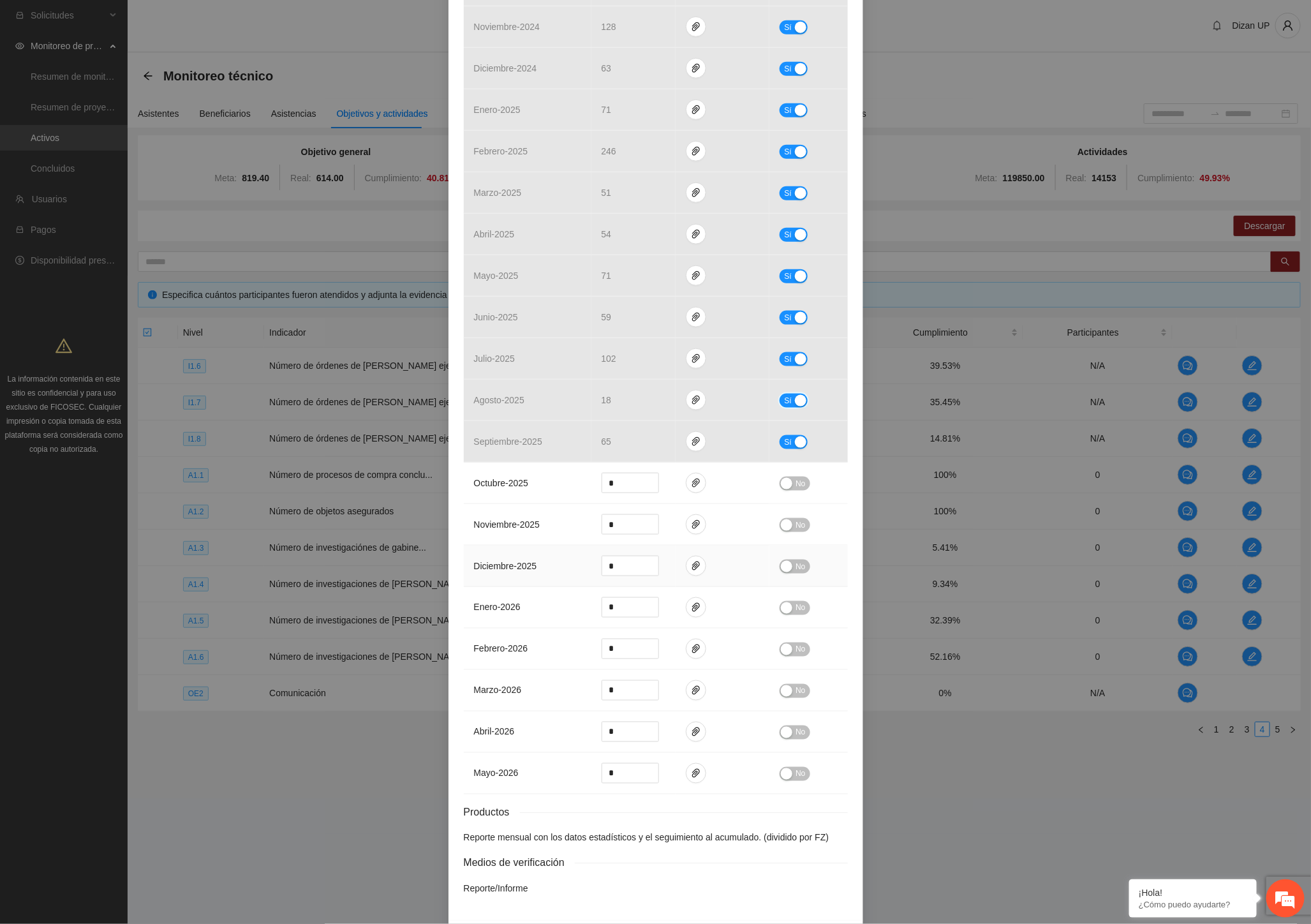
scroll to position [636, 0]
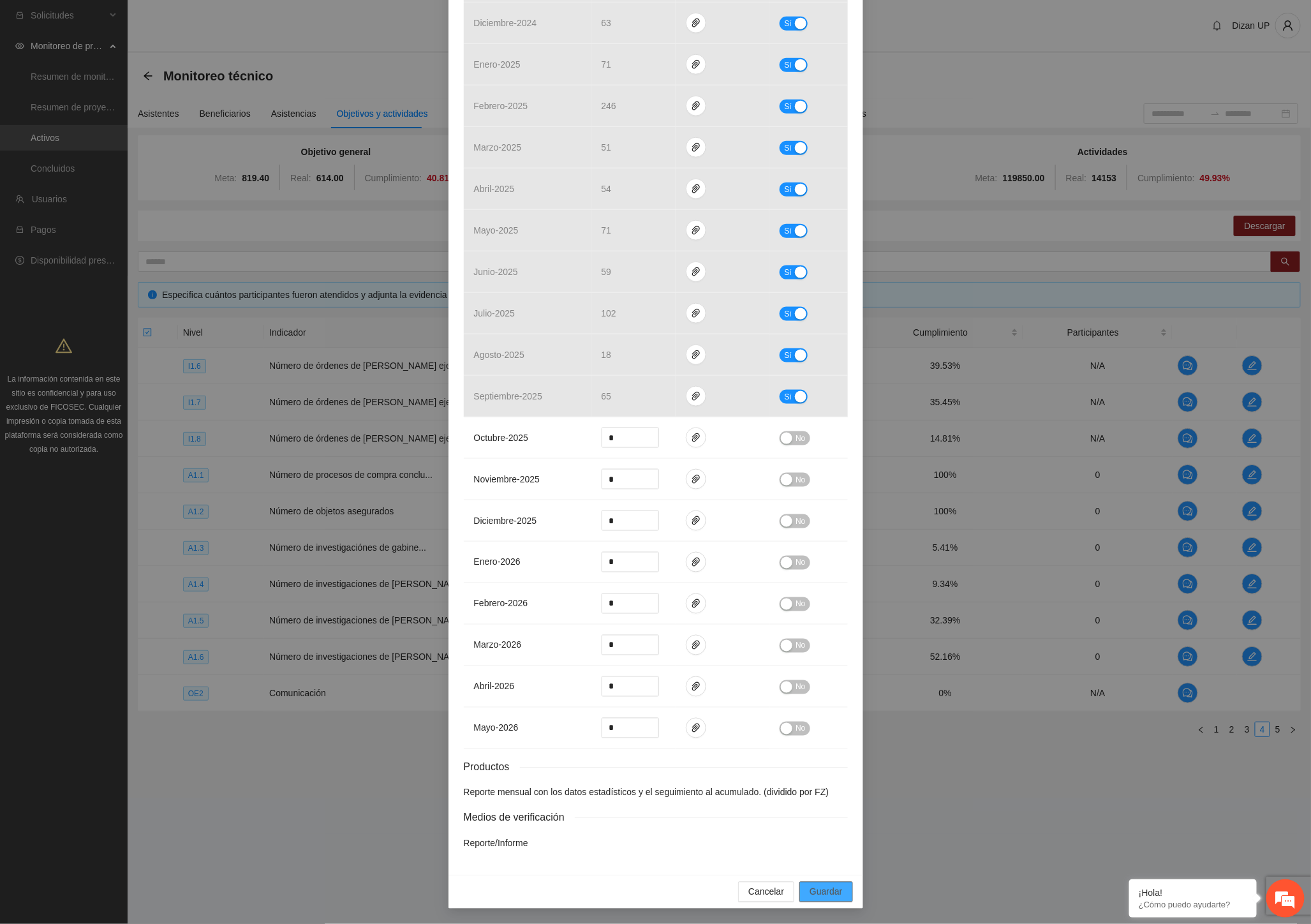
click at [809, 894] on span "Guardar" at bounding box center [825, 892] width 33 height 14
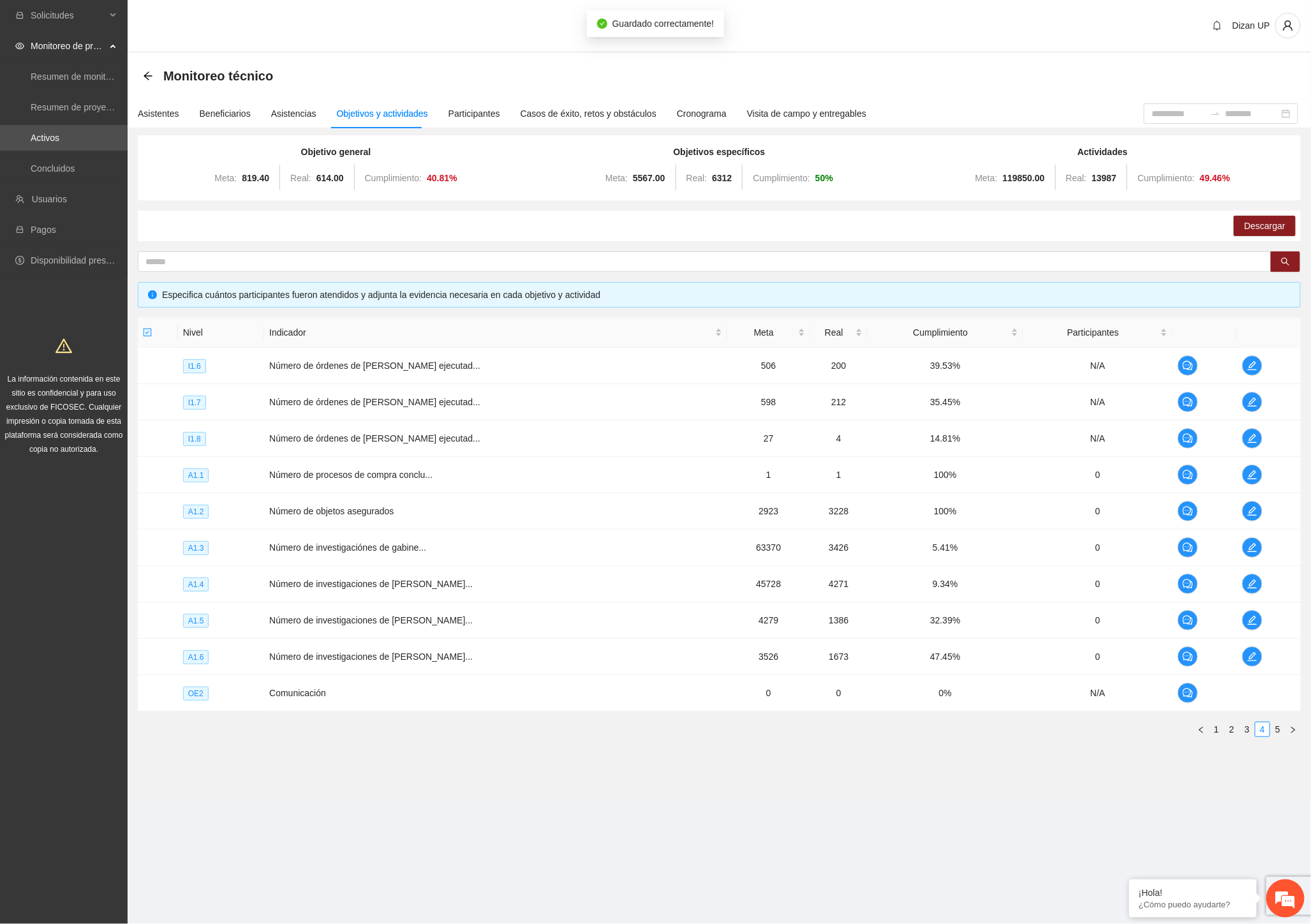
scroll to position [0, 0]
drag, startPoint x: 960, startPoint y: 672, endPoint x: 1072, endPoint y: 651, distance: 114.0
click at [960, 672] on td "47.45%" at bounding box center [945, 657] width 155 height 36
click at [1250, 654] on icon "edit" at bounding box center [1252, 657] width 10 height 10
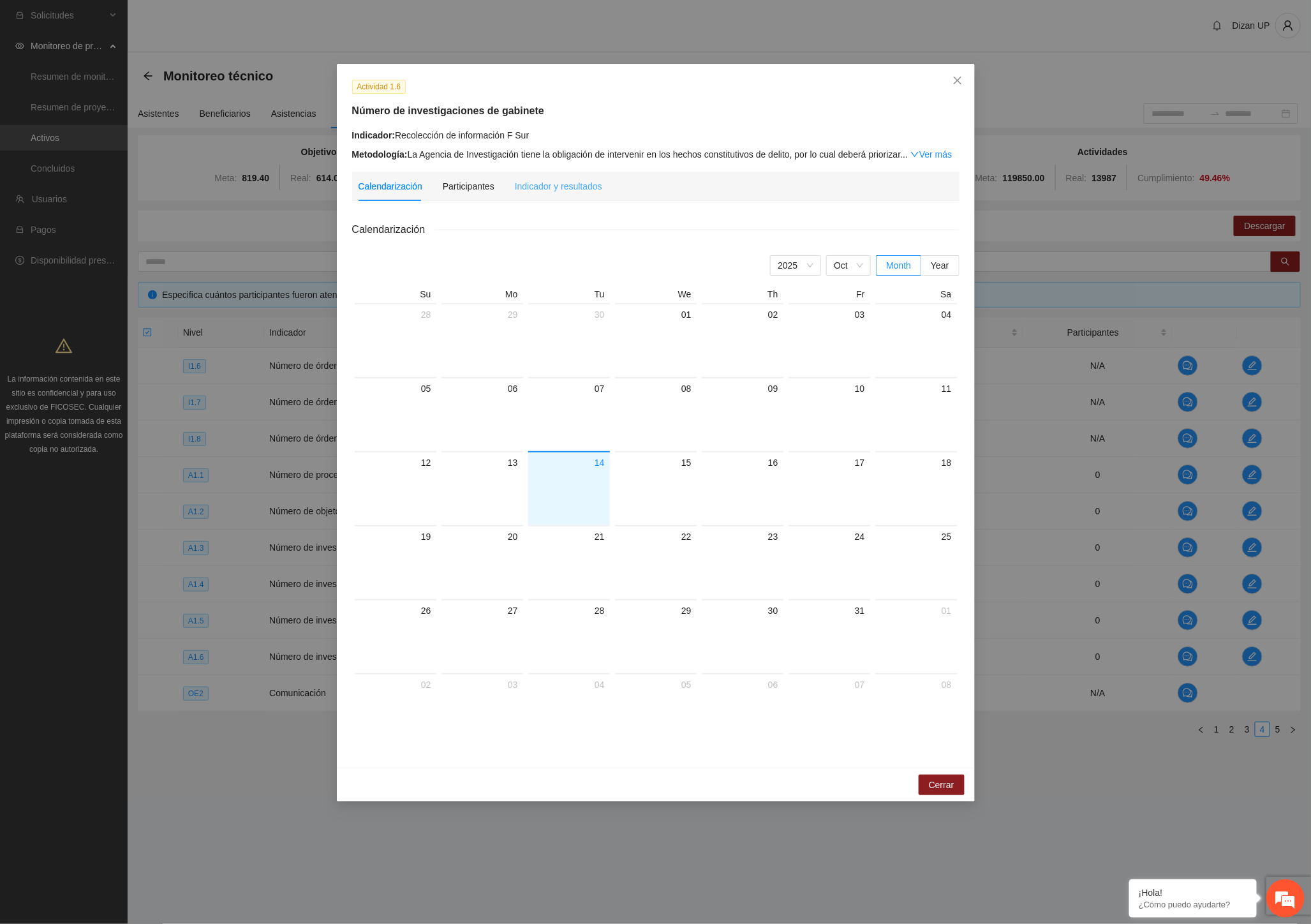
click at [566, 198] on div "Indicador y resultados" at bounding box center [559, 186] width 88 height 29
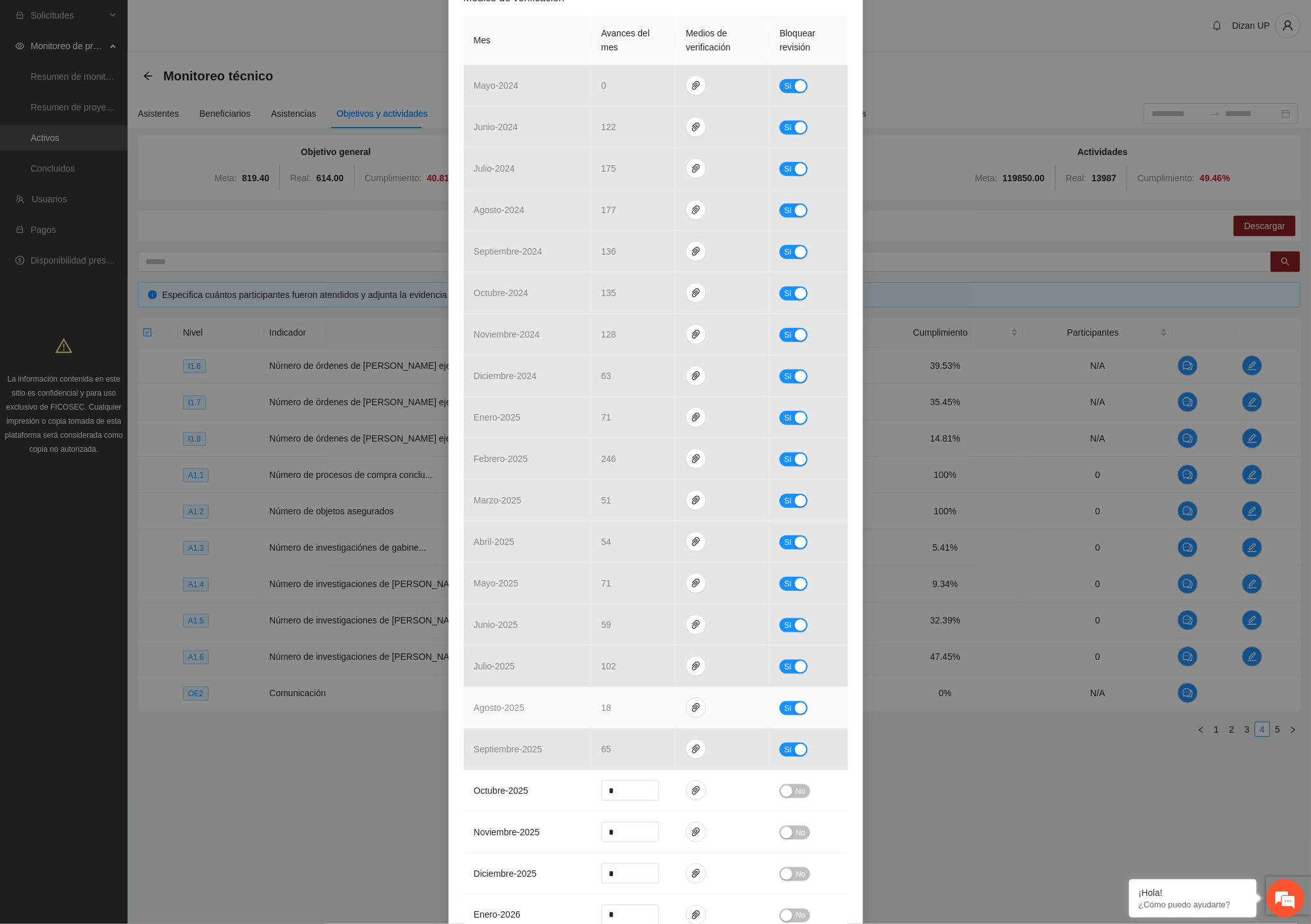
scroll to position [424, 0]
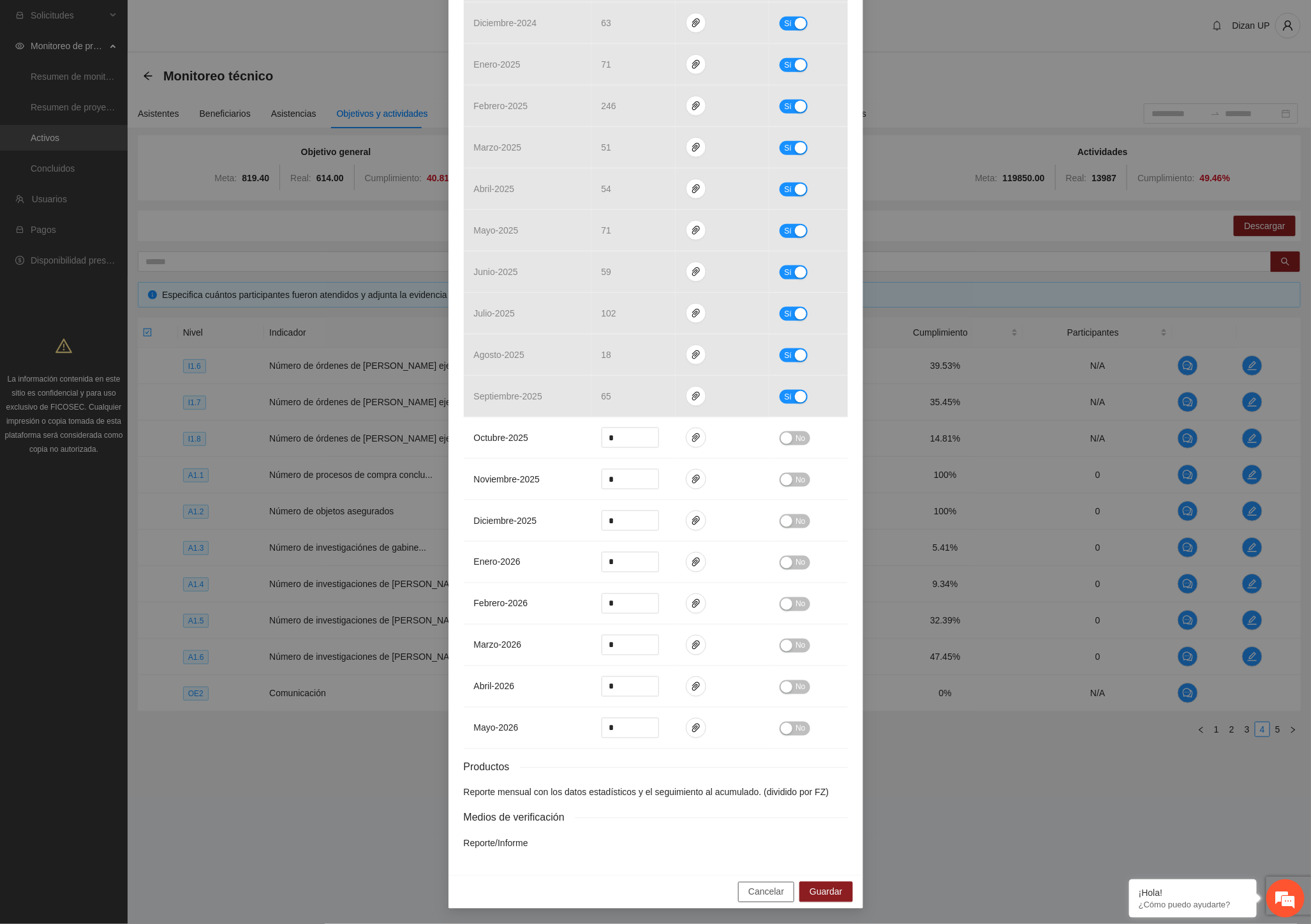
click at [748, 895] on span "Cancelar" at bounding box center [766, 892] width 36 height 14
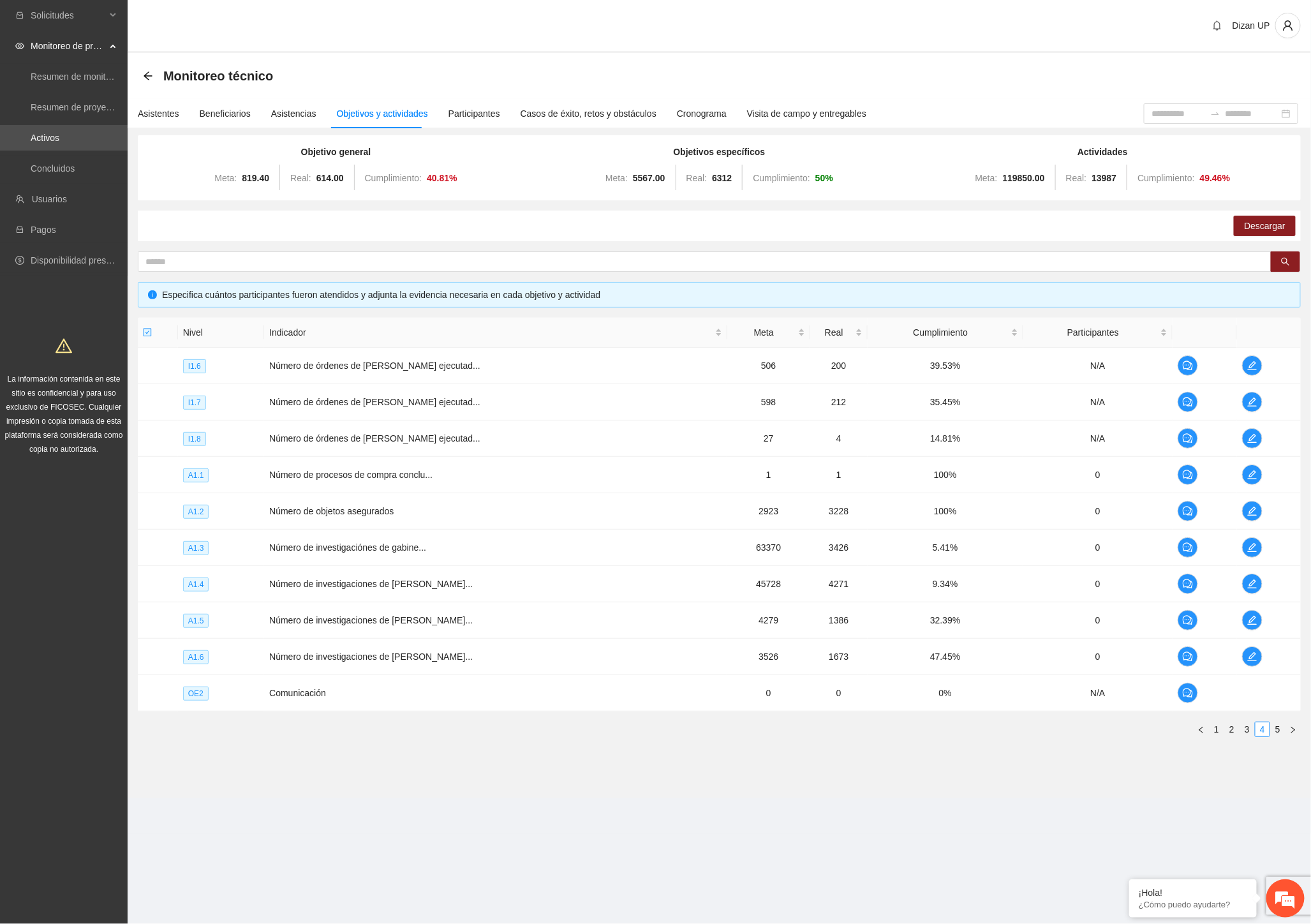
scroll to position [572, 0]
click at [1247, 620] on icon "edit" at bounding box center [1252, 620] width 10 height 10
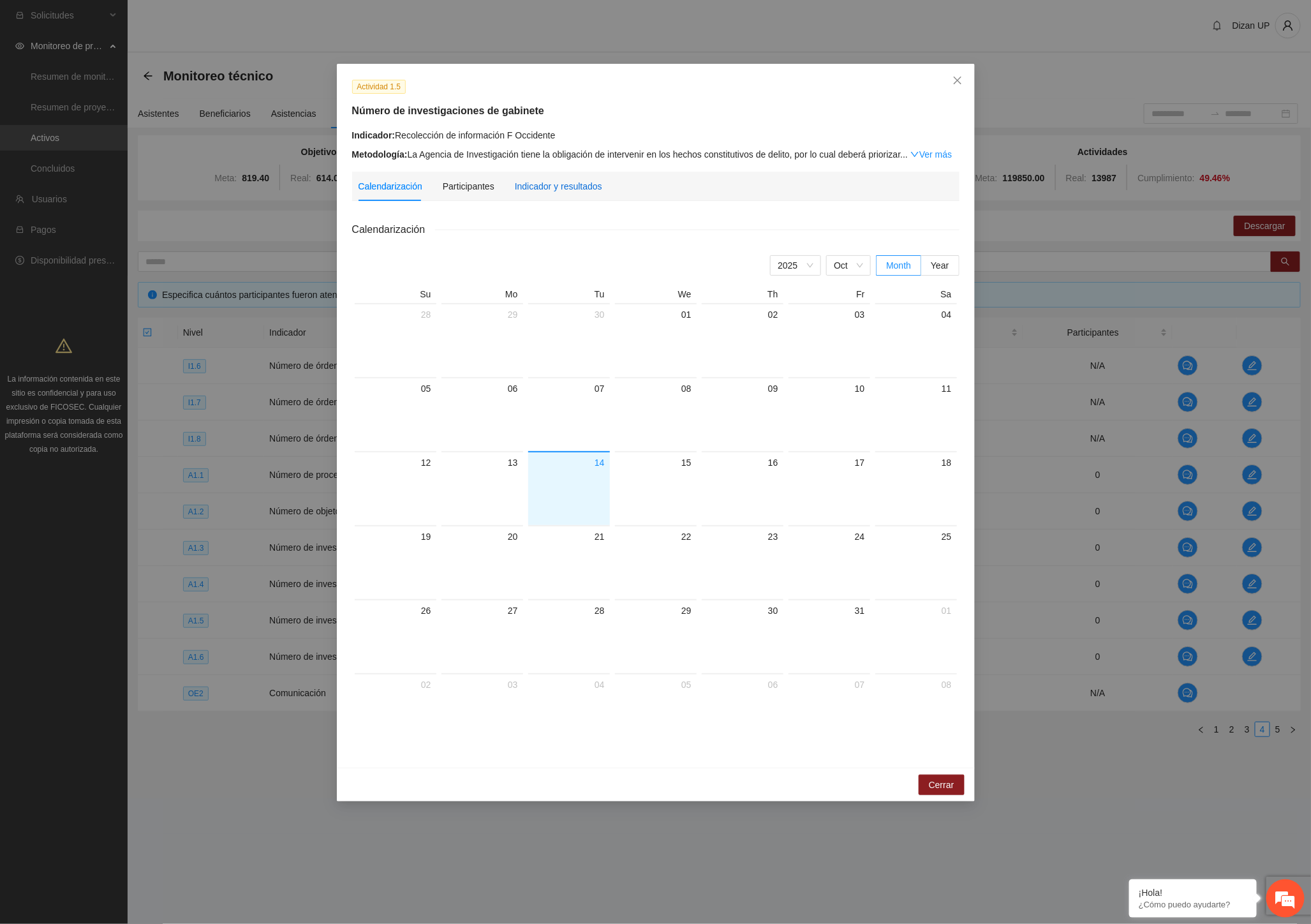
click at [559, 188] on div "Indicador y resultados" at bounding box center [559, 186] width 88 height 14
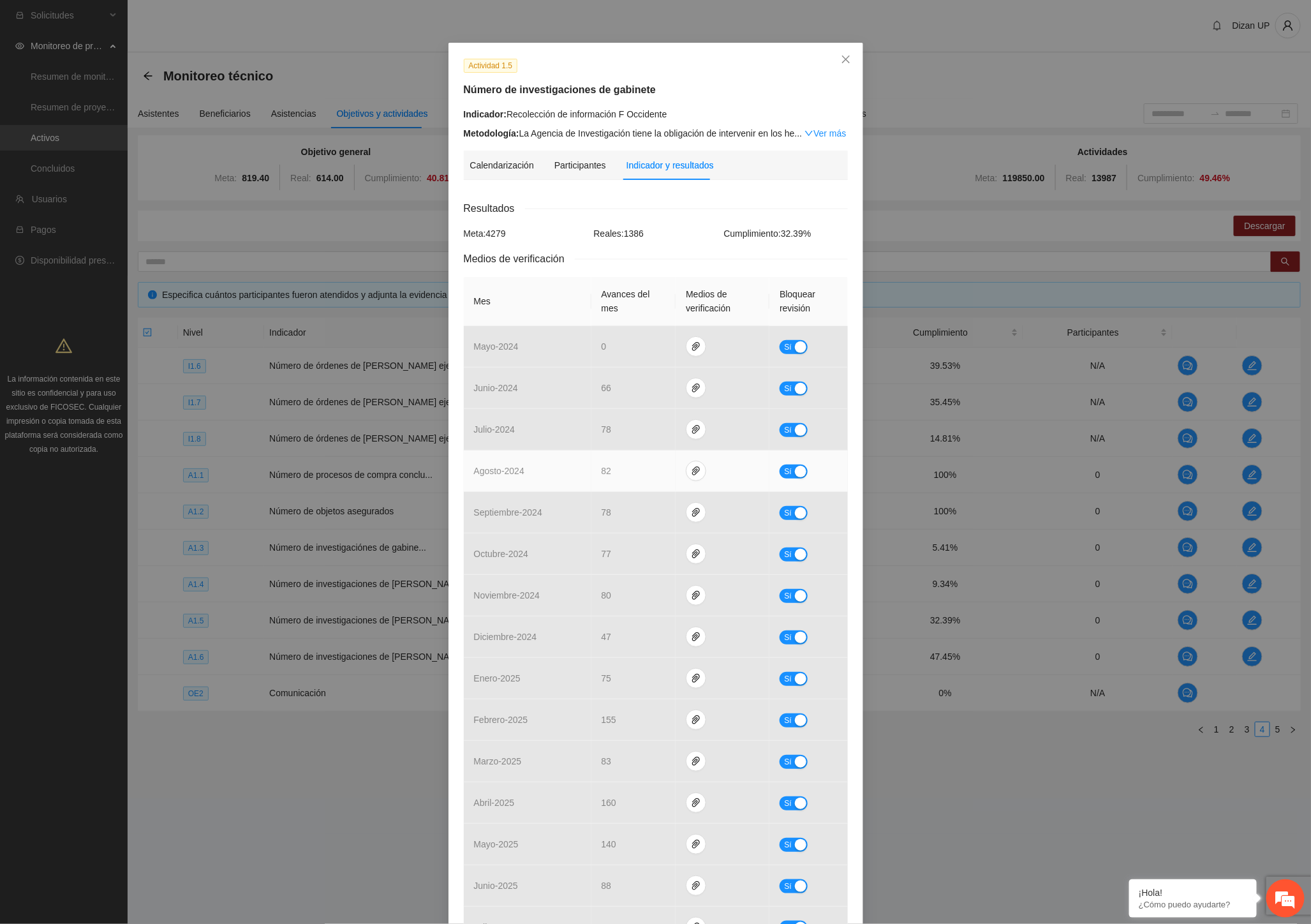
scroll to position [0, 0]
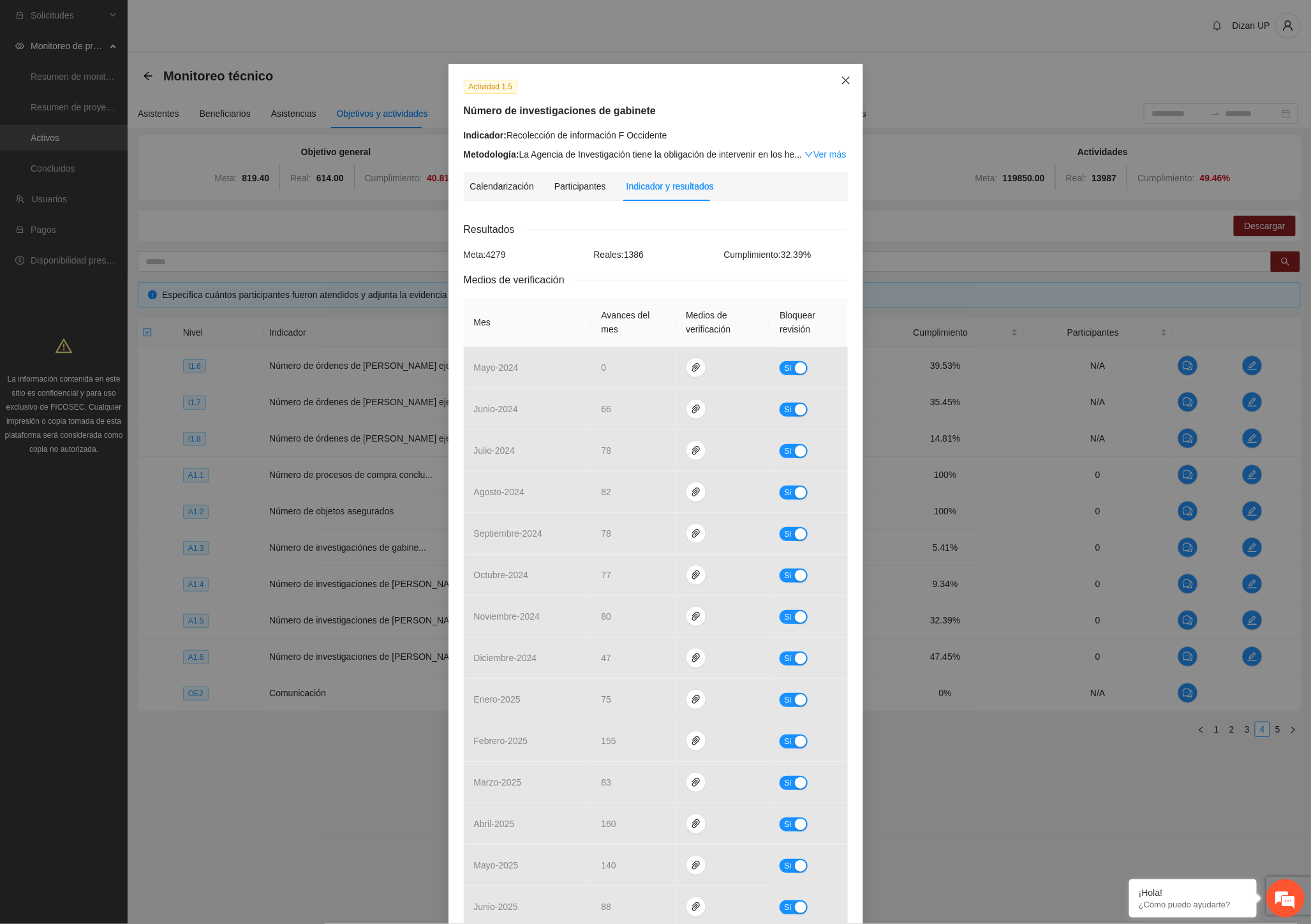
click at [833, 79] on span "Close" at bounding box center [846, 81] width 35 height 35
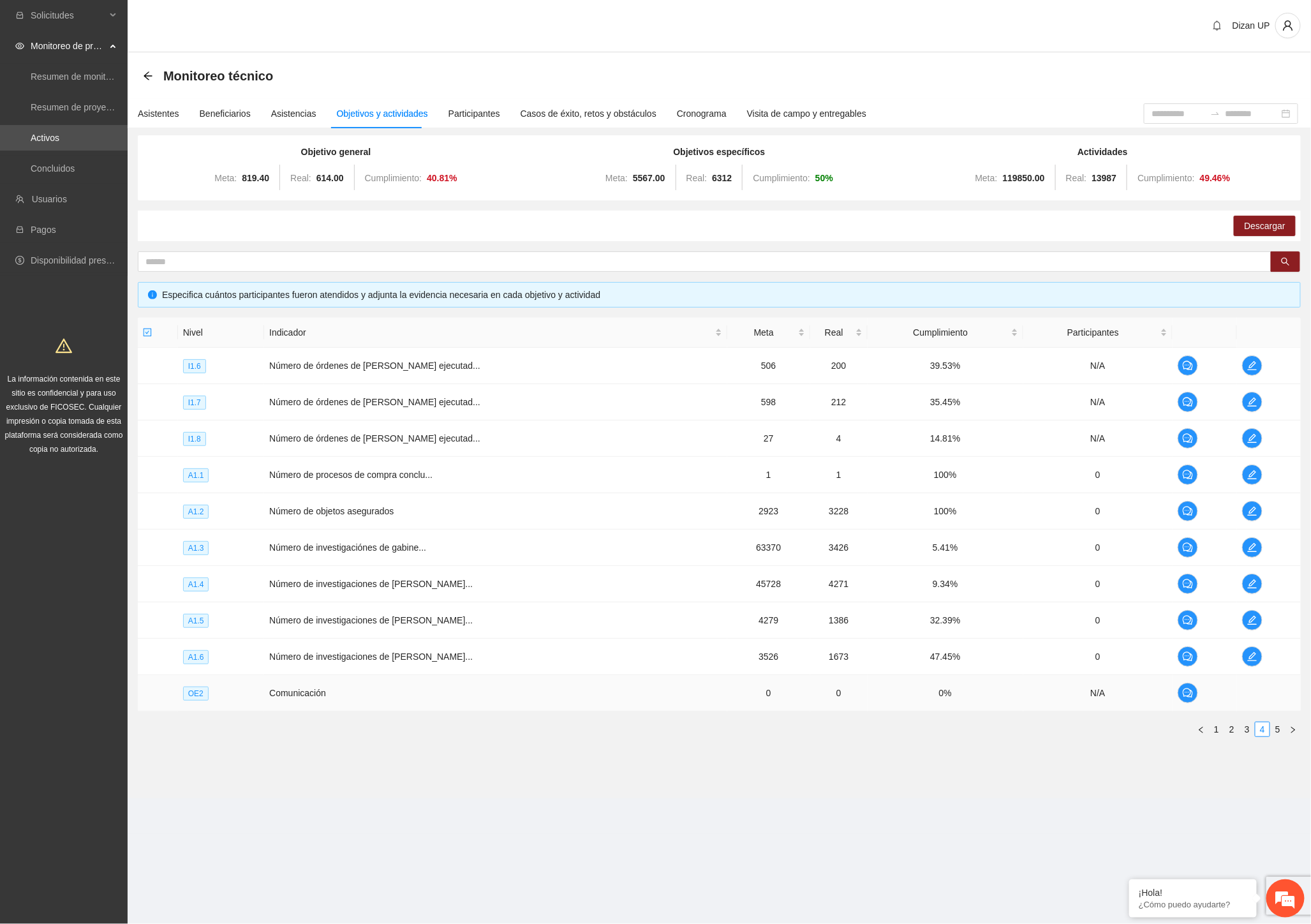
drag, startPoint x: 1047, startPoint y: 725, endPoint x: 1093, endPoint y: 710, distance: 48.4
click at [1050, 724] on ul "1 2 3 4 5" at bounding box center [719, 729] width 1163 height 15
click at [1281, 726] on link "5" at bounding box center [1278, 729] width 14 height 14
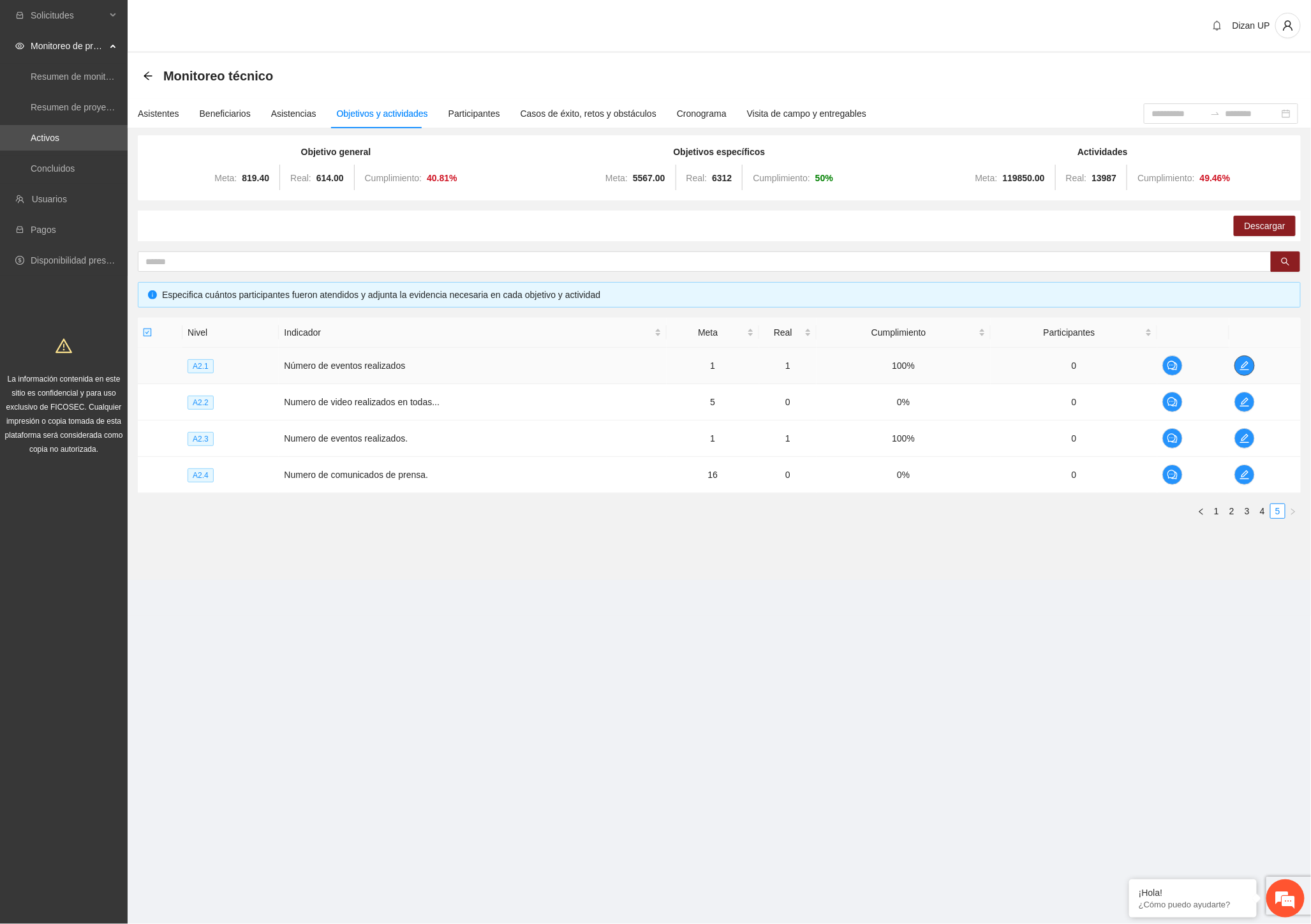
click at [1241, 359] on button "button" at bounding box center [1244, 365] width 20 height 20
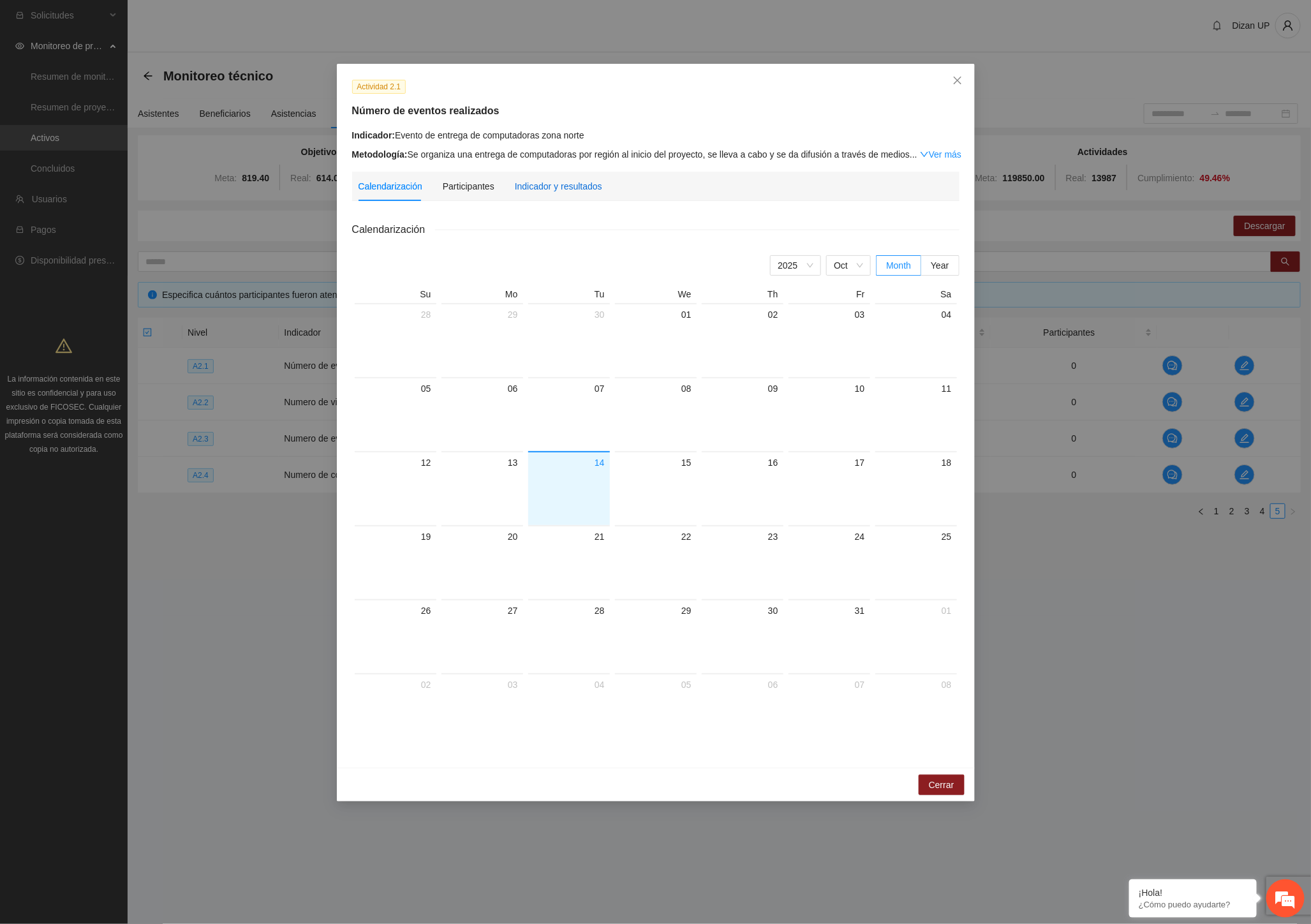
click at [525, 180] on div "Indicador y resultados" at bounding box center [559, 186] width 88 height 14
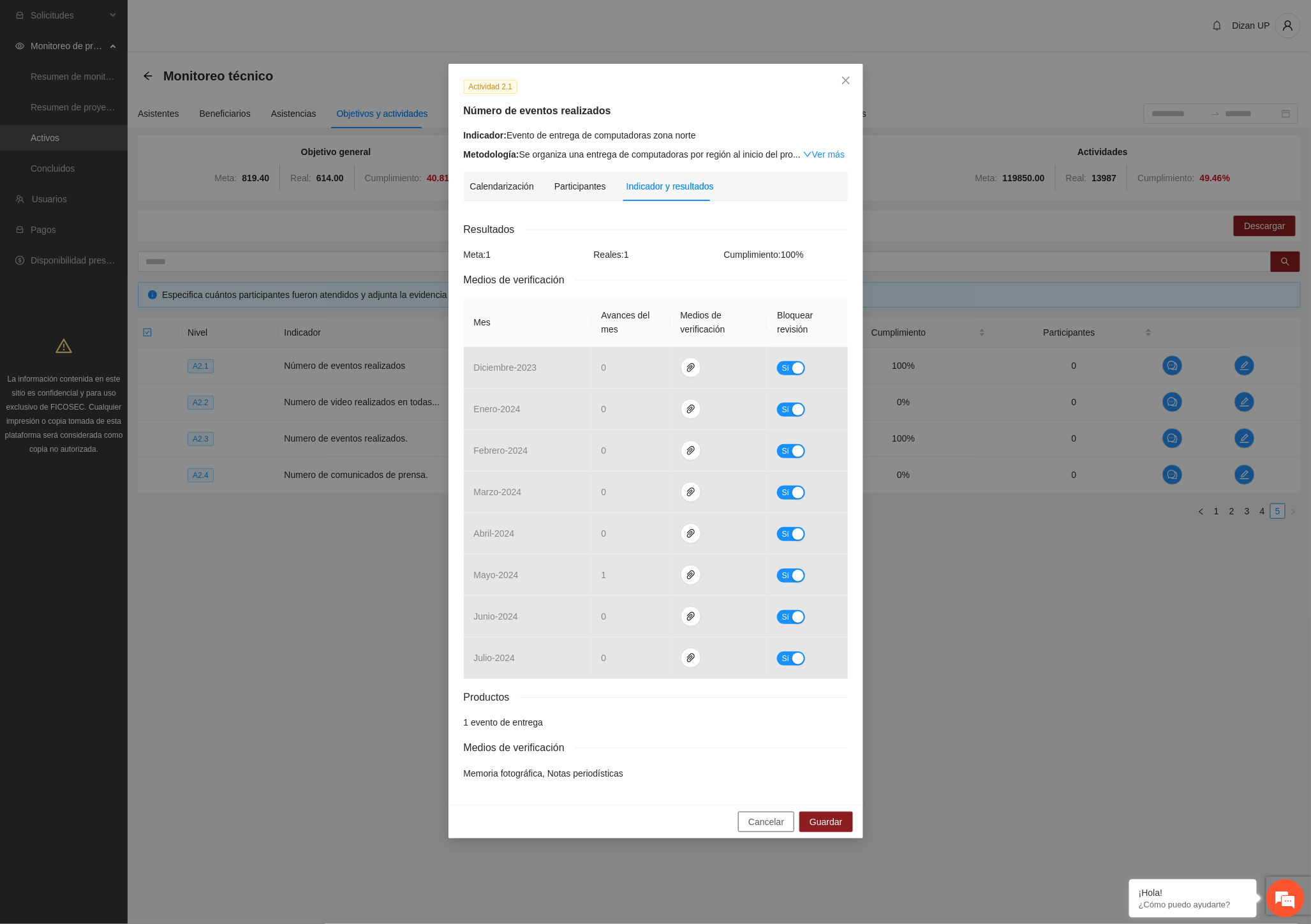
click at [763, 825] on span "Cancelar" at bounding box center [766, 822] width 36 height 14
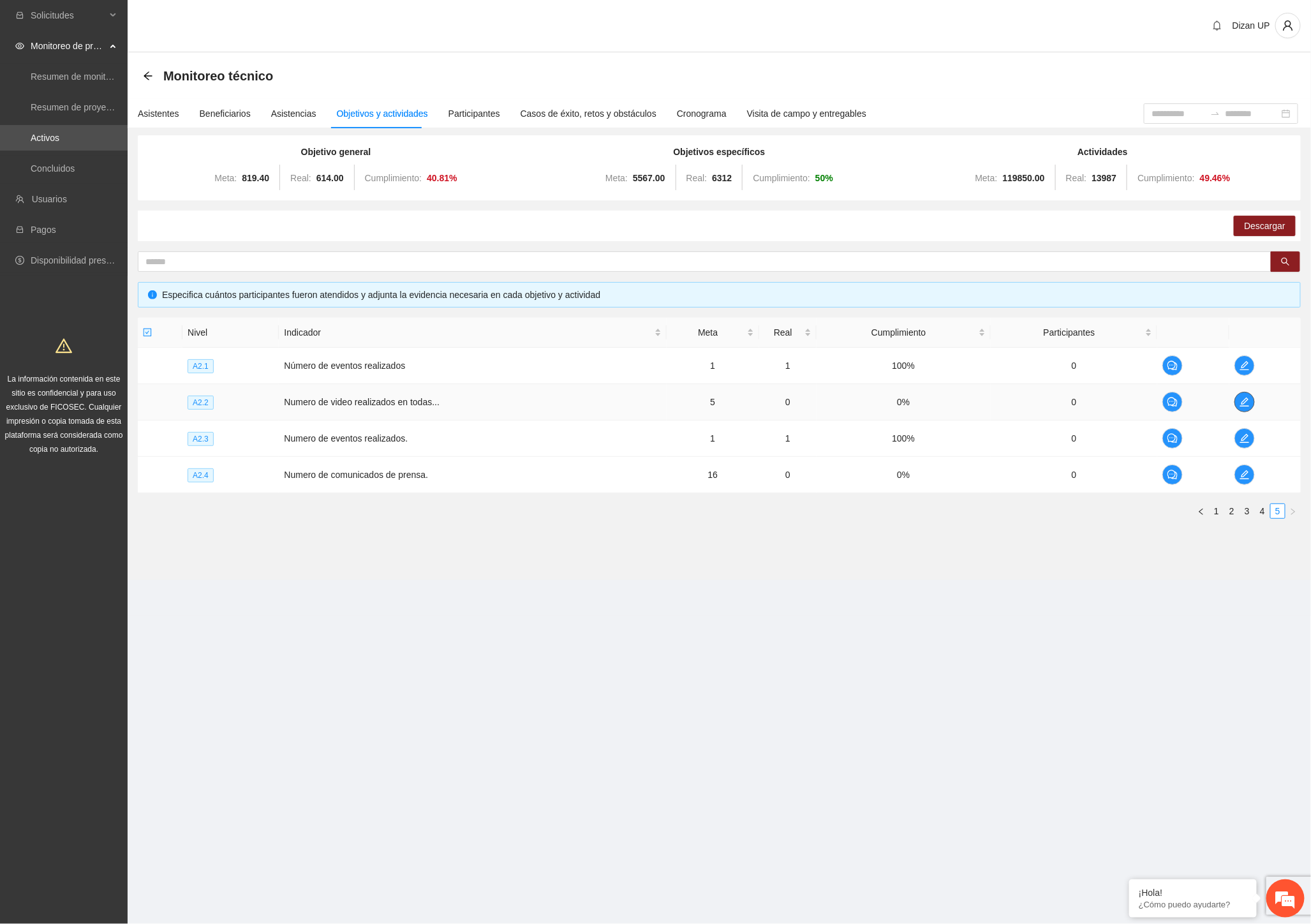
click at [1240, 406] on icon "edit" at bounding box center [1244, 402] width 10 height 10
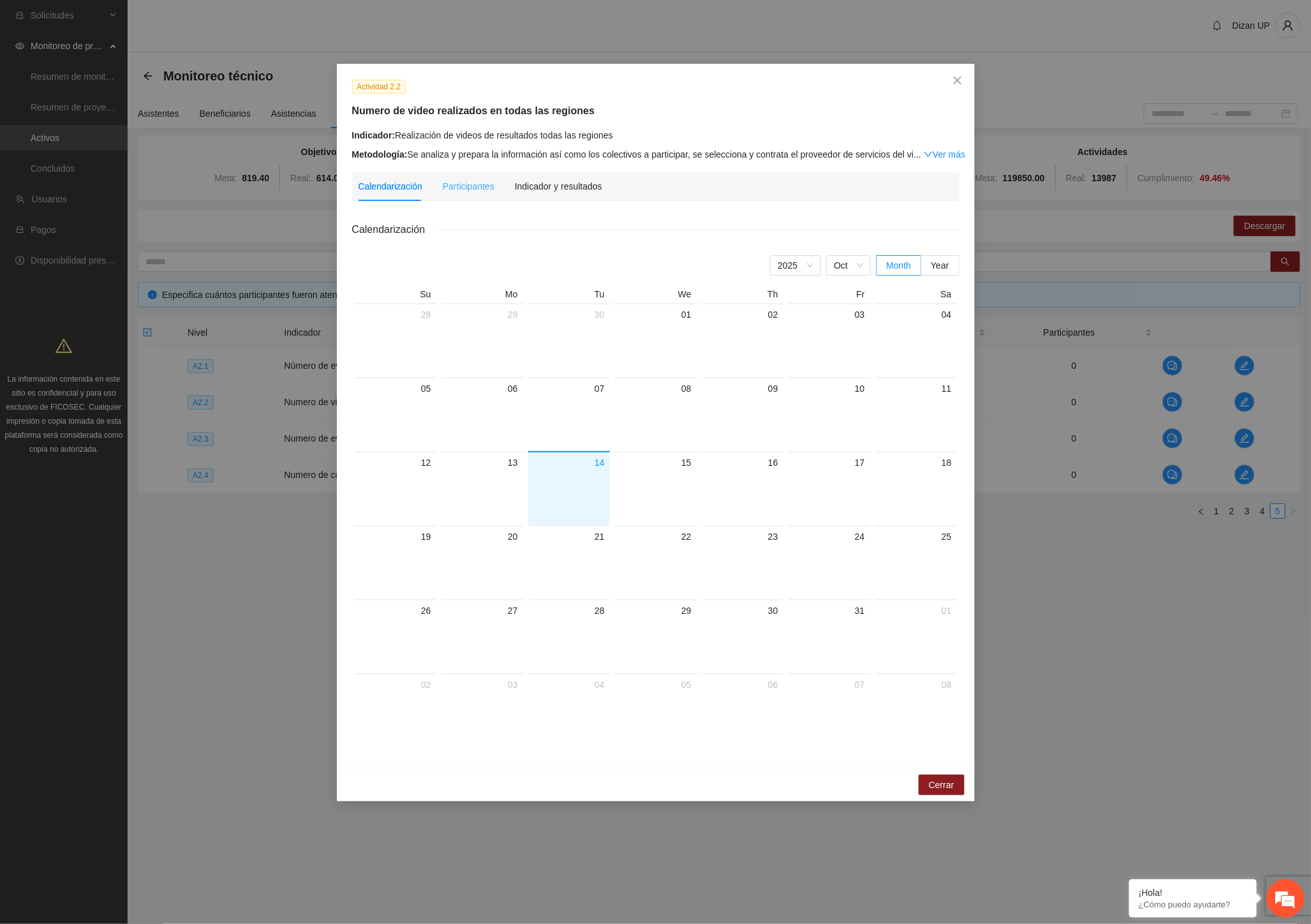
click at [467, 194] on div "Participantes" at bounding box center [468, 186] width 52 height 29
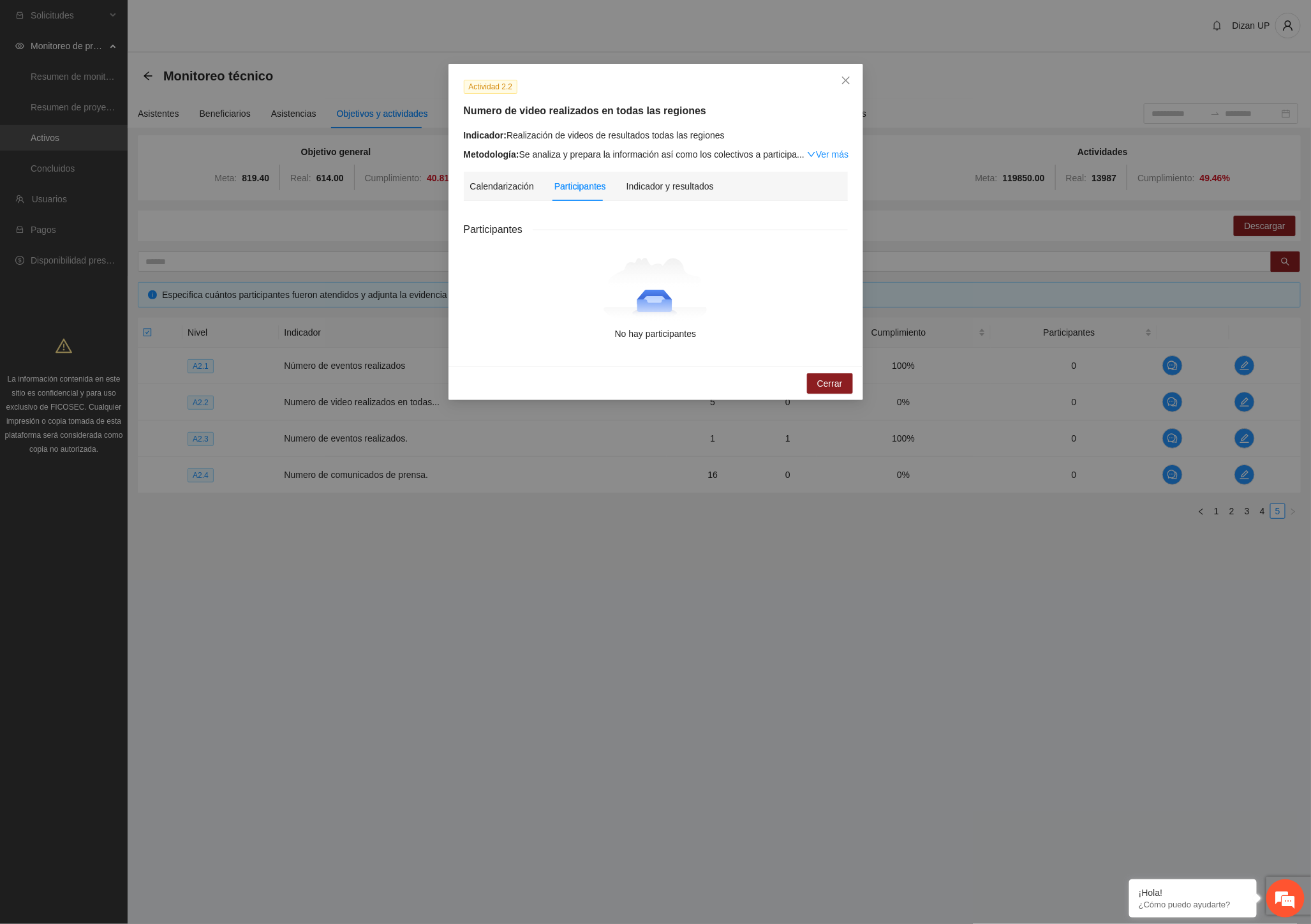
click at [591, 190] on div "Participantes" at bounding box center [580, 186] width 52 height 14
click at [678, 188] on div "Indicador y resultados" at bounding box center [670, 186] width 88 height 14
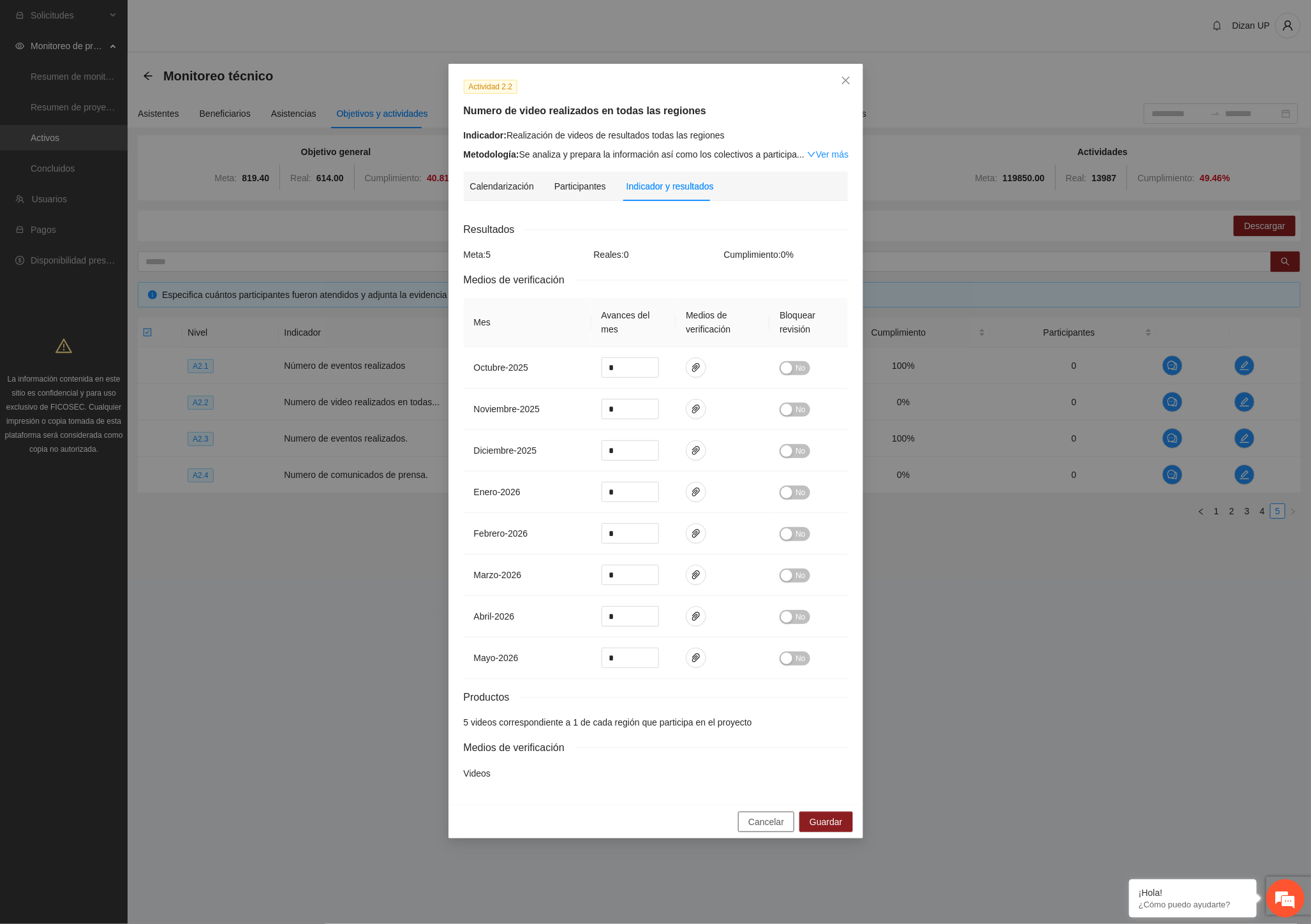
drag, startPoint x: 772, startPoint y: 824, endPoint x: 1209, endPoint y: 767, distance: 440.7
click at [781, 820] on span "Cancelar" at bounding box center [766, 822] width 36 height 14
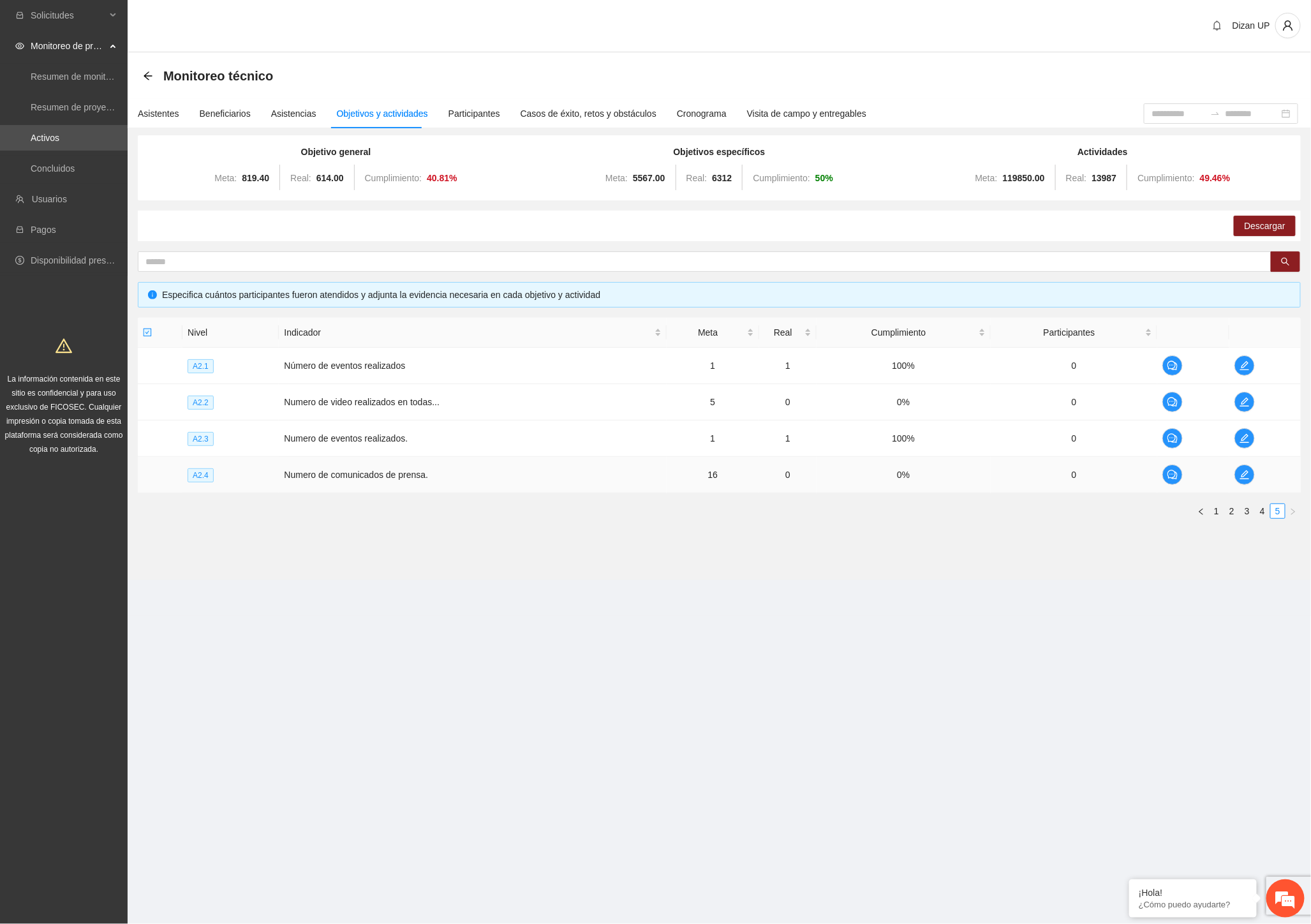
click at [829, 480] on td "0%" at bounding box center [903, 475] width 174 height 36
click at [591, 400] on td "Numero de video realizados en todas..." at bounding box center [472, 402] width 387 height 36
drag, startPoint x: 768, startPoint y: 498, endPoint x: 1067, endPoint y: 488, distance: 299.2
click at [800, 498] on div "Nivel Indicador Meta Real Cumplimiento Participantes A2.1 Número de eventos rea…" at bounding box center [719, 418] width 1163 height 201
click at [1245, 474] on icon "edit" at bounding box center [1244, 475] width 10 height 10
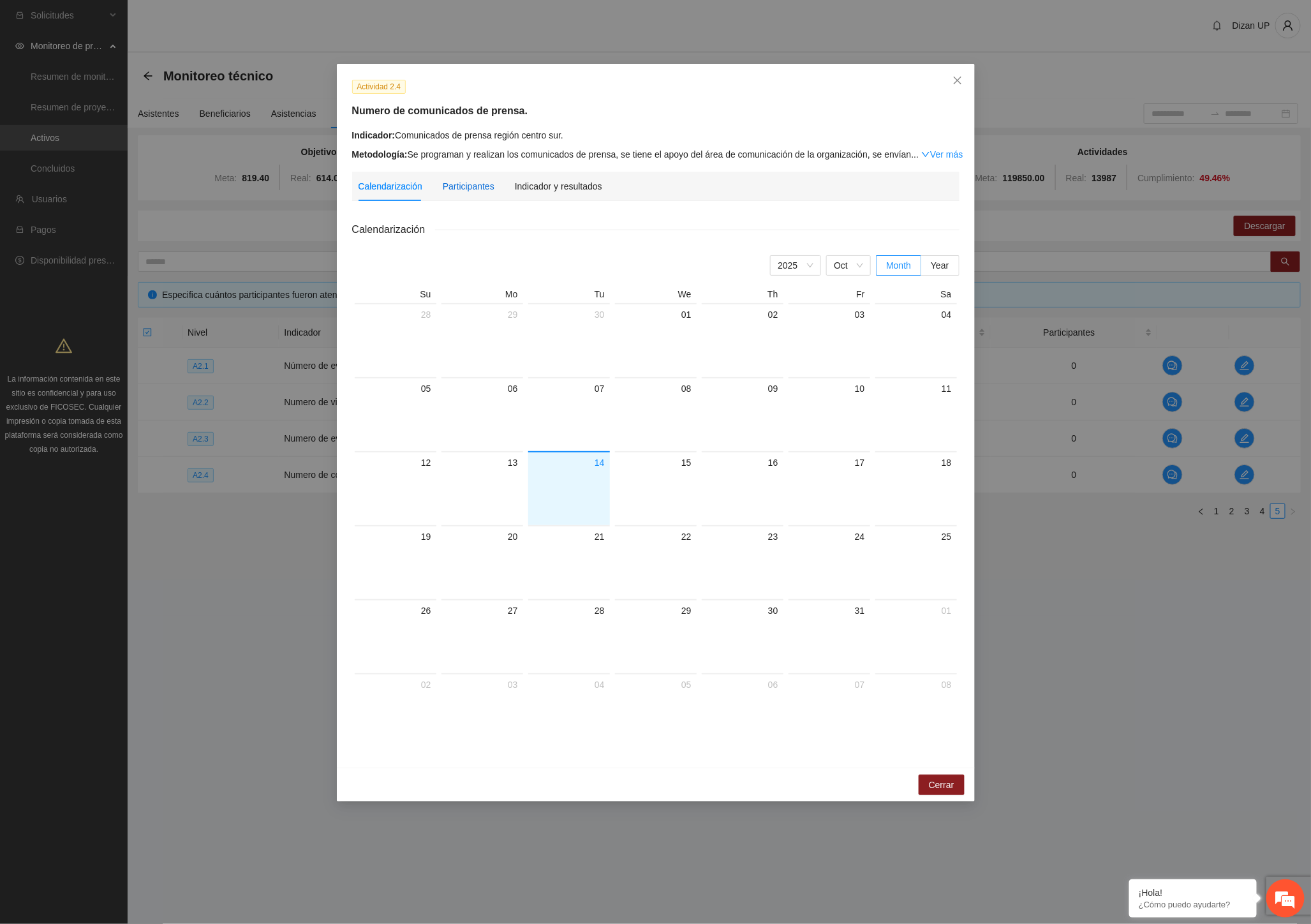
click at [463, 189] on div "Participantes" at bounding box center [468, 186] width 52 height 14
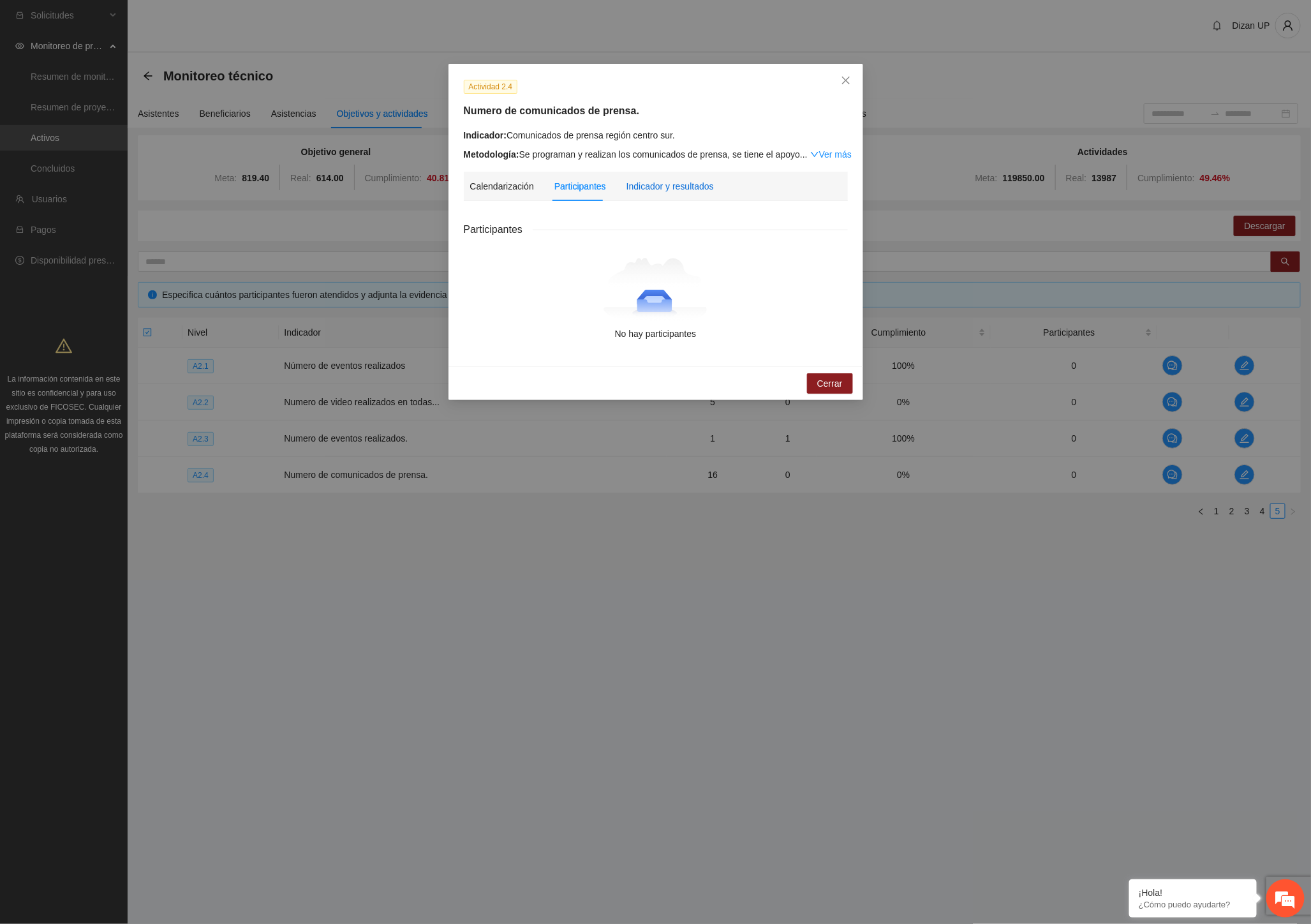
click at [657, 187] on div "Indicador y resultados" at bounding box center [670, 186] width 88 height 14
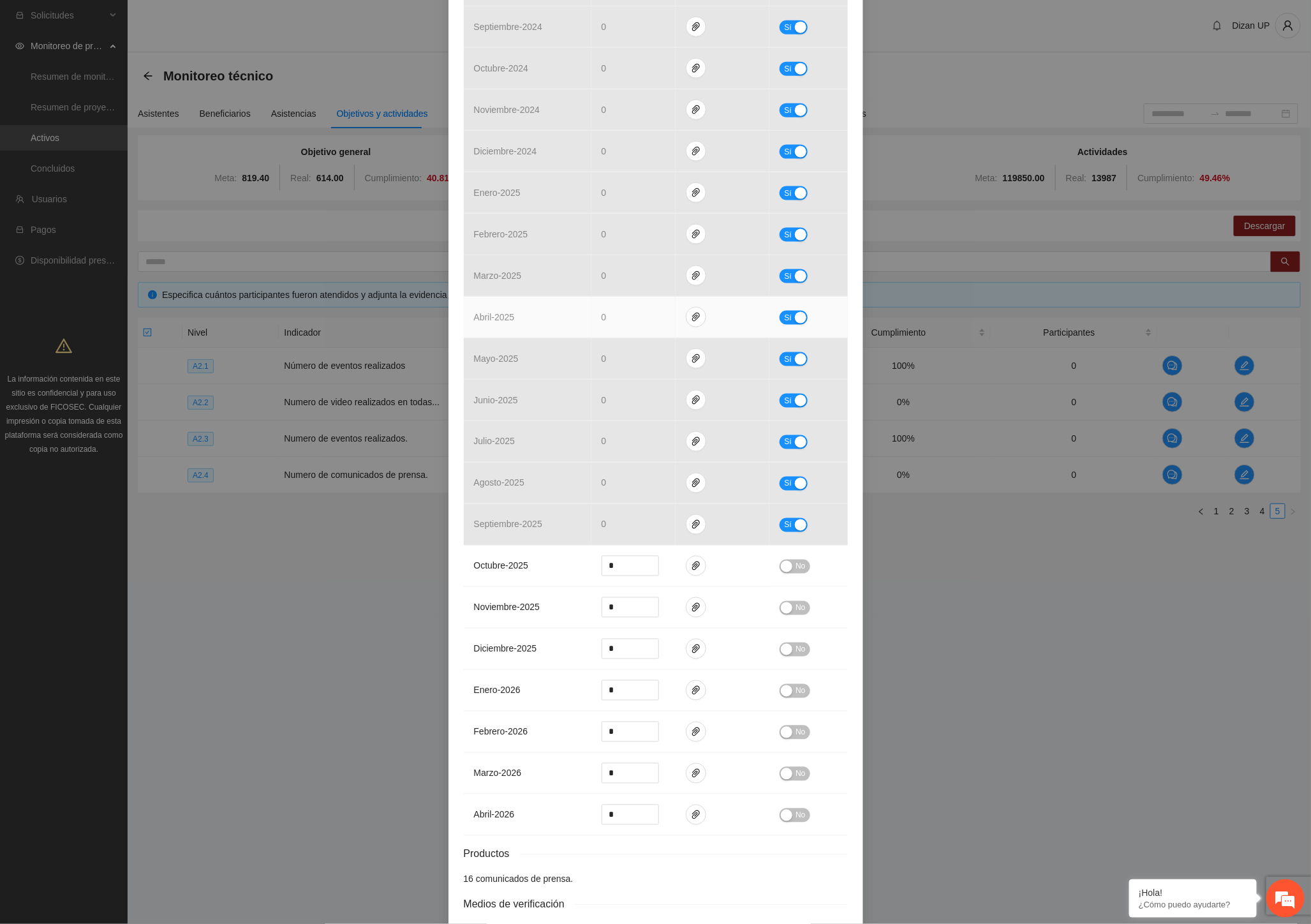
scroll to position [844, 0]
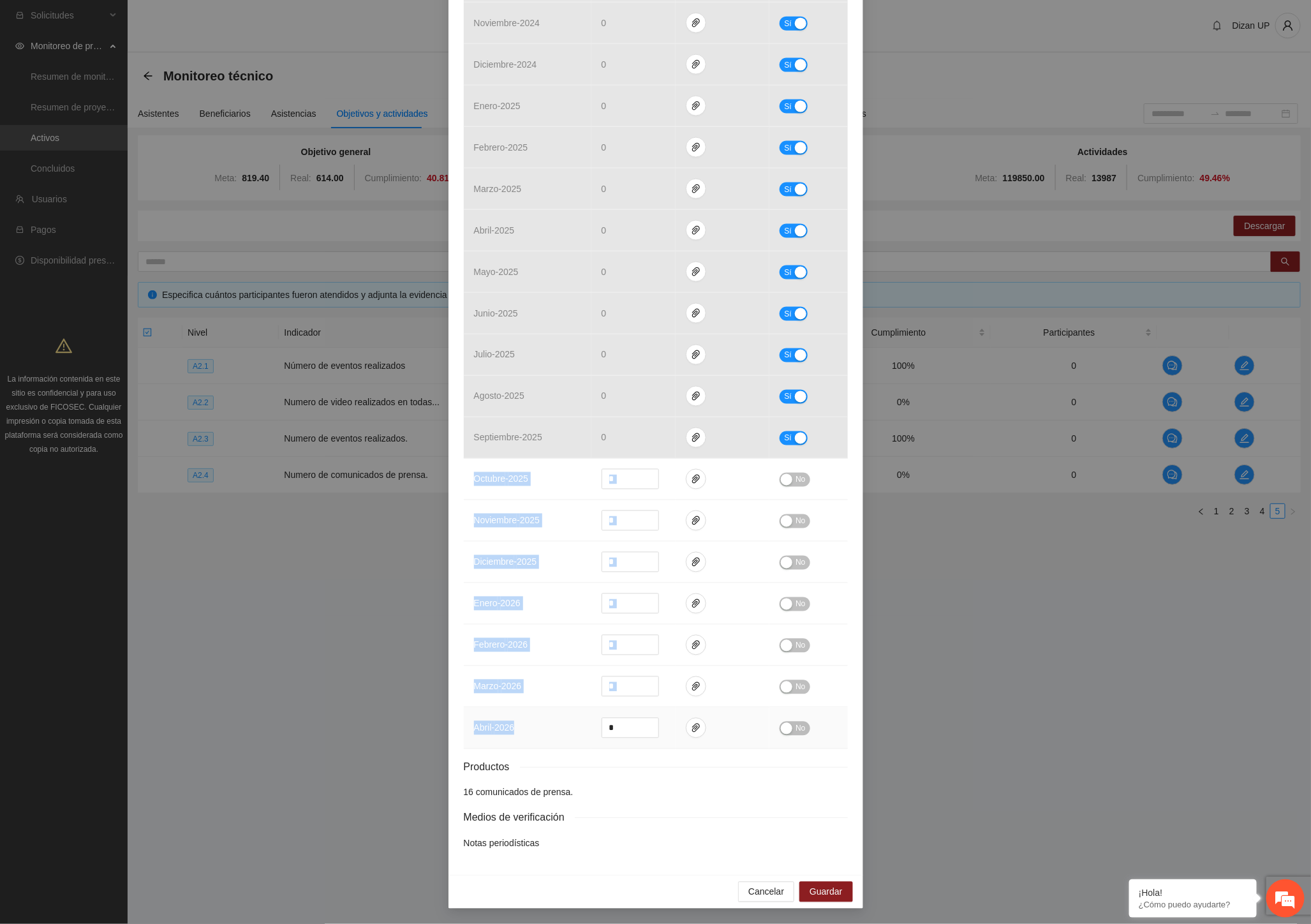
drag, startPoint x: 465, startPoint y: 475, endPoint x: 528, endPoint y: 728, distance: 260.7
click at [525, 729] on tbody "noviembre - 2023 0 Sí diciembre - 2023 0 Sí enero - 2024 0 Sí febrero - 2024 0 …" at bounding box center [656, 127] width 384 height 1244
drag, startPoint x: 544, startPoint y: 802, endPoint x: 589, endPoint y: 792, distance: 46.1
click at [550, 801] on div "Resultados Meta: 16 Reales: 0 Cumplimiento: 0 % Medios de verificación Mes Avan…" at bounding box center [656, 115] width 384 height 1471
click at [589, 791] on li "16 comunicados de prensa." at bounding box center [656, 792] width 384 height 14
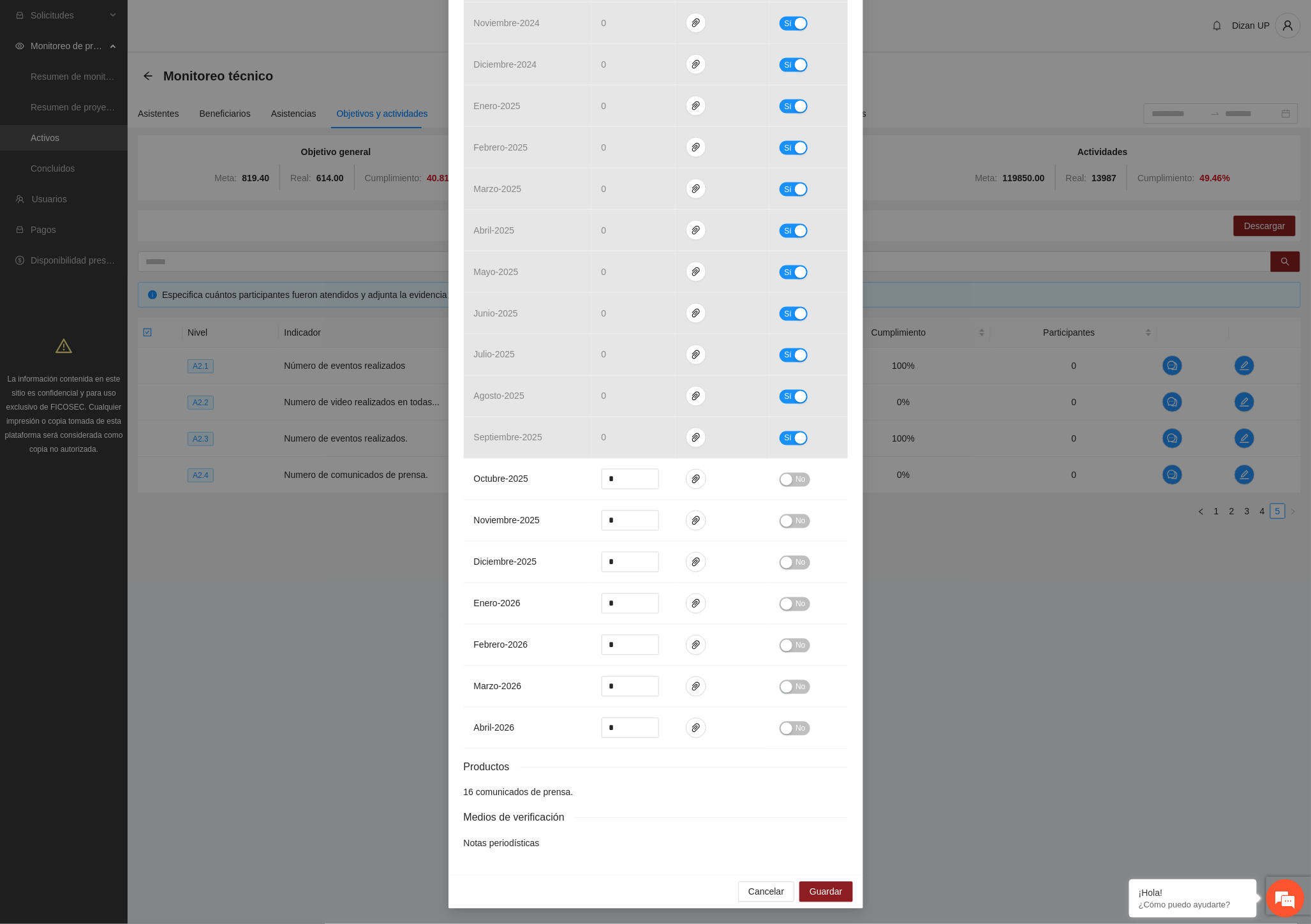
drag, startPoint x: 530, startPoint y: 845, endPoint x: 532, endPoint y: 839, distance: 6.3
click at [530, 842] on p "Notas periodísticas" at bounding box center [656, 843] width 384 height 14
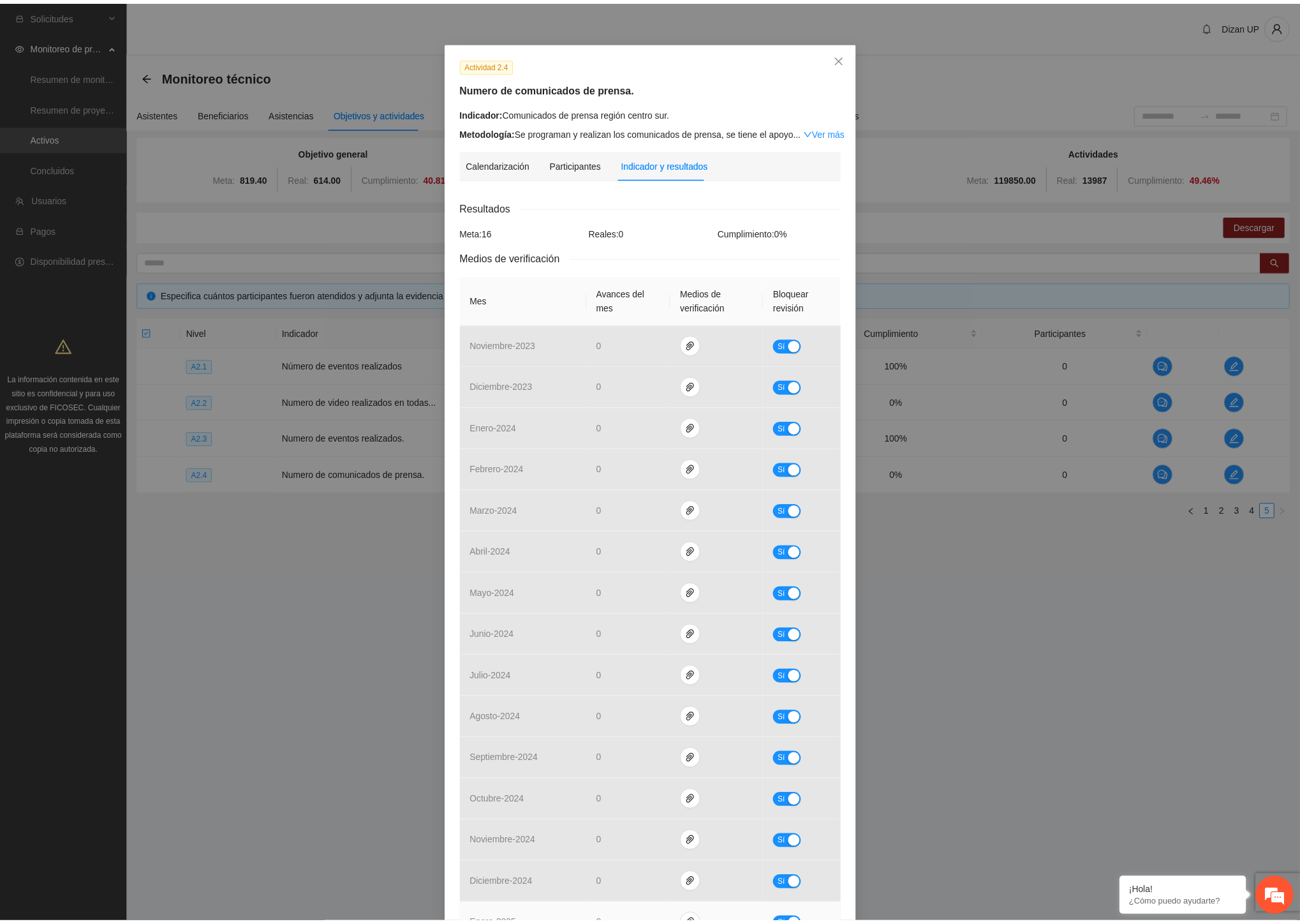
scroll to position [0, 0]
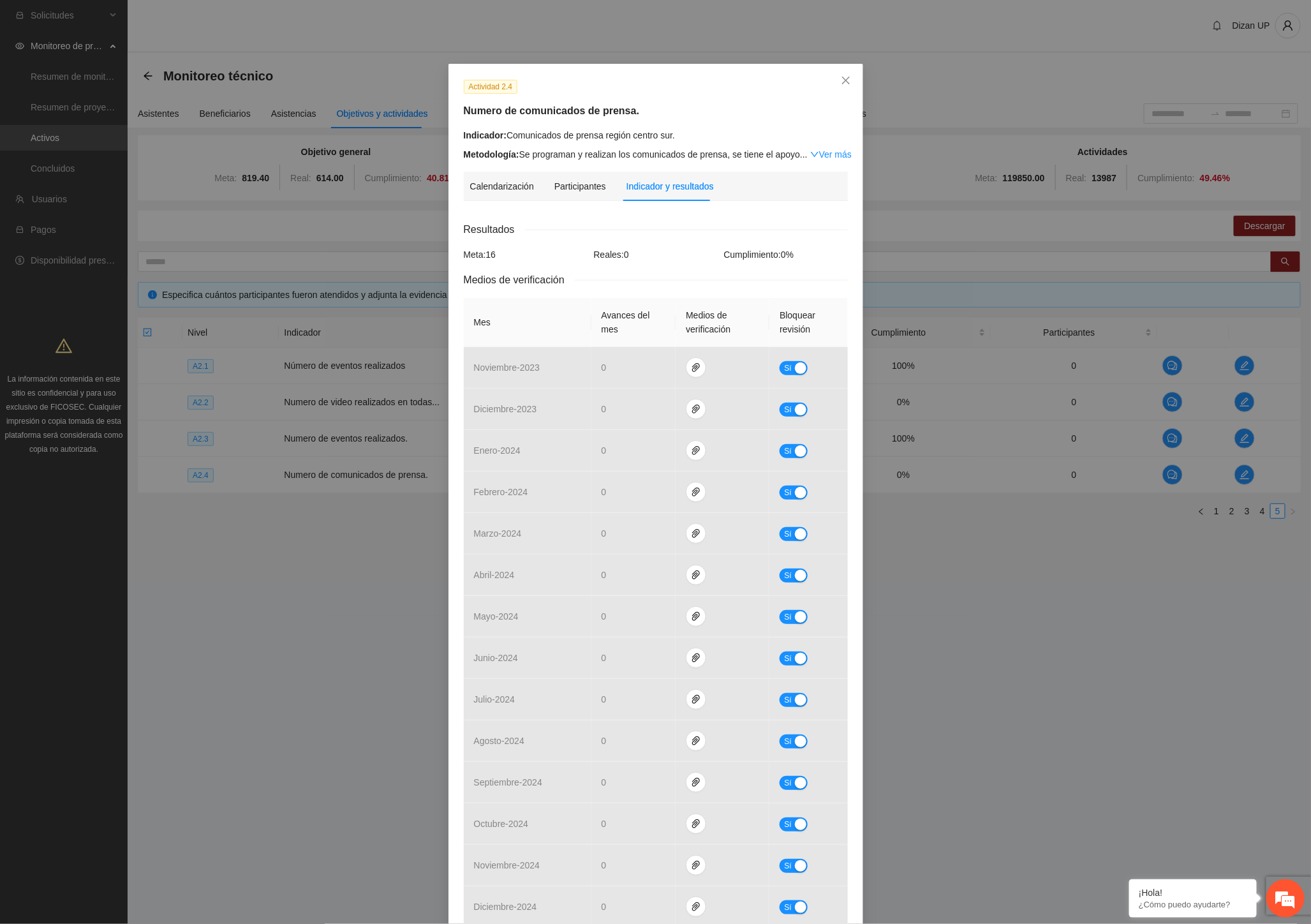
click at [533, 209] on div "Calendarización Participantes Indicador y resultados Calendarización [DATE] Mon…" at bounding box center [656, 936] width 384 height 1530
click at [817, 153] on link "Ver más" at bounding box center [830, 154] width 42 height 10
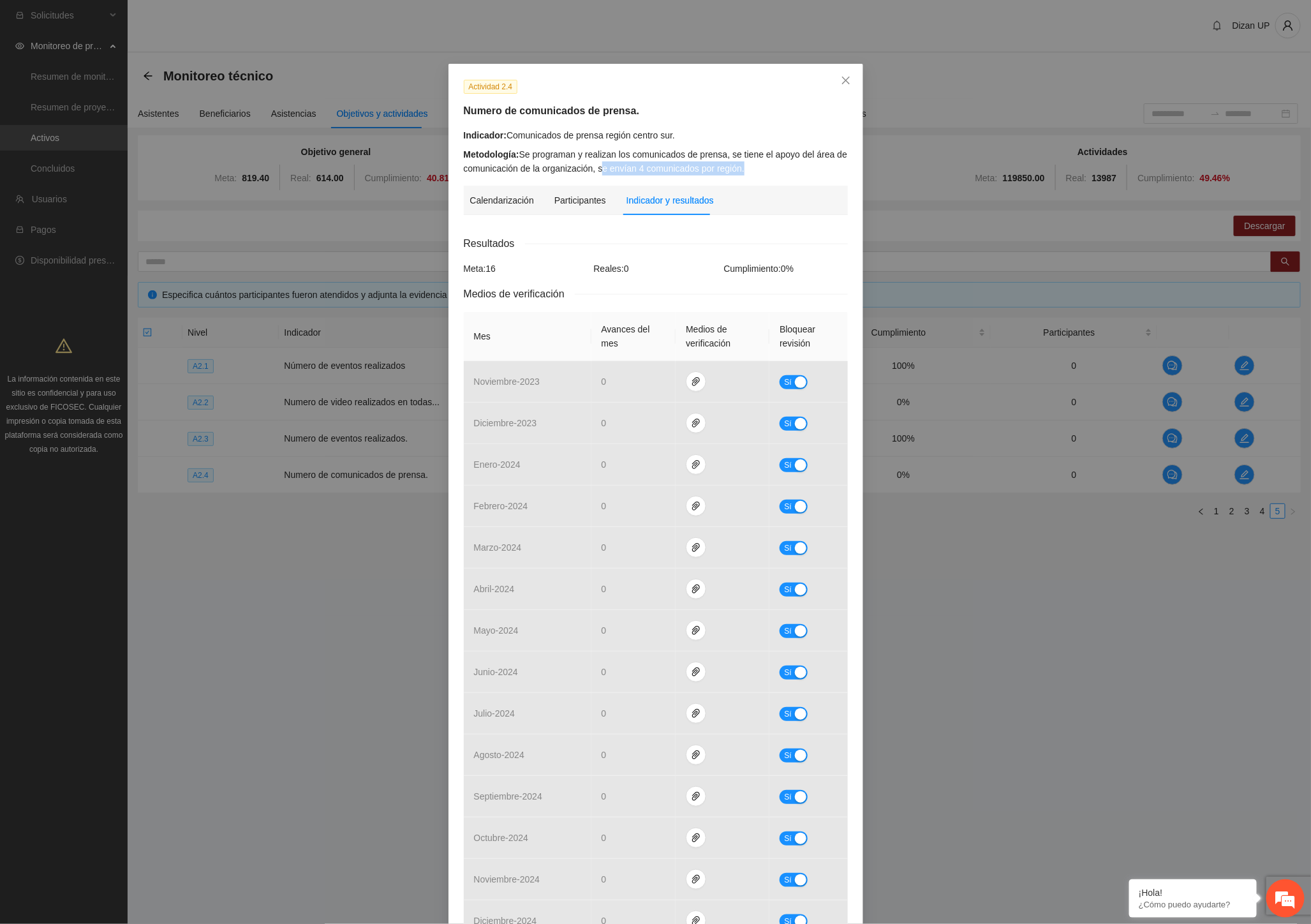
drag, startPoint x: 662, startPoint y: 169, endPoint x: 760, endPoint y: 163, distance: 98.2
click at [760, 163] on div "Metodología: Se programan y realizan los comunicados de prensa, se tiene el apo…" at bounding box center [656, 161] width 384 height 28
click at [639, 148] on div "Metodología: Se programan y realizan los comunicados de prensa, se tiene el apo…" at bounding box center [656, 161] width 384 height 28
click at [571, 269] on div "Meta: 16" at bounding box center [525, 269] width 130 height 14
click at [841, 81] on icon "close" at bounding box center [845, 81] width 8 height 8
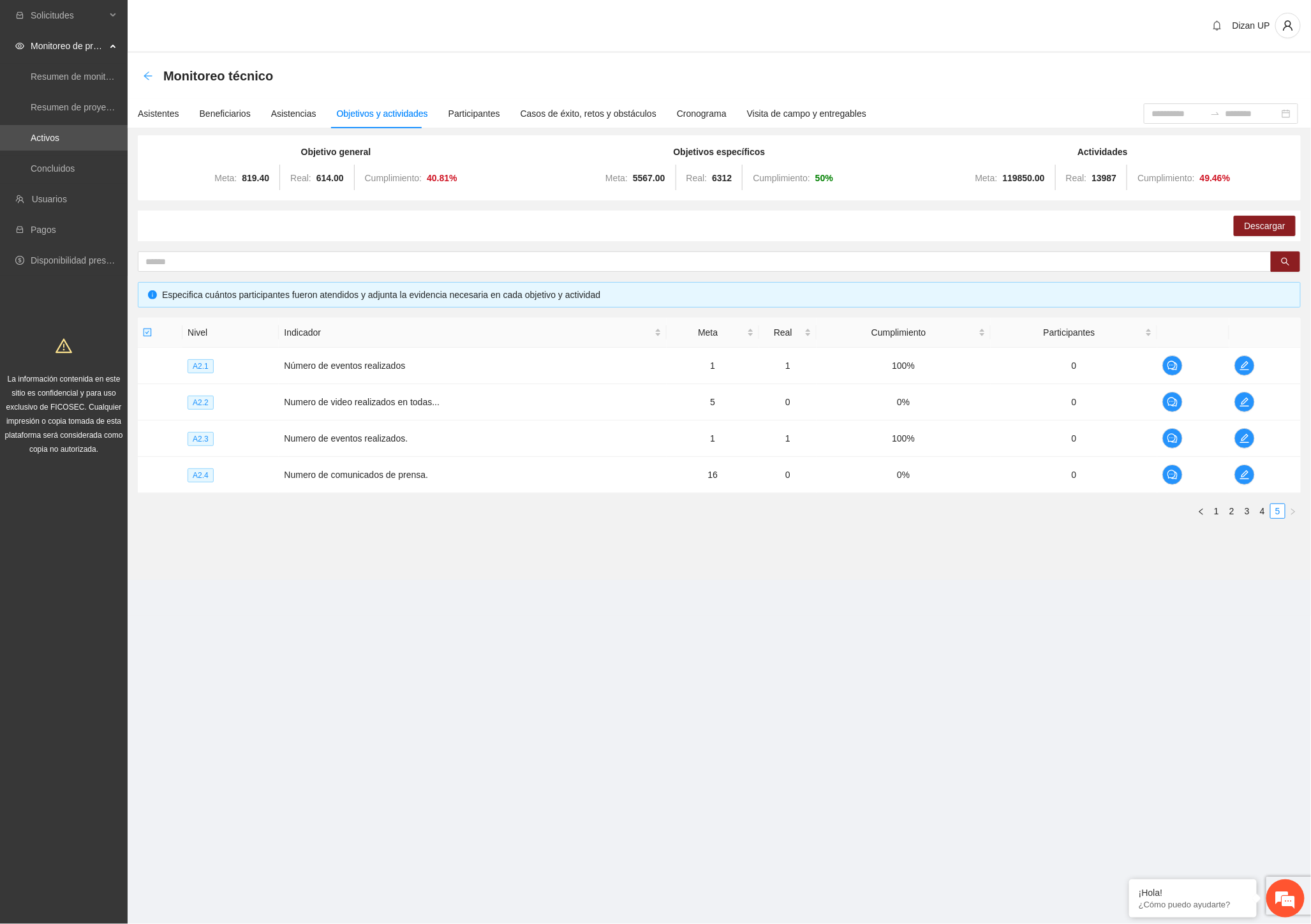
click at [145, 75] on icon "arrow-left" at bounding box center [147, 76] width 8 height 8
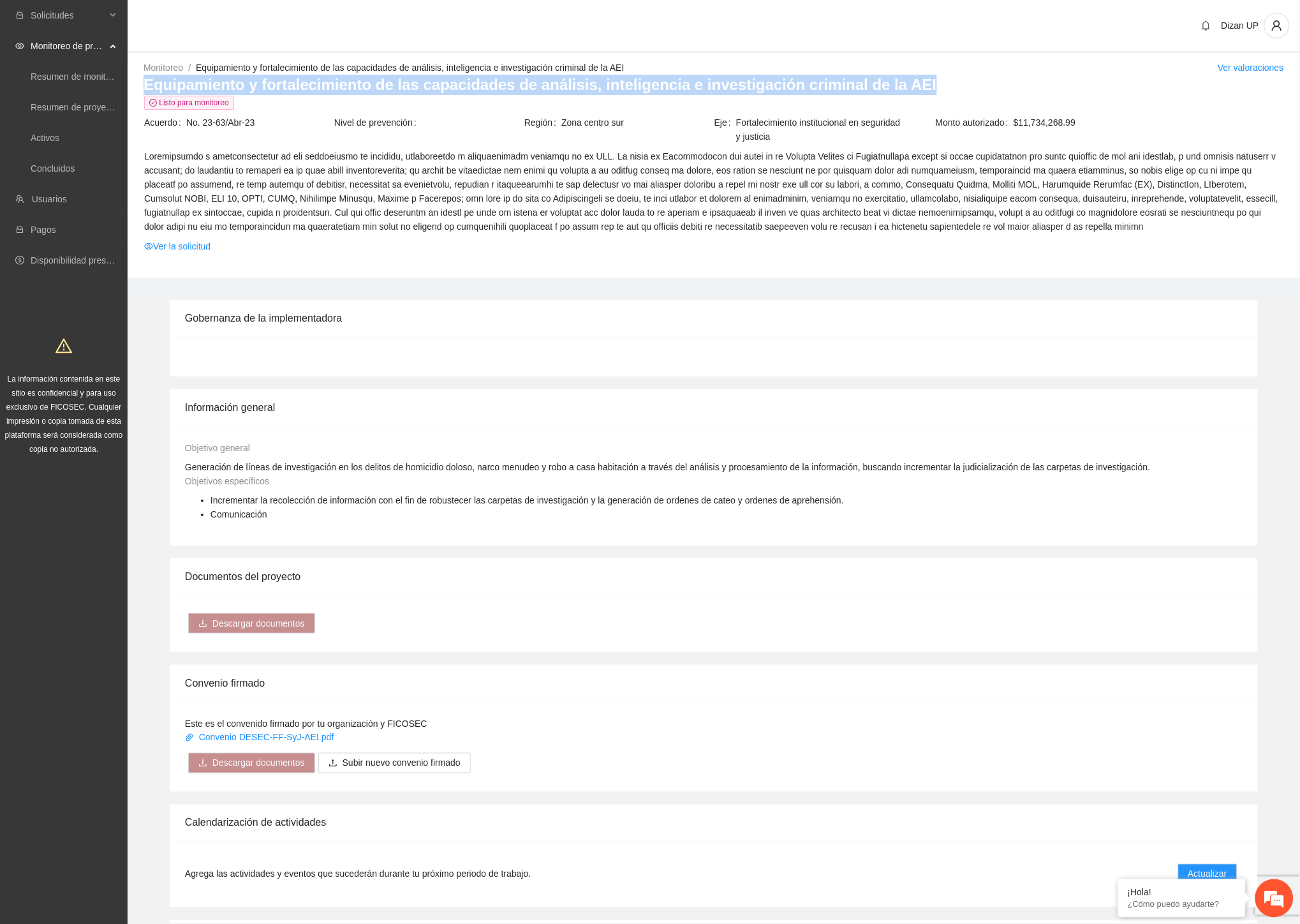
drag, startPoint x: 145, startPoint y: 84, endPoint x: 891, endPoint y: 90, distance: 746.0
click at [891, 90] on h3 "Equipamiento y fortalecimiento de las capacidades de análisis, inteligencia e i…" at bounding box center [713, 85] width 1141 height 20
copy h3 "Equipamiento y fortalecimiento de las capacidades de análisis, inteligencia e i…"
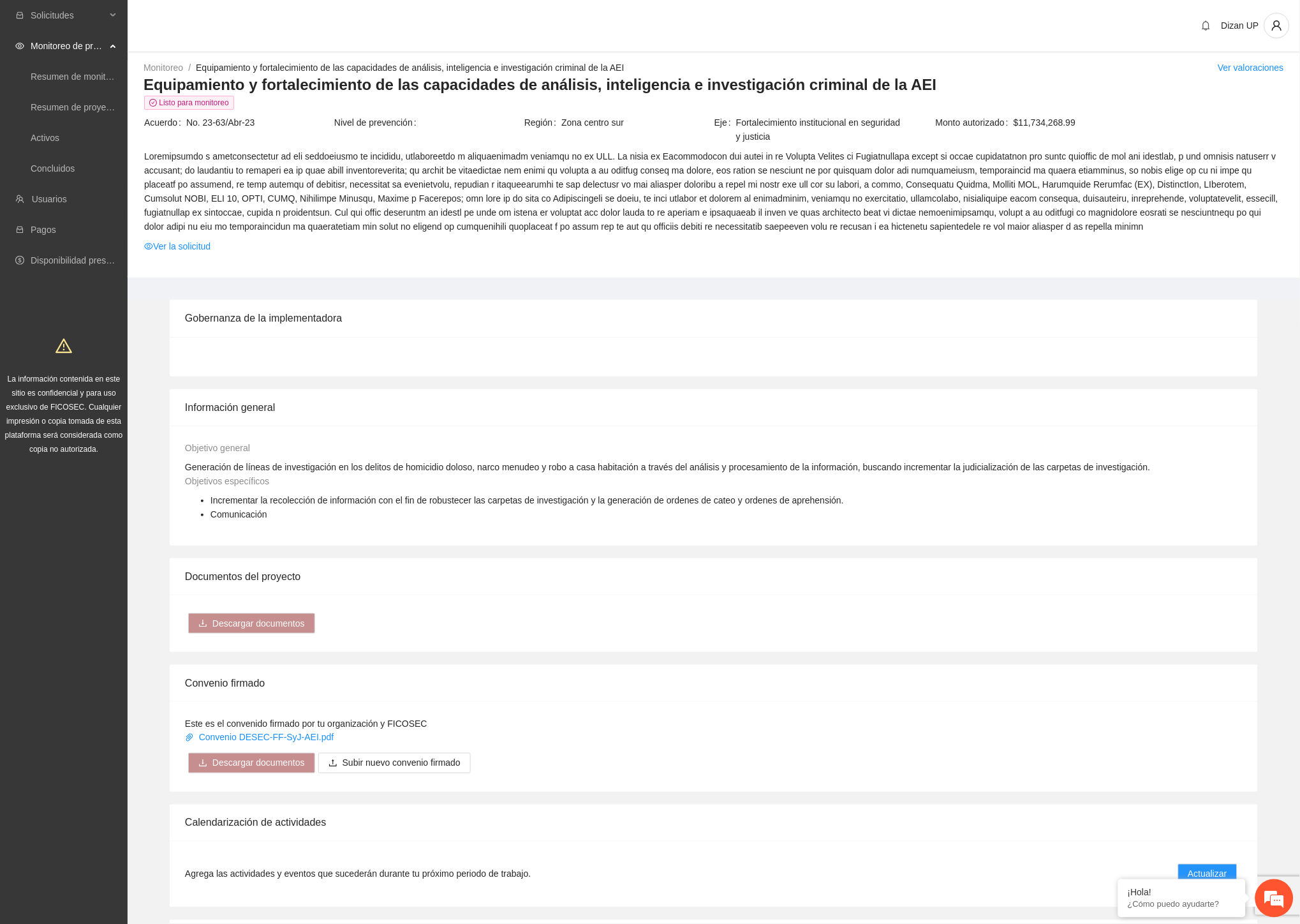
click at [737, 241] on span "Ver la solicitud" at bounding box center [713, 246] width 1139 height 14
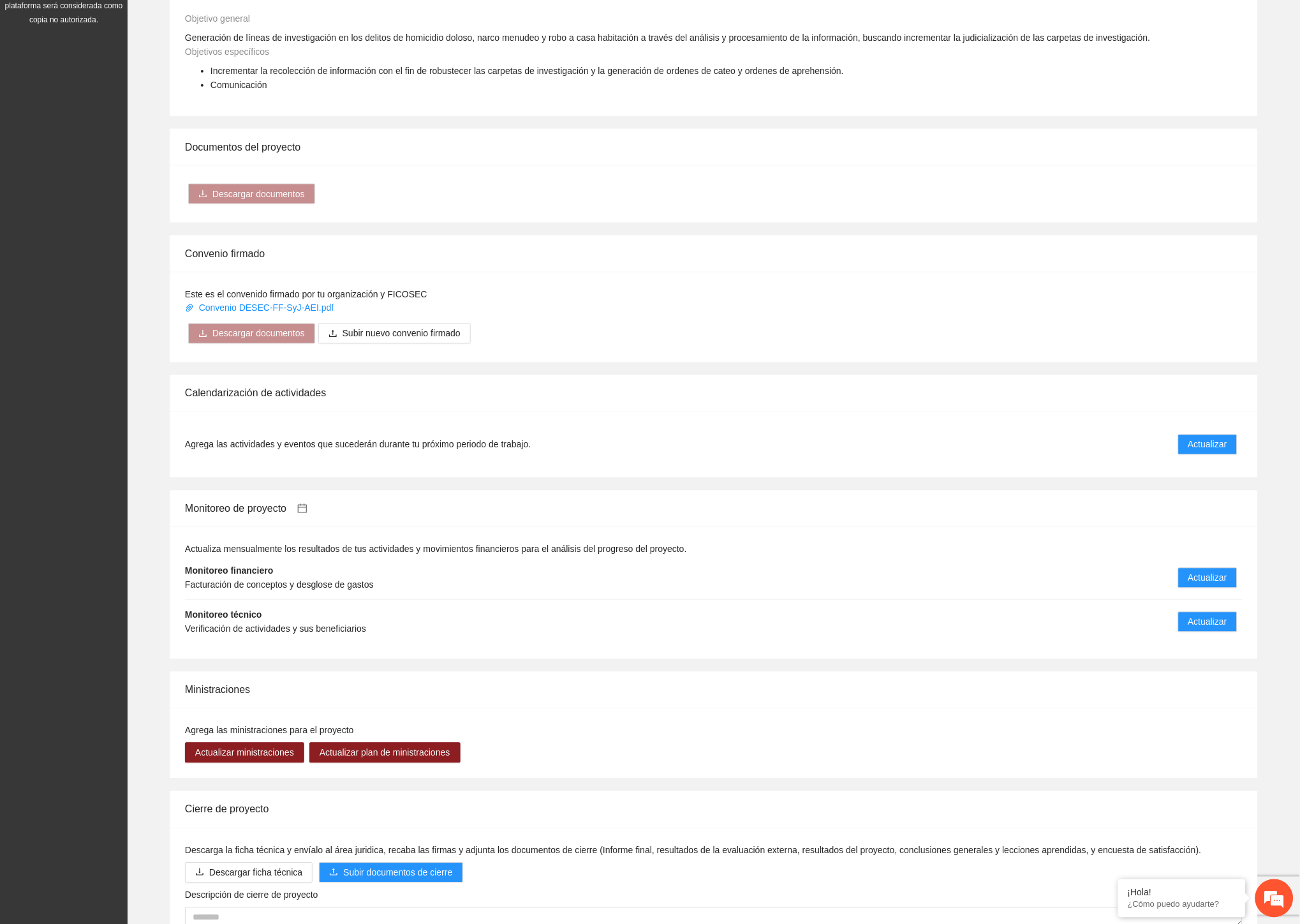
scroll to position [521, 0]
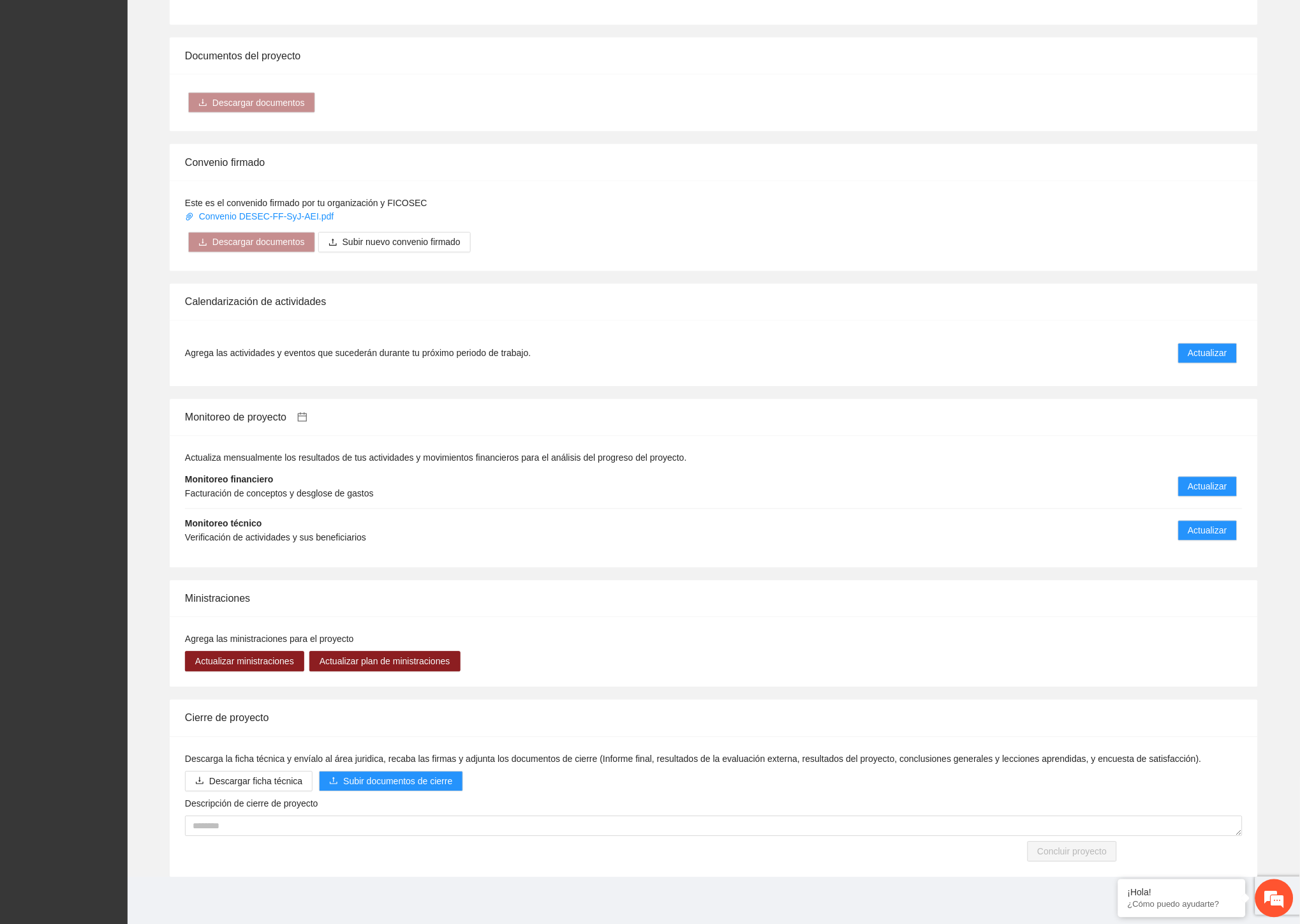
drag, startPoint x: 68, startPoint y: 711, endPoint x: 64, endPoint y: 701, distance: 10.8
click at [68, 711] on div "Solicitudes Monitoreo de proyectos Resumen de monitoreo Resumen de proyectos ap…" at bounding box center [63, 202] width 127 height 1446
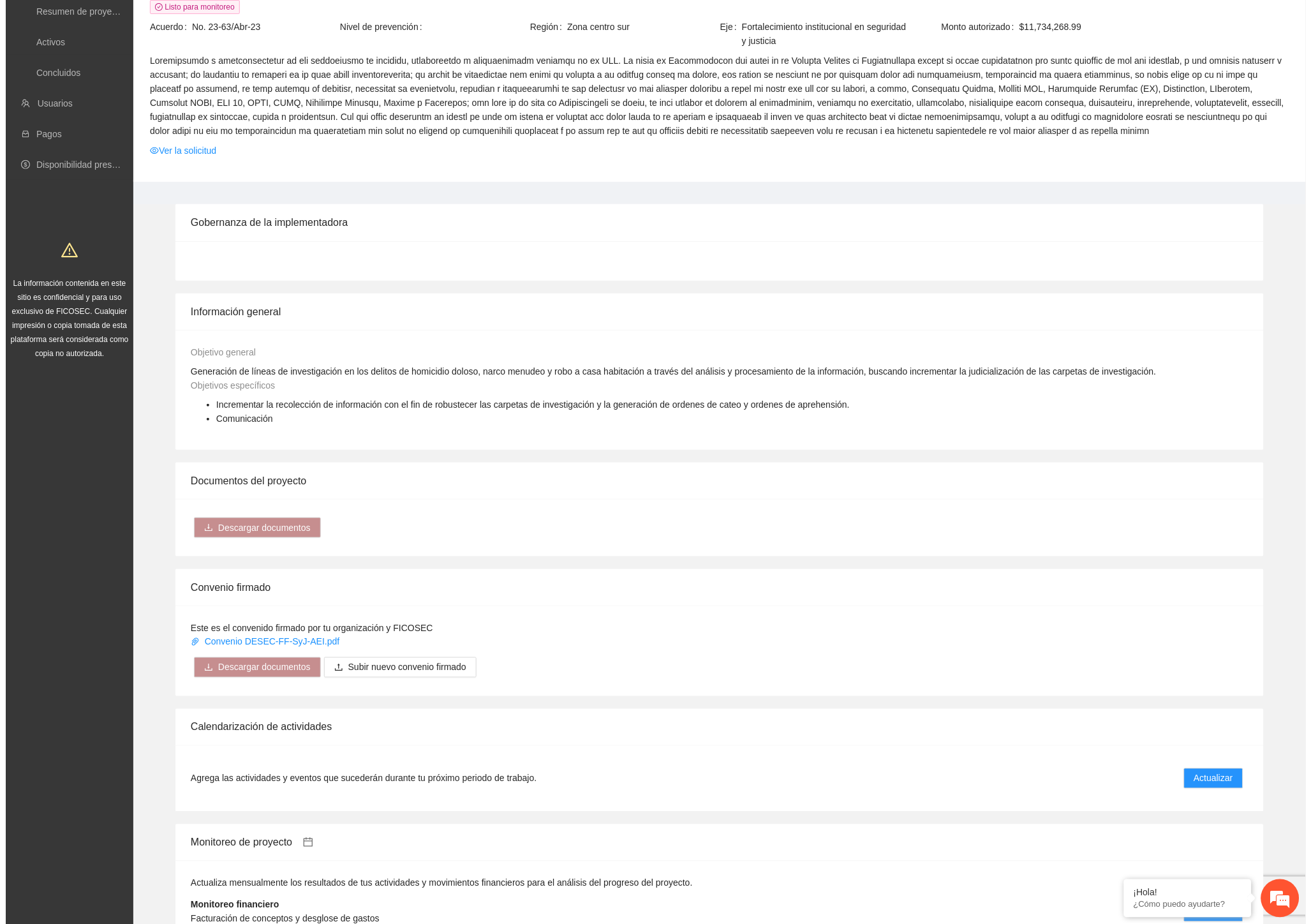
scroll to position [0, 0]
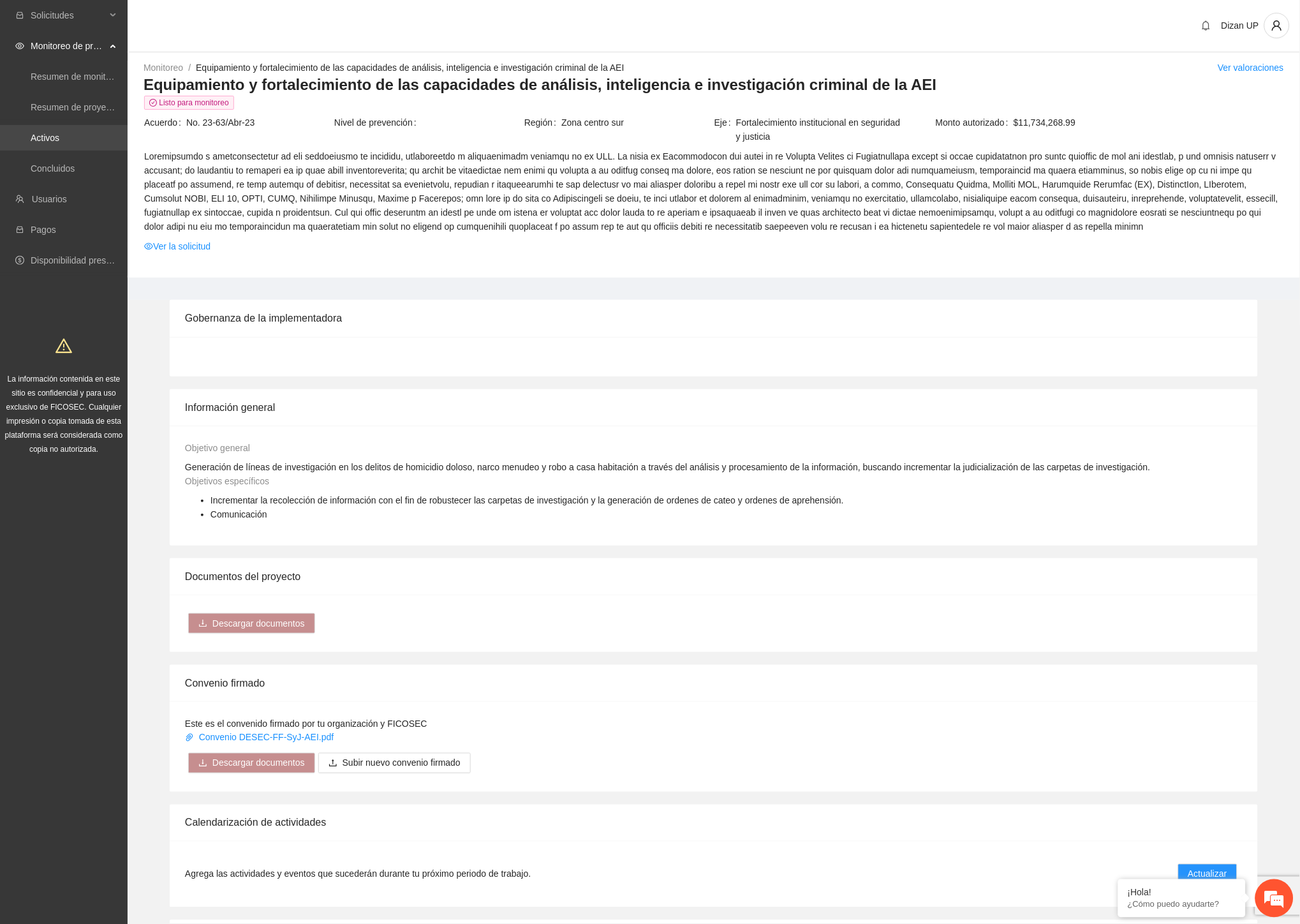
click at [50, 142] on link "Activos" at bounding box center [45, 138] width 29 height 10
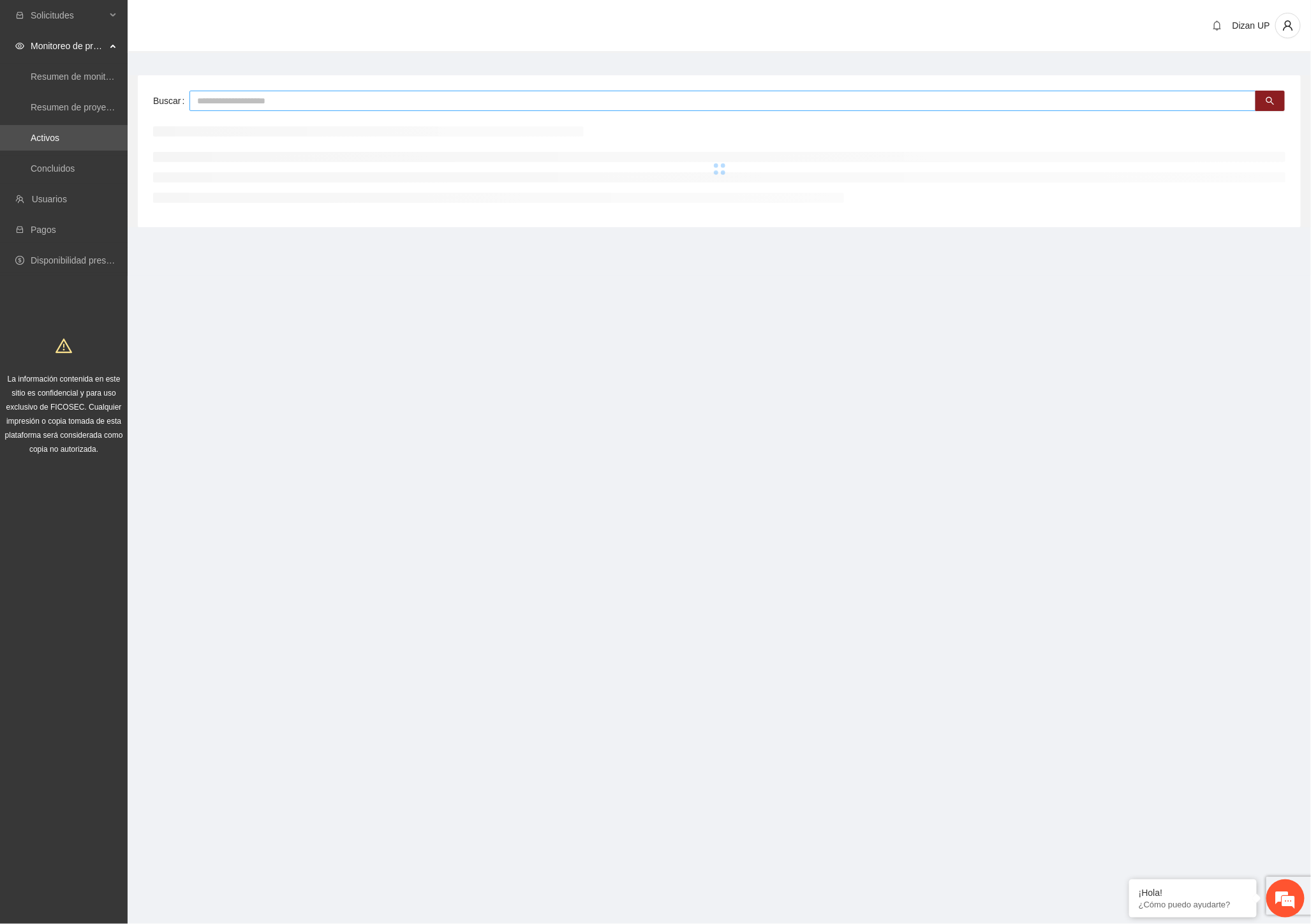
click at [271, 94] on input "text" at bounding box center [722, 101] width 1067 height 20
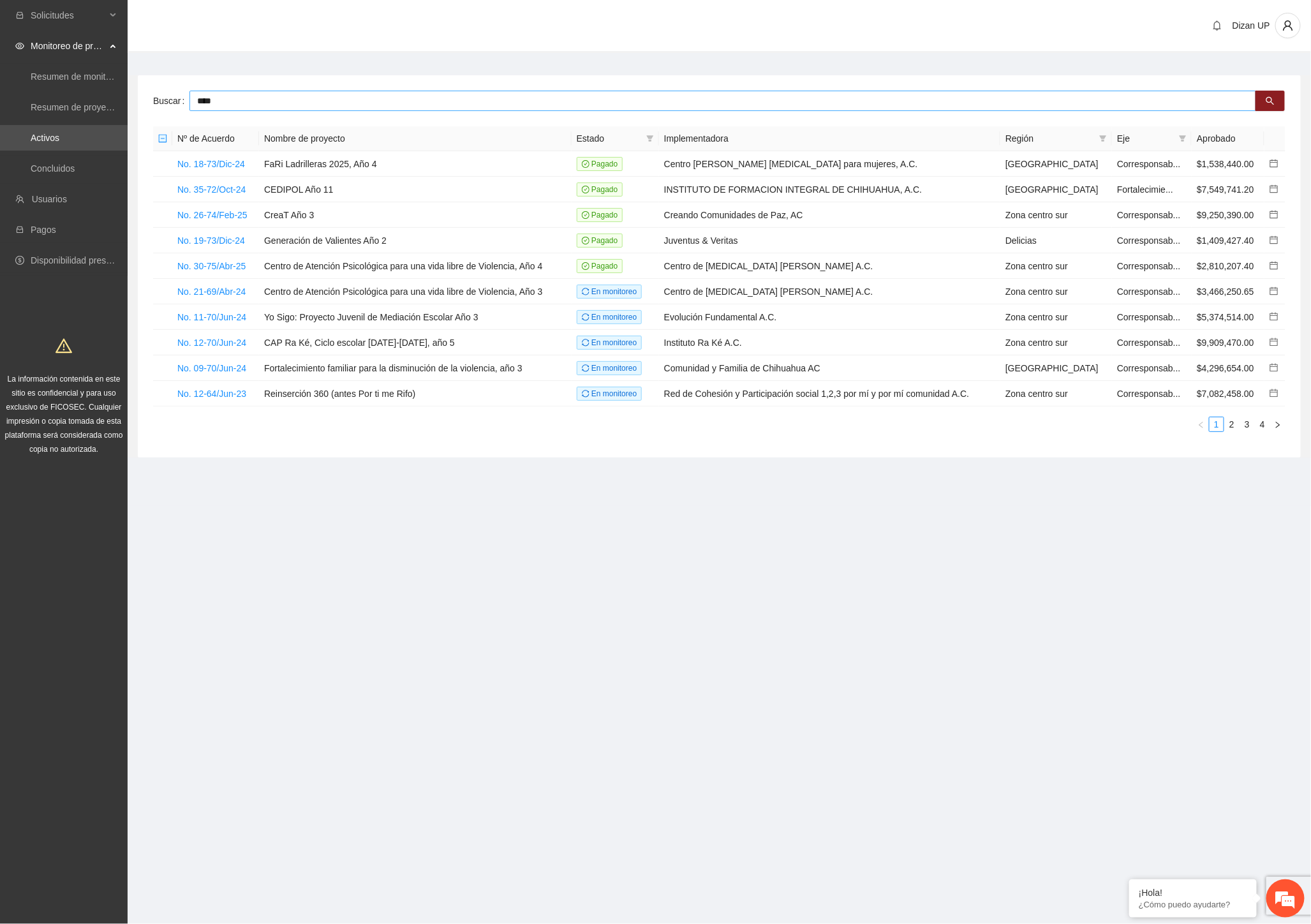
type input "****"
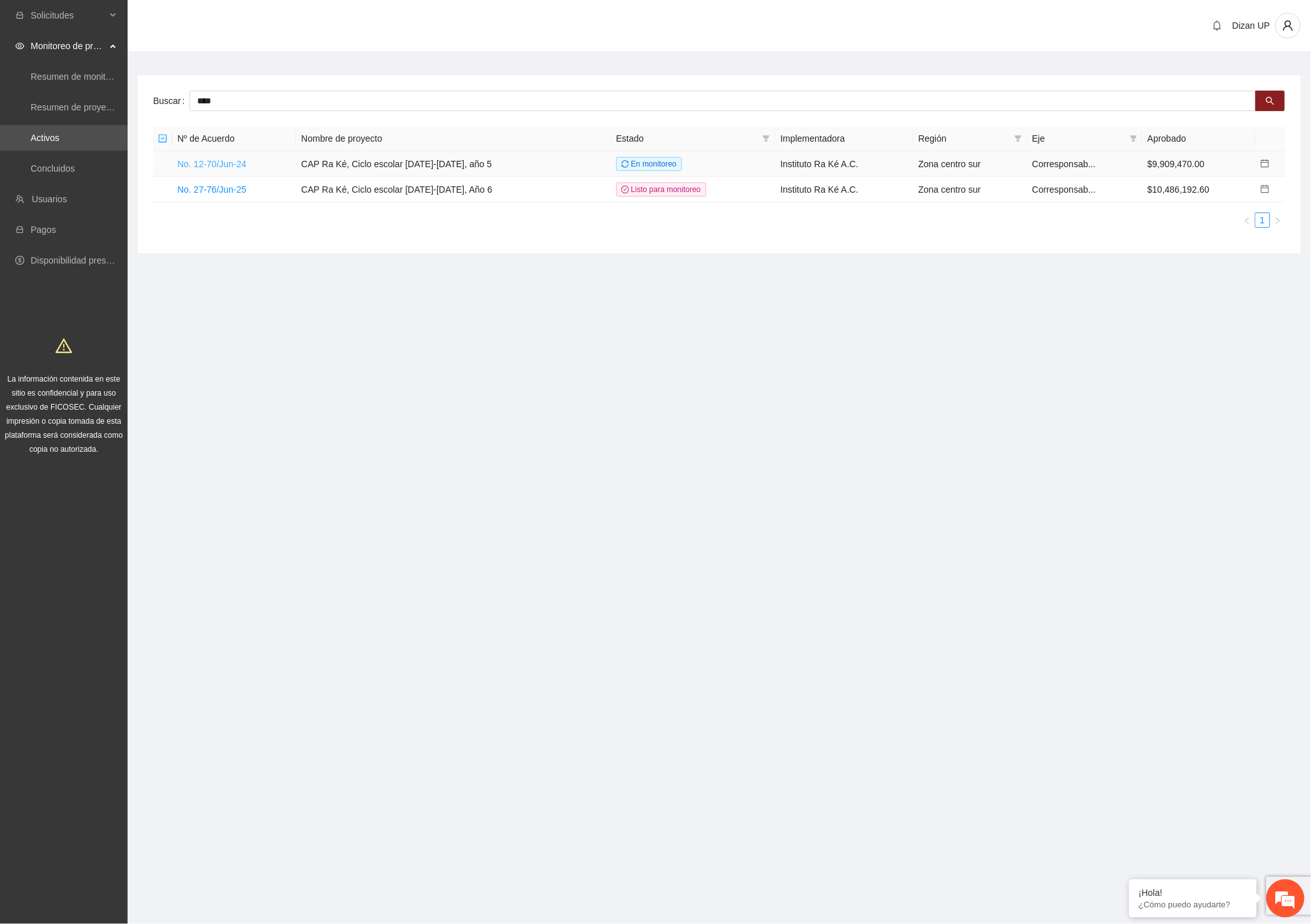
click at [214, 163] on link "No. 12-70/Jun-24" at bounding box center [212, 164] width 69 height 10
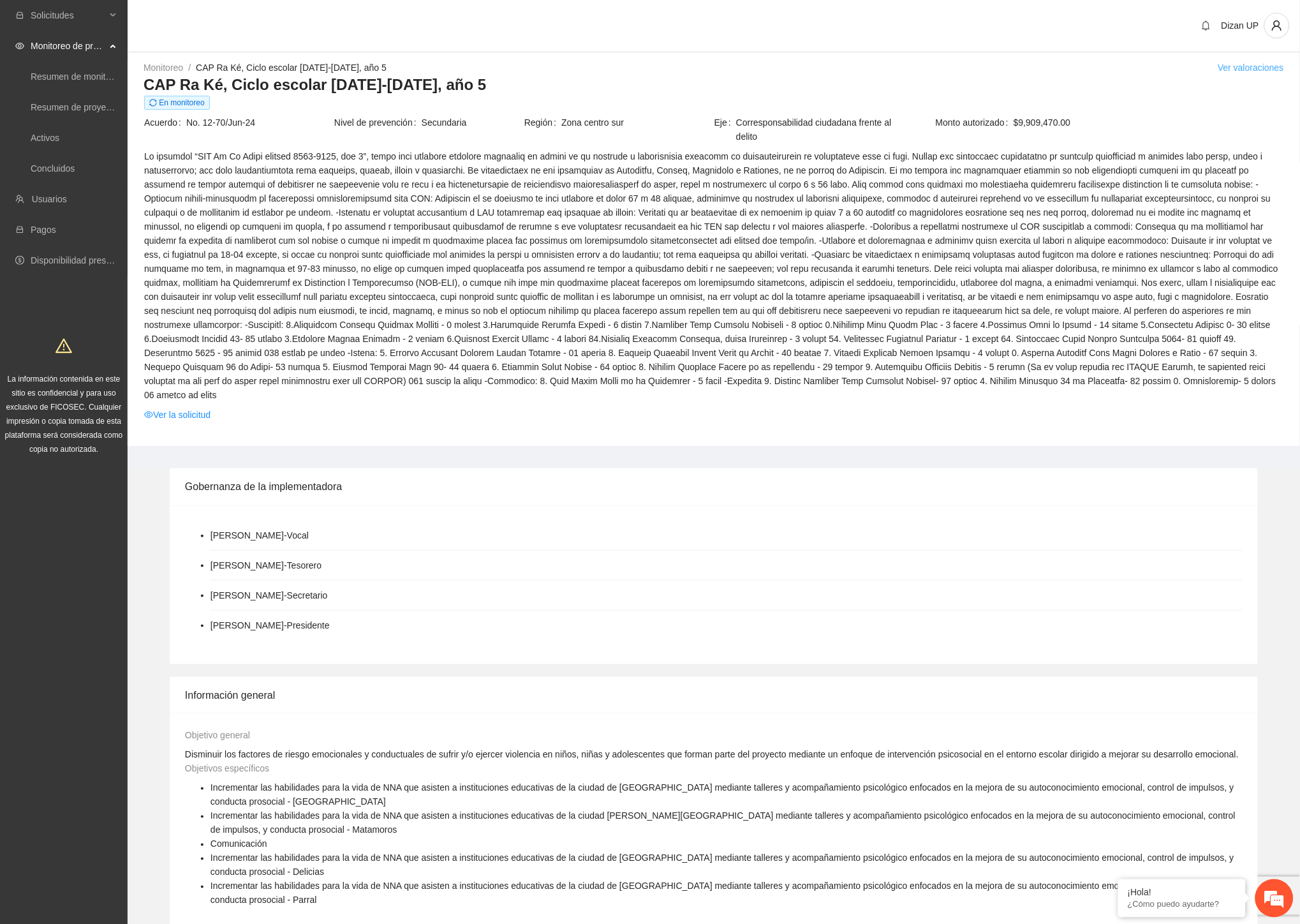
click at [1260, 68] on link "Ver valoraciones" at bounding box center [1251, 68] width 67 height 10
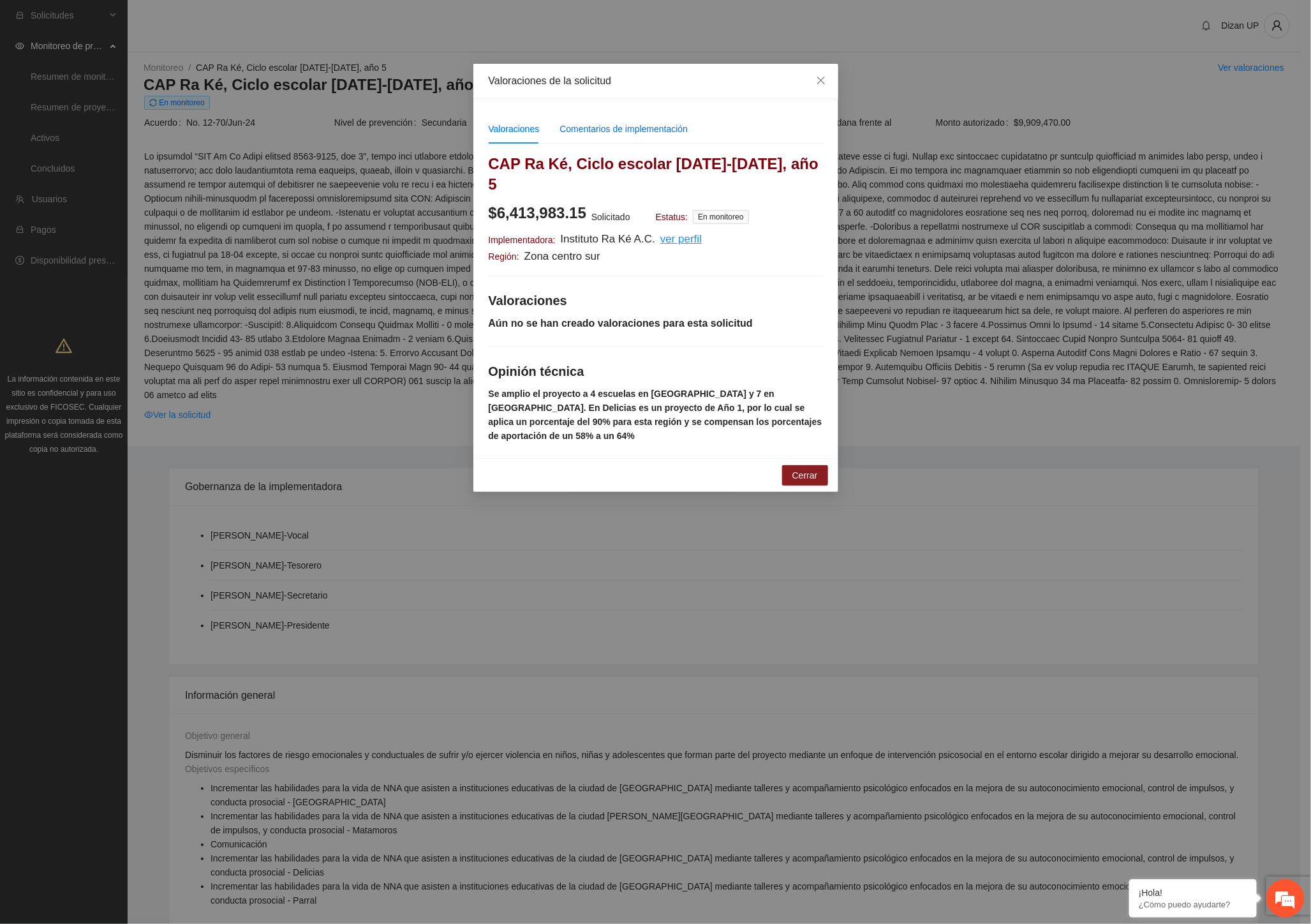
click at [608, 132] on div "Comentarios de implementación" at bounding box center [623, 129] width 128 height 14
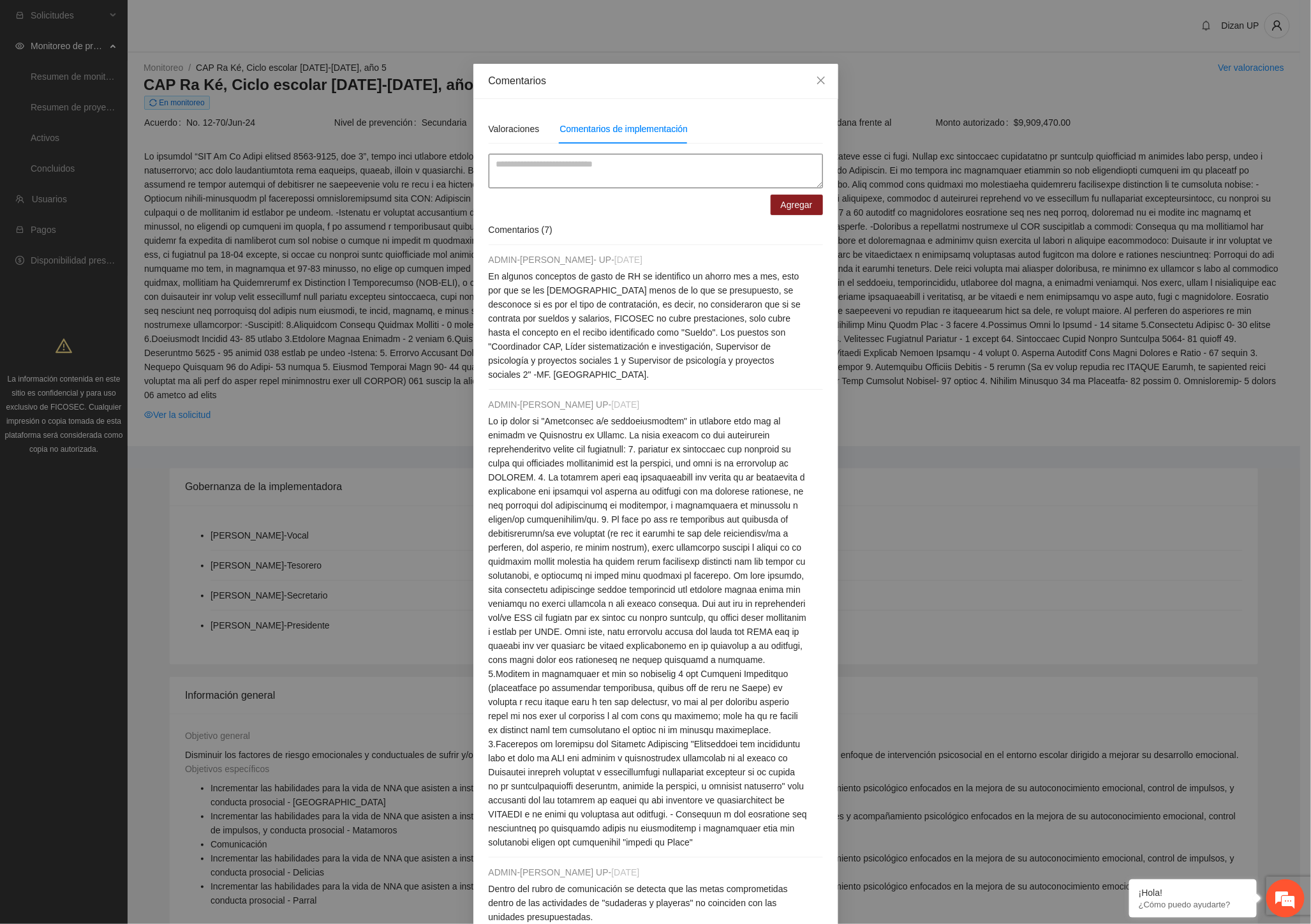
click at [551, 169] on textarea at bounding box center [656, 171] width 334 height 35
drag, startPoint x: 619, startPoint y: 175, endPoint x: 589, endPoint y: 182, distance: 30.8
click at [589, 182] on textarea "**********" at bounding box center [656, 171] width 334 height 35
click at [712, 180] on textarea "**********" at bounding box center [656, 171] width 334 height 35
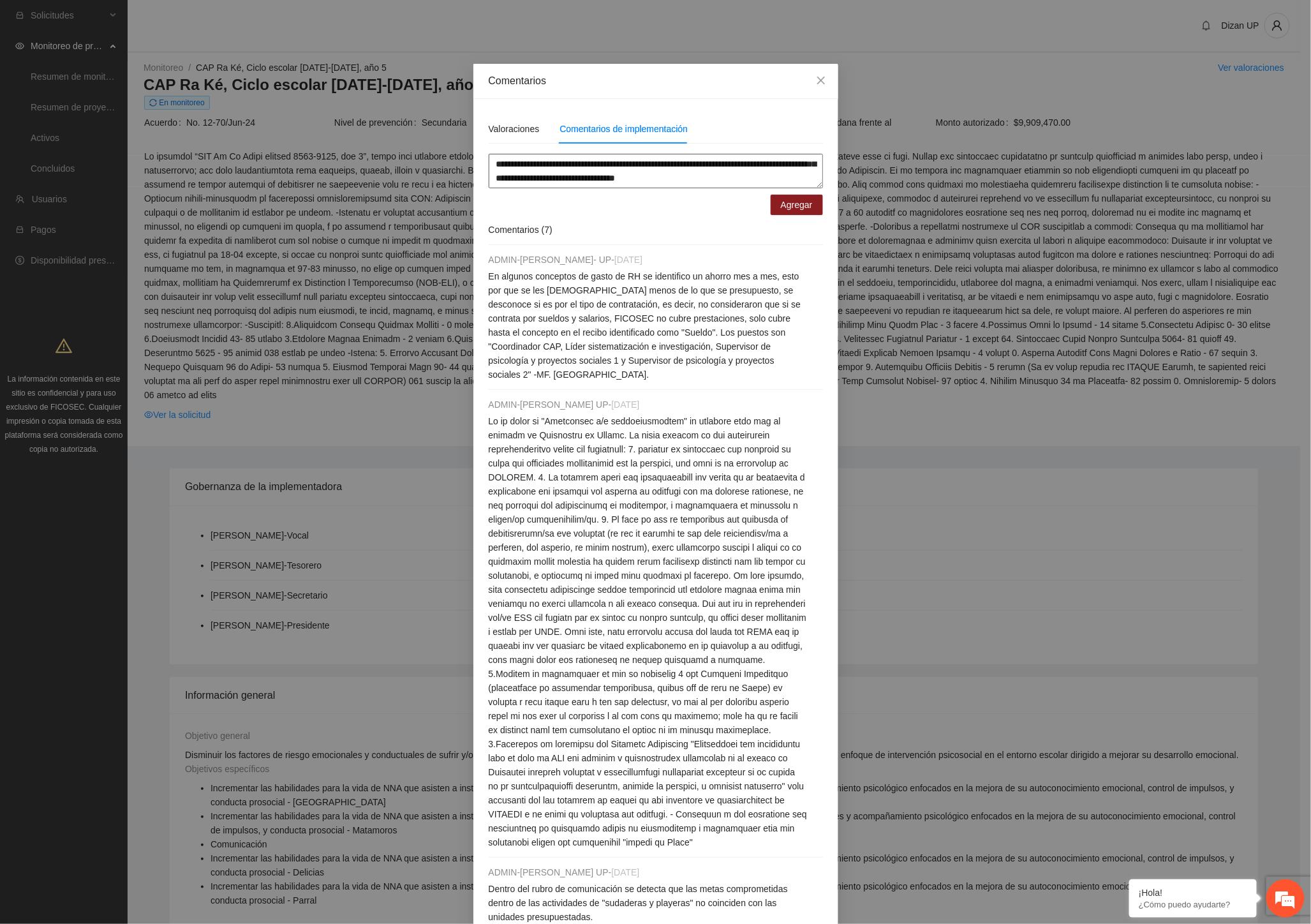
click at [569, 182] on textarea "**********" at bounding box center [656, 171] width 334 height 35
click at [610, 186] on textarea "**********" at bounding box center [656, 171] width 334 height 35
type textarea "**********"
click at [804, 207] on span "Agregar" at bounding box center [797, 205] width 32 height 14
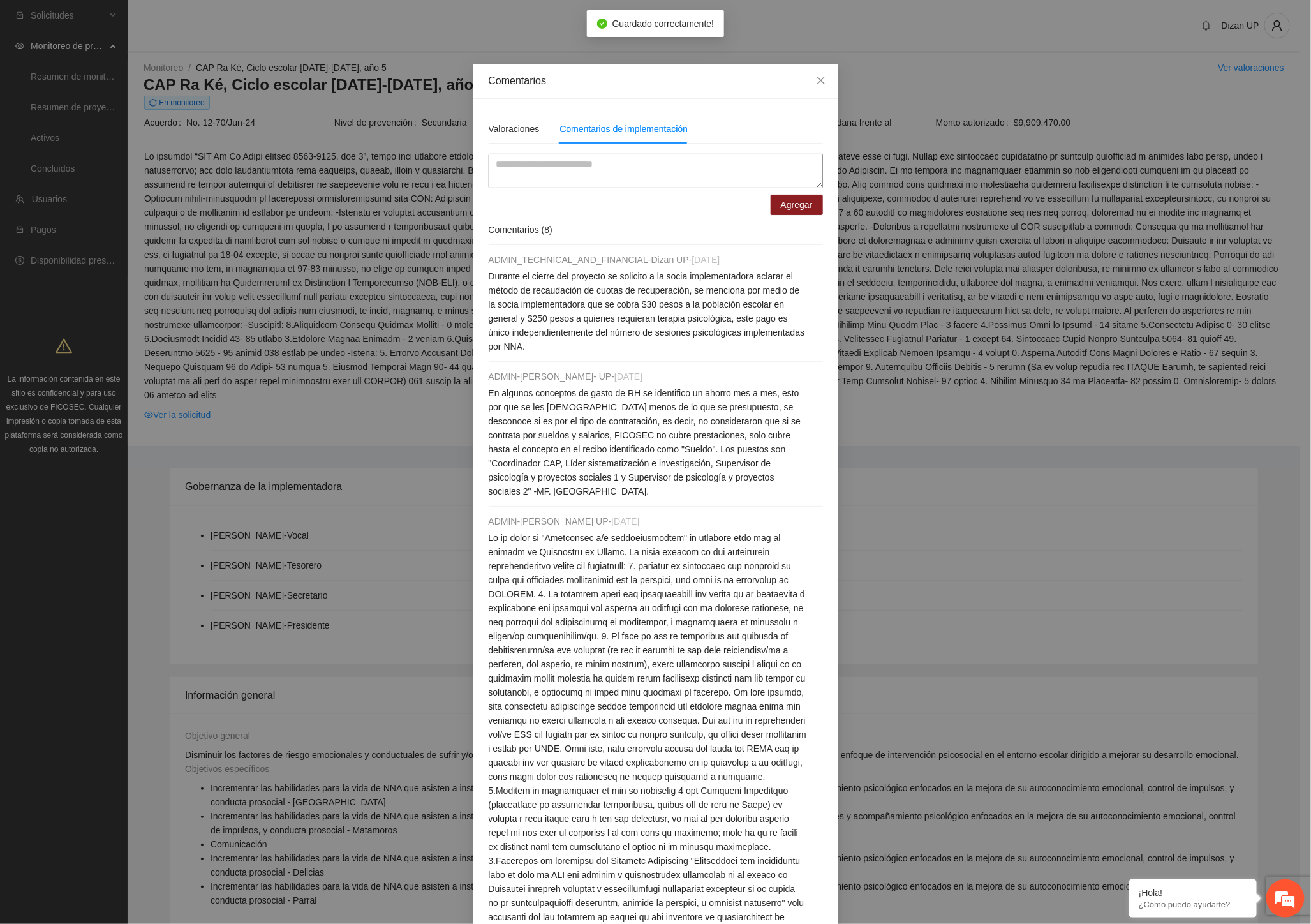
click at [536, 168] on textarea at bounding box center [656, 171] width 334 height 35
type textarea "*"
click at [668, 175] on textarea "**********" at bounding box center [656, 171] width 334 height 35
click at [699, 174] on textarea "**********" at bounding box center [656, 171] width 334 height 35
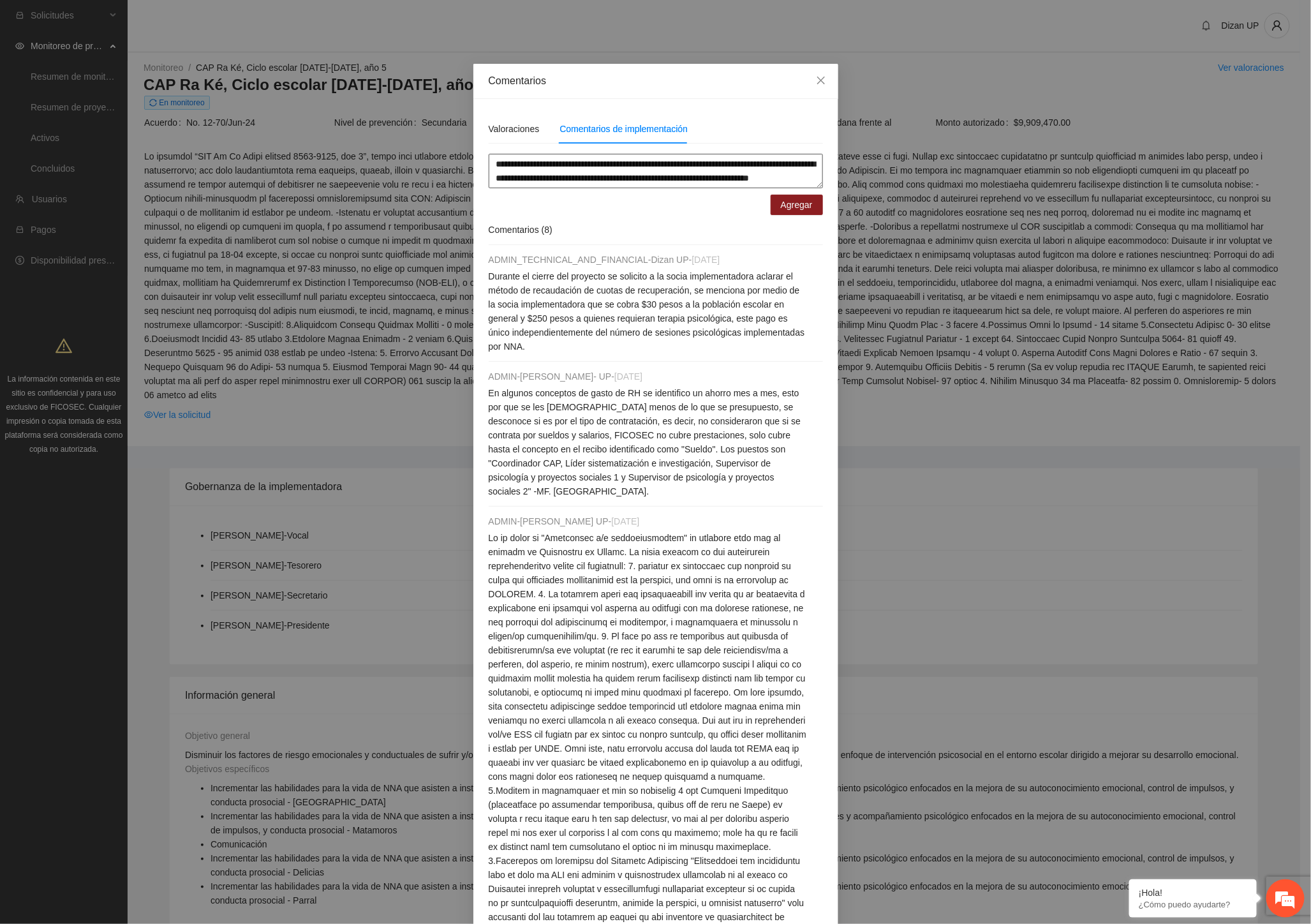
click at [607, 183] on textarea "**********" at bounding box center [656, 171] width 334 height 35
type textarea "**********"
click at [653, 215] on div "Comentarios ( 8 )" at bounding box center [656, 230] width 334 height 30
click at [800, 198] on span "Agregar" at bounding box center [797, 205] width 32 height 14
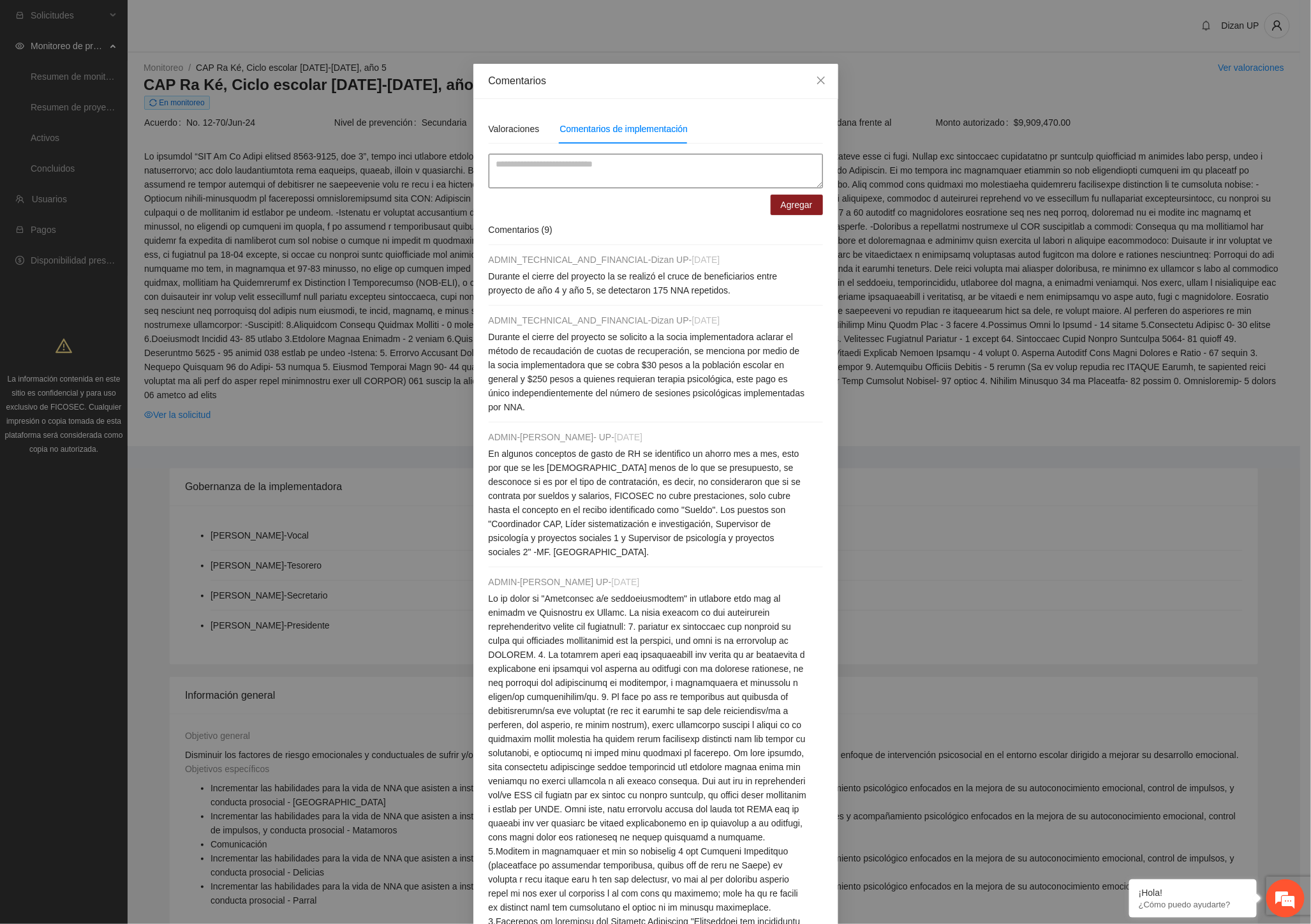
click at [582, 175] on textarea at bounding box center [656, 171] width 334 height 35
click at [816, 80] on icon "close" at bounding box center [821, 81] width 10 height 10
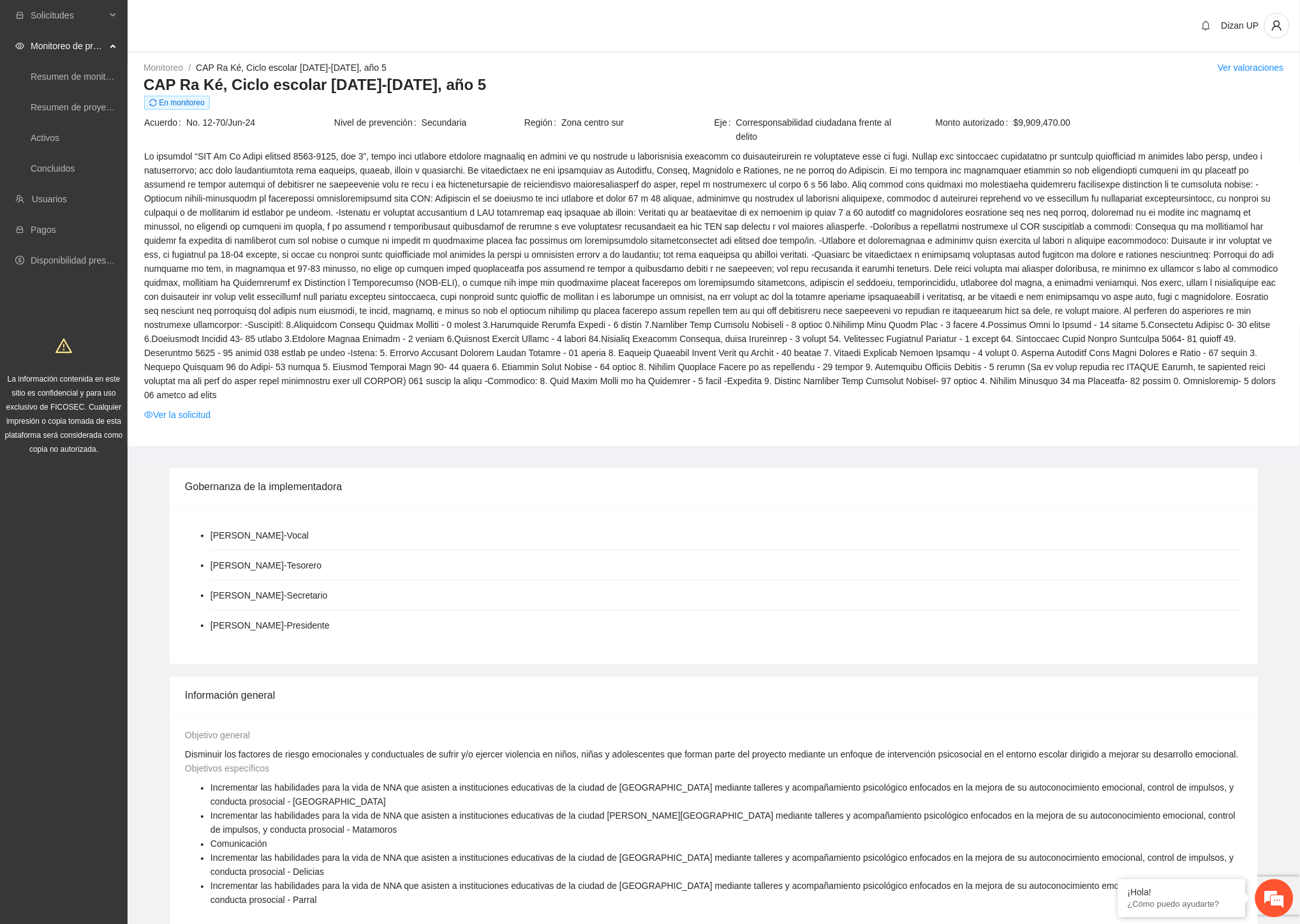
click at [364, 289] on span at bounding box center [713, 275] width 1139 height 253
click at [624, 304] on span at bounding box center [713, 275] width 1139 height 253
drag, startPoint x: 319, startPoint y: 609, endPoint x: 213, endPoint y: 611, distance: 106.0
click at [213, 618] on li "[PERSON_NAME] - Presidente" at bounding box center [270, 625] width 119 height 14
copy li "[PERSON_NAME]"
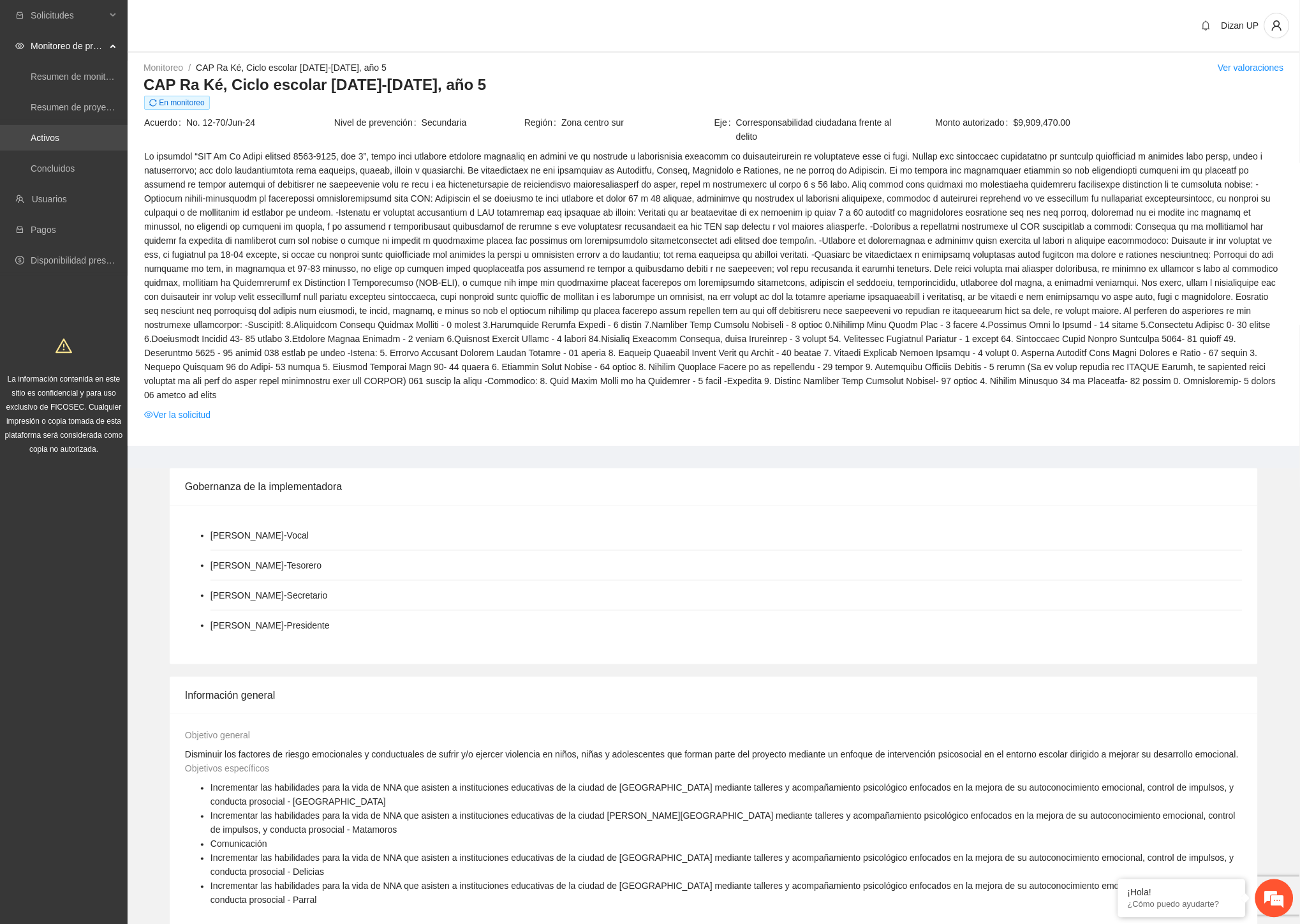
click at [42, 139] on link "Activos" at bounding box center [45, 138] width 29 height 10
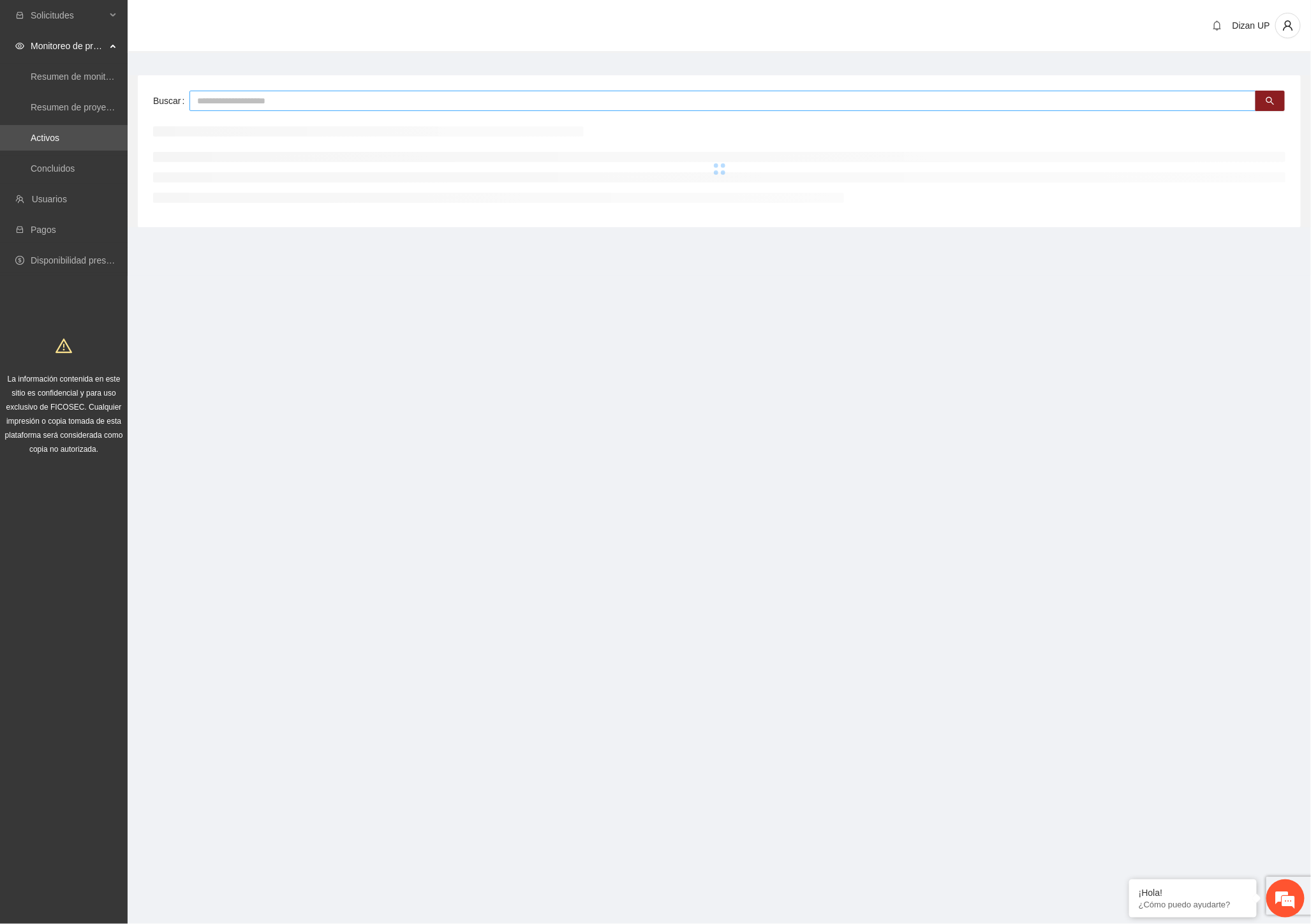
click at [225, 100] on input "text" at bounding box center [722, 101] width 1067 height 20
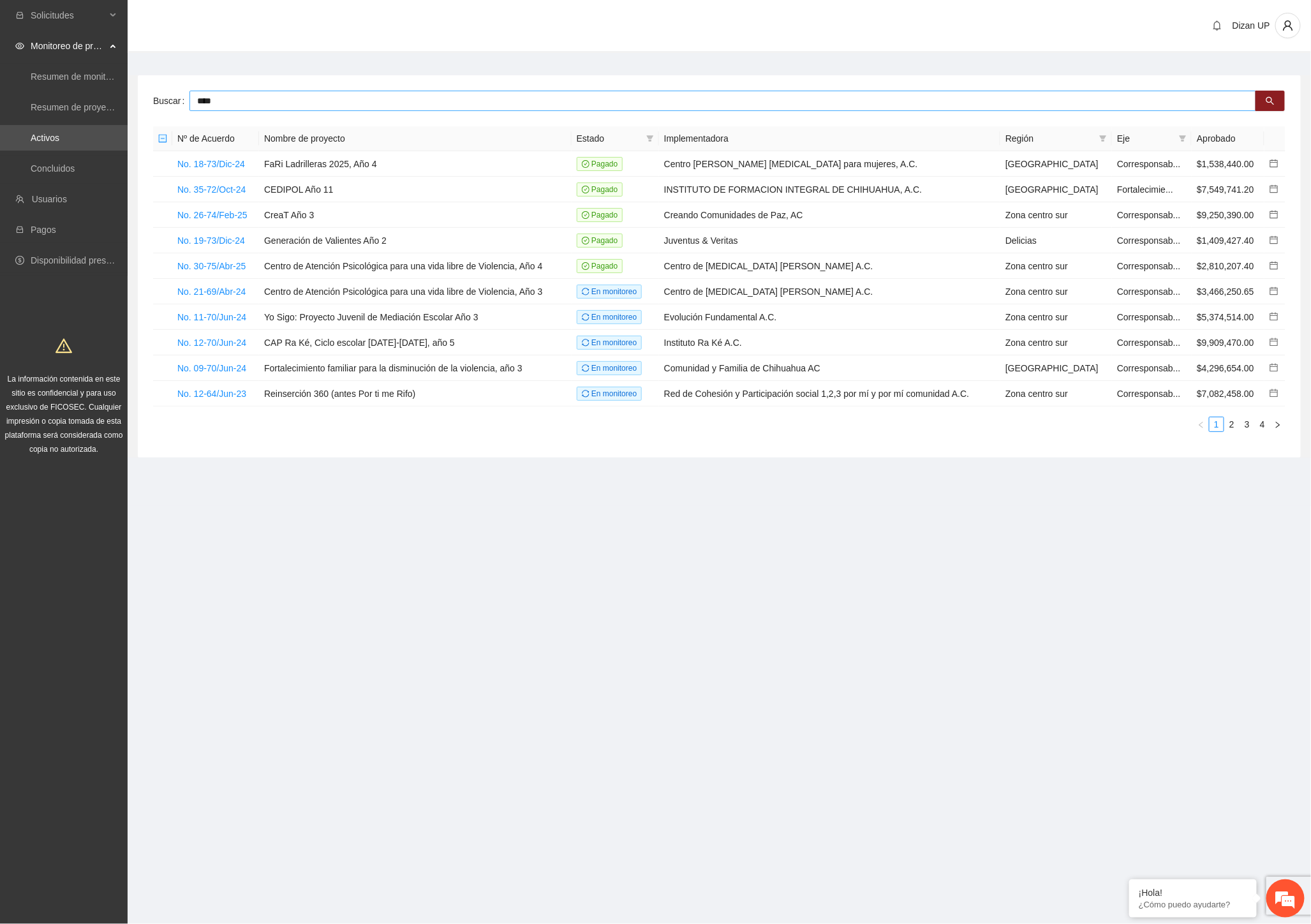
type input "****"
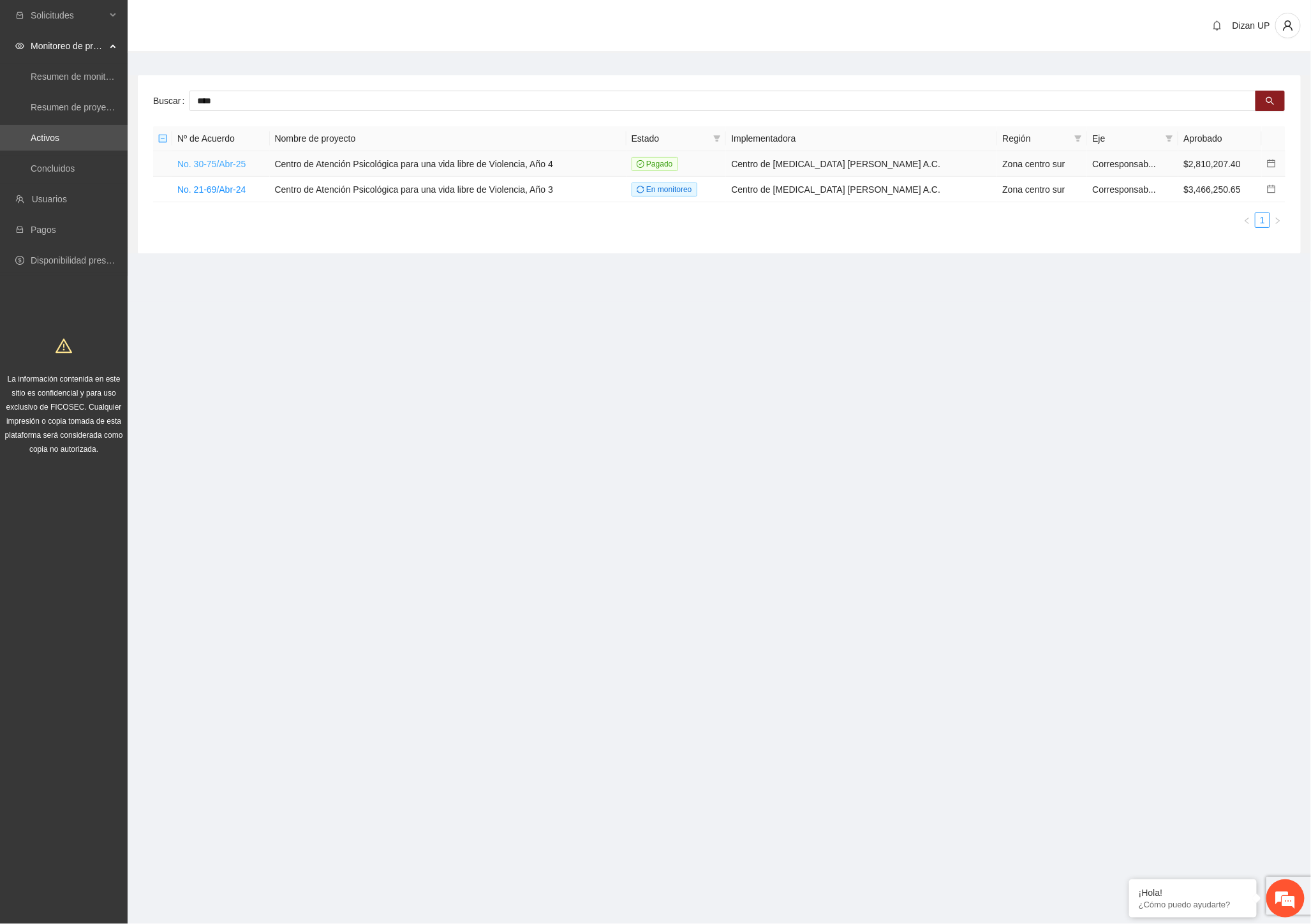
click at [218, 159] on link "No. 30-75/Abr-25" at bounding box center [211, 164] width 68 height 10
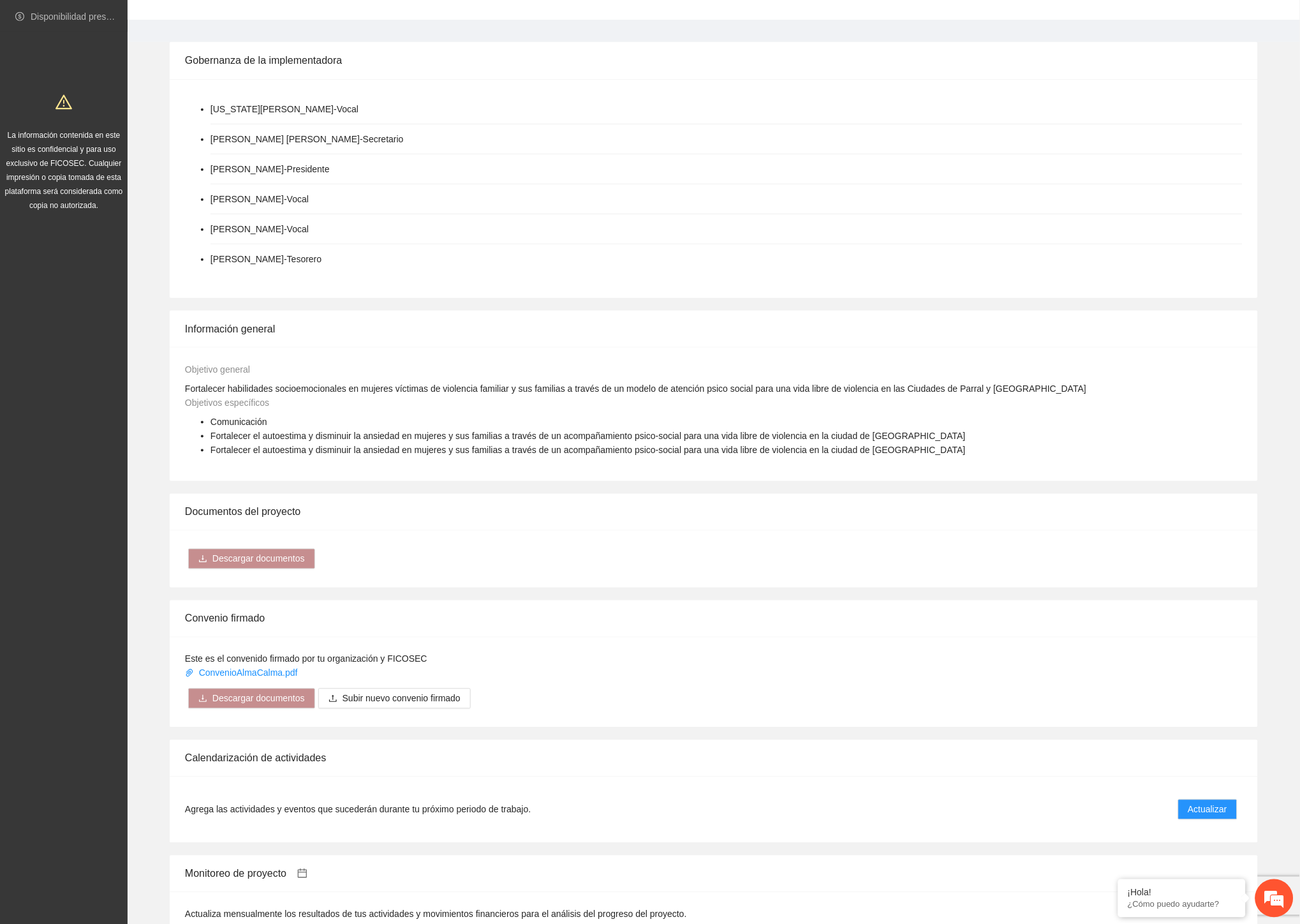
scroll to position [119, 0]
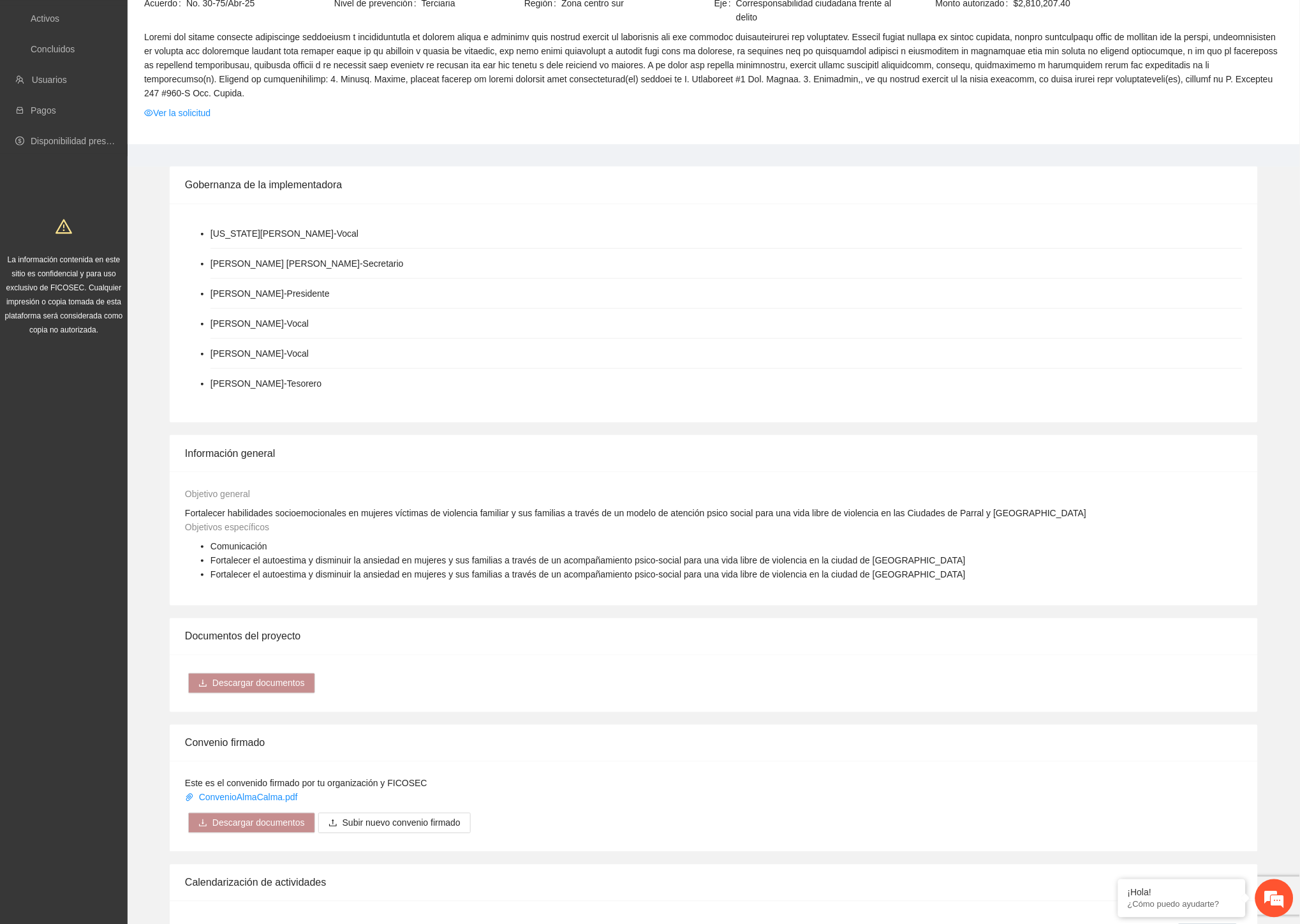
click at [249, 228] on li "[US_STATE][PERSON_NAME] - Vocal" at bounding box center [726, 234] width 1032 height 30
click at [251, 259] on li "[PERSON_NAME] [PERSON_NAME] - Secretario" at bounding box center [726, 264] width 1032 height 30
drag, startPoint x: 246, startPoint y: 276, endPoint x: 393, endPoint y: 283, distance: 147.2
click at [398, 281] on li "[PERSON_NAME] - Presidente" at bounding box center [726, 294] width 1032 height 30
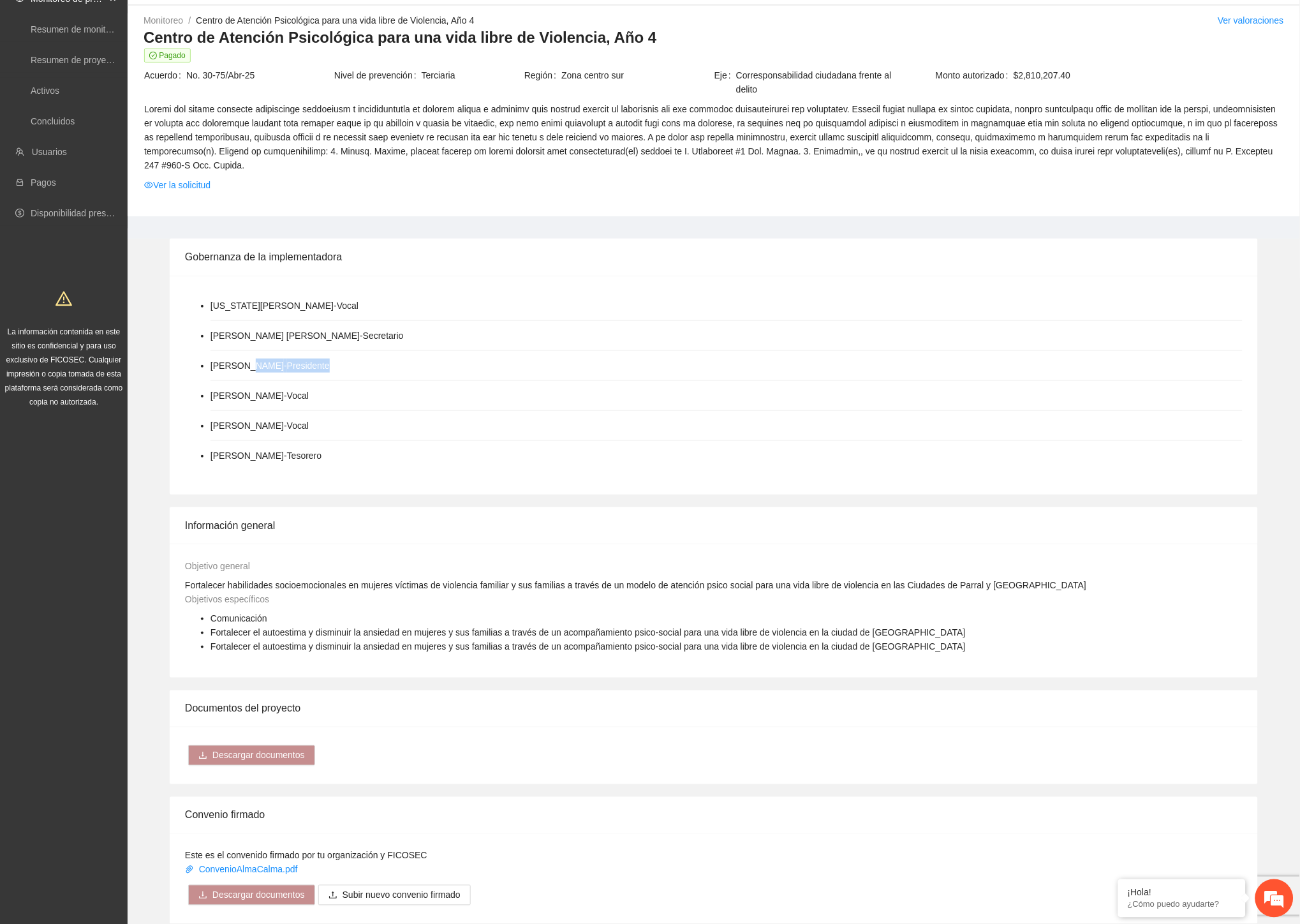
scroll to position [0, 0]
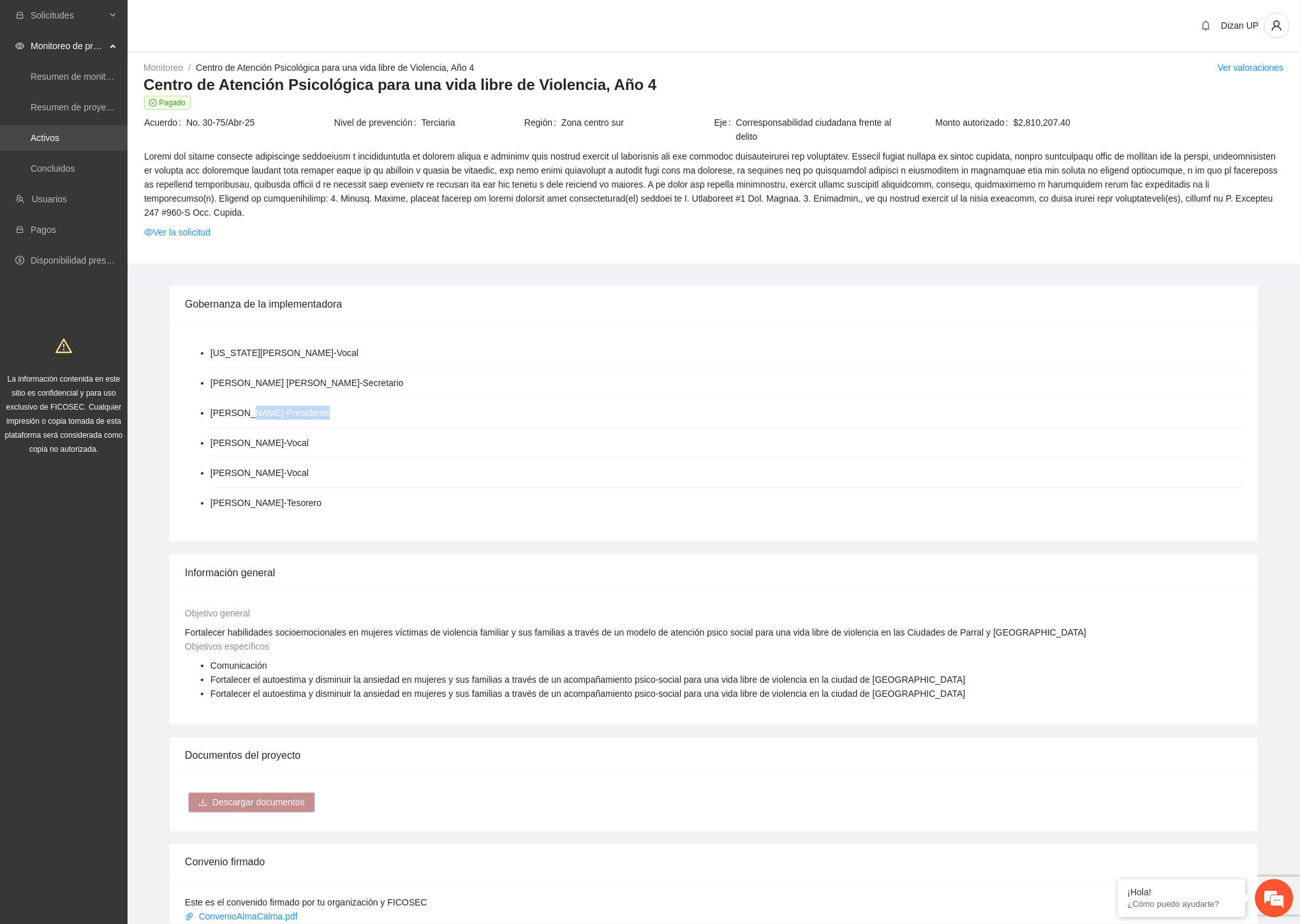
click at [46, 136] on link "Activos" at bounding box center [45, 138] width 29 height 10
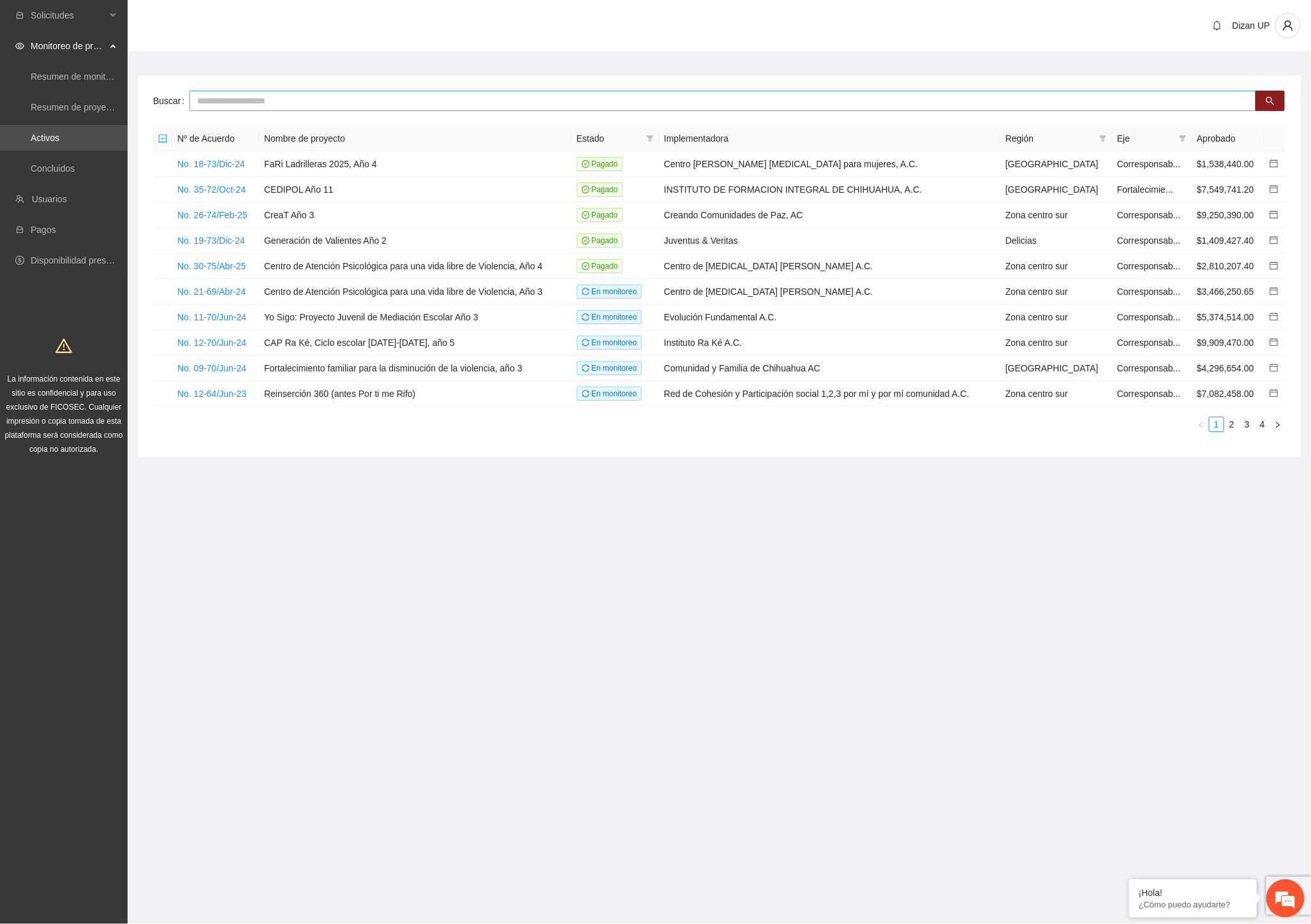
click at [282, 99] on input "text" at bounding box center [722, 101] width 1067 height 20
type input "****"
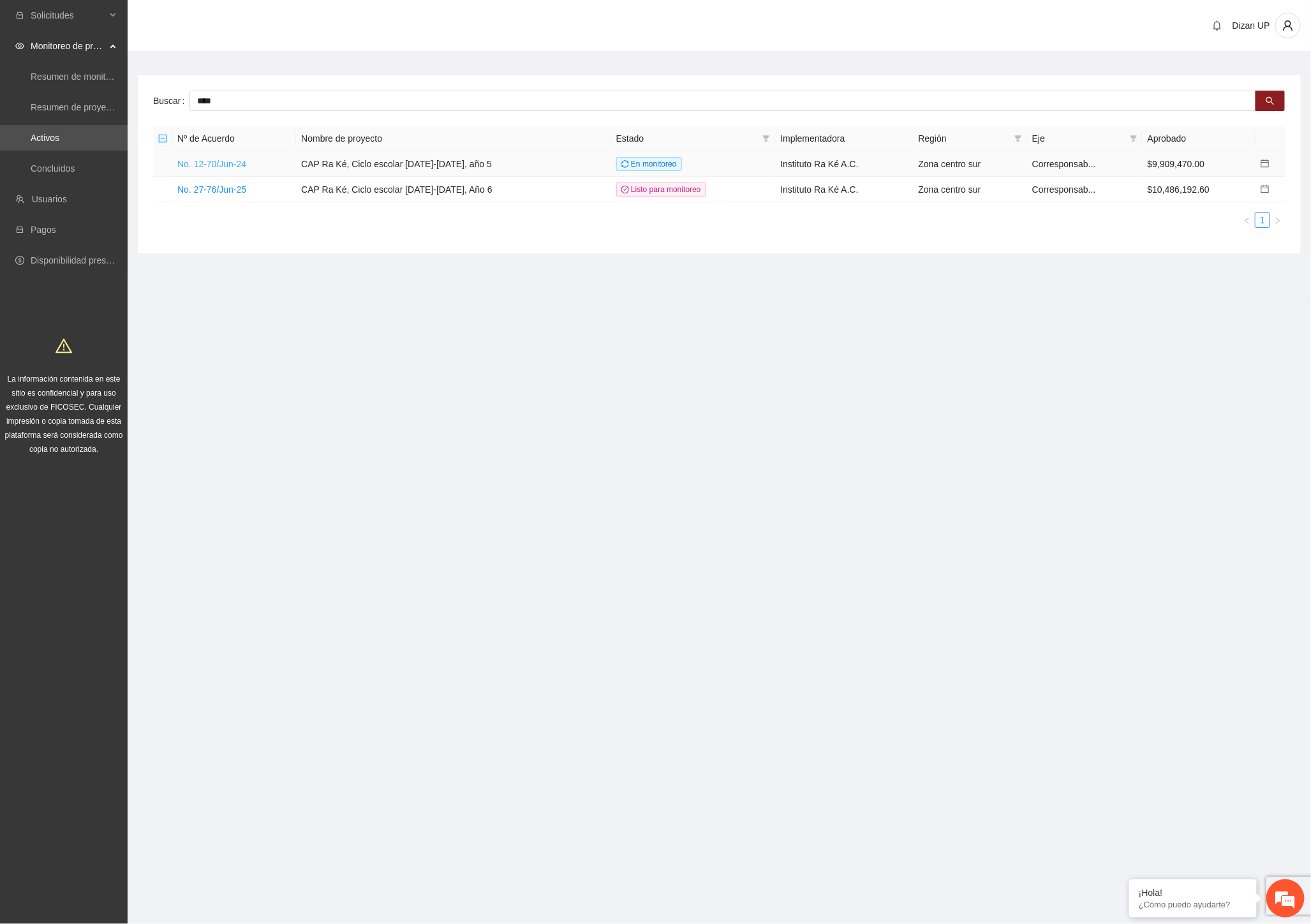
click at [193, 161] on link "No. 12-70/Jun-24" at bounding box center [212, 164] width 69 height 10
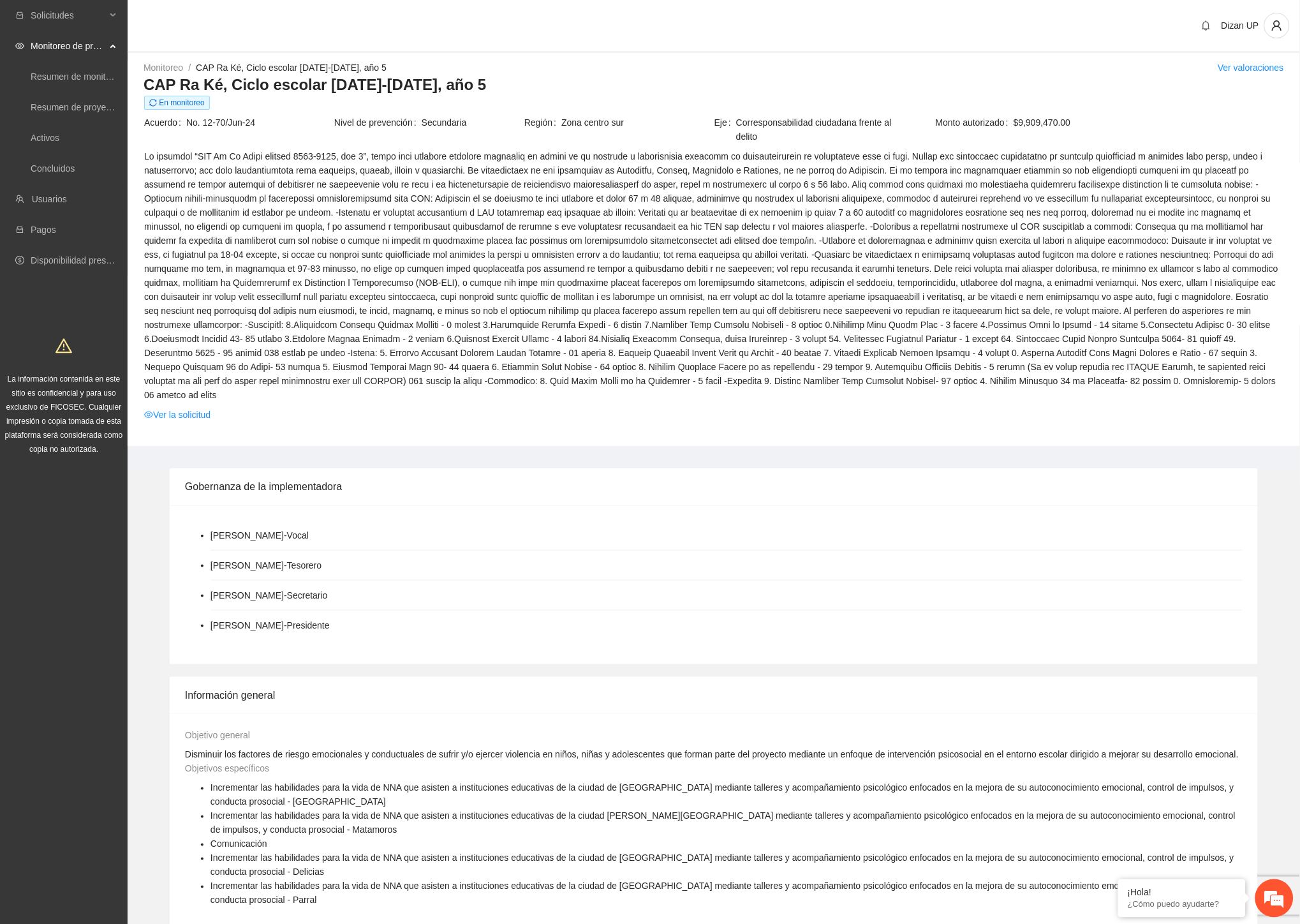
click at [410, 413] on div "Monitoreo / CAP Ra Ké, Ciclo escolar [DATE]-[DATE], año 5 / Ver valoraciones CA…" at bounding box center [713, 253] width 1172 height 385
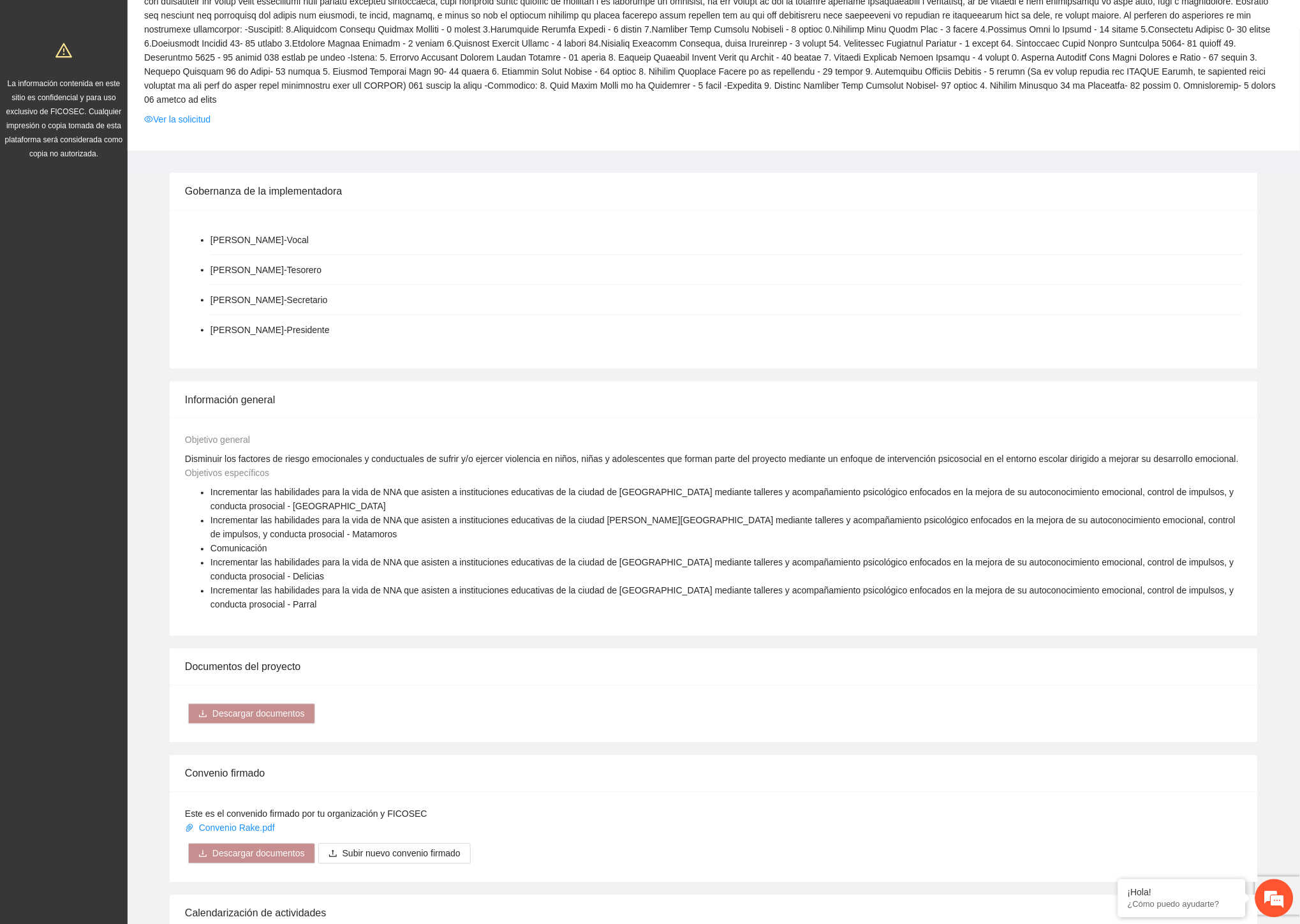
scroll to position [425, 0]
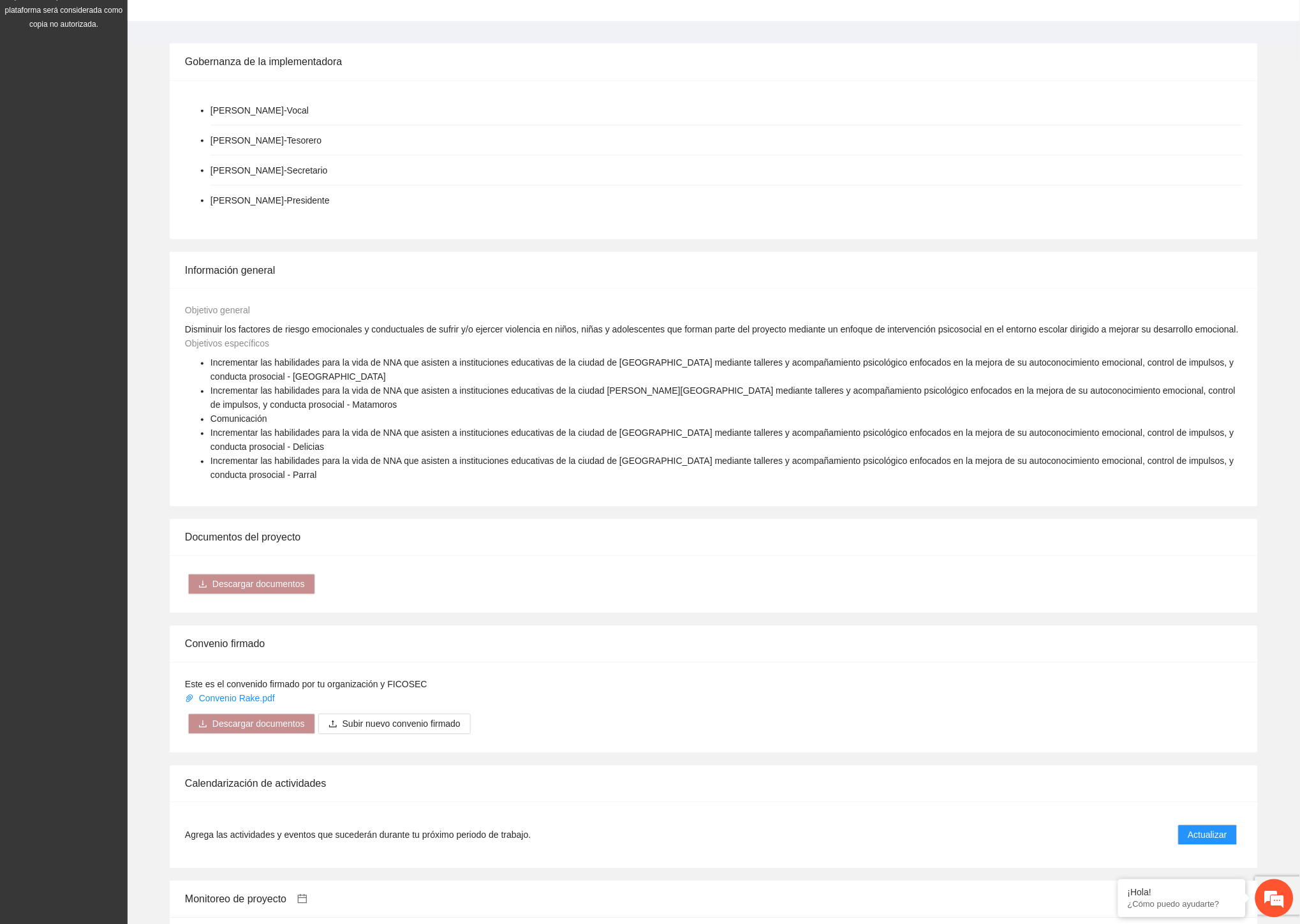
drag, startPoint x: 321, startPoint y: 187, endPoint x: 213, endPoint y: 182, distance: 108.1
click at [213, 193] on li "[PERSON_NAME] - Presidente" at bounding box center [270, 200] width 119 height 14
copy li "[PERSON_NAME]"
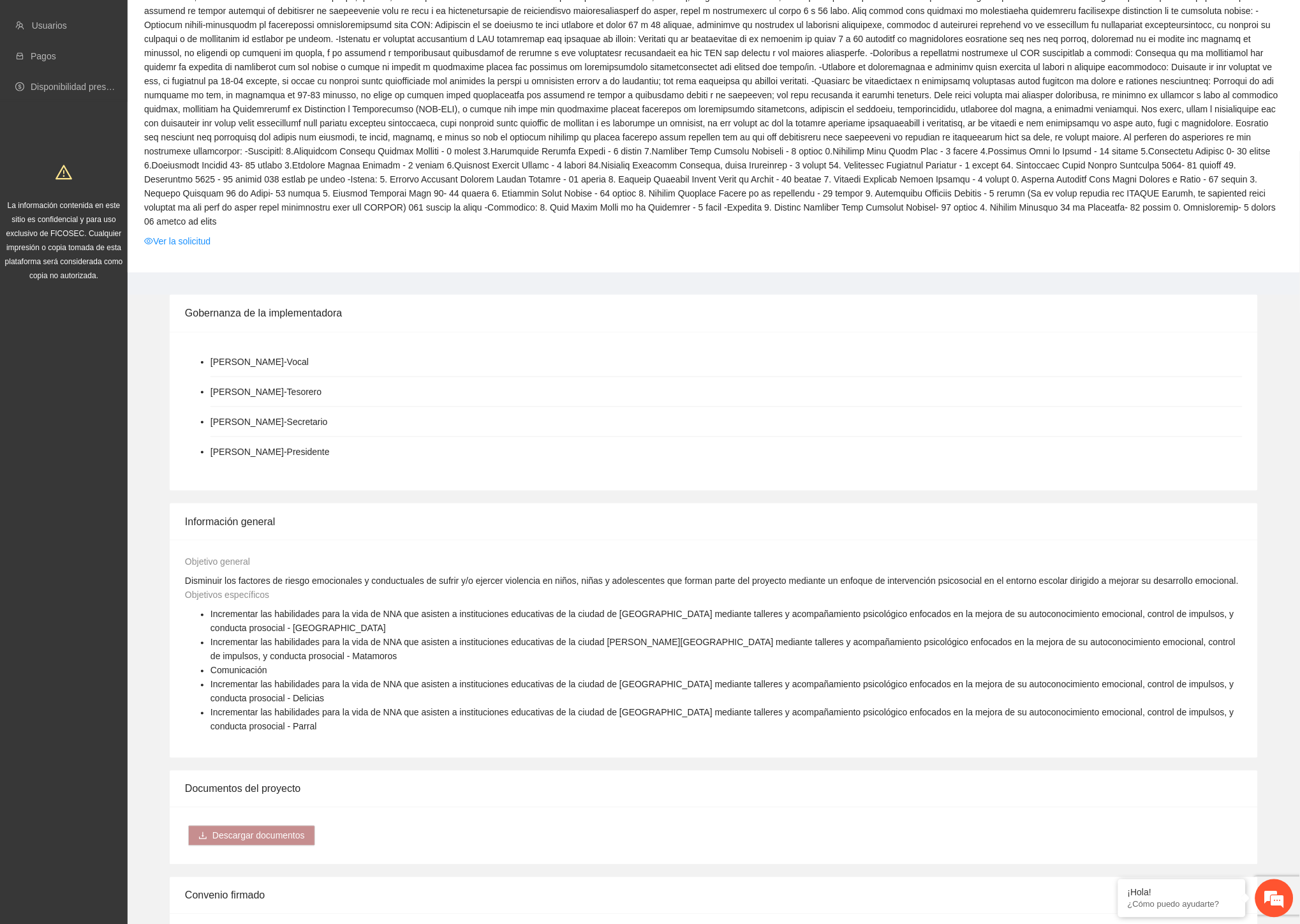
scroll to position [0, 0]
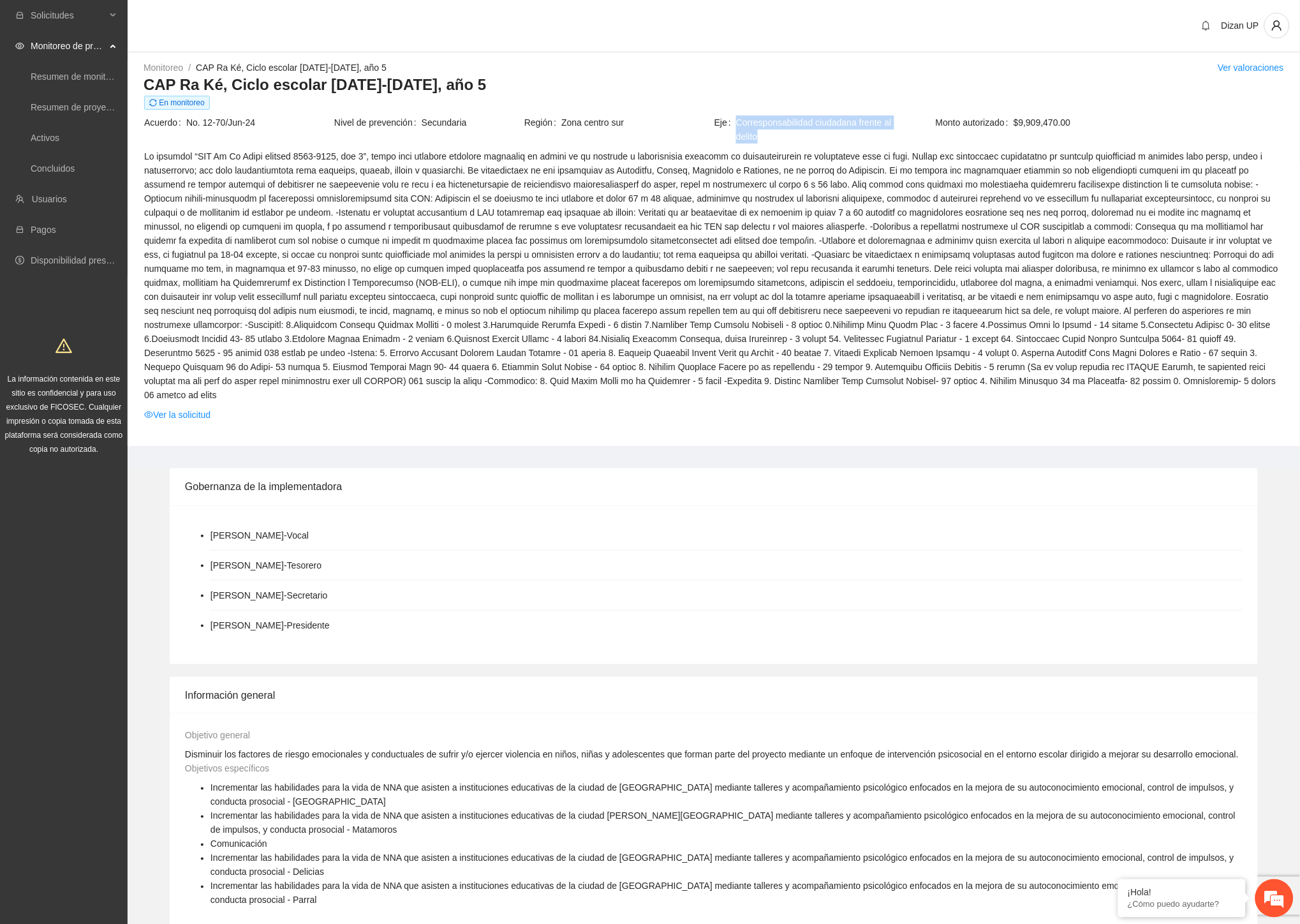
drag, startPoint x: 770, startPoint y: 143, endPoint x: 736, endPoint y: 123, distance: 39.4
click at [736, 123] on span "Corresponsabilidad ciudadana frente al delito" at bounding box center [820, 129] width 167 height 28
copy span "Corresponsabilidad ciudadana frente al delito"
drag, startPoint x: 436, startPoint y: 85, endPoint x: 147, endPoint y: 78, distance: 289.1
click at [147, 78] on h3 "CAP Ra Ké, Ciclo escolar [DATE]-[DATE], año 5" at bounding box center [713, 85] width 1141 height 20
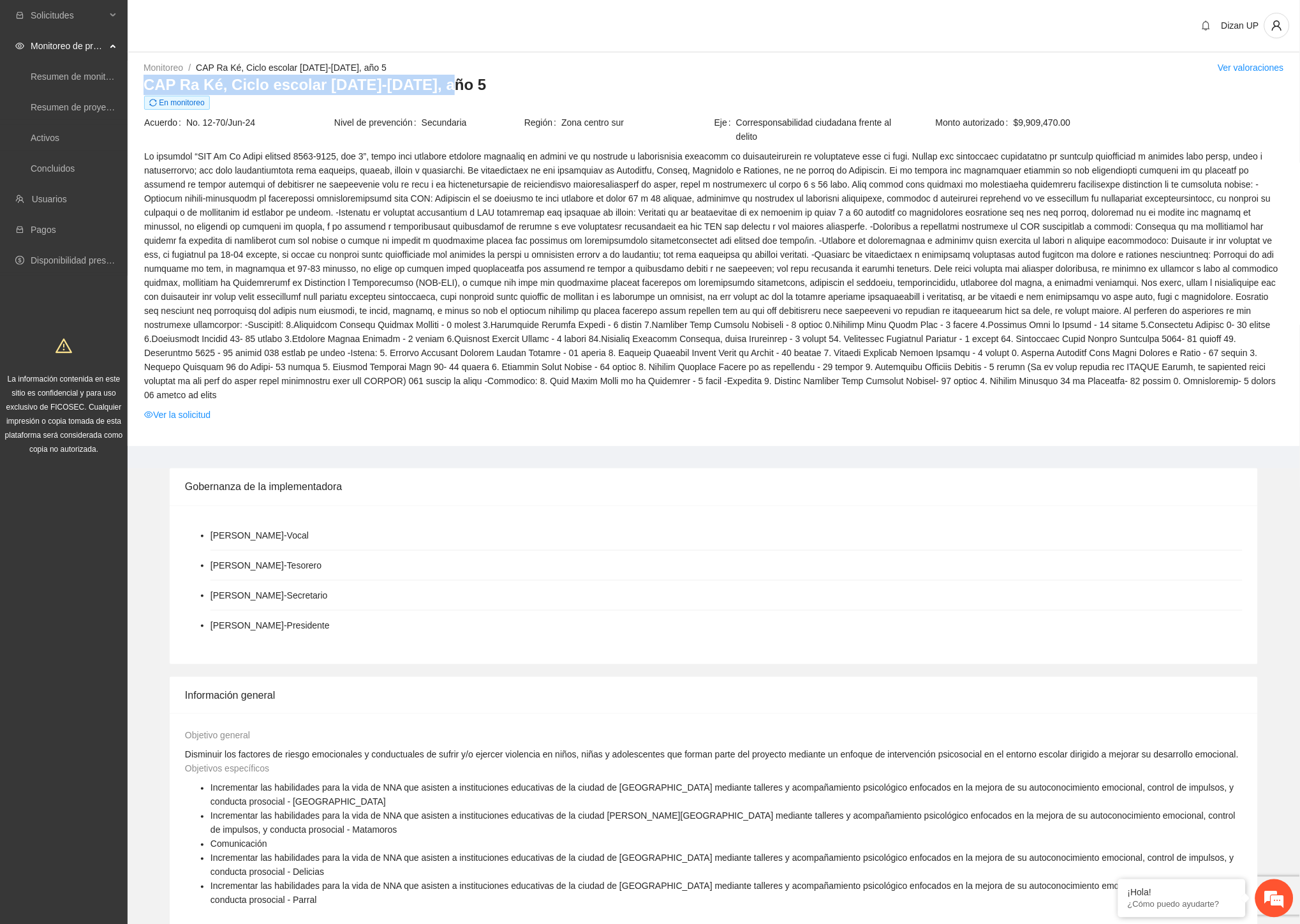
copy h3 "CAP Ra Ké, Ciclo escolar [DATE]-[DATE], año 5"
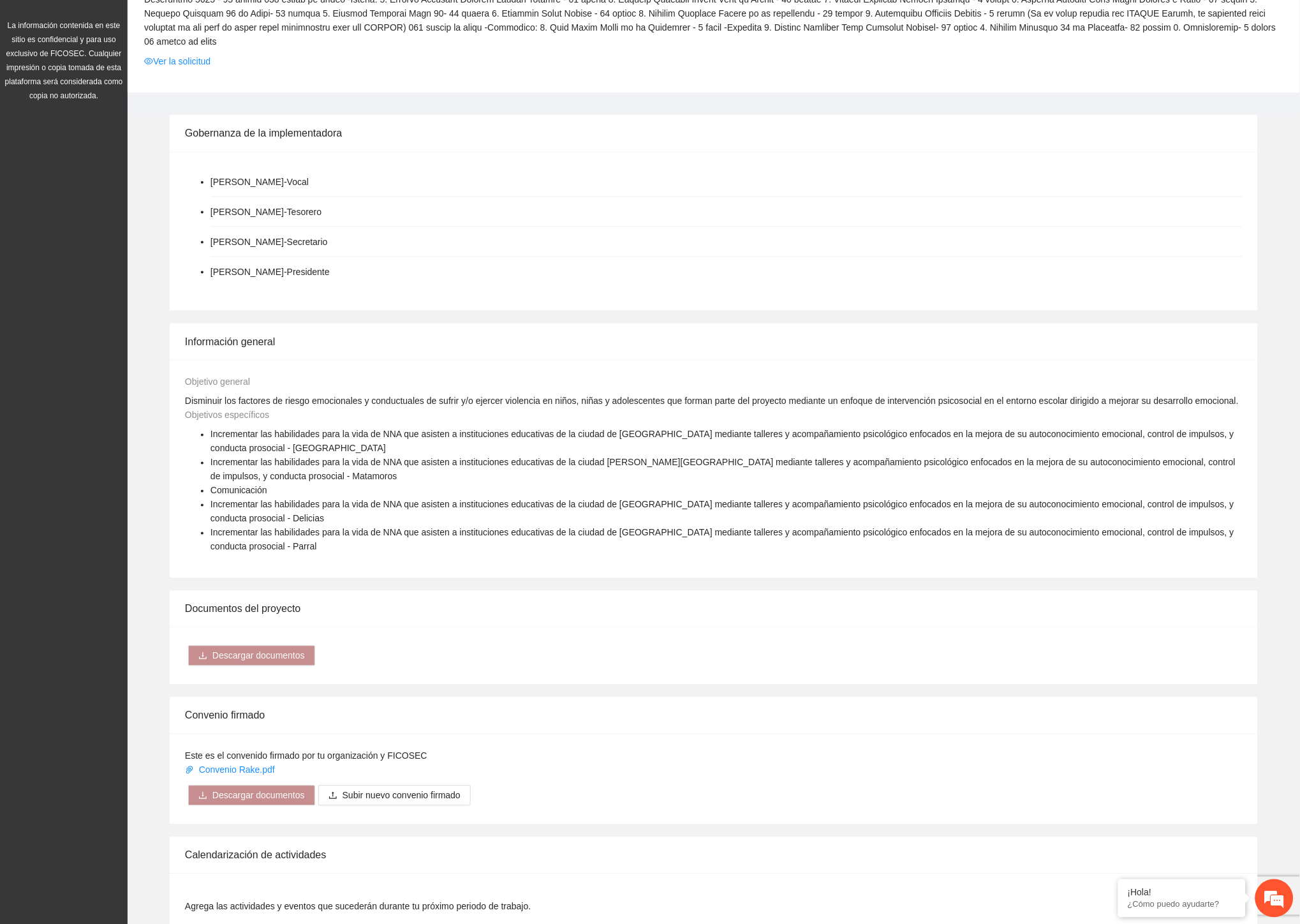
scroll to position [354, 0]
drag, startPoint x: 499, startPoint y: 376, endPoint x: 486, endPoint y: 378, distance: 13.2
click at [490, 378] on div "Objetivo general Disminuir los factores de riesgo emocionales y conductuales de…" at bounding box center [713, 391] width 1064 height 33
drag, startPoint x: 183, startPoint y: 384, endPoint x: 1235, endPoint y: 386, distance: 1052.0
click at [1235, 394] on div "Disminuir los factores de riesgo emocionales y conductuales de sufrir y/o ejerc…" at bounding box center [711, 401] width 1060 height 14
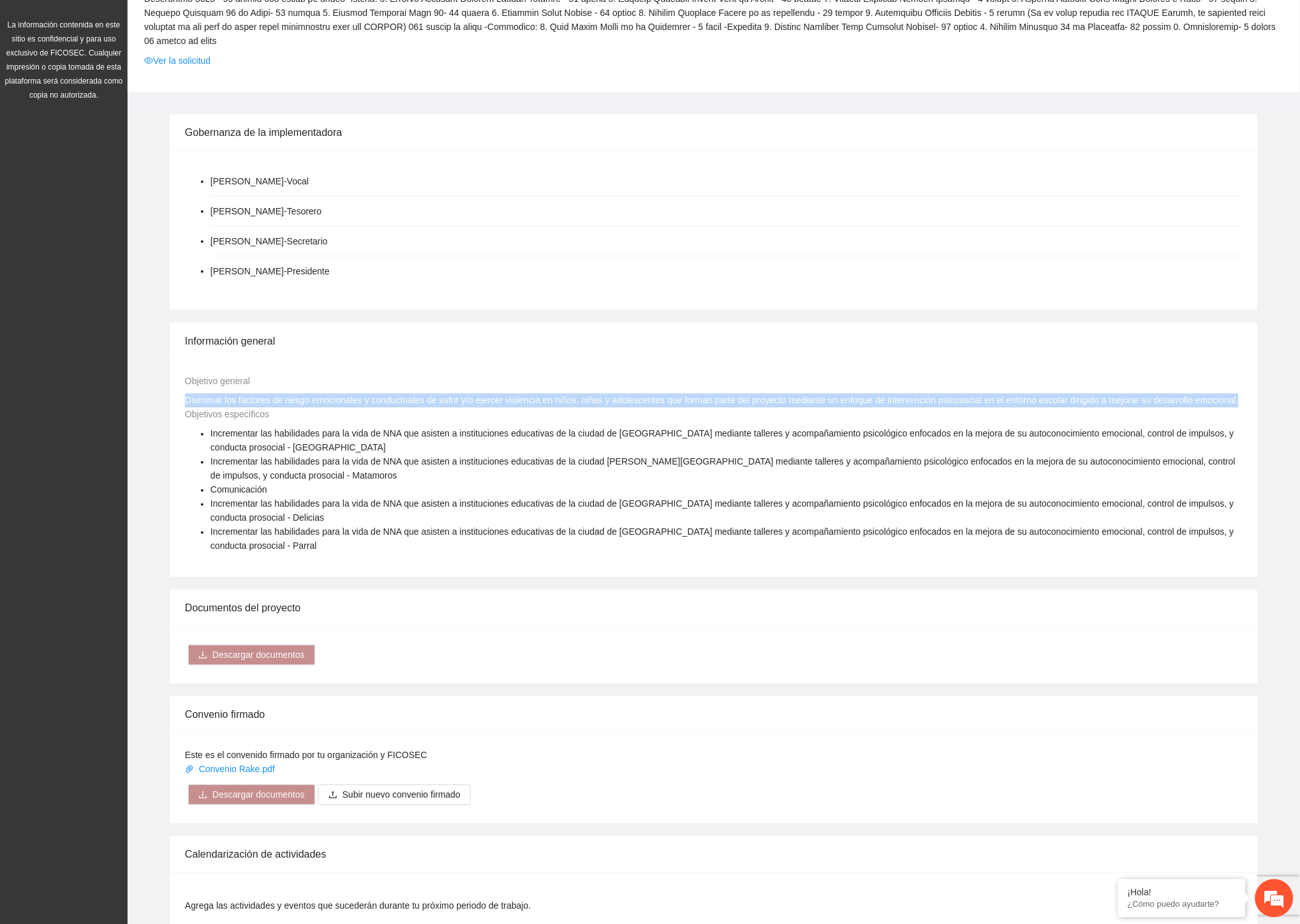
copy span "Disminuir los factores de riesgo emocionales y conductuales de sufrir y/o ejerc…"
click at [583, 303] on div "Gobernanza de la implementadora [PERSON_NAME] - Vocal [PERSON_NAME] [PERSON_NAM…" at bounding box center [713, 800] width 1172 height 1373
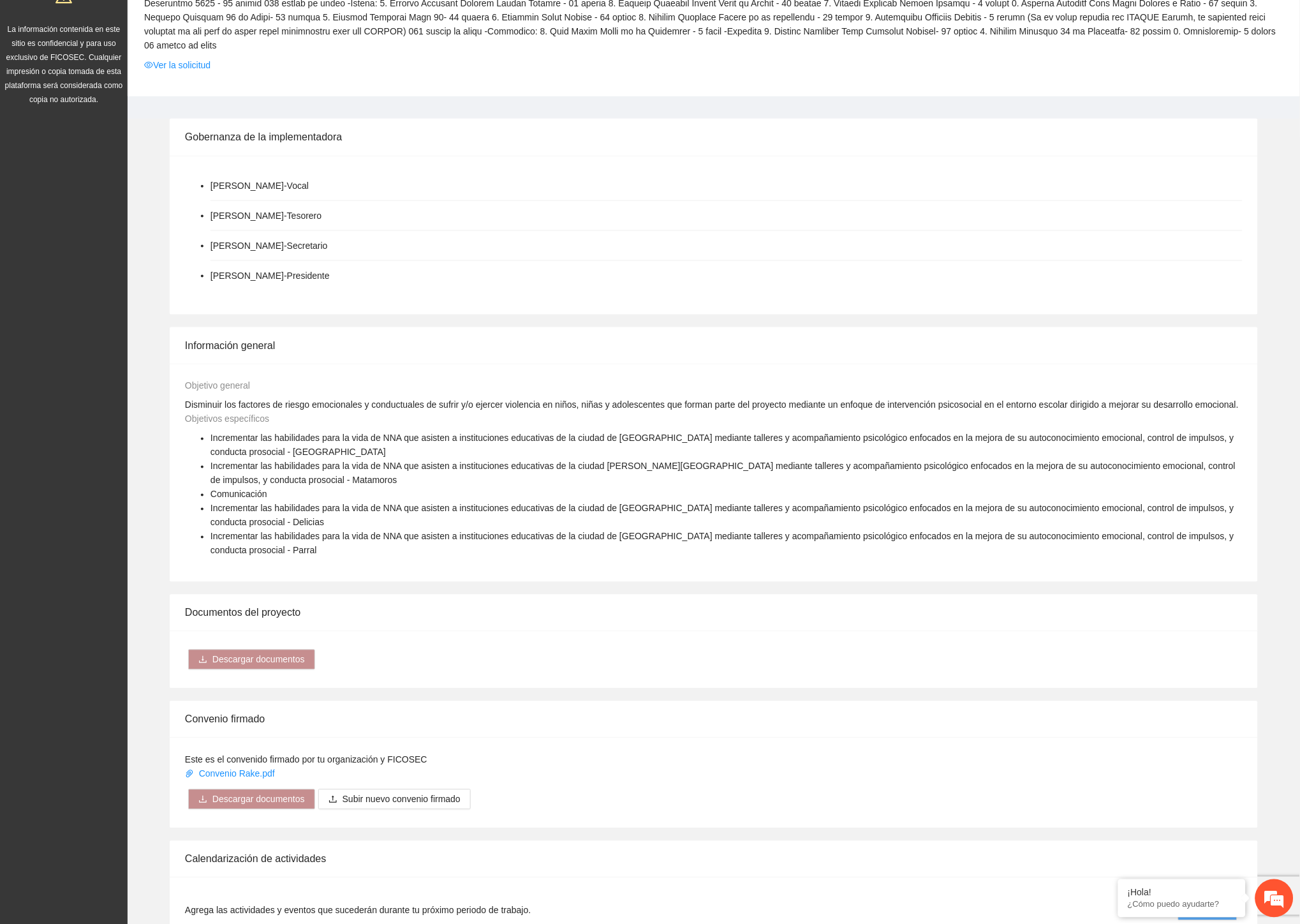
scroll to position [0, 0]
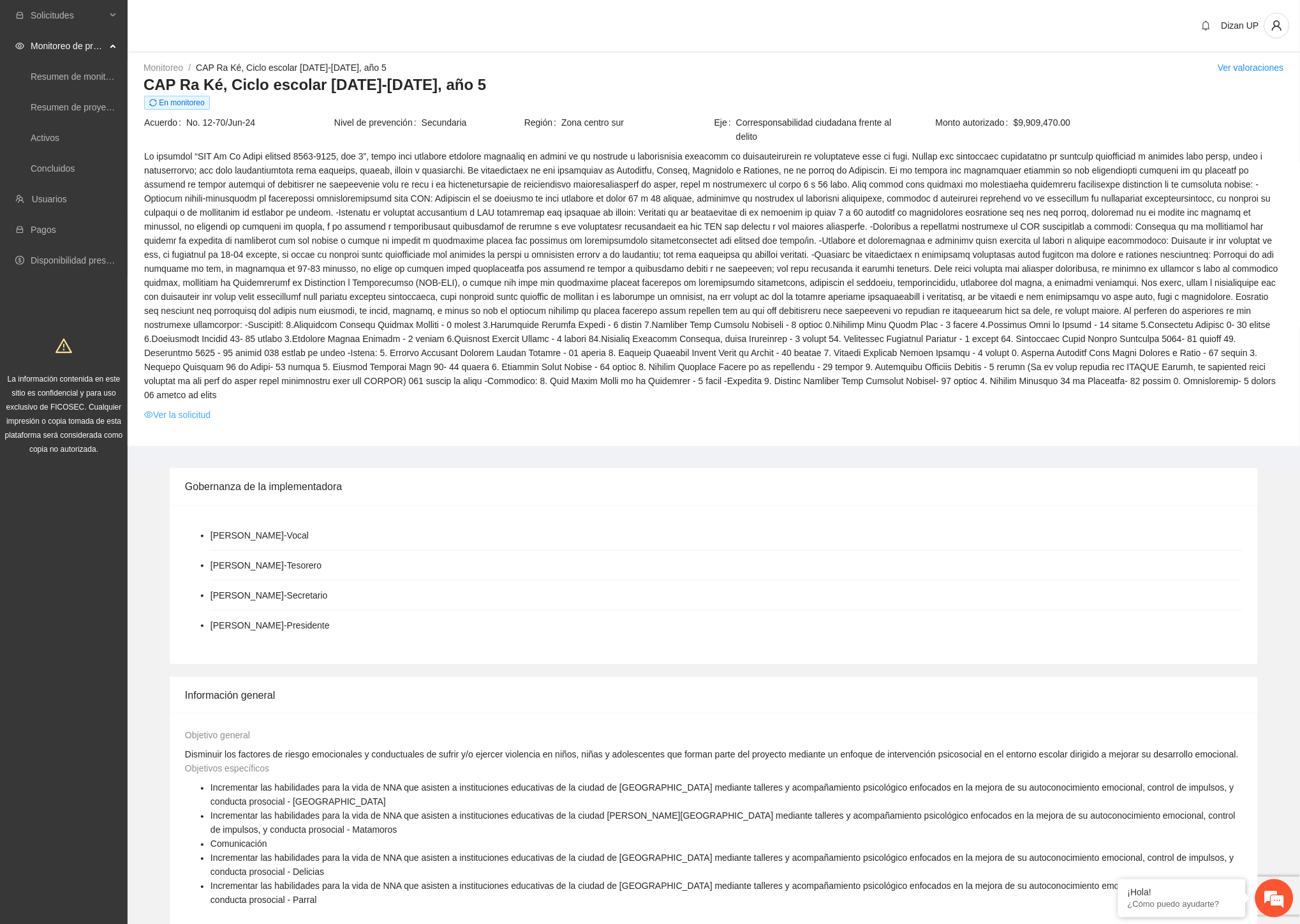
click at [181, 408] on link "Ver la solicitud" at bounding box center [177, 415] width 67 height 14
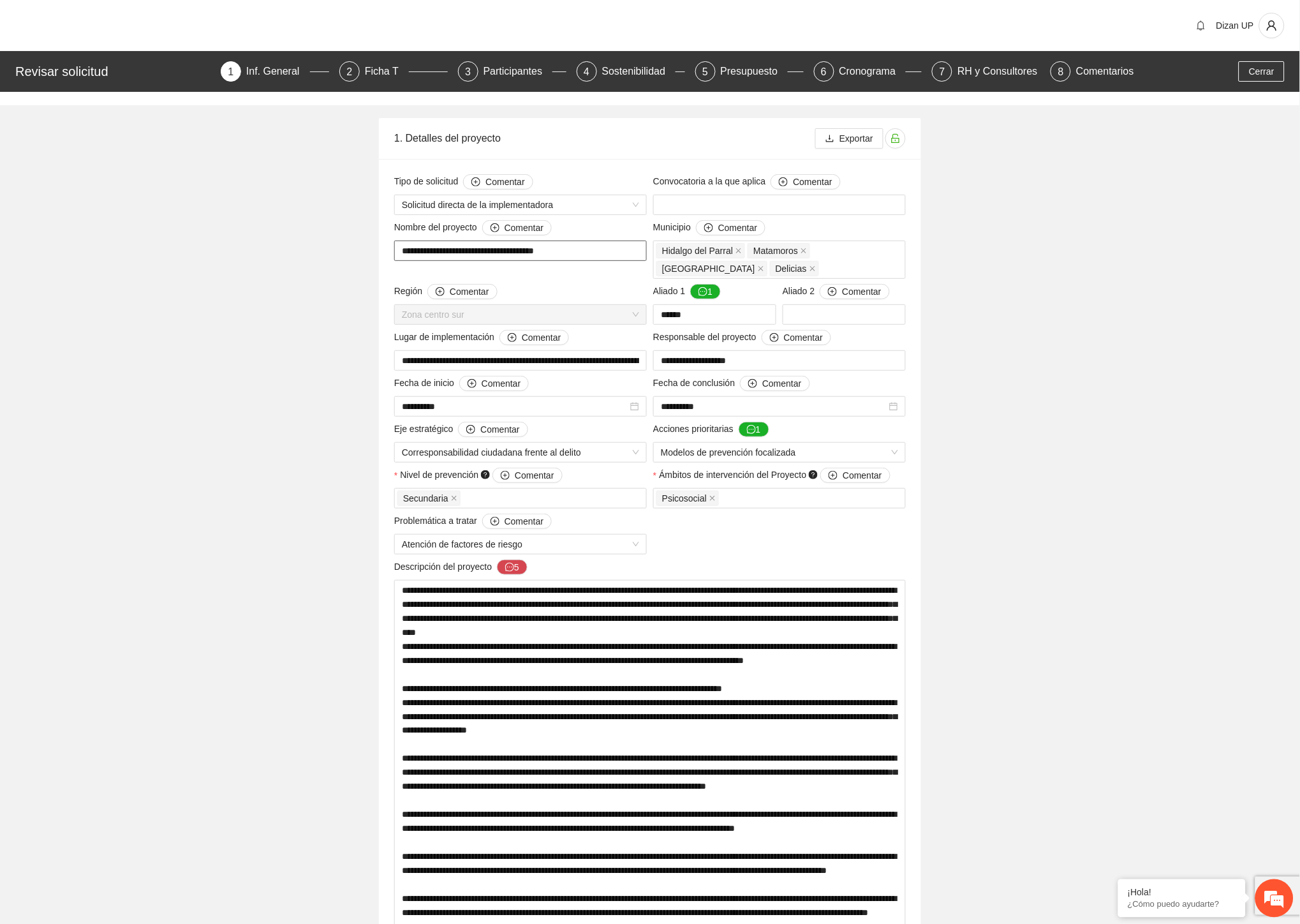
drag, startPoint x: 588, startPoint y: 251, endPoint x: 372, endPoint y: 259, distance: 216.1
click at [550, 288] on div "Región Comentar" at bounding box center [520, 294] width 253 height 20
click at [566, 254] on input "**********" at bounding box center [520, 251] width 253 height 20
drag, startPoint x: 542, startPoint y: 253, endPoint x: 353, endPoint y: 249, distance: 189.0
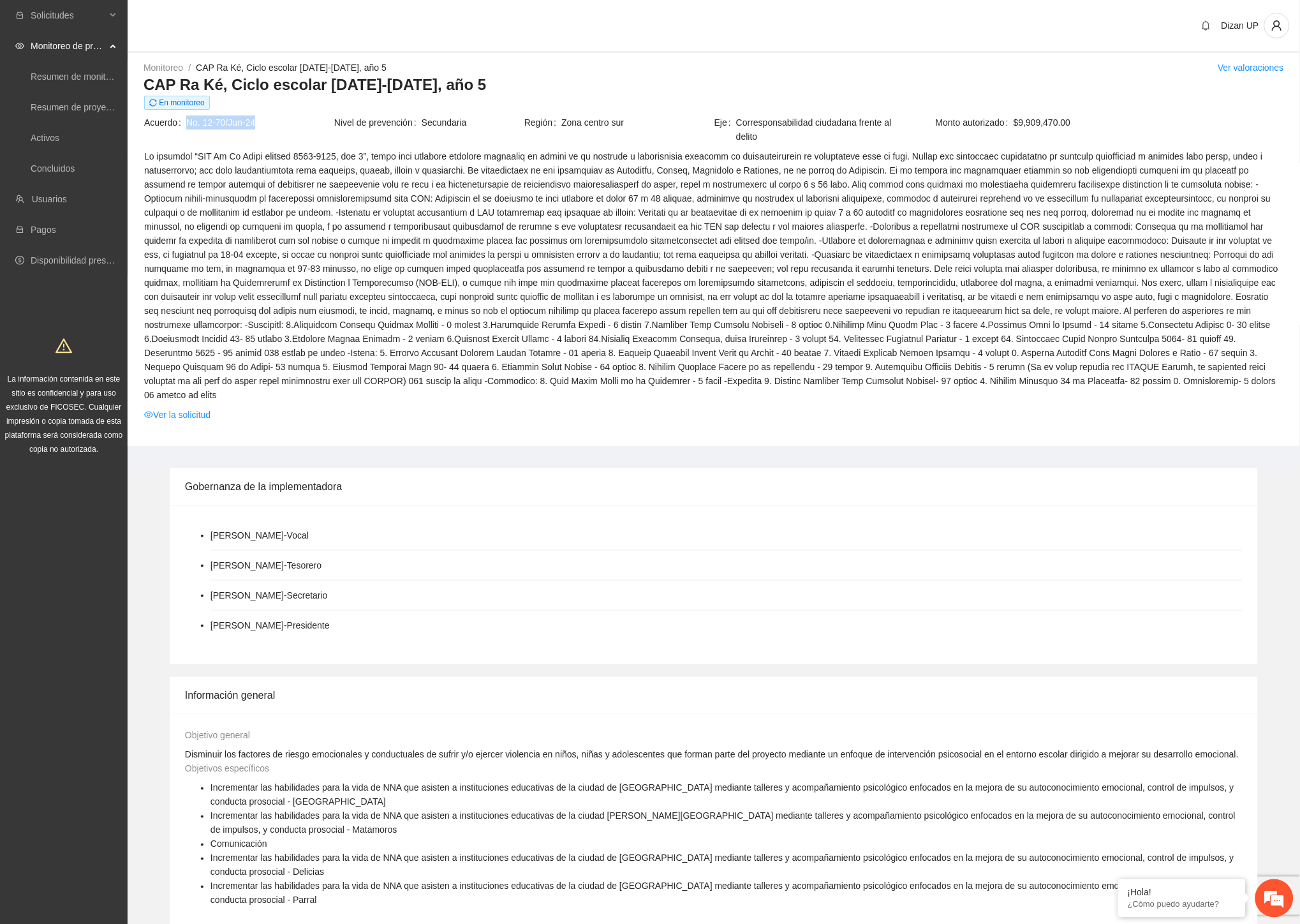
drag, startPoint x: 258, startPoint y: 123, endPoint x: 187, endPoint y: 123, distance: 71.0
click at [187, 123] on span "No. 12-70/Jun-24" at bounding box center [259, 122] width 147 height 14
click at [193, 408] on link "Ver la solicitud" at bounding box center [177, 415] width 67 height 14
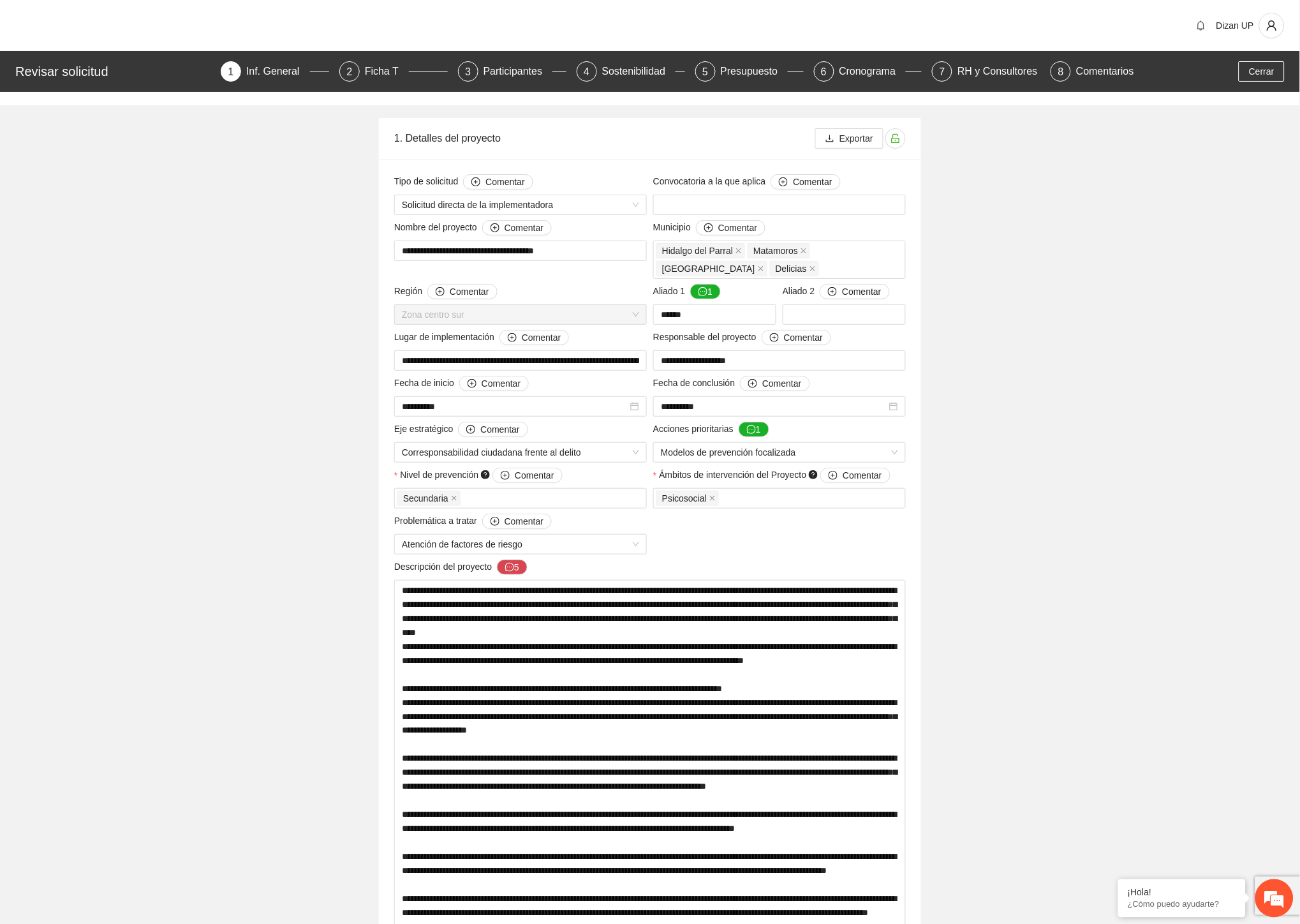
drag, startPoint x: 1025, startPoint y: 292, endPoint x: 759, endPoint y: 26, distance: 376.2
click at [1265, 75] on span "Cerrar" at bounding box center [1262, 72] width 26 height 14
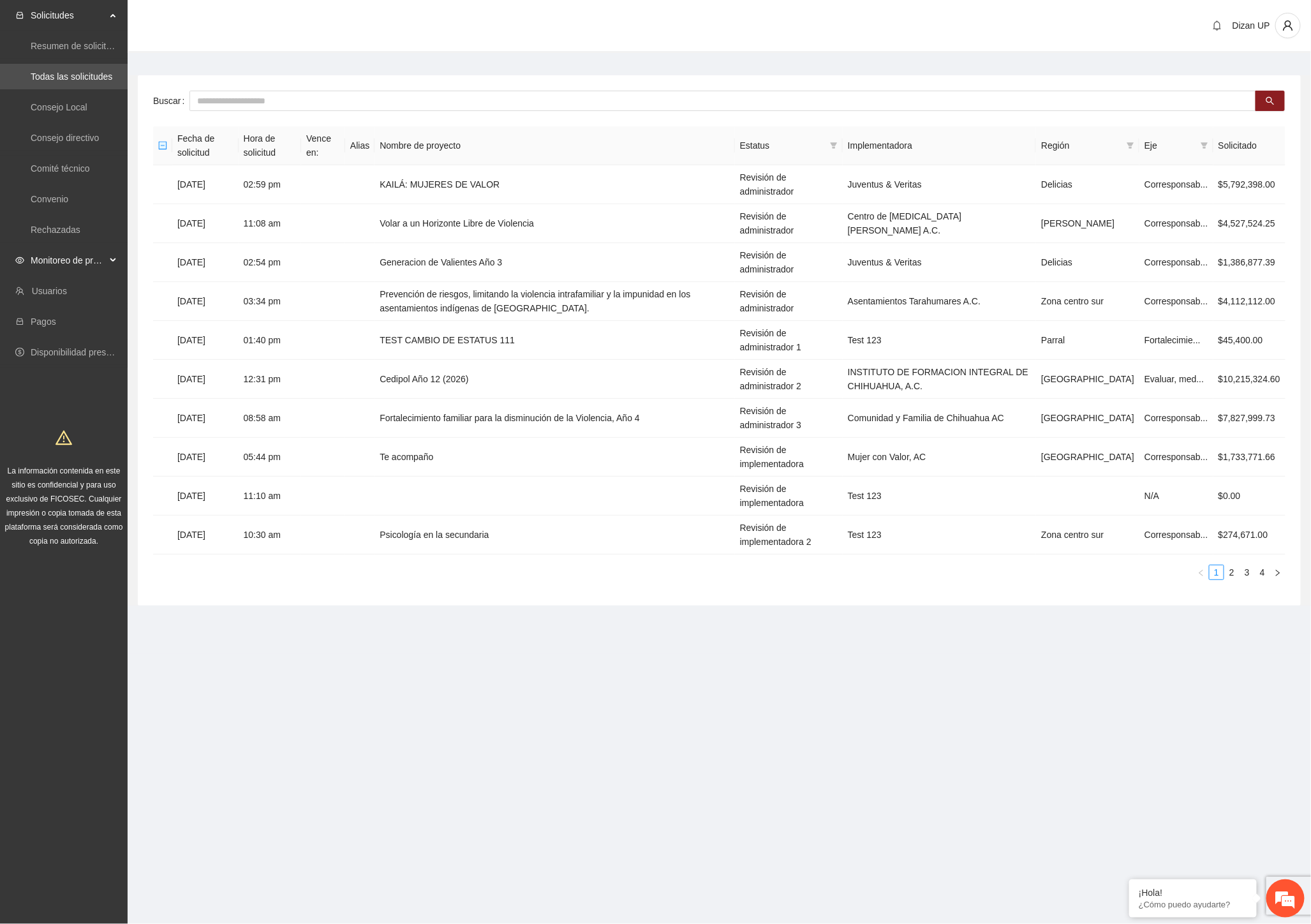
click at [72, 264] on span "Monitoreo de proyectos" at bounding box center [68, 260] width 75 height 26
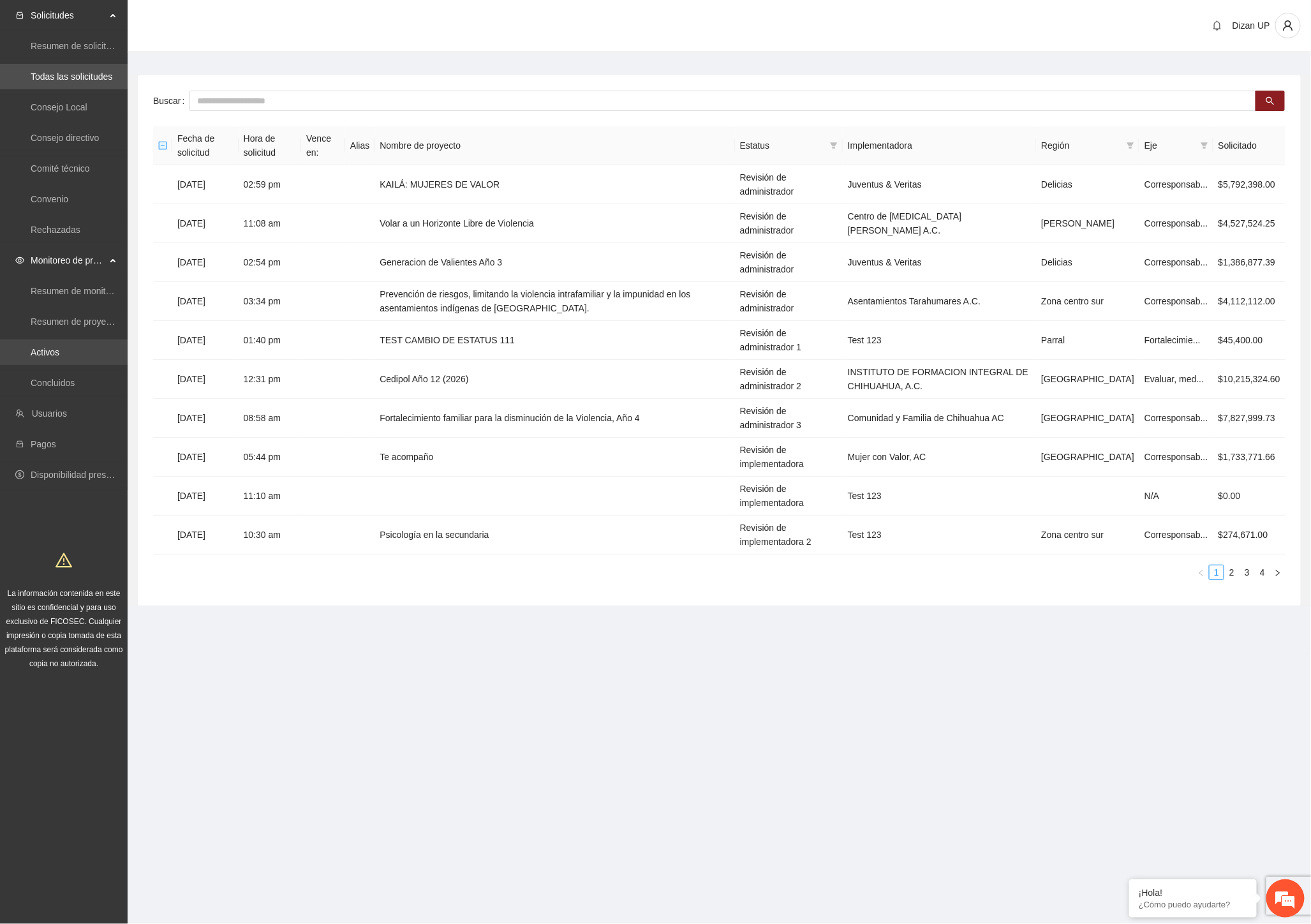
click at [45, 354] on link "Activos" at bounding box center [45, 352] width 29 height 10
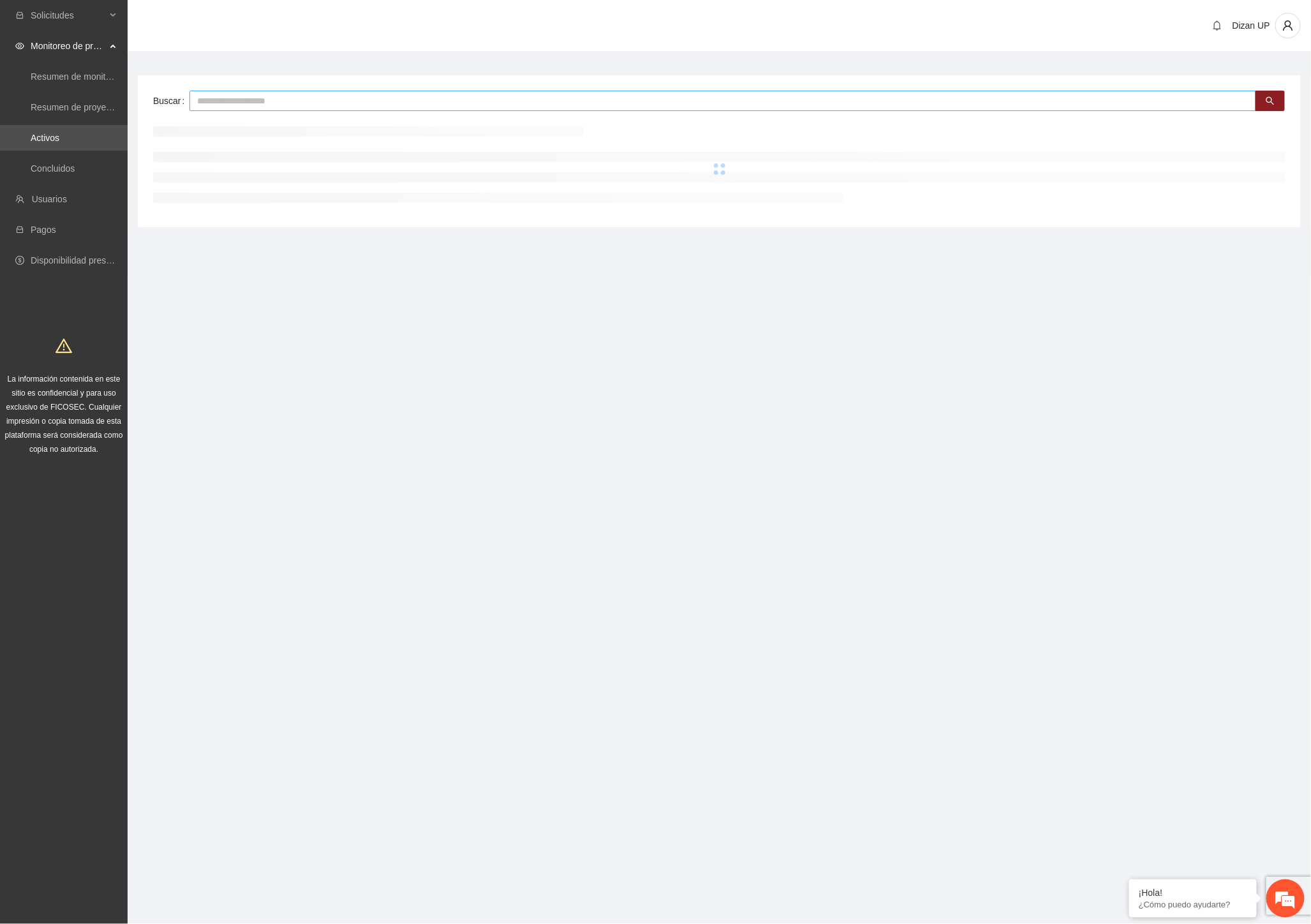
click at [301, 97] on input "text" at bounding box center [722, 101] width 1067 height 20
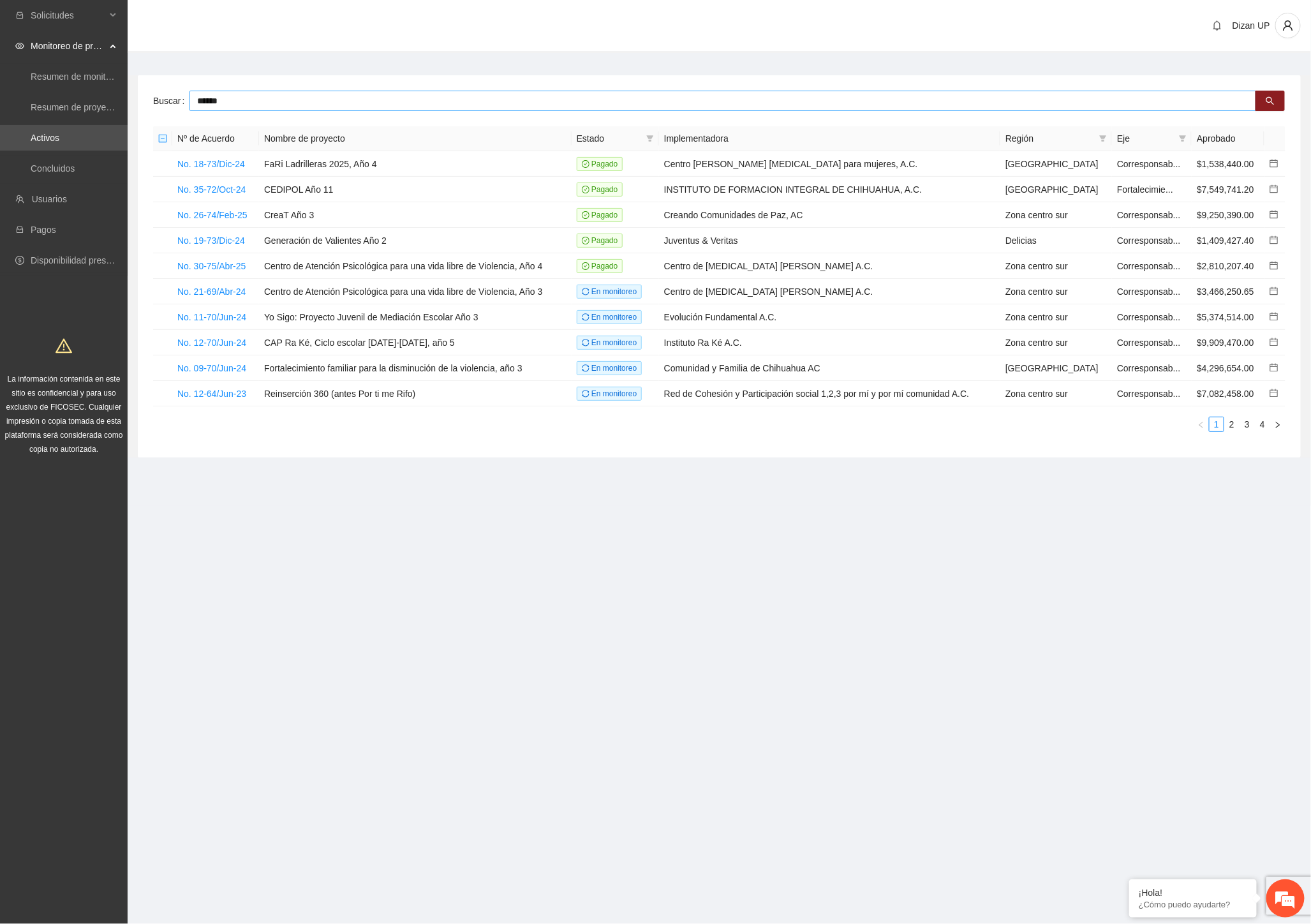
type input "******"
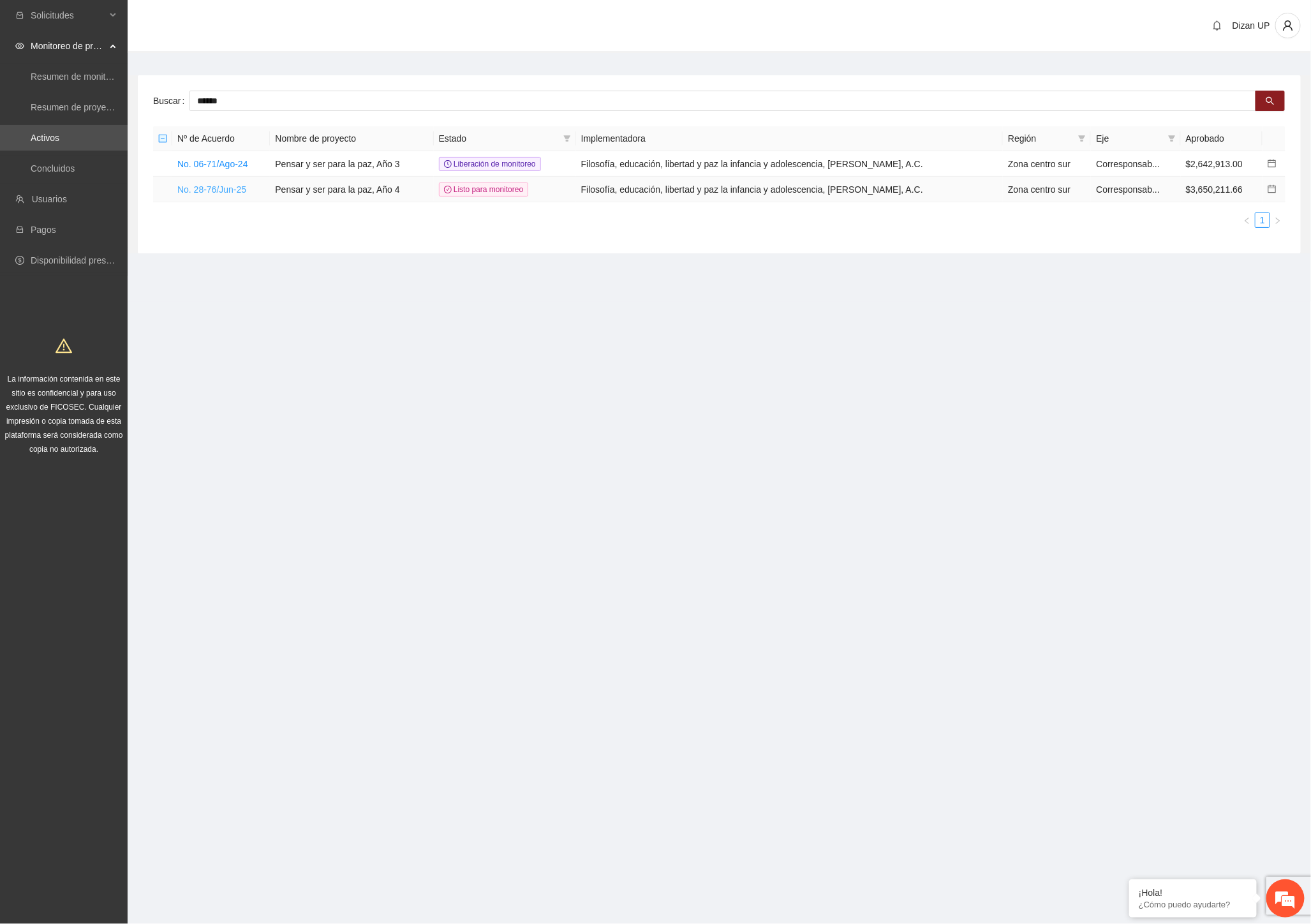
click at [232, 191] on link "No. 28-76/Jun-25" at bounding box center [212, 189] width 69 height 10
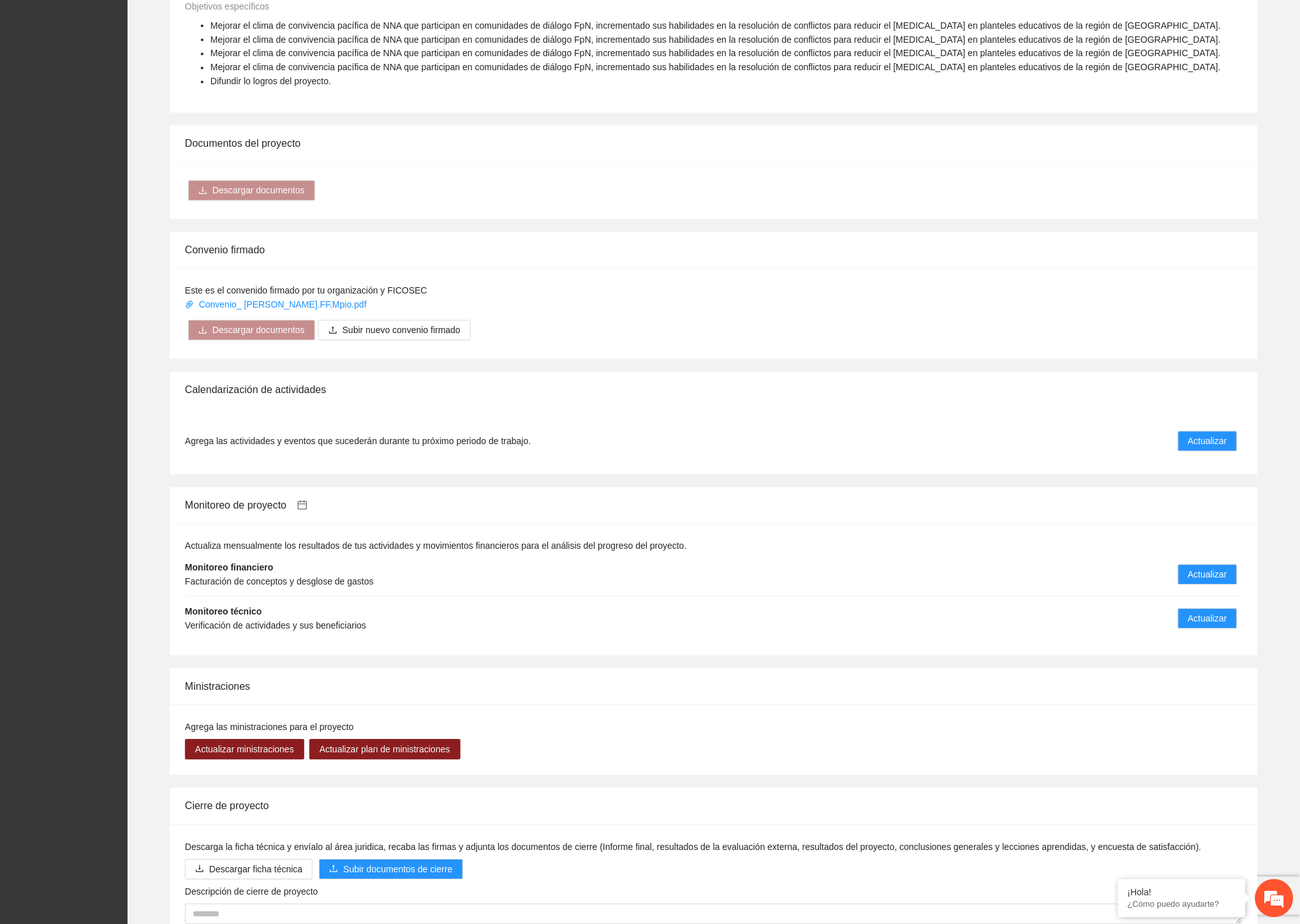
scroll to position [769, 0]
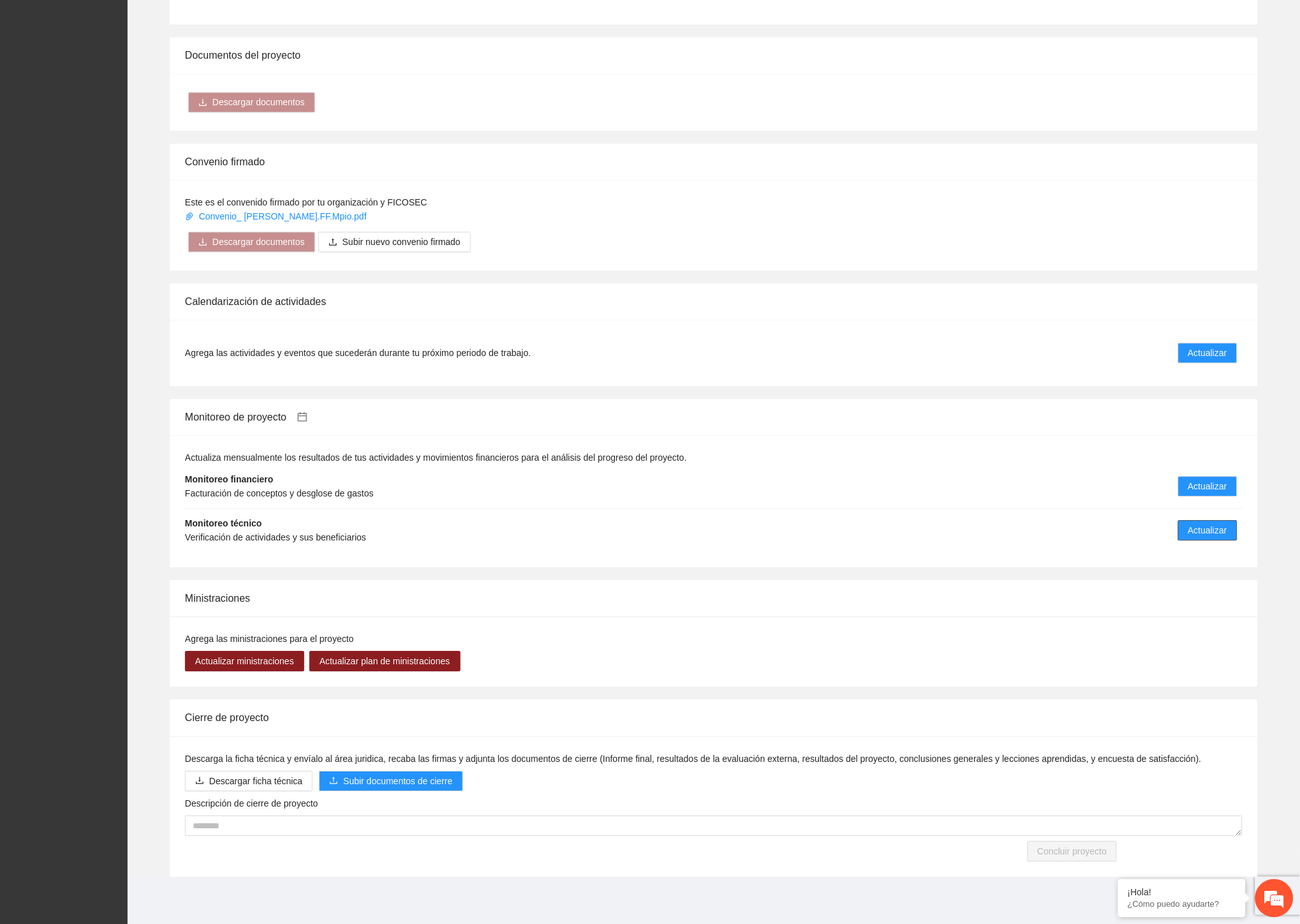
click at [1193, 531] on span "Actualizar" at bounding box center [1207, 530] width 39 height 14
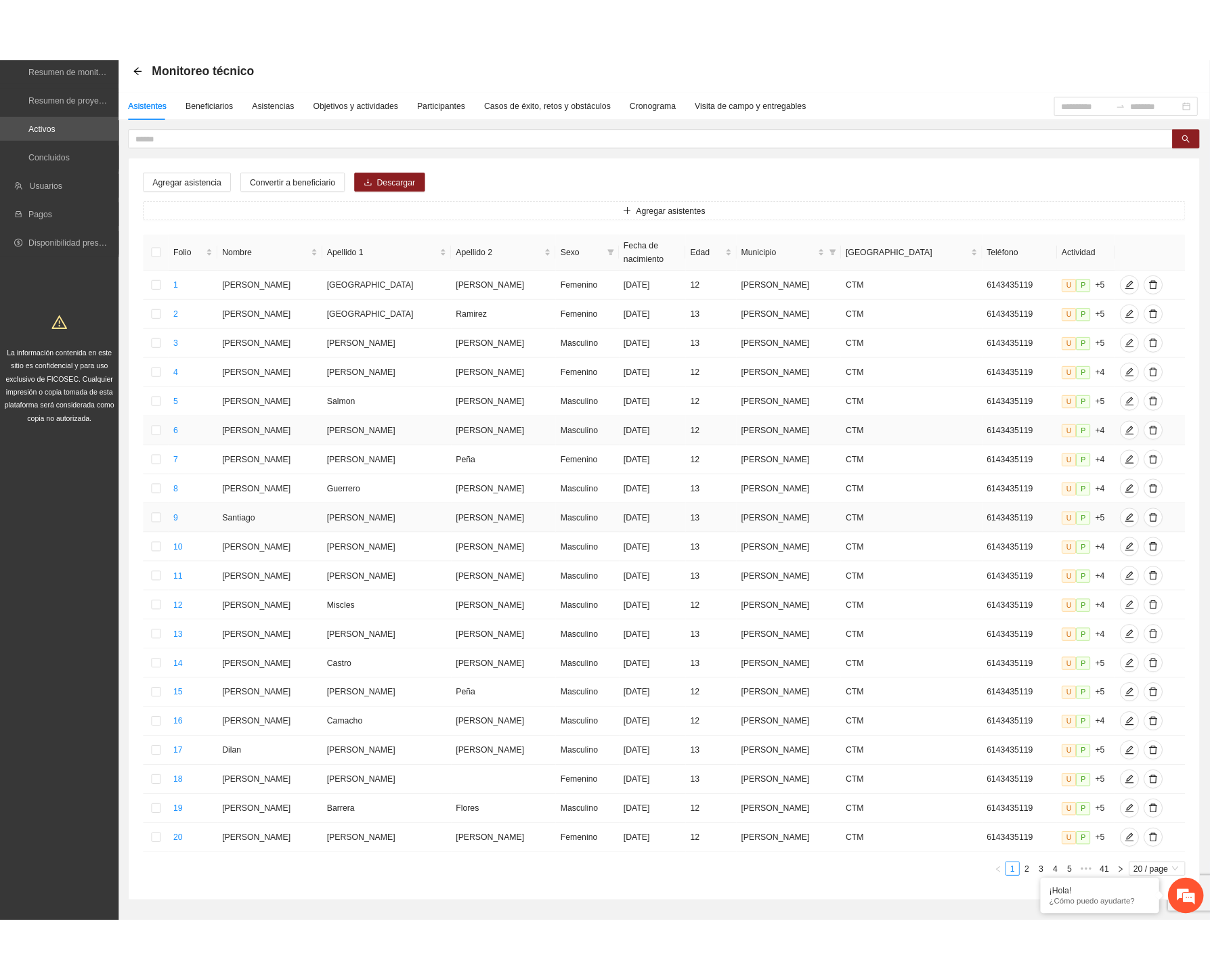
scroll to position [112, 0]
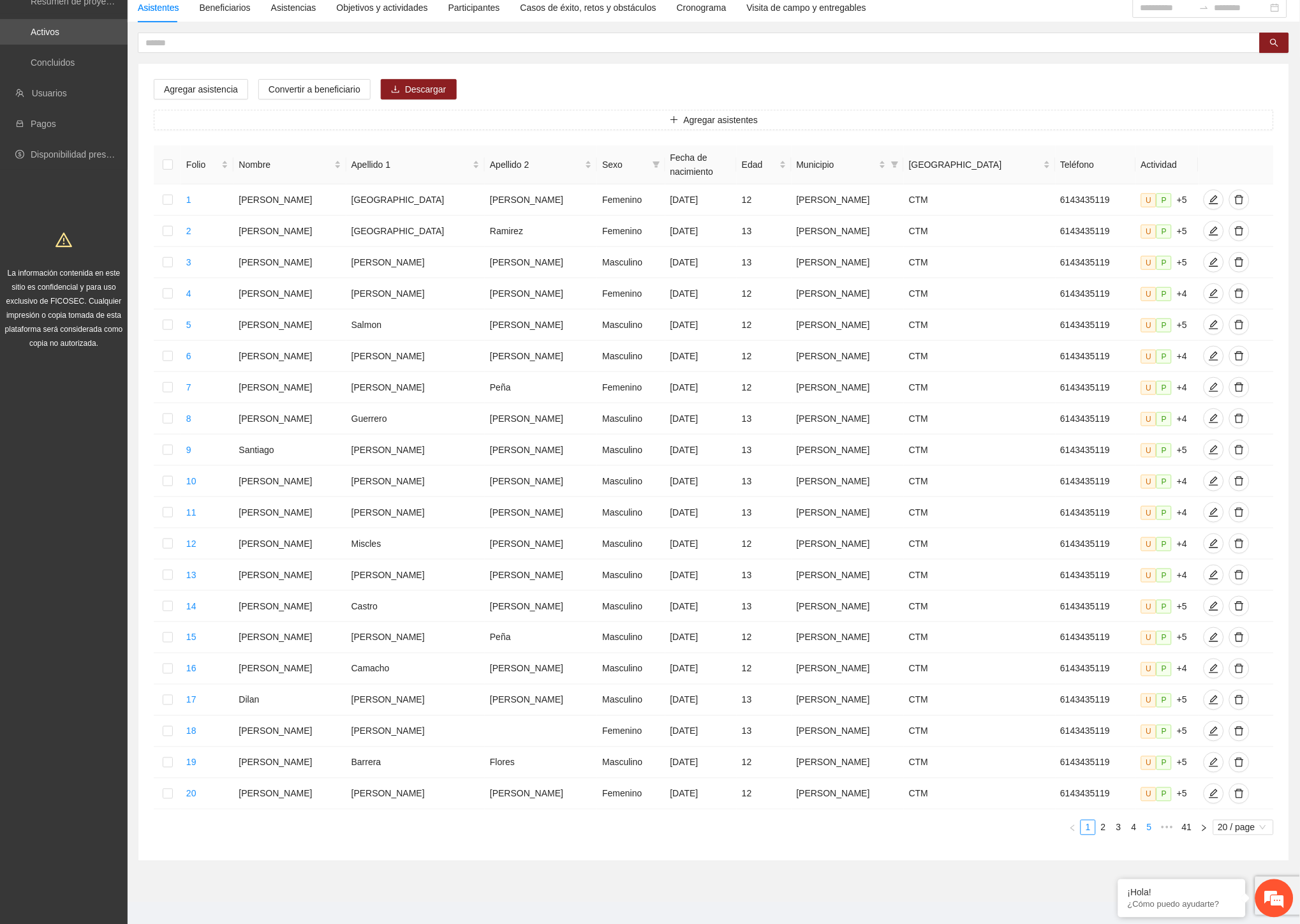
click at [1139, 820] on link "4" at bounding box center [1134, 827] width 14 height 14
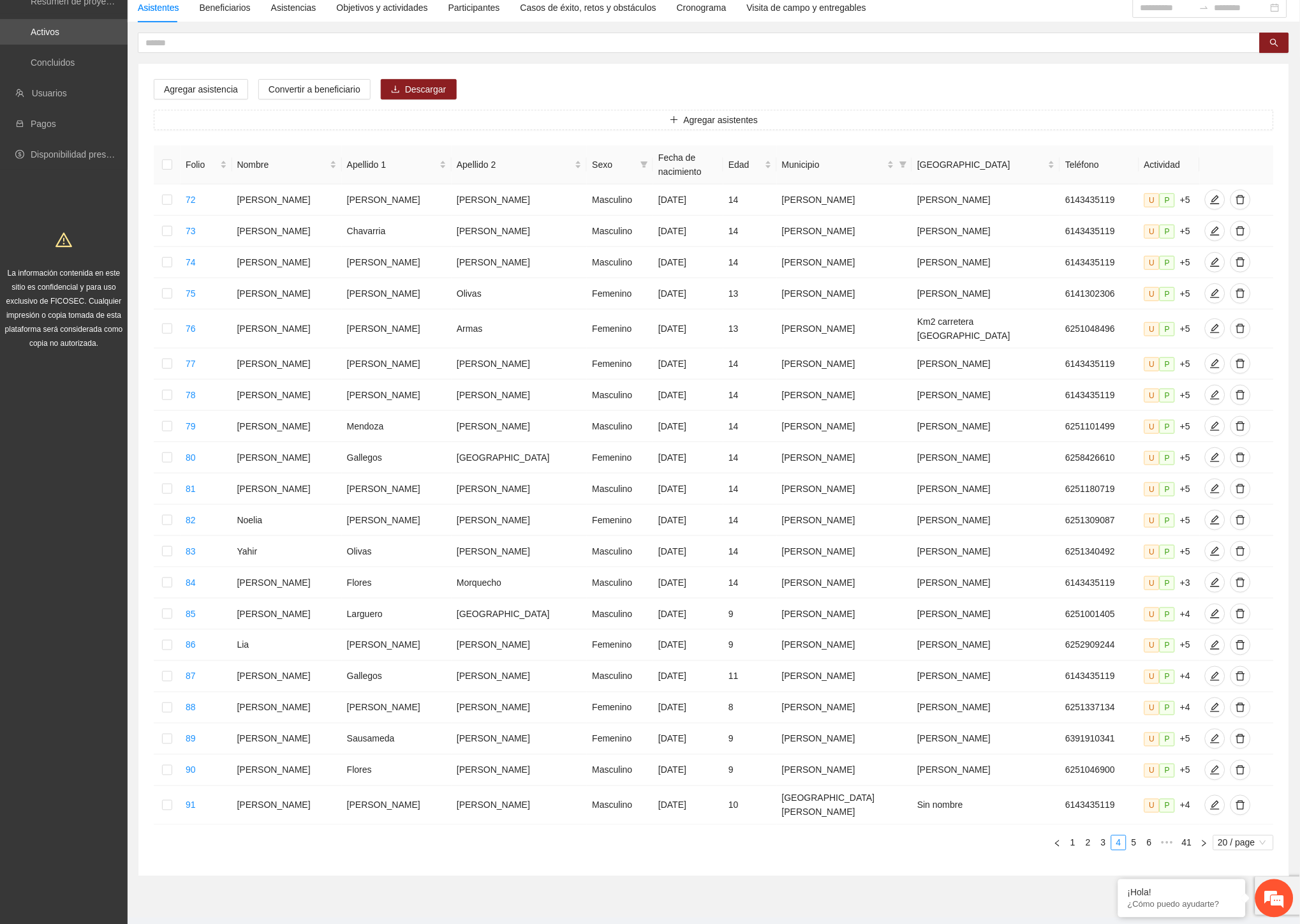
click at [590, 865] on section "Monitoreo técnico Asistentes Beneficiarios Asistencias Objetivos y actividades …" at bounding box center [713, 432] width 1172 height 970
click at [1136, 836] on link "5" at bounding box center [1134, 843] width 14 height 14
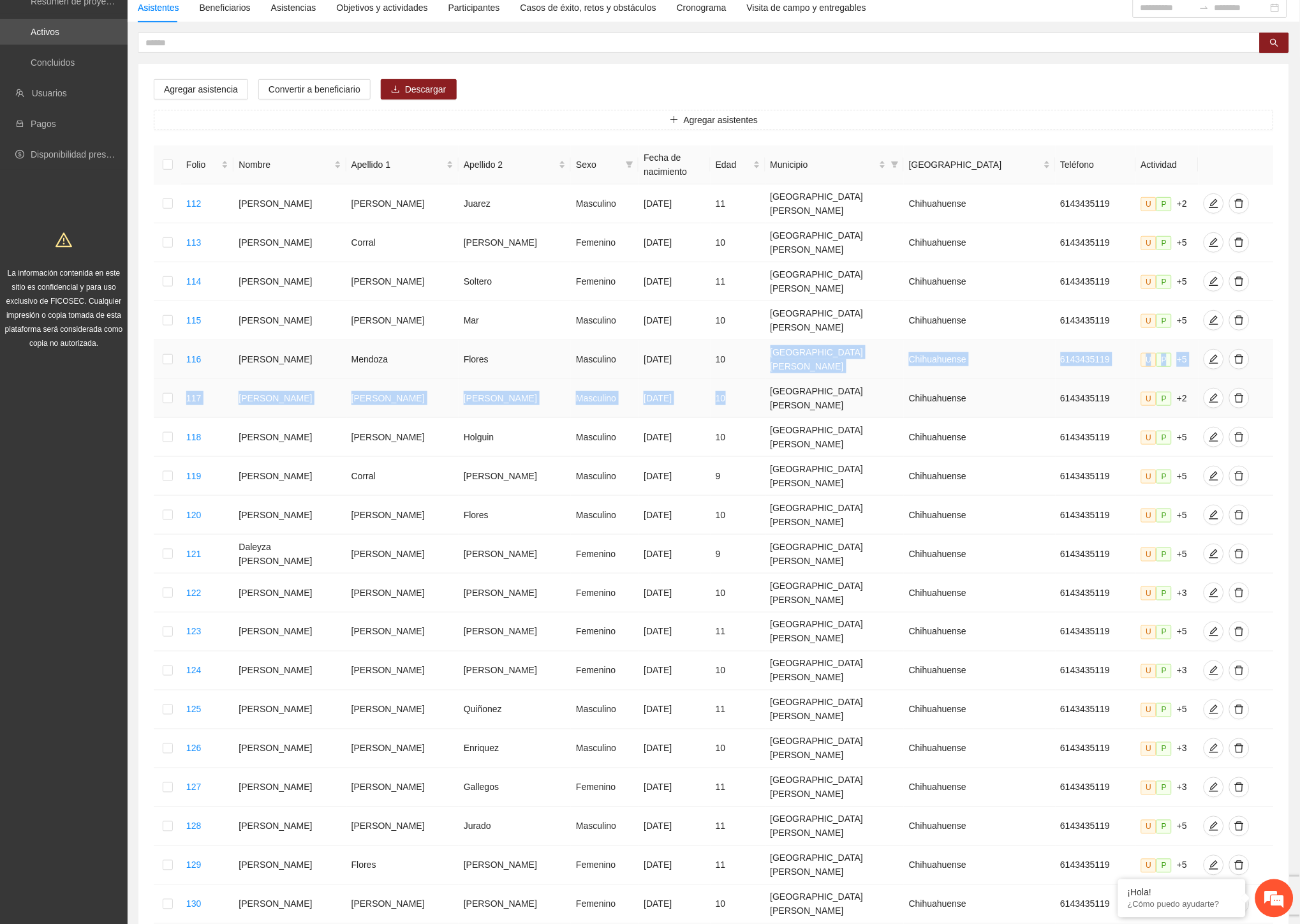
click at [750, 341] on tbody "112 [PERSON_NAME] Masculino [DATE] 11 [GEOGRAPHIC_DATA][PERSON_NAME] Chihuahuen…" at bounding box center [713, 573] width 1120 height 778
click at [783, 379] on td "[GEOGRAPHIC_DATA][PERSON_NAME]" at bounding box center [834, 398] width 138 height 39
drag, startPoint x: 761, startPoint y: 354, endPoint x: 935, endPoint y: 349, distance: 174.1
click at [935, 379] on tr "117 [PERSON_NAME] Masculino [DATE] 10 Santa [PERSON_NAME] Chihuahuense 61434351…" at bounding box center [713, 398] width 1120 height 39
click at [1209, 394] on icon "edit" at bounding box center [1213, 398] width 9 height 9
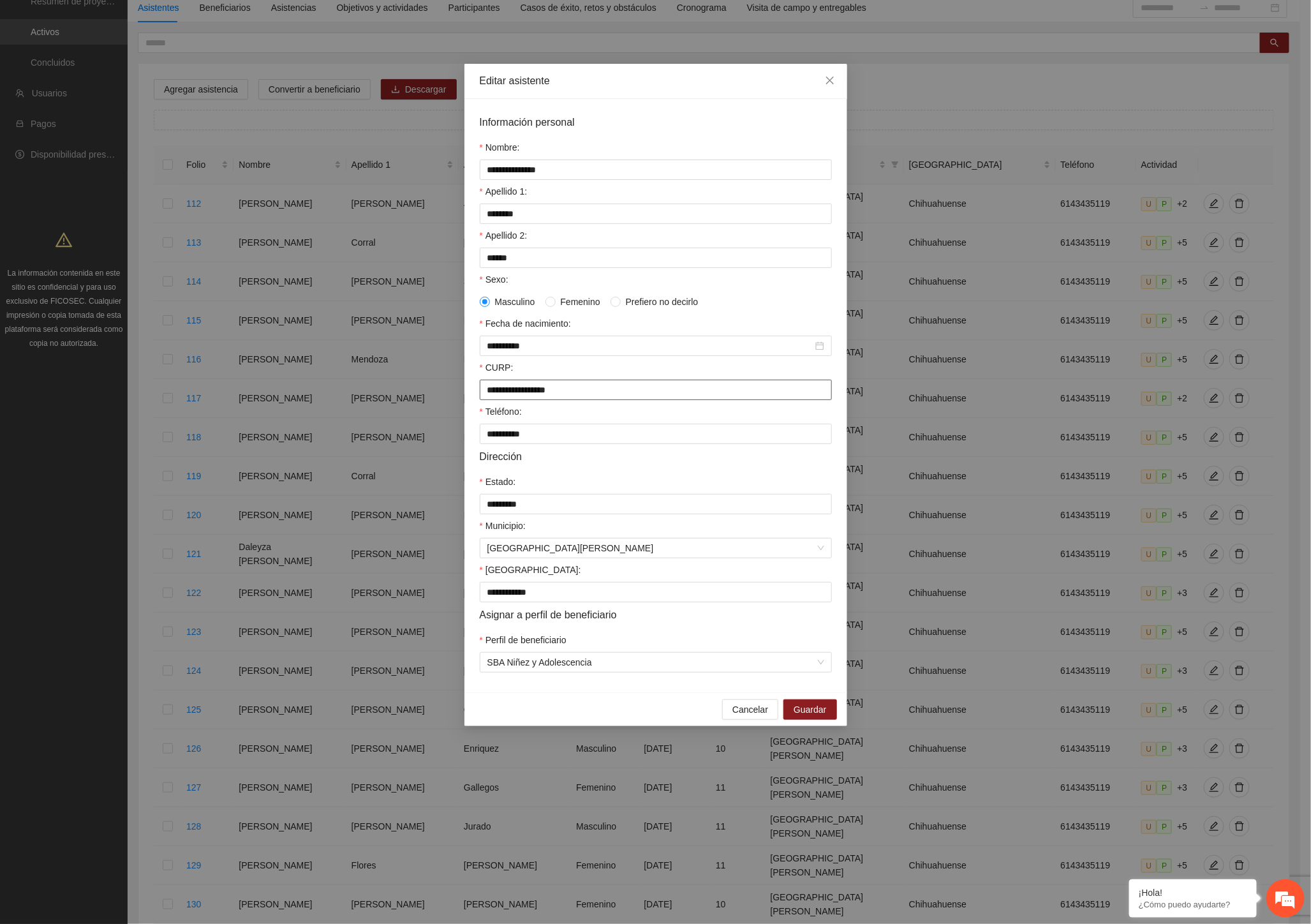
drag, startPoint x: 606, startPoint y: 392, endPoint x: 422, endPoint y: 385, distance: 184.1
click at [422, 384] on div "**********" at bounding box center [655, 462] width 1311 height 924
click at [628, 465] on div "Dirección" at bounding box center [656, 456] width 352 height 16
drag, startPoint x: 742, startPoint y: 717, endPoint x: 791, endPoint y: 687, distance: 57.5
click at [742, 717] on span "Cancelar" at bounding box center [751, 710] width 36 height 14
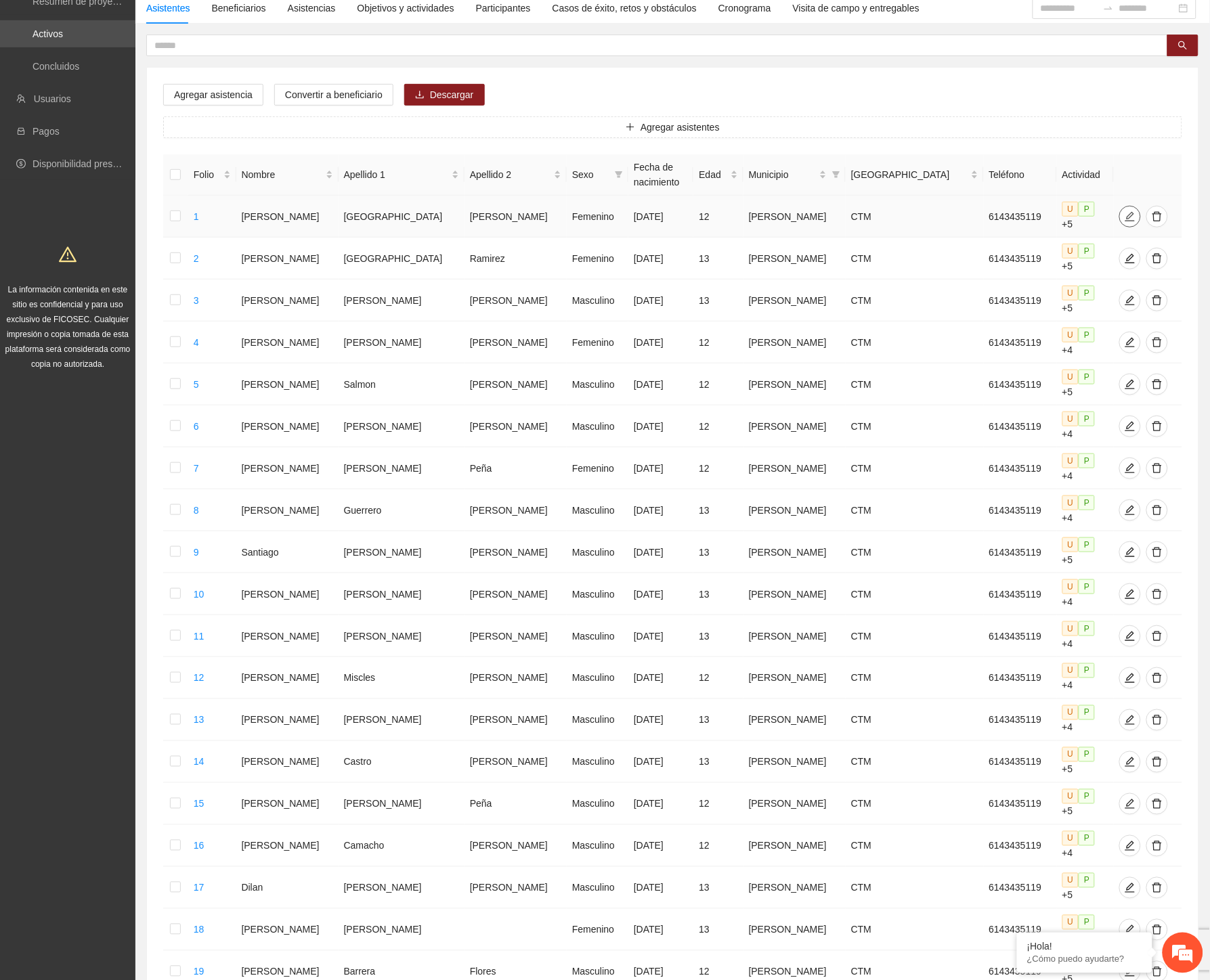
click at [1124, 211] on icon "edit" at bounding box center [1129, 216] width 10 height 10
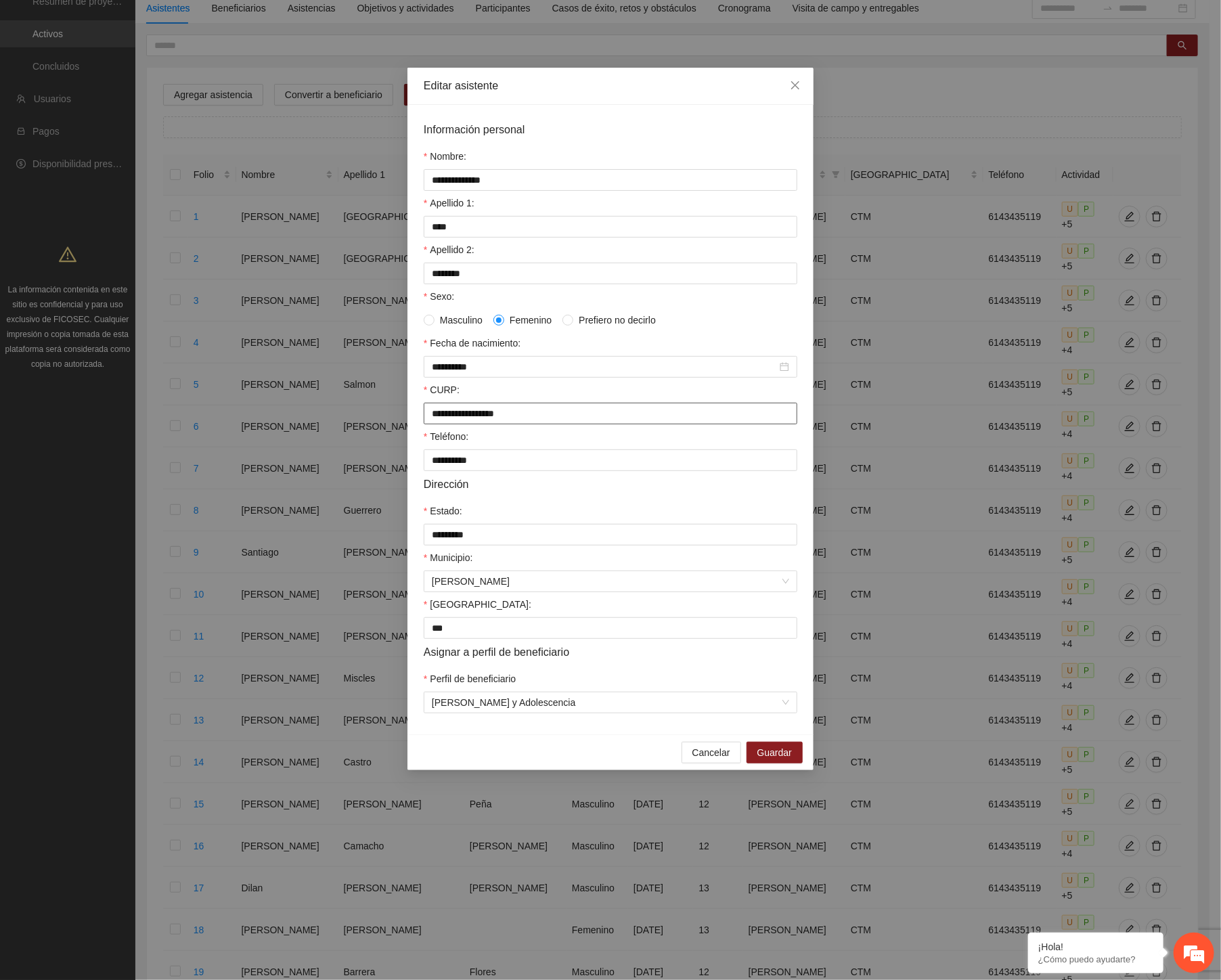
drag, startPoint x: 364, startPoint y: 427, endPoint x: 332, endPoint y: 430, distance: 32.1
click at [332, 430] on div "**********" at bounding box center [610, 490] width 1221 height 980
click at [699, 144] on form "**********" at bounding box center [610, 417] width 373 height 592
click at [790, 87] on icon "close" at bounding box center [795, 86] width 11 height 11
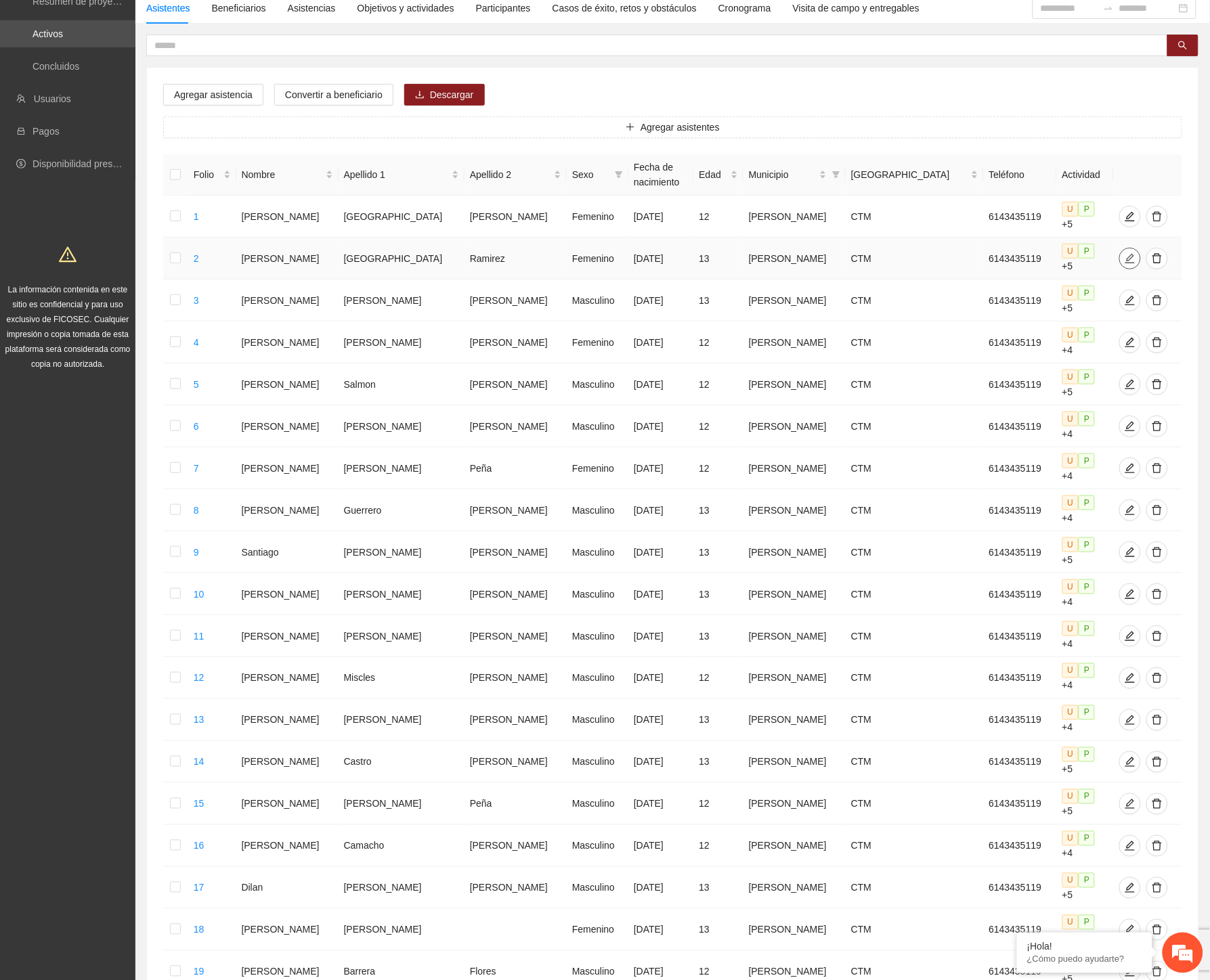
click at [1124, 253] on icon "edit" at bounding box center [1130, 259] width 11 height 11
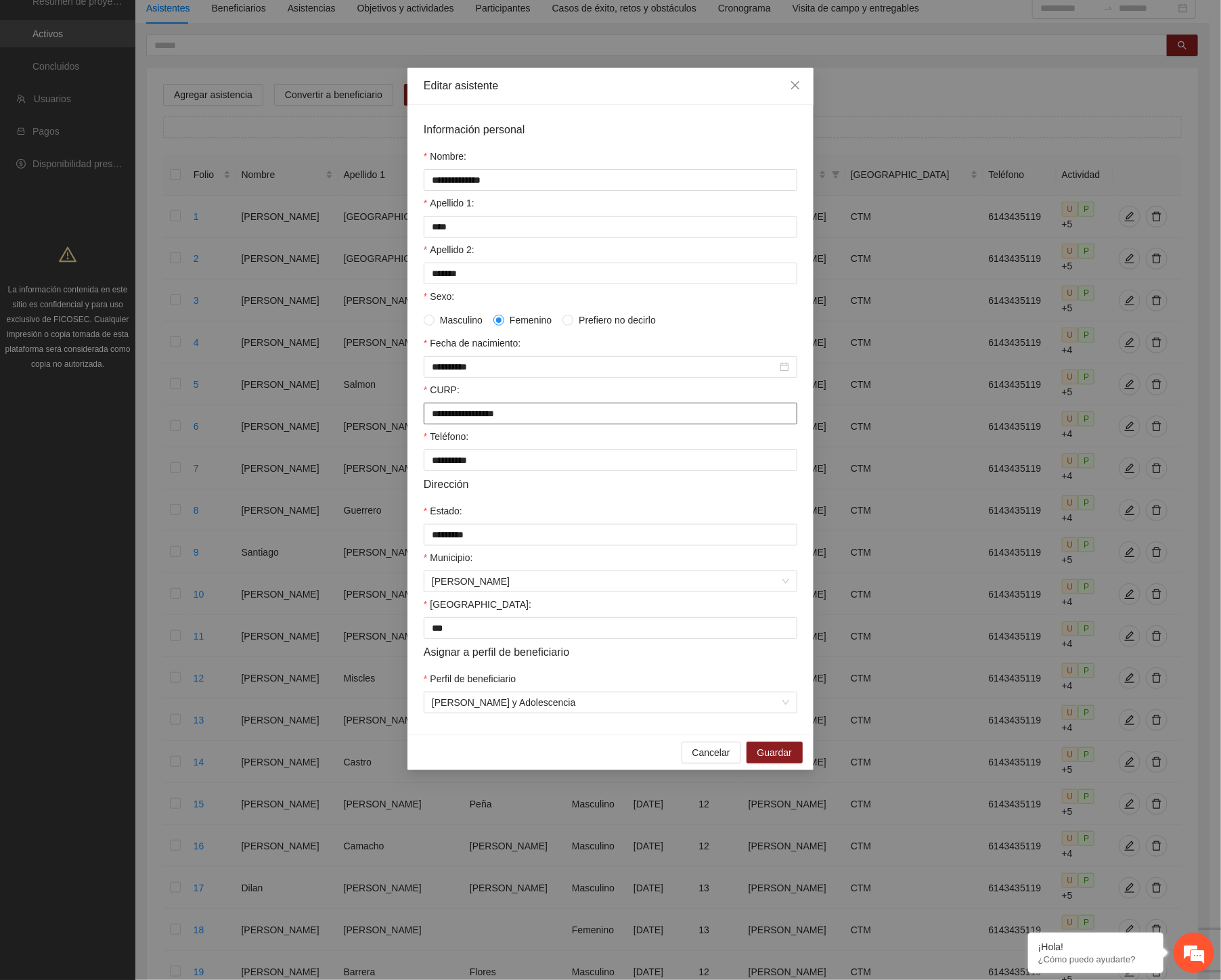
drag, startPoint x: 545, startPoint y: 424, endPoint x: 363, endPoint y: 424, distance: 182.0
click at [363, 424] on div "**********" at bounding box center [610, 490] width 1221 height 980
click at [791, 84] on icon "close" at bounding box center [795, 86] width 11 height 11
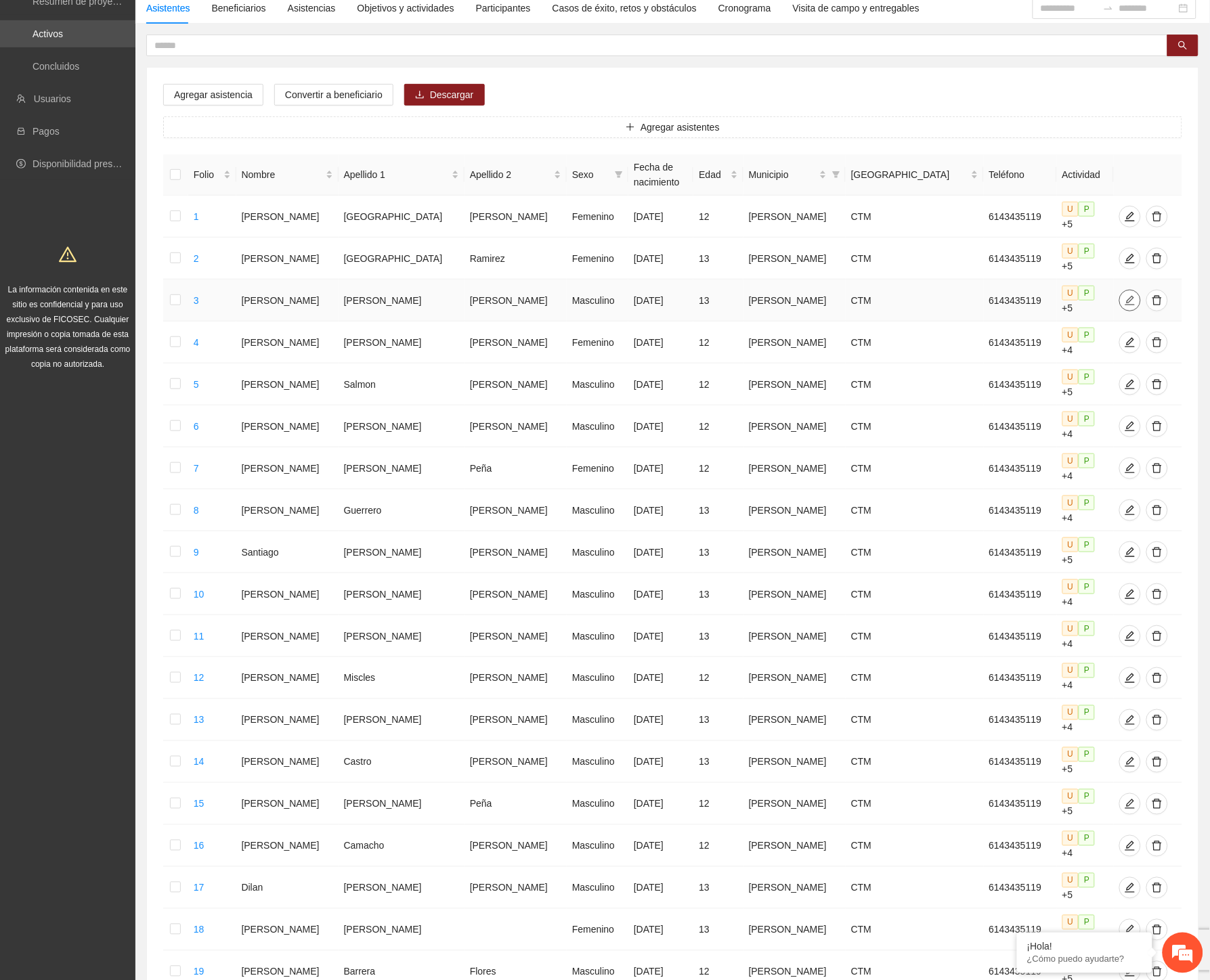
click at [1124, 295] on icon "edit" at bounding box center [1130, 301] width 11 height 11
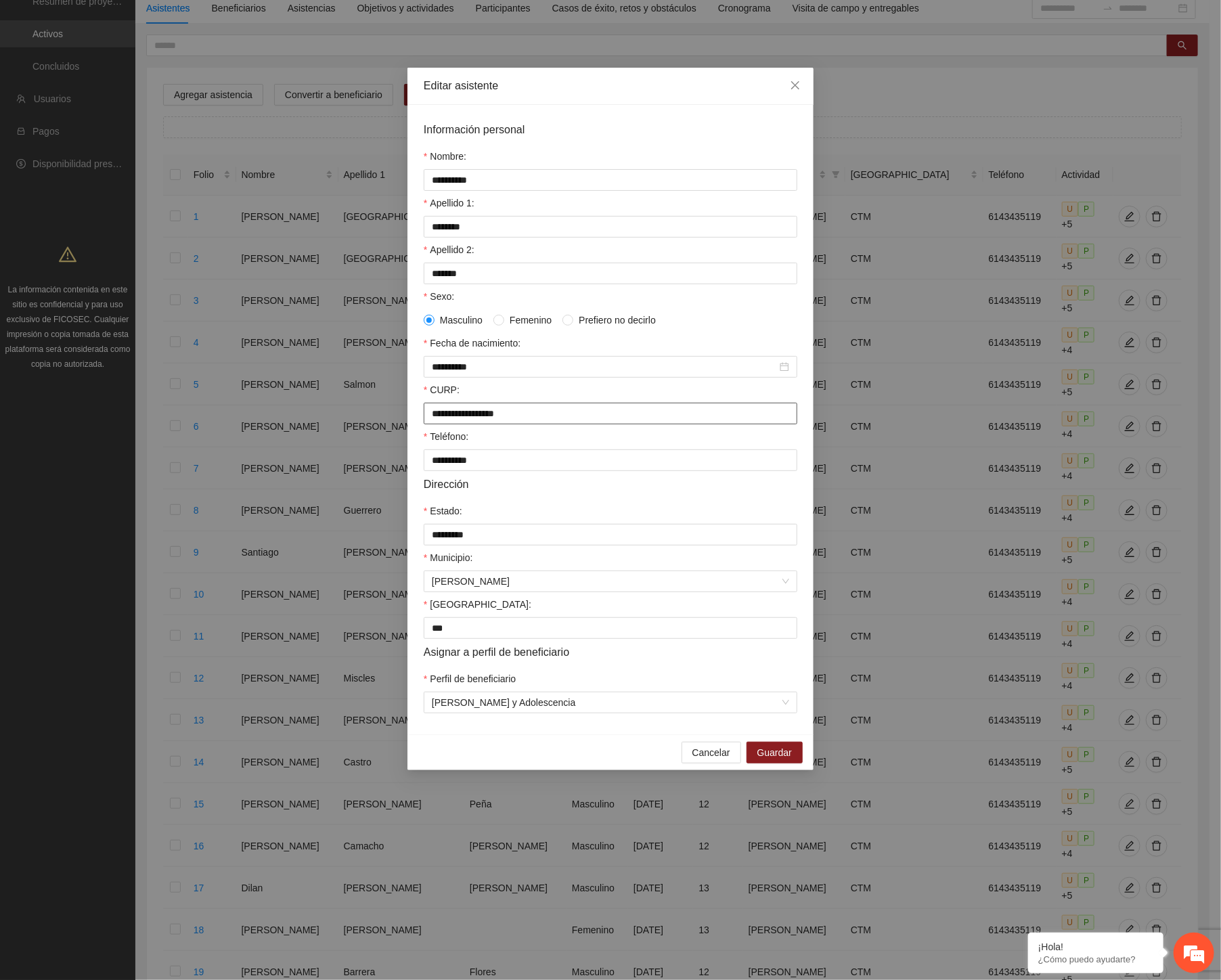
drag, startPoint x: 547, startPoint y: 415, endPoint x: 410, endPoint y: 422, distance: 137.2
click at [410, 422] on div "**********" at bounding box center [610, 419] width 406 height 629
click at [697, 760] on span "Cancelar" at bounding box center [711, 753] width 38 height 15
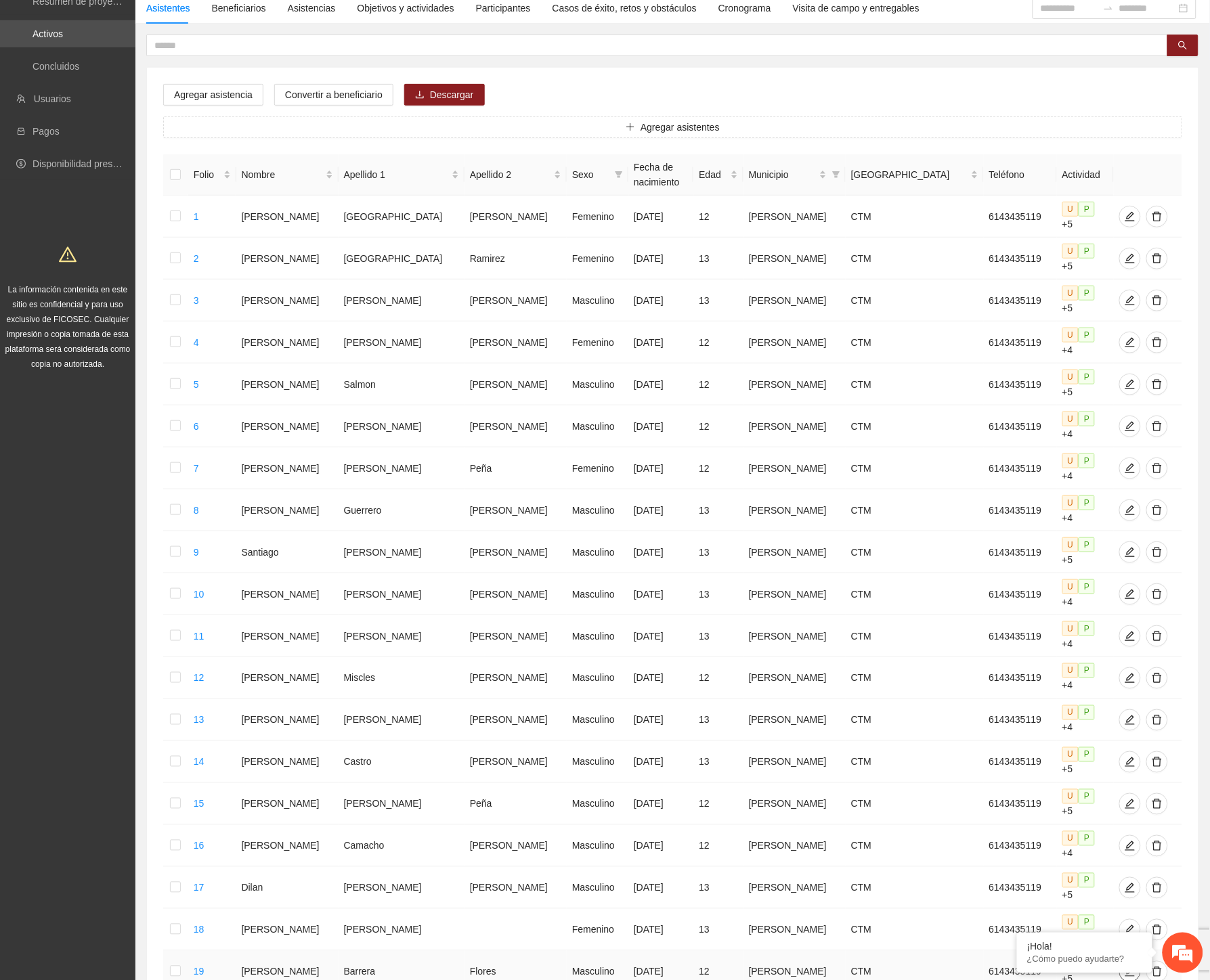
click at [1124, 954] on icon "edit" at bounding box center [1129, 971] width 10 height 10
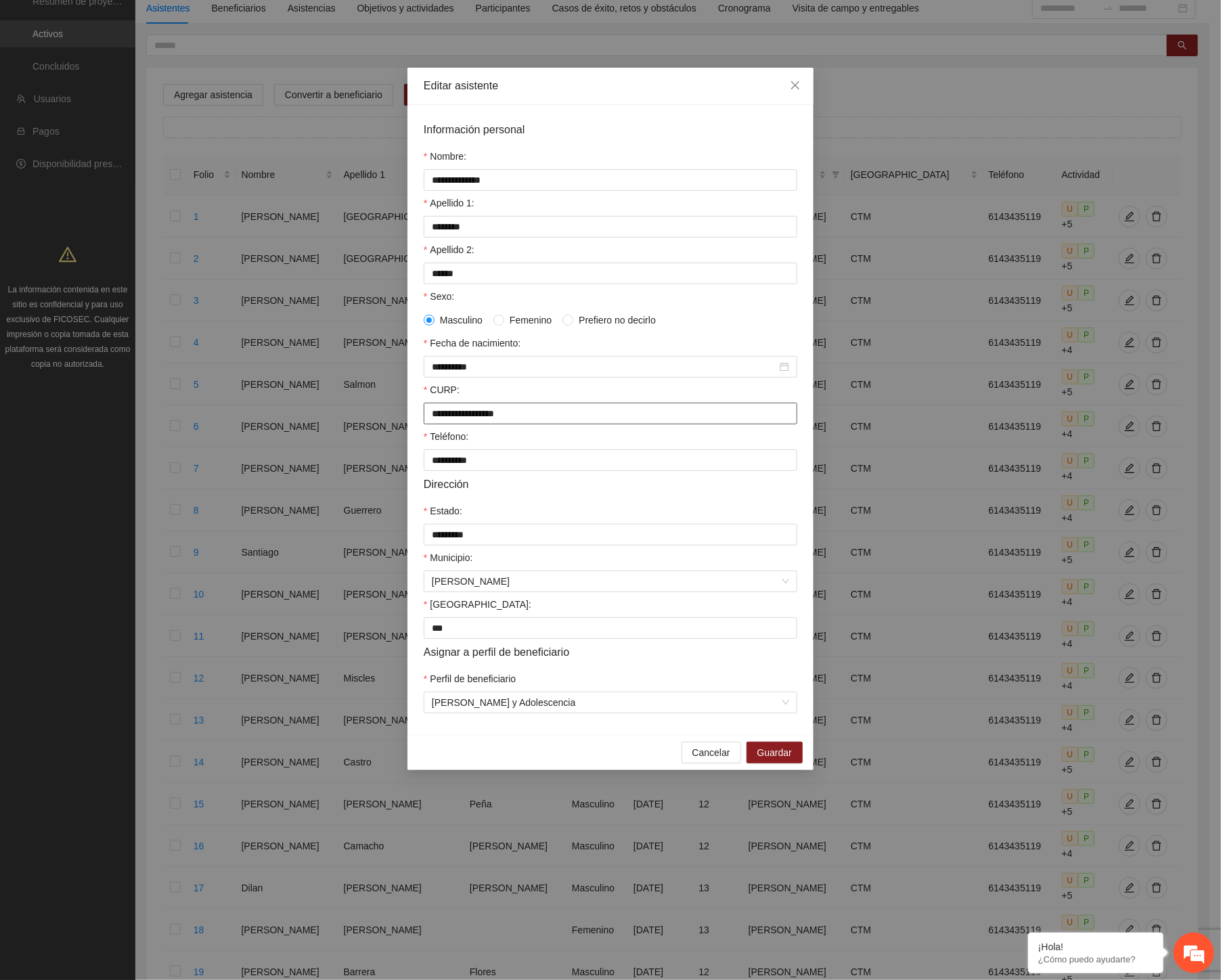
drag, startPoint x: 434, startPoint y: 423, endPoint x: 315, endPoint y: 436, distance: 119.7
click at [315, 436] on div "**********" at bounding box center [610, 490] width 1221 height 980
click at [789, 82] on icon "close" at bounding box center [795, 86] width 11 height 11
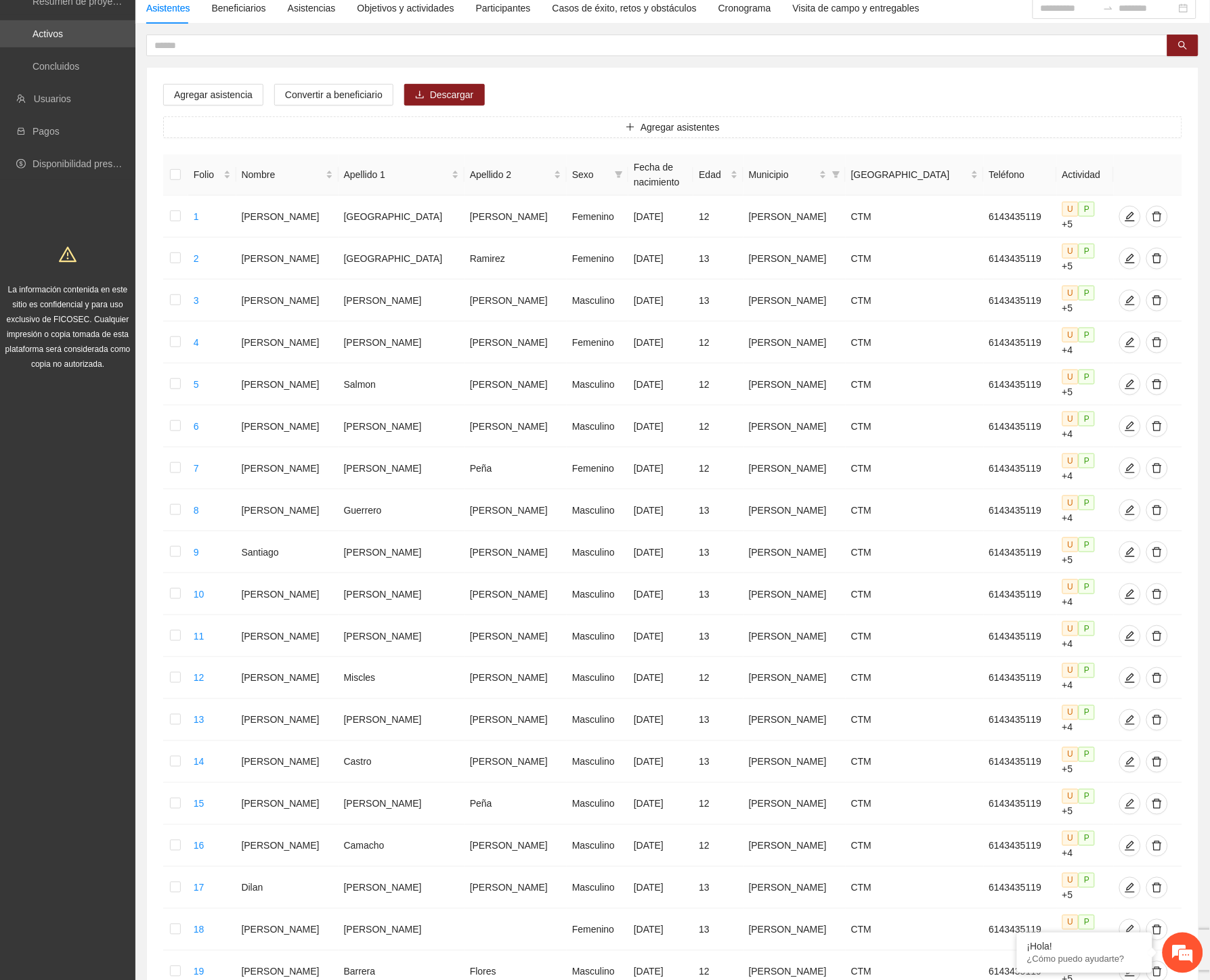
drag, startPoint x: 1003, startPoint y: 882, endPoint x: 978, endPoint y: 882, distance: 25.0
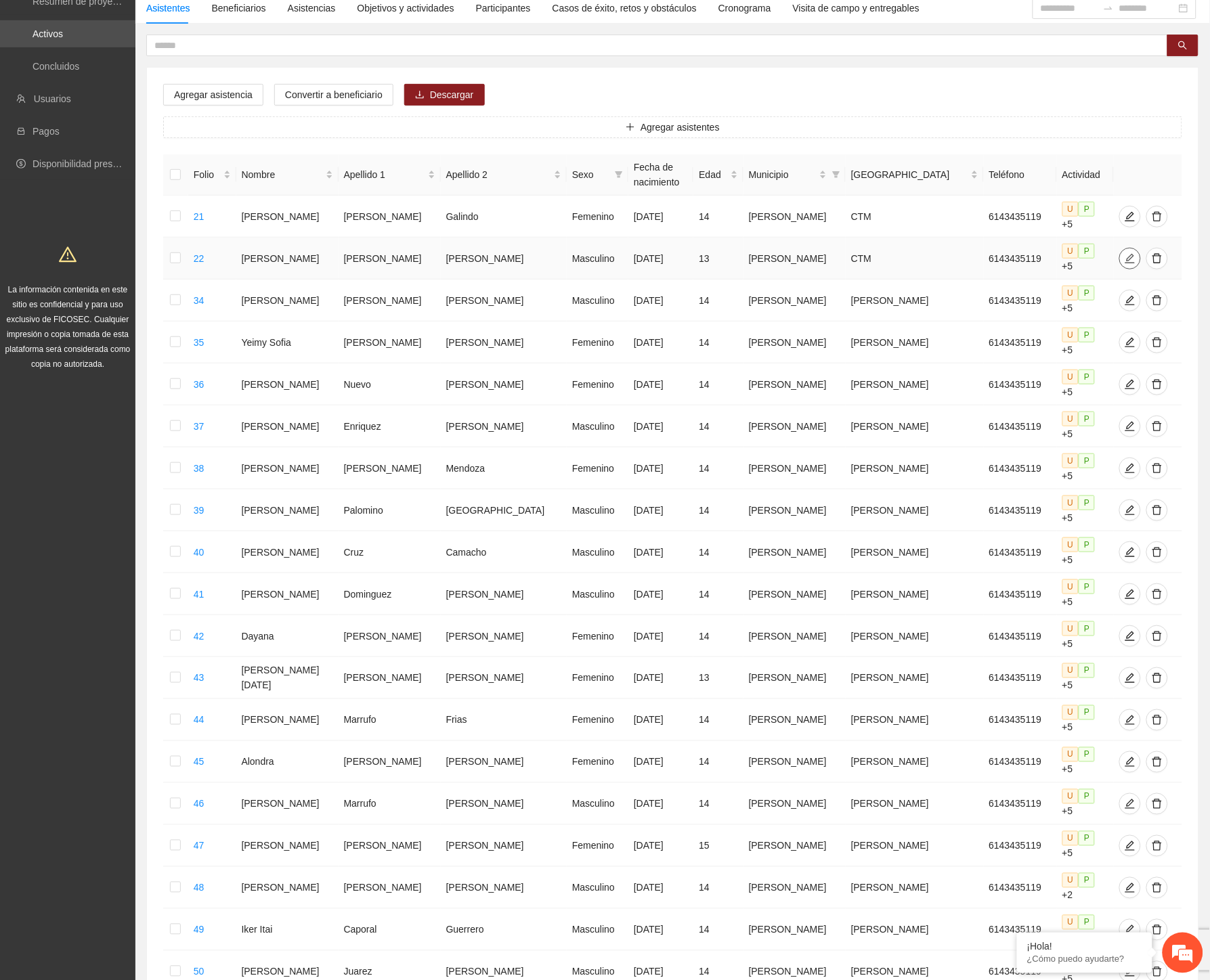
click at [1124, 253] on icon "edit" at bounding box center [1129, 258] width 10 height 10
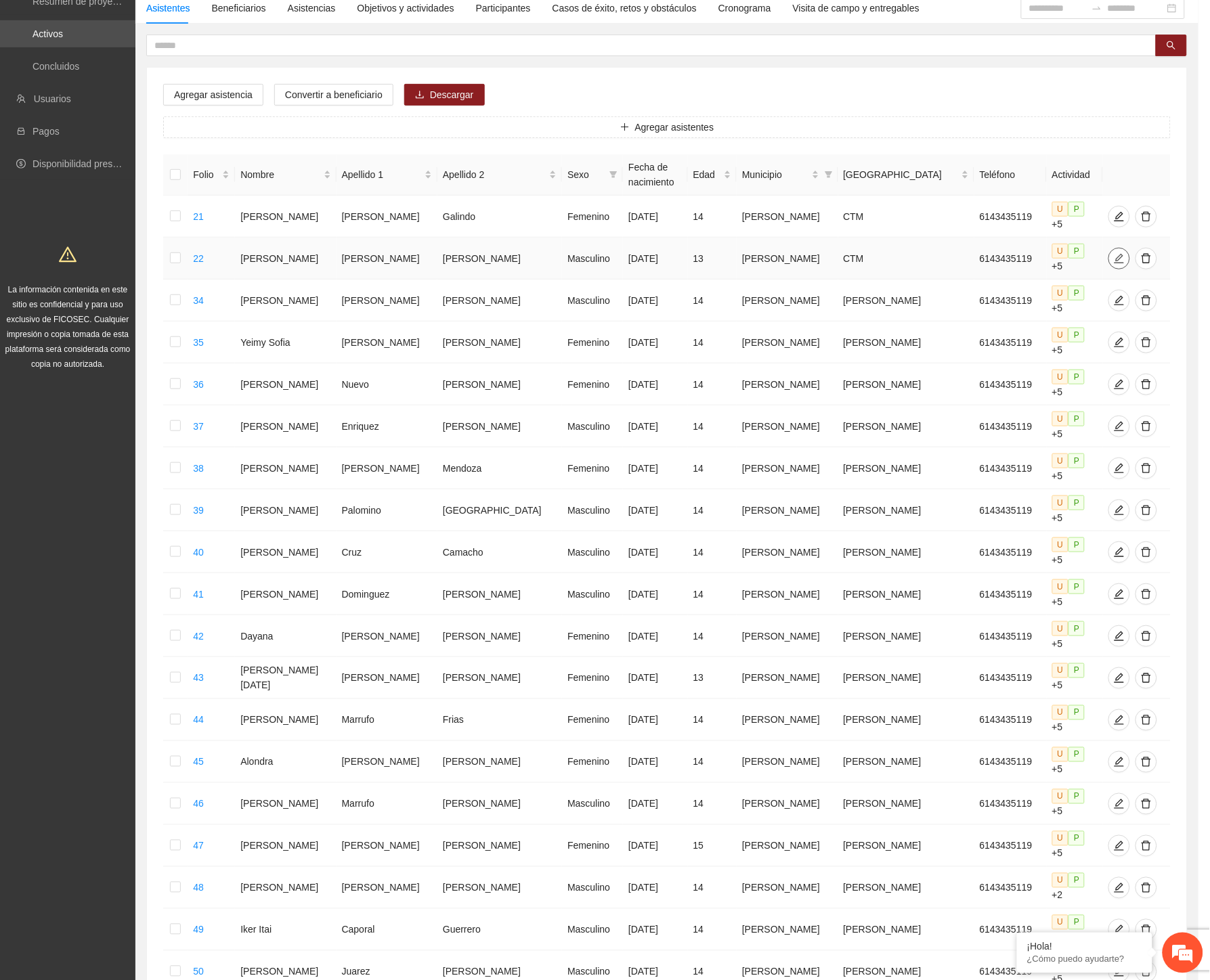
type input "**********"
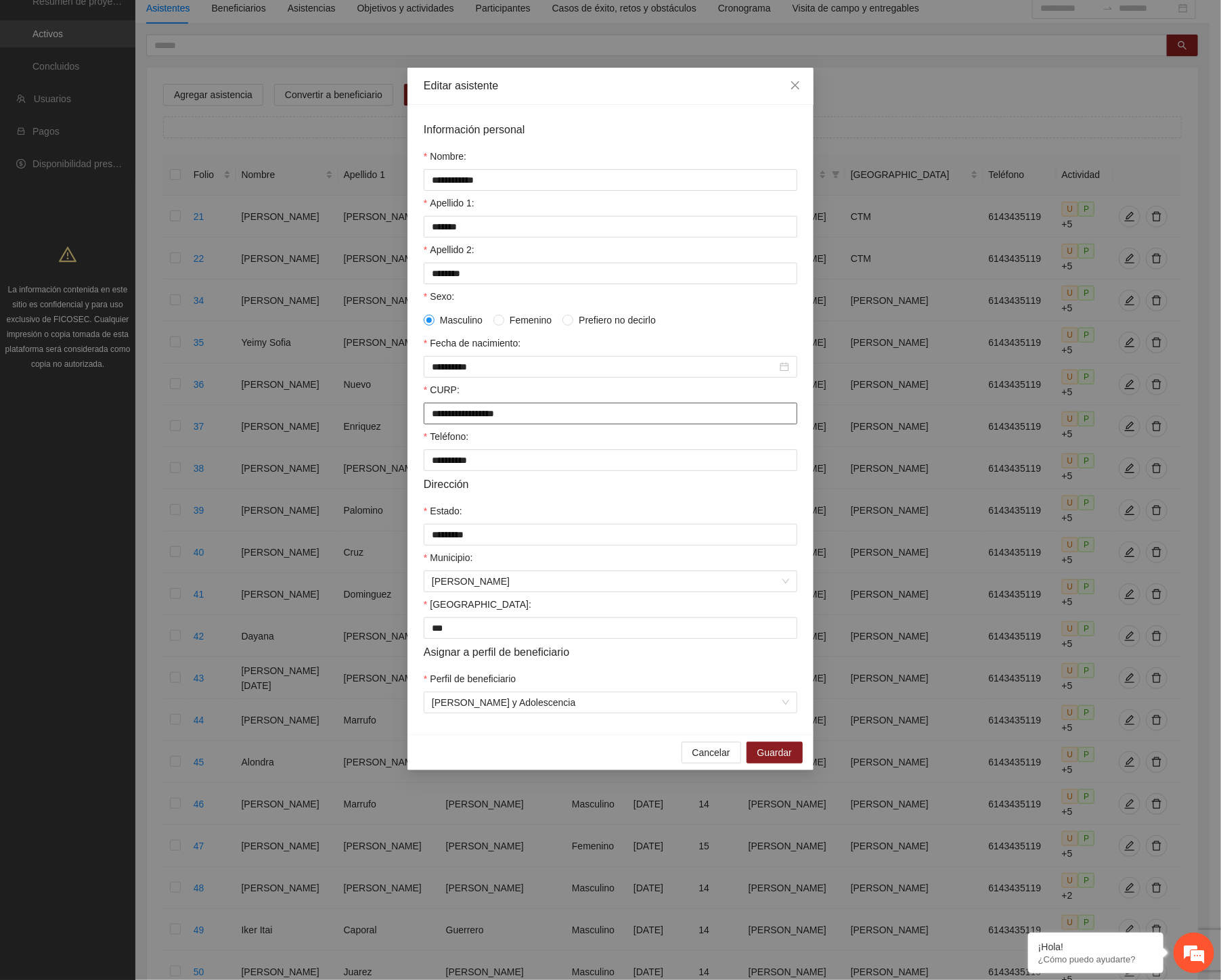
drag, startPoint x: 403, startPoint y: 404, endPoint x: 343, endPoint y: 408, distance: 60.1
click at [343, 408] on div "**********" at bounding box center [610, 490] width 1221 height 980
click at [596, 43] on div "**********" at bounding box center [610, 490] width 1221 height 980
click at [792, 86] on icon "close" at bounding box center [795, 86] width 11 height 11
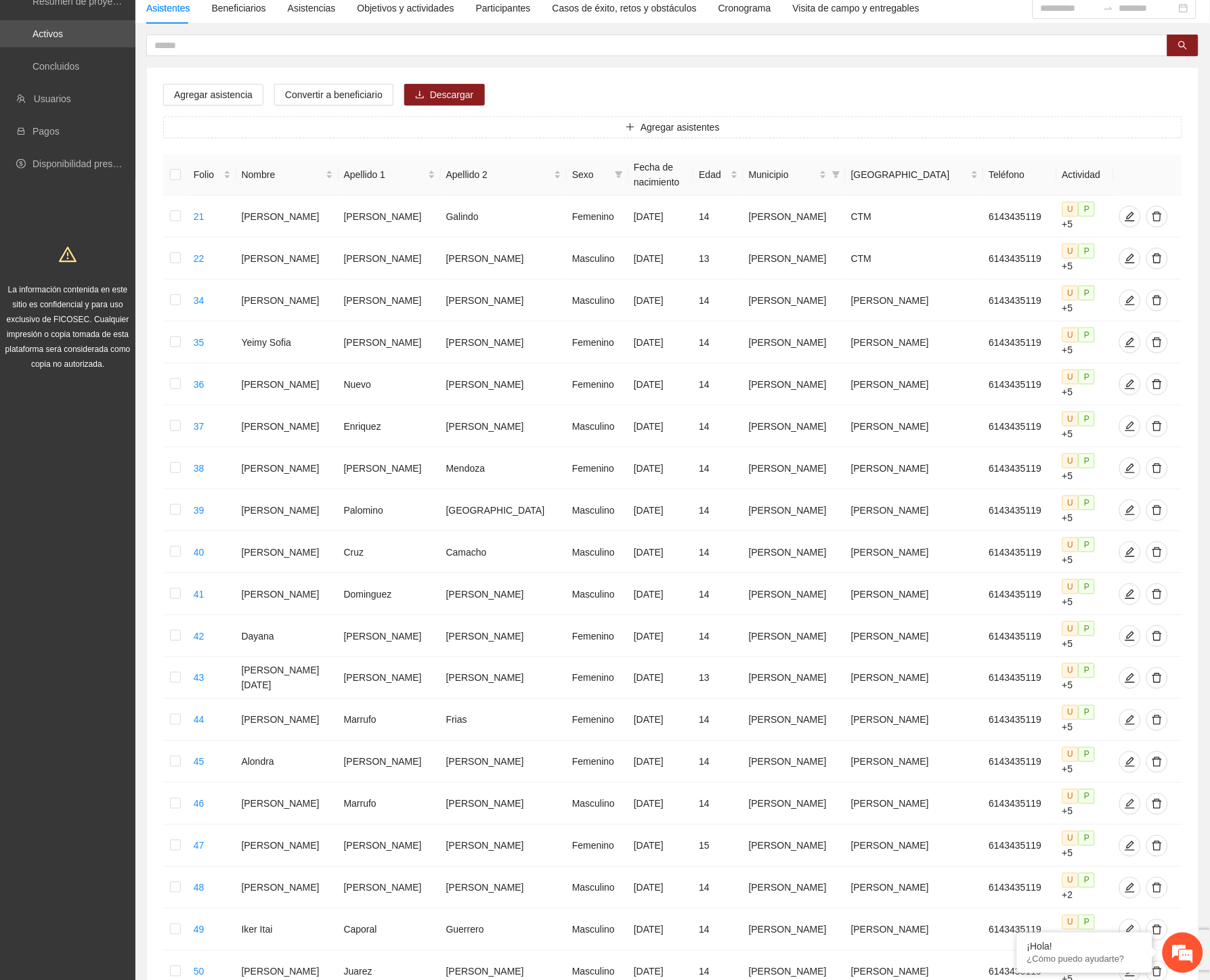
click at [547, 69] on div "Agregar asistencia Convertir a beneficiario Descargar Agregar asistentes Folio …" at bounding box center [672, 578] width 1051 height 1021
click at [600, 95] on div "Agregar asistencia Convertir a beneficiario Descargar Agregar asistentes Folio …" at bounding box center [672, 578] width 1051 height 1021
click at [460, 98] on span "Descargar" at bounding box center [452, 95] width 44 height 15
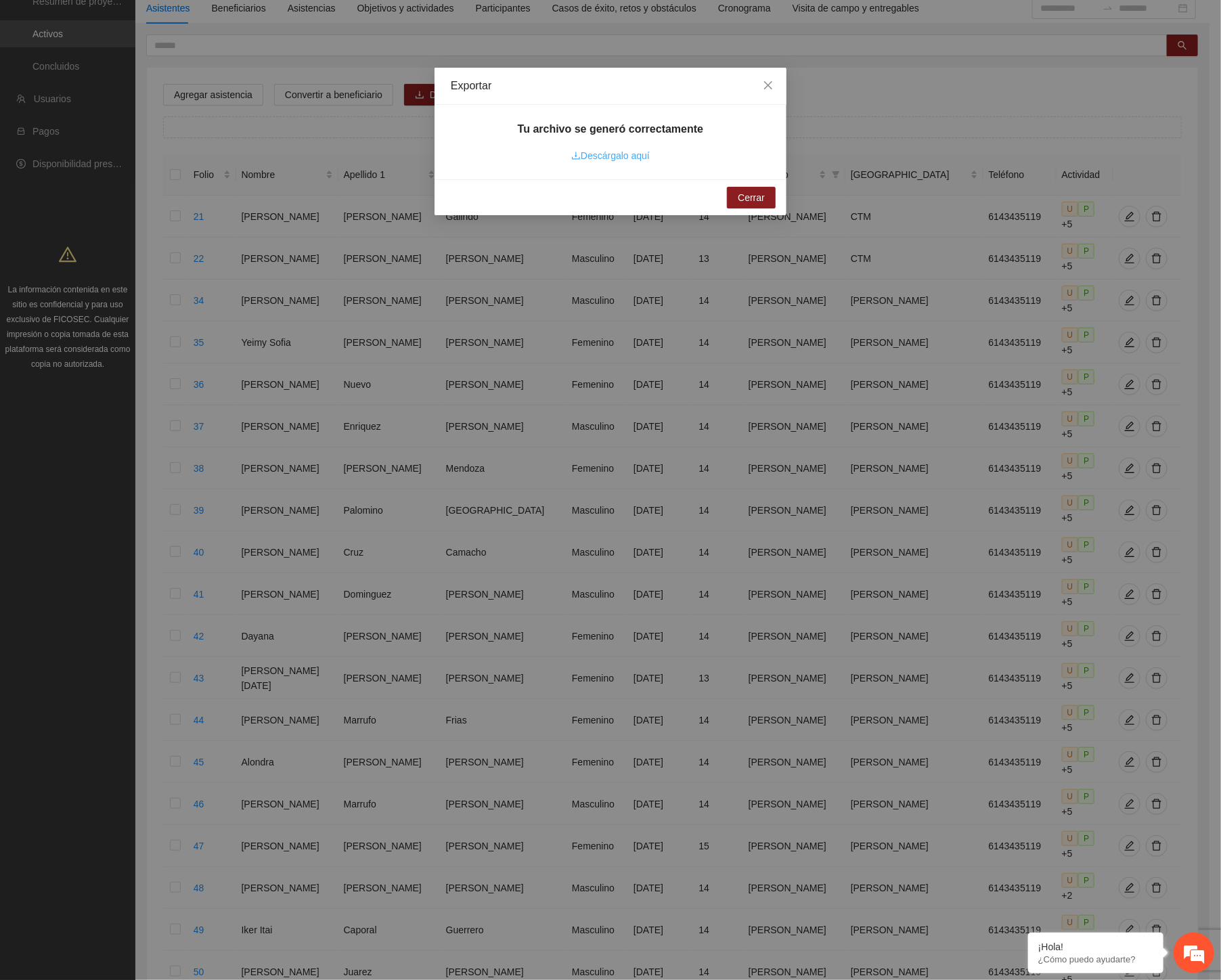
click at [604, 156] on link "Descárgalo aquí" at bounding box center [610, 155] width 79 height 11
click at [753, 200] on span "Cerrar" at bounding box center [751, 197] width 27 height 15
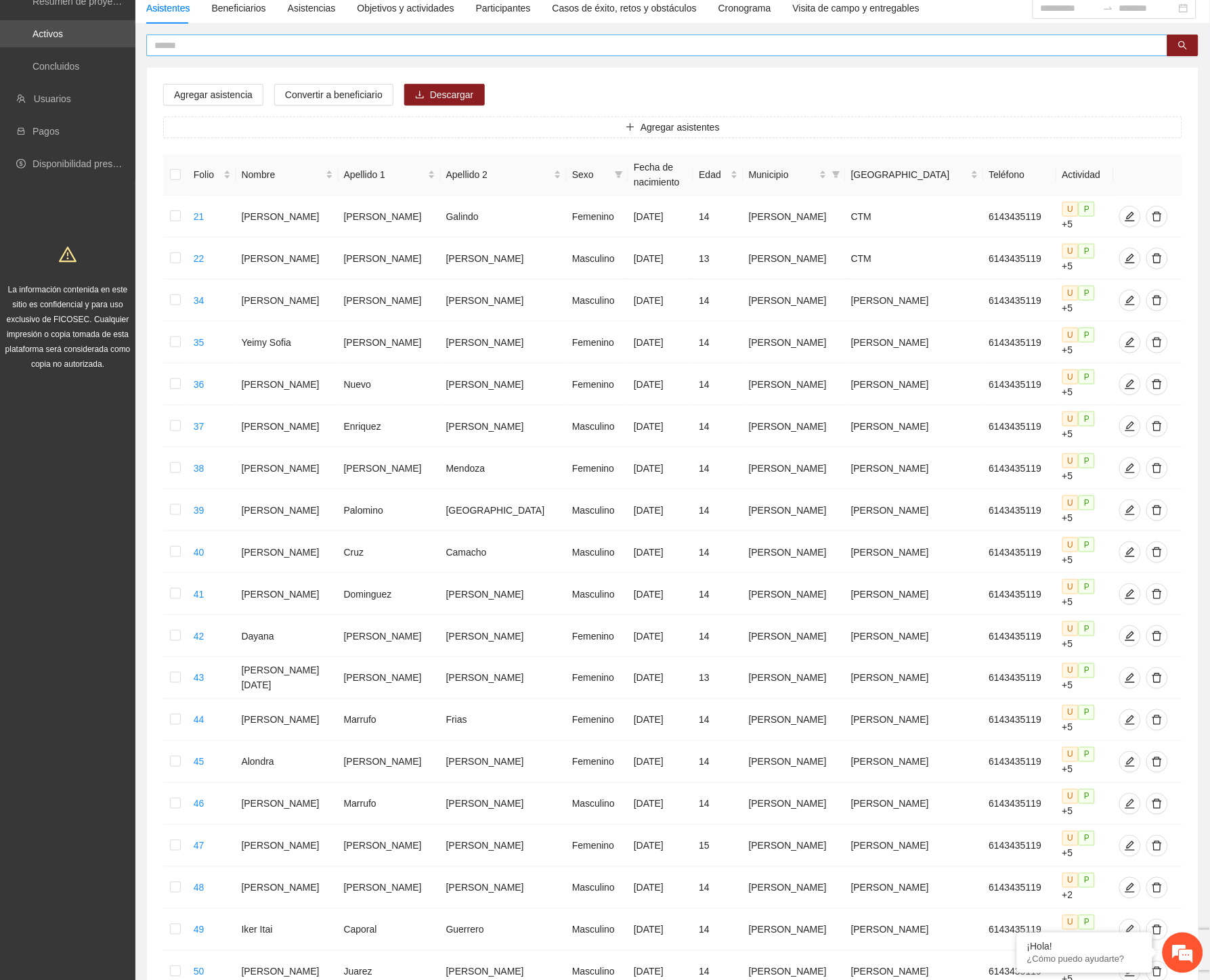
click at [226, 41] on input "text" at bounding box center [651, 45] width 995 height 15
type input "*"
type input "*****"
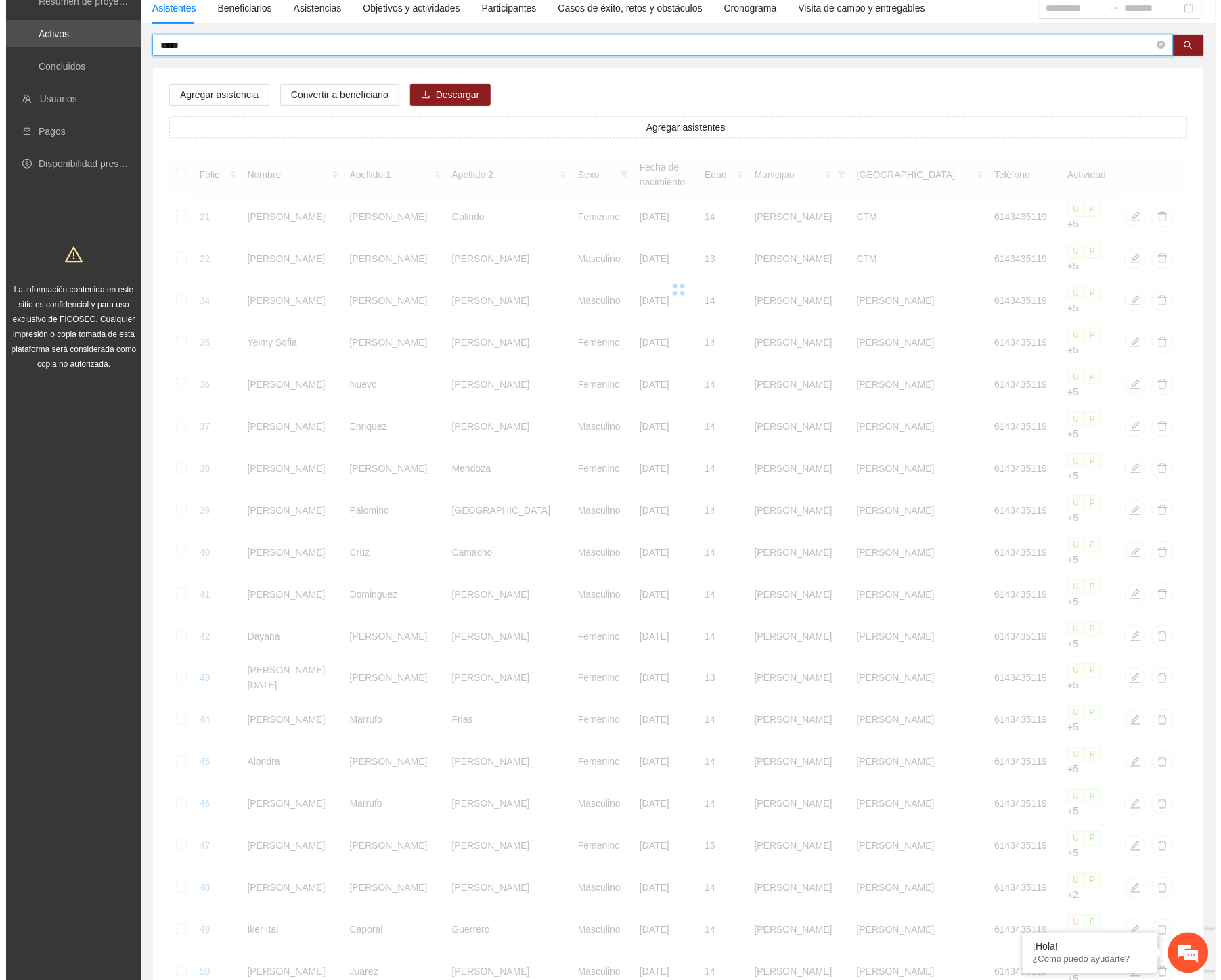
scroll to position [0, 0]
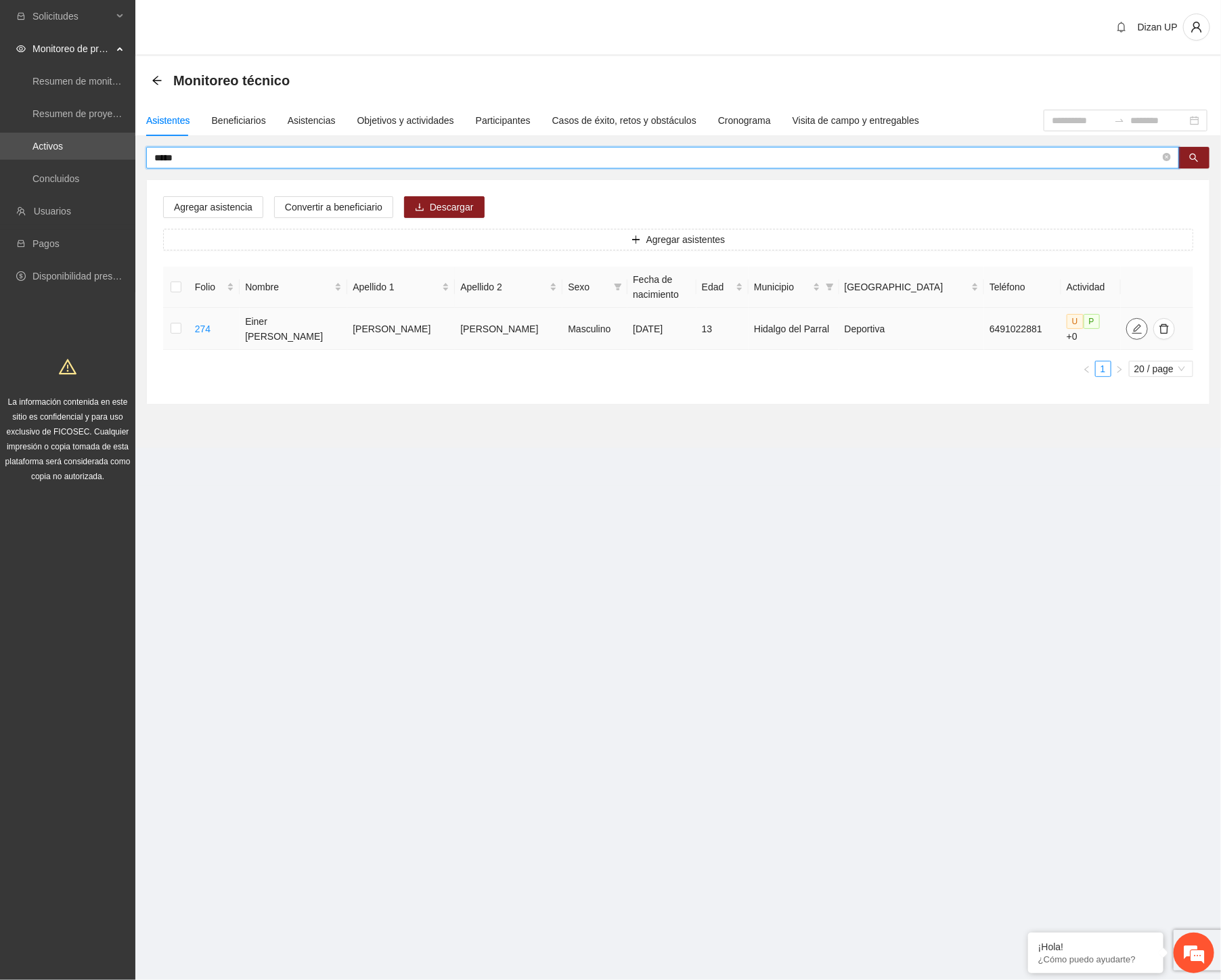
click at [1131, 324] on icon "edit" at bounding box center [1137, 329] width 11 height 11
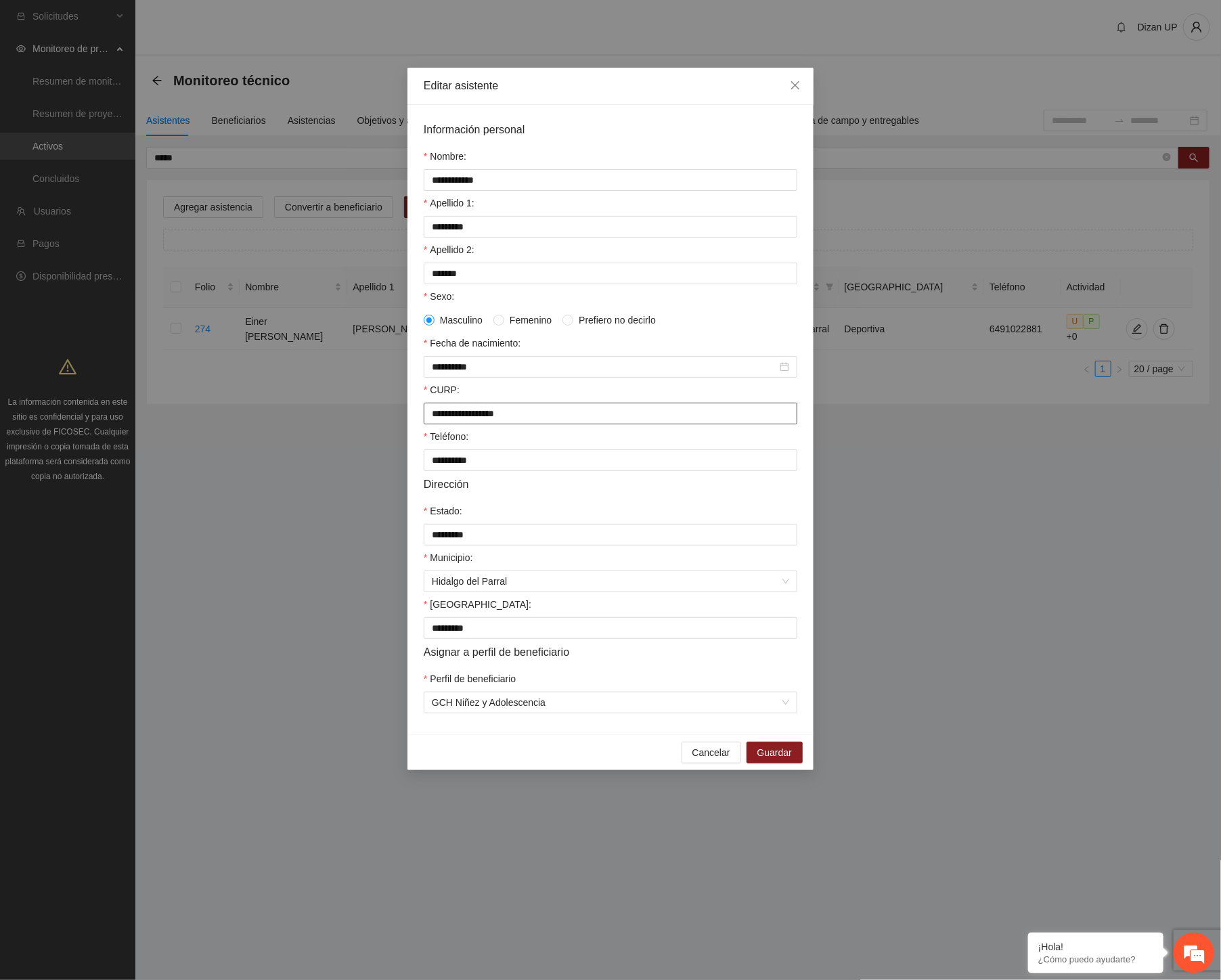
click at [454, 421] on input "**********" at bounding box center [610, 413] width 373 height 22
drag, startPoint x: 554, startPoint y: 418, endPoint x: 343, endPoint y: 425, distance: 211.1
click at [343, 425] on div "**********" at bounding box center [610, 490] width 1221 height 980
type input "**********"
click at [445, 420] on input "**********" at bounding box center [610, 413] width 373 height 22
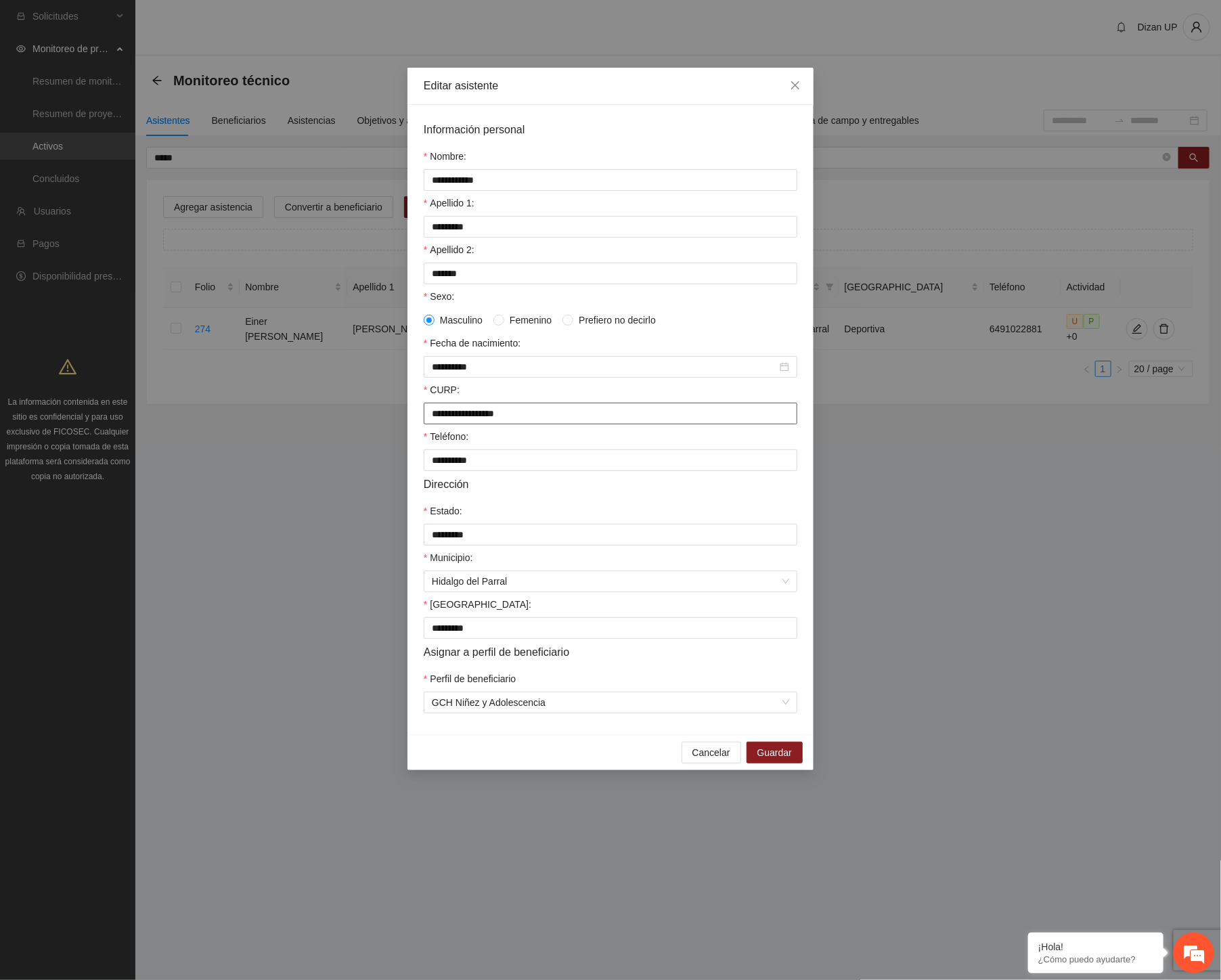
click at [548, 421] on input "**********" at bounding box center [610, 413] width 373 height 22
drag, startPoint x: 554, startPoint y: 420, endPoint x: 320, endPoint y: 421, distance: 234.0
click at [324, 425] on div "**********" at bounding box center [610, 490] width 1221 height 980
click at [561, 259] on div "Apellido 2:" at bounding box center [610, 252] width 373 height 20
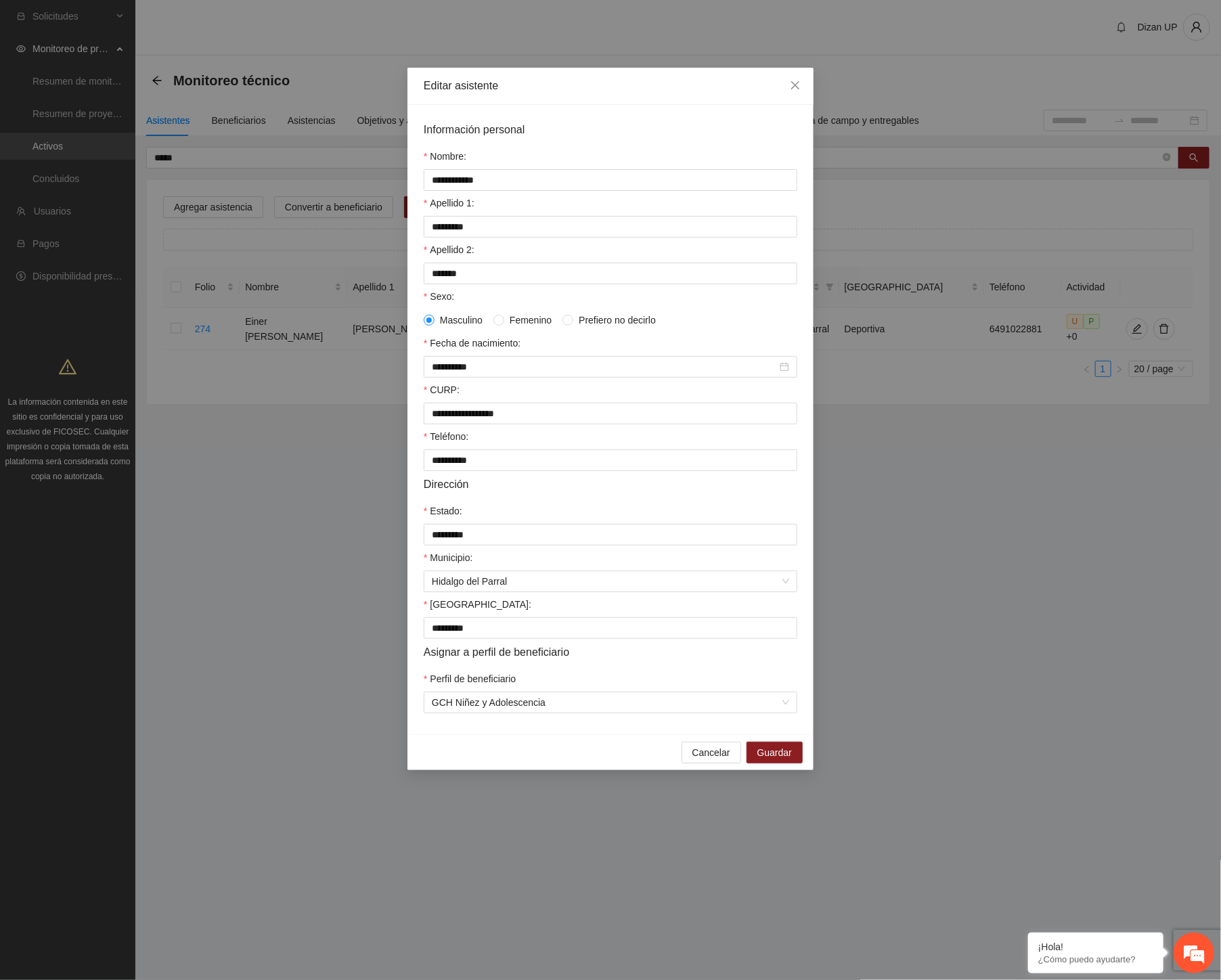
click at [607, 682] on div "Perfil de beneficiario" at bounding box center [610, 681] width 373 height 20
click at [491, 442] on div "Teléfono:" at bounding box center [610, 439] width 373 height 20
click at [485, 388] on div "CURP:" at bounding box center [610, 392] width 373 height 20
click at [494, 155] on div "Nombre:" at bounding box center [610, 159] width 373 height 20
click at [266, 890] on div "**********" at bounding box center [610, 490] width 1221 height 980
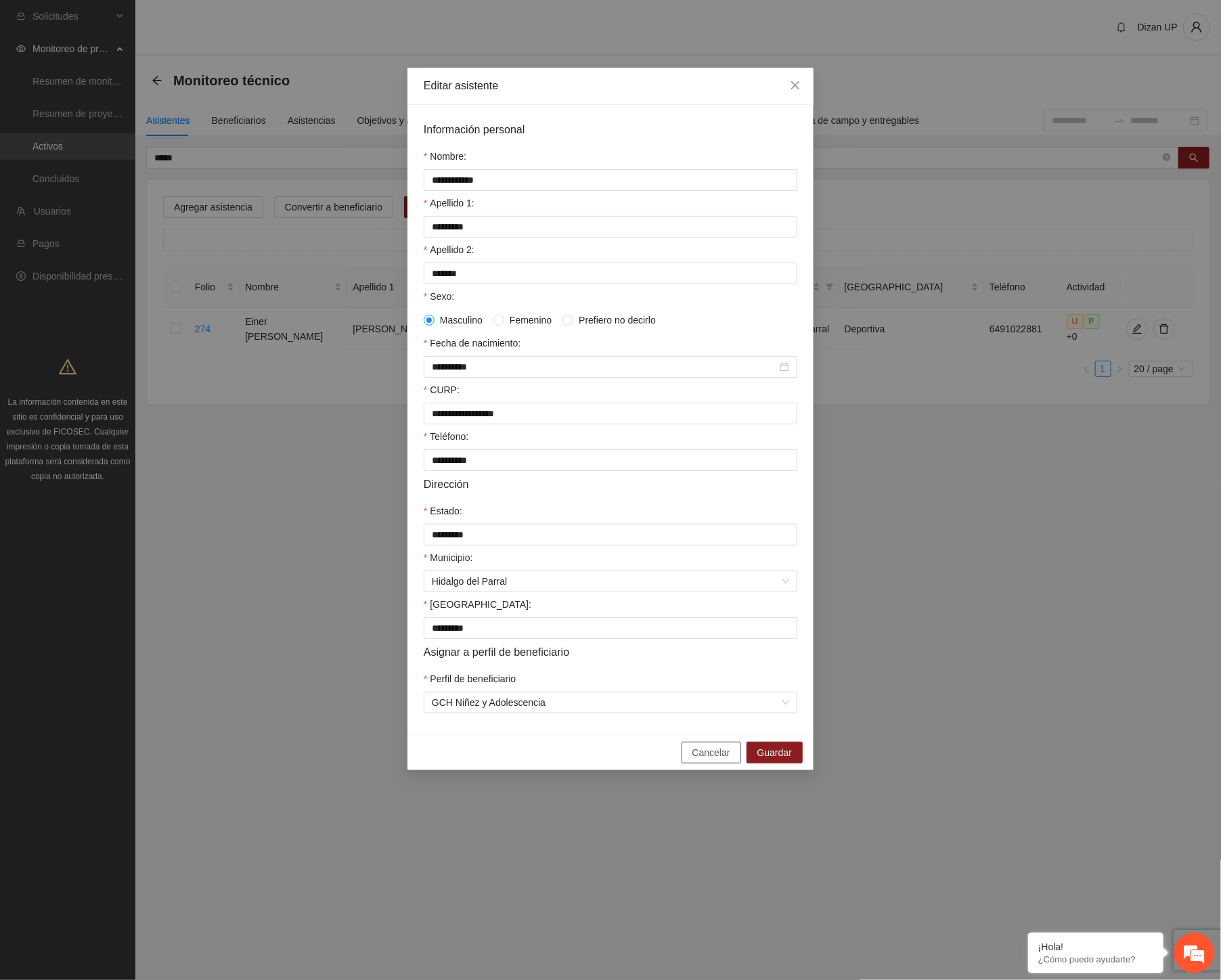
drag, startPoint x: 702, startPoint y: 767, endPoint x: 623, endPoint y: 650, distance: 141.2
click at [701, 760] on span "Cancelar" at bounding box center [711, 753] width 38 height 15
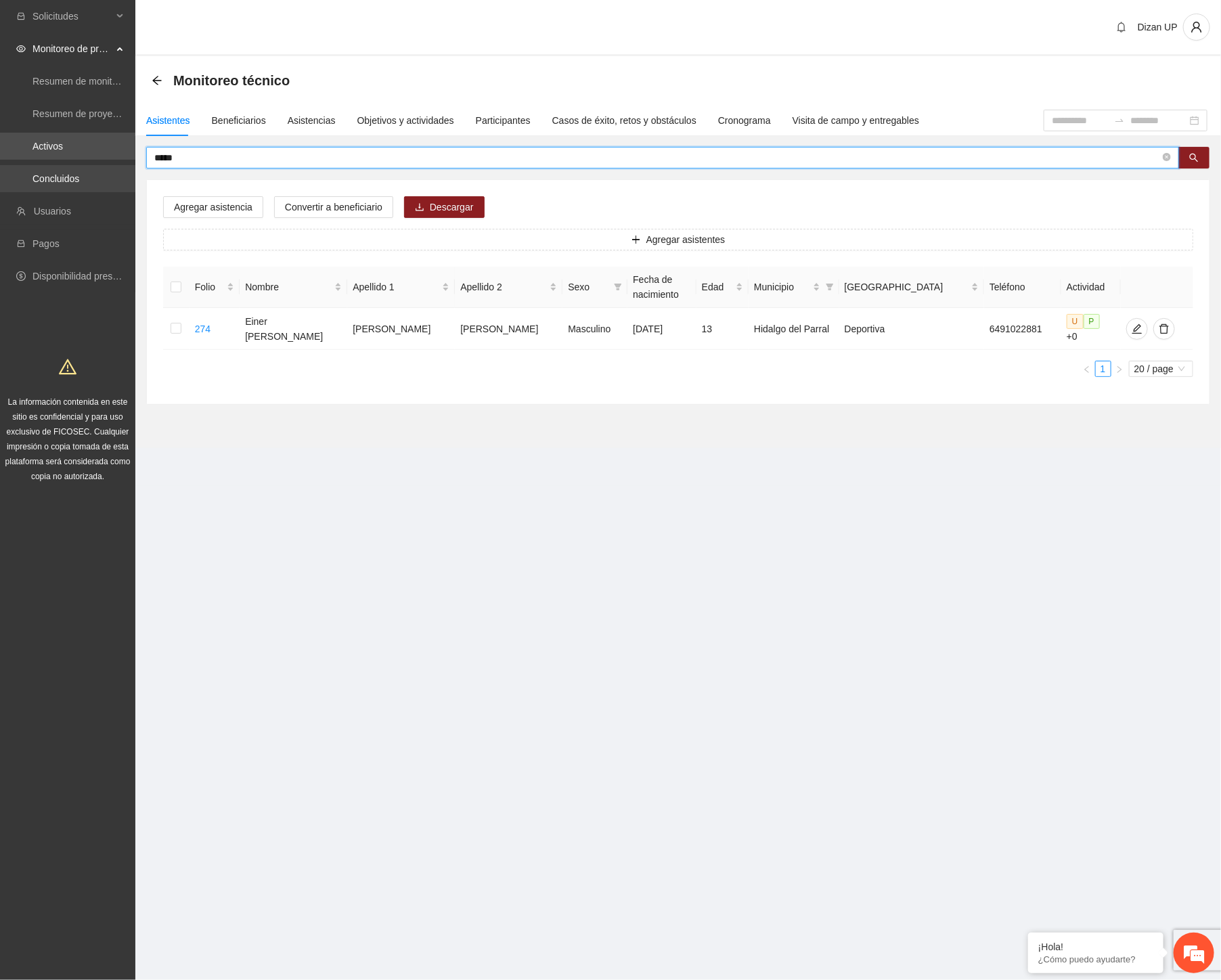
drag, startPoint x: 180, startPoint y: 157, endPoint x: 63, endPoint y: 169, distance: 117.6
click at [68, 168] on section "Solicitudes Monitoreo de proyectos Resumen de monitoreo Resumen de proyectos ap…" at bounding box center [610, 490] width 1221 height 980
paste input "**********"
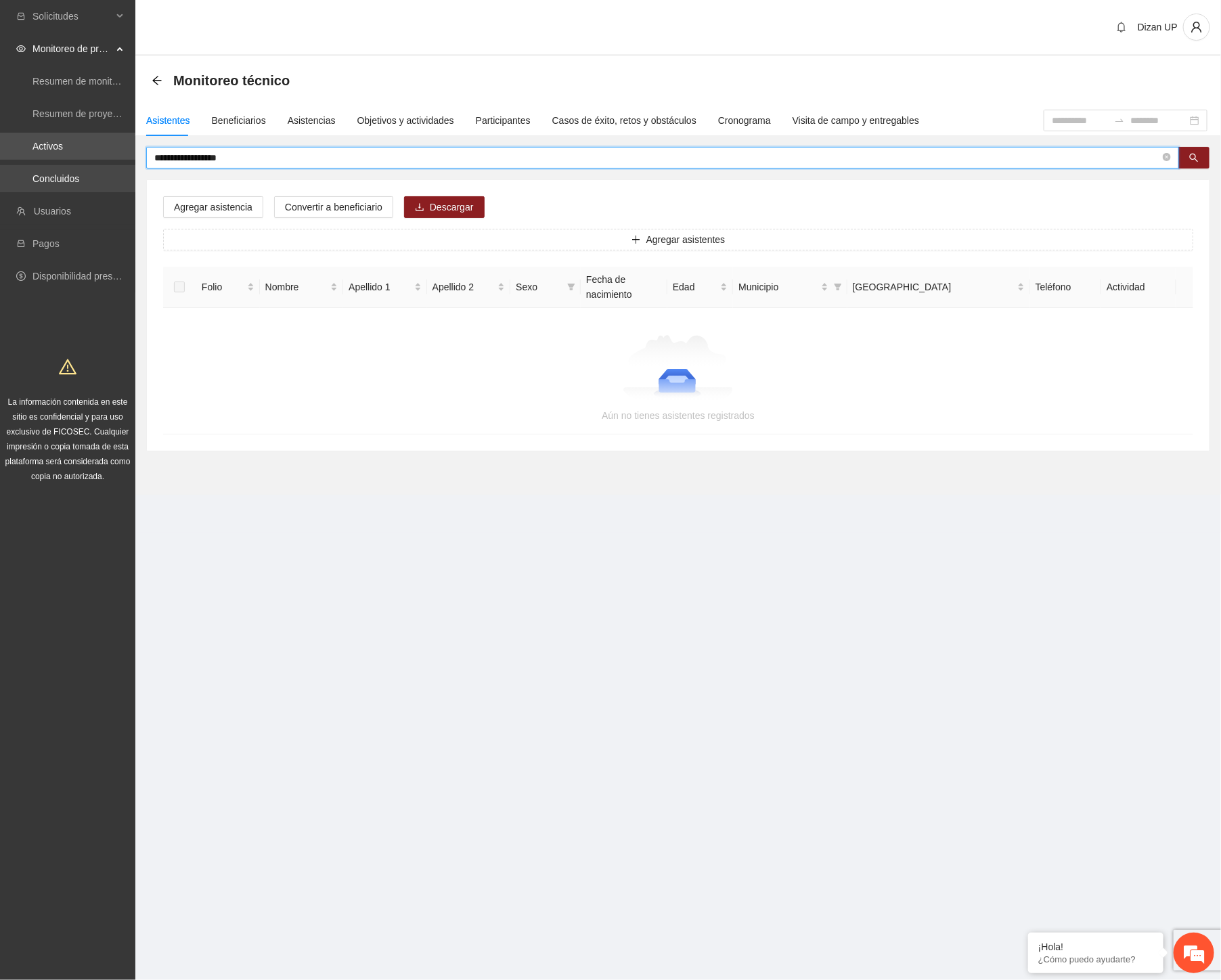
drag, startPoint x: 242, startPoint y: 161, endPoint x: 90, endPoint y: 167, distance: 152.1
click at [90, 167] on section "**********" at bounding box center [610, 490] width 1221 height 980
click at [170, 158] on input "*****" at bounding box center [657, 157] width 1006 height 15
type input "*****"
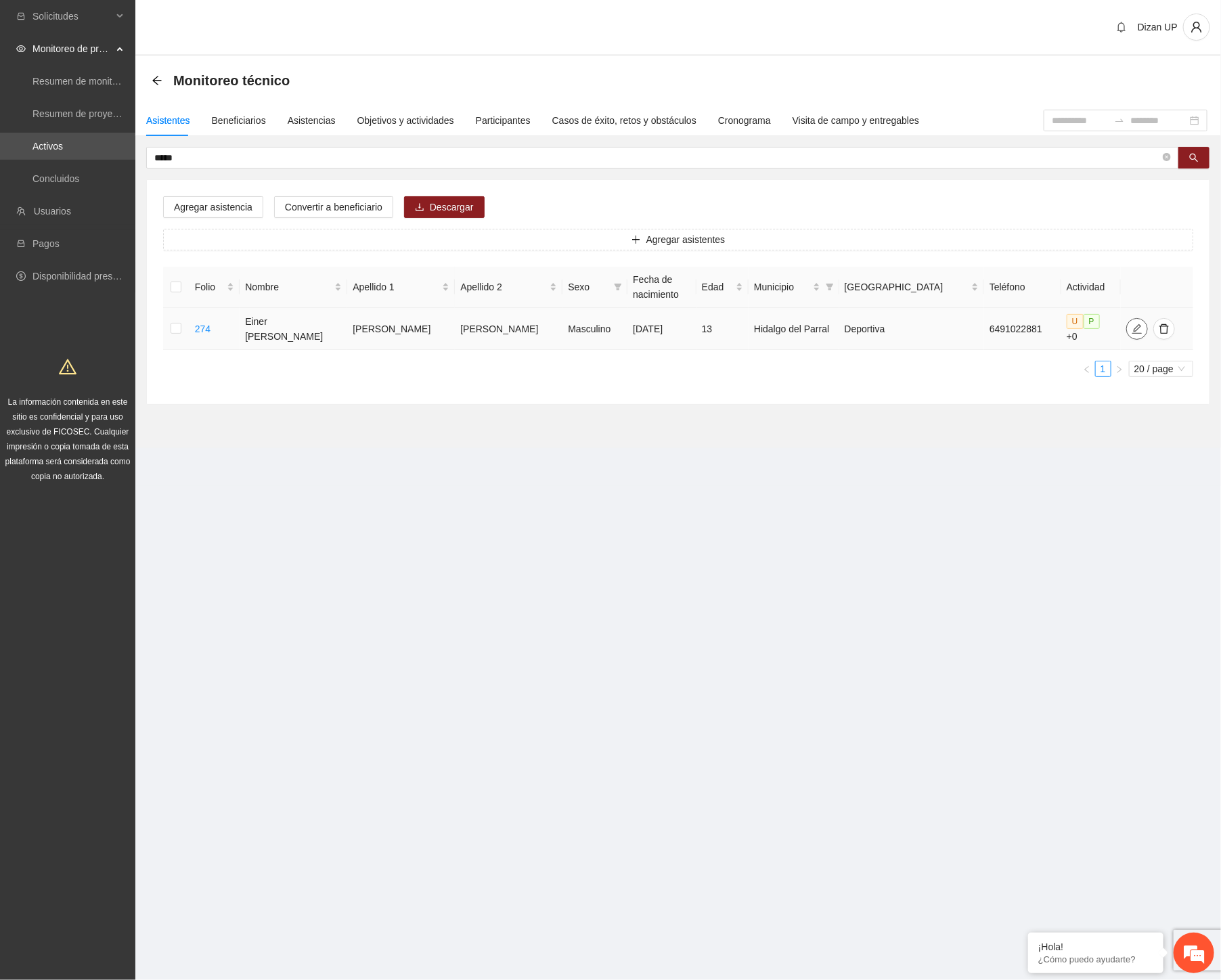
click at [1132, 324] on icon "edit" at bounding box center [1137, 328] width 10 height 10
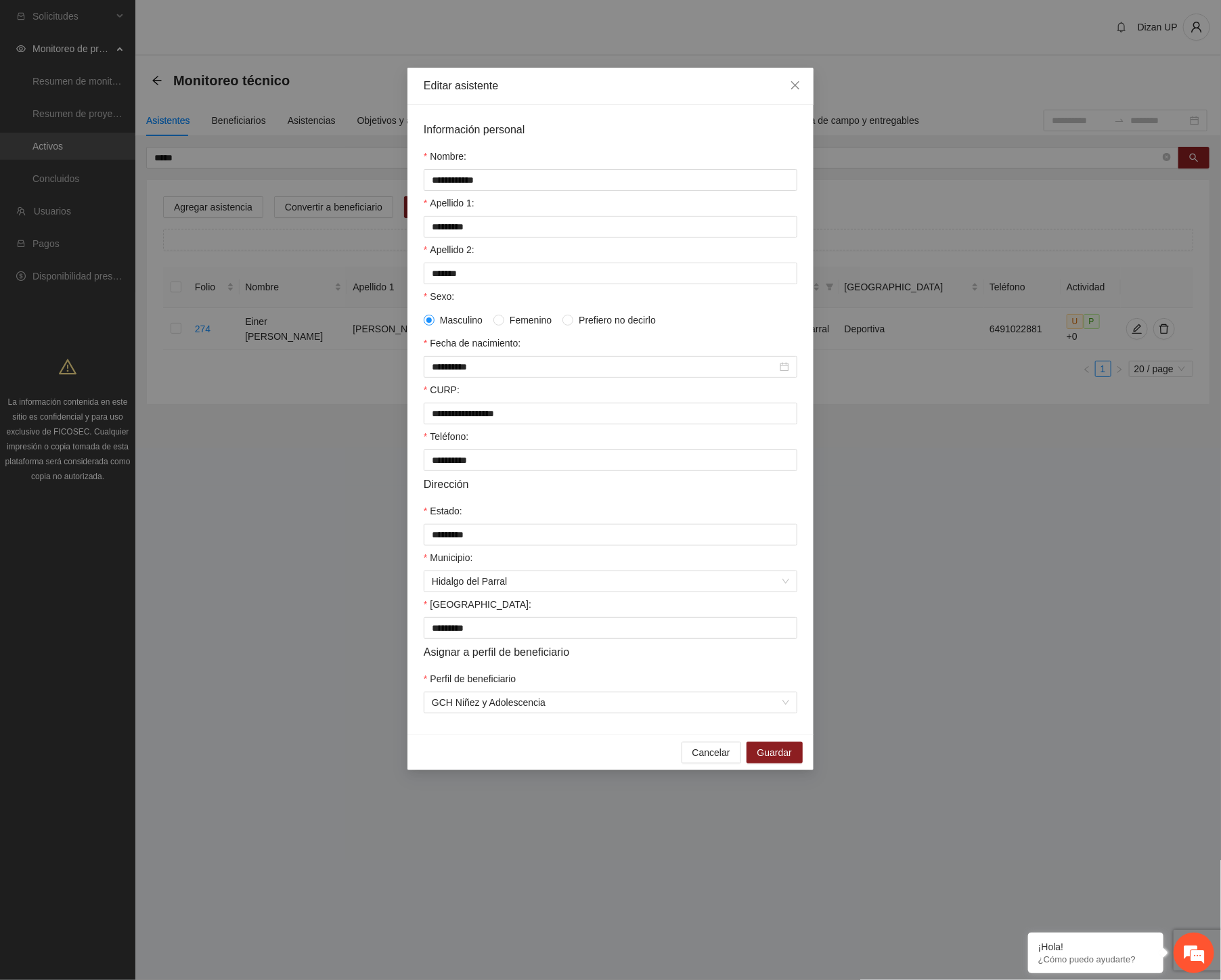
click at [482, 442] on div "Teléfono:" at bounding box center [610, 439] width 373 height 20
drag, startPoint x: 358, startPoint y: 413, endPoint x: 333, endPoint y: 413, distance: 25.0
click at [333, 413] on div "**********" at bounding box center [610, 490] width 1221 height 980
click at [593, 389] on div "CURP:" at bounding box center [610, 392] width 373 height 20
click at [515, 142] on form "**********" at bounding box center [610, 417] width 373 height 592
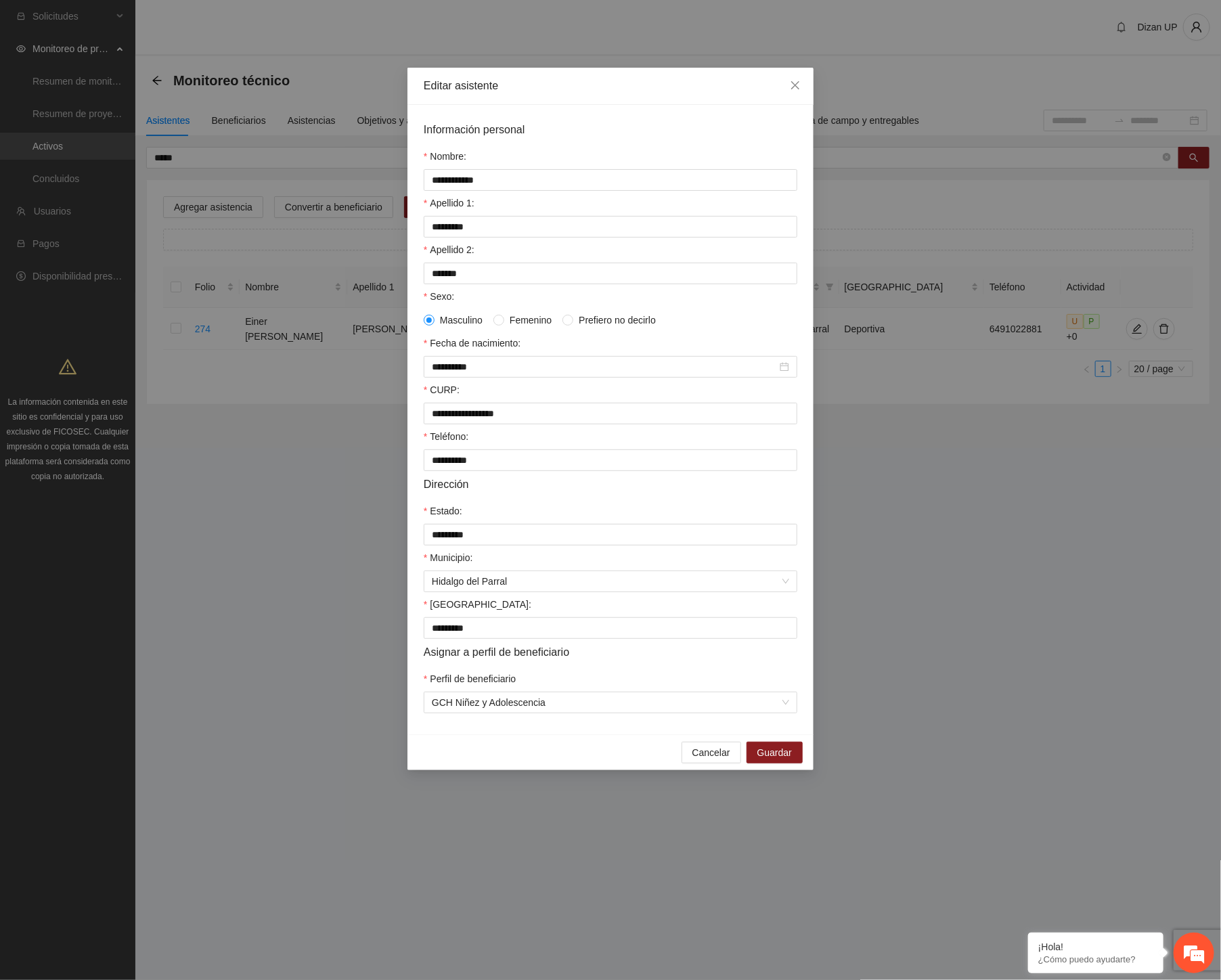
click at [585, 144] on form "**********" at bounding box center [610, 417] width 373 height 592
click at [466, 418] on input "**********" at bounding box center [610, 413] width 373 height 22
click at [788, 85] on span "Close" at bounding box center [795, 86] width 37 height 37
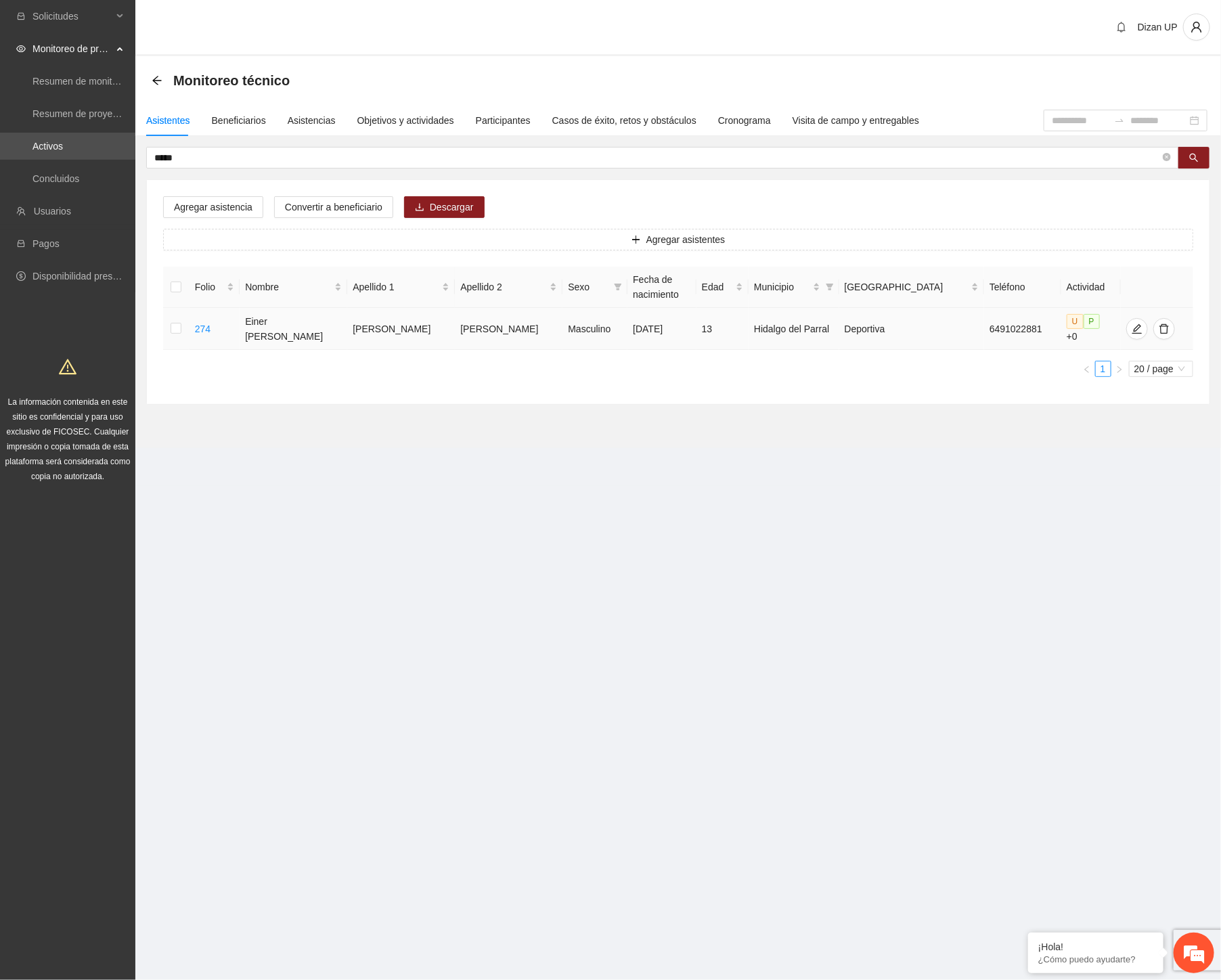
drag, startPoint x: 702, startPoint y: 326, endPoint x: 722, endPoint y: 326, distance: 20.0
click at [717, 326] on td "13" at bounding box center [722, 329] width 52 height 42
click at [1131, 324] on icon "edit" at bounding box center [1137, 329] width 11 height 11
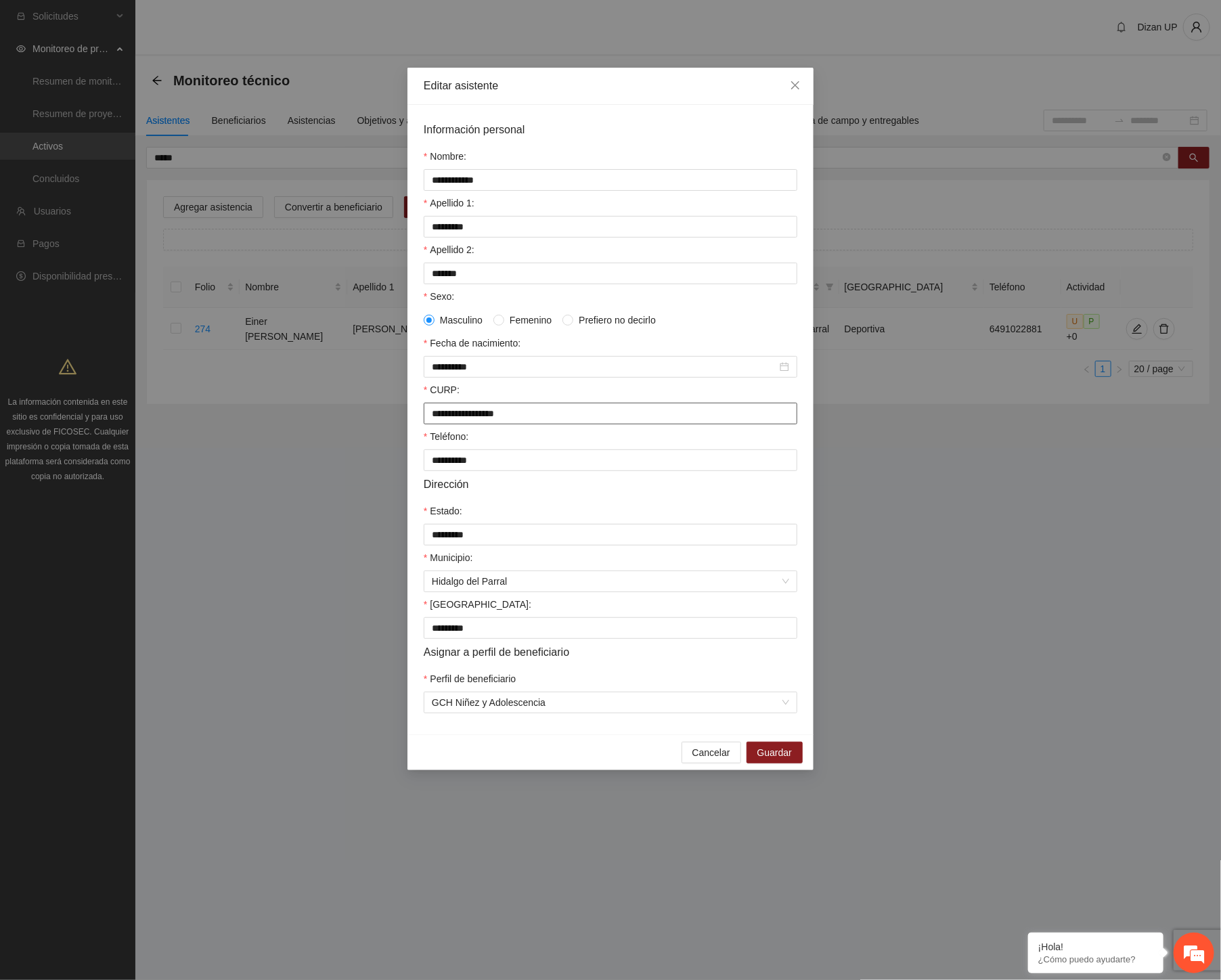
drag, startPoint x: 543, startPoint y: 422, endPoint x: 302, endPoint y: 428, distance: 241.1
click at [307, 426] on div "**********" at bounding box center [610, 490] width 1221 height 980
paste input "text"
click at [432, 419] on input "**********" at bounding box center [610, 413] width 373 height 22
type input "**********"
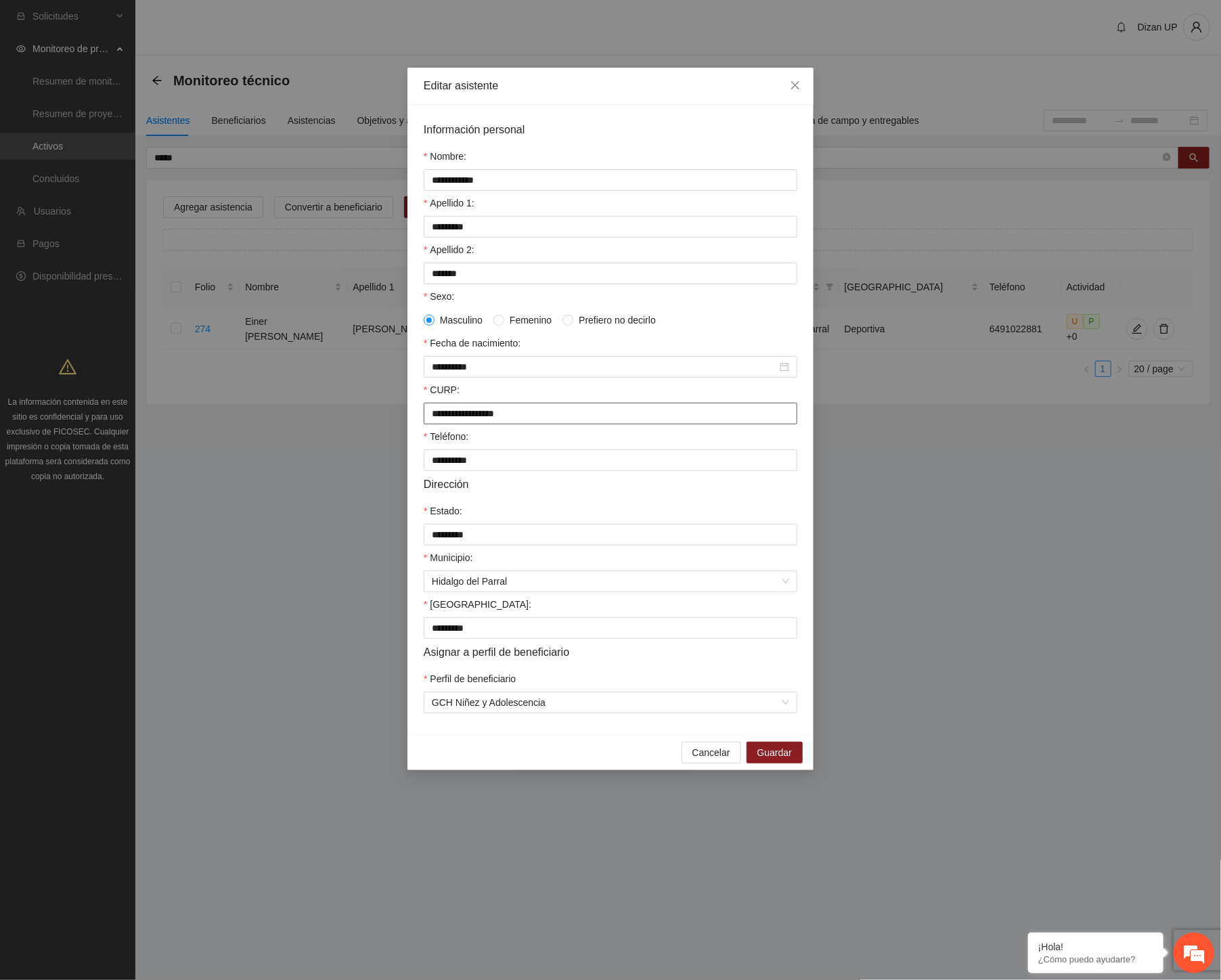
click at [510, 417] on input "**********" at bounding box center [610, 413] width 373 height 22
click at [513, 421] on input "**********" at bounding box center [610, 413] width 373 height 22
click at [523, 420] on input "**********" at bounding box center [610, 413] width 373 height 22
click at [546, 422] on input "**********" at bounding box center [610, 413] width 373 height 22
click at [797, 83] on icon "close" at bounding box center [795, 86] width 8 height 8
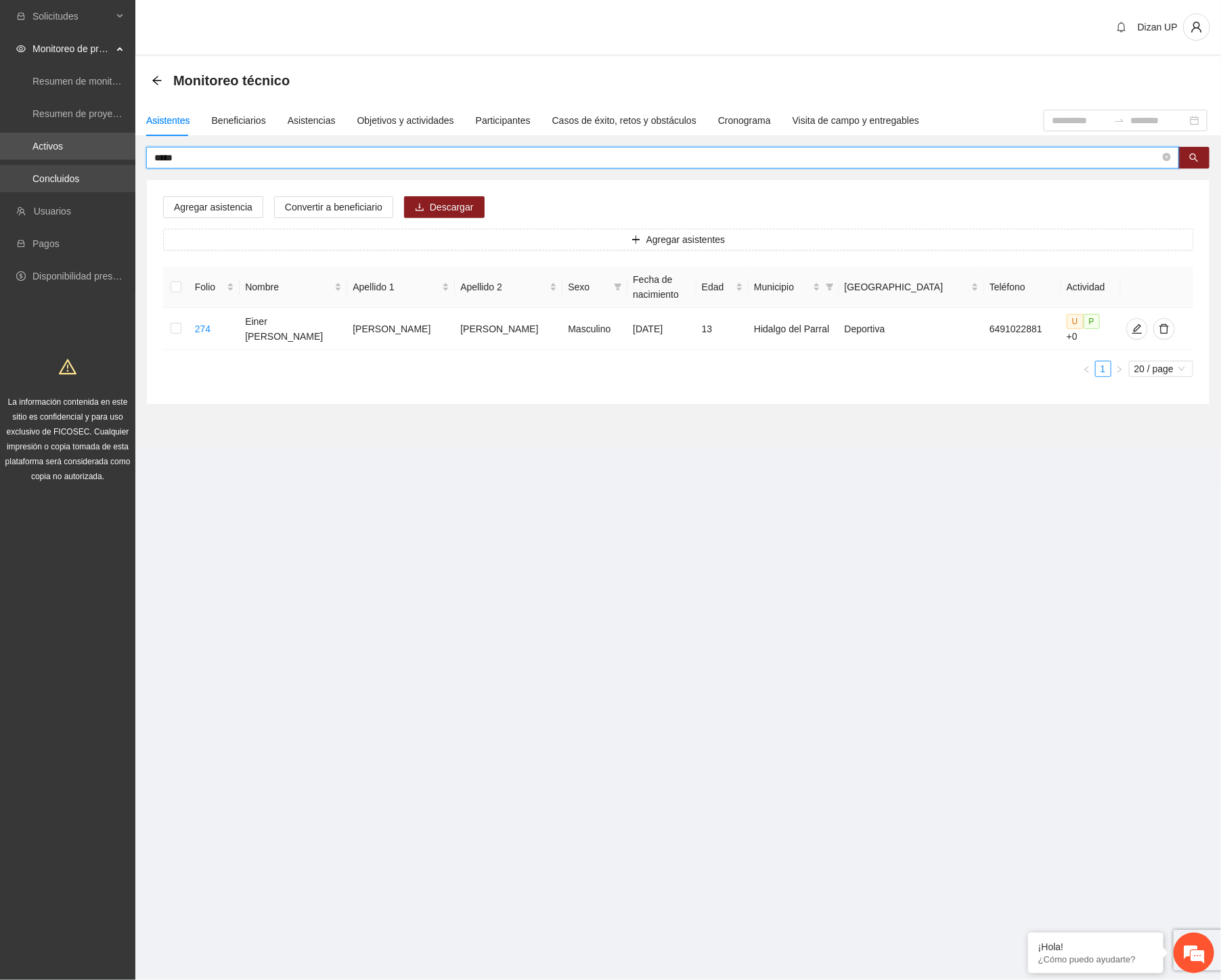
drag, startPoint x: 189, startPoint y: 154, endPoint x: 35, endPoint y: 179, distance: 156.0
click at [35, 178] on section "Solicitudes Monitoreo de proyectos Resumen de monitoreo Resumen de proyectos ap…" at bounding box center [610, 490] width 1221 height 980
type input "*******"
